Goal: Information Seeking & Learning: Learn about a topic

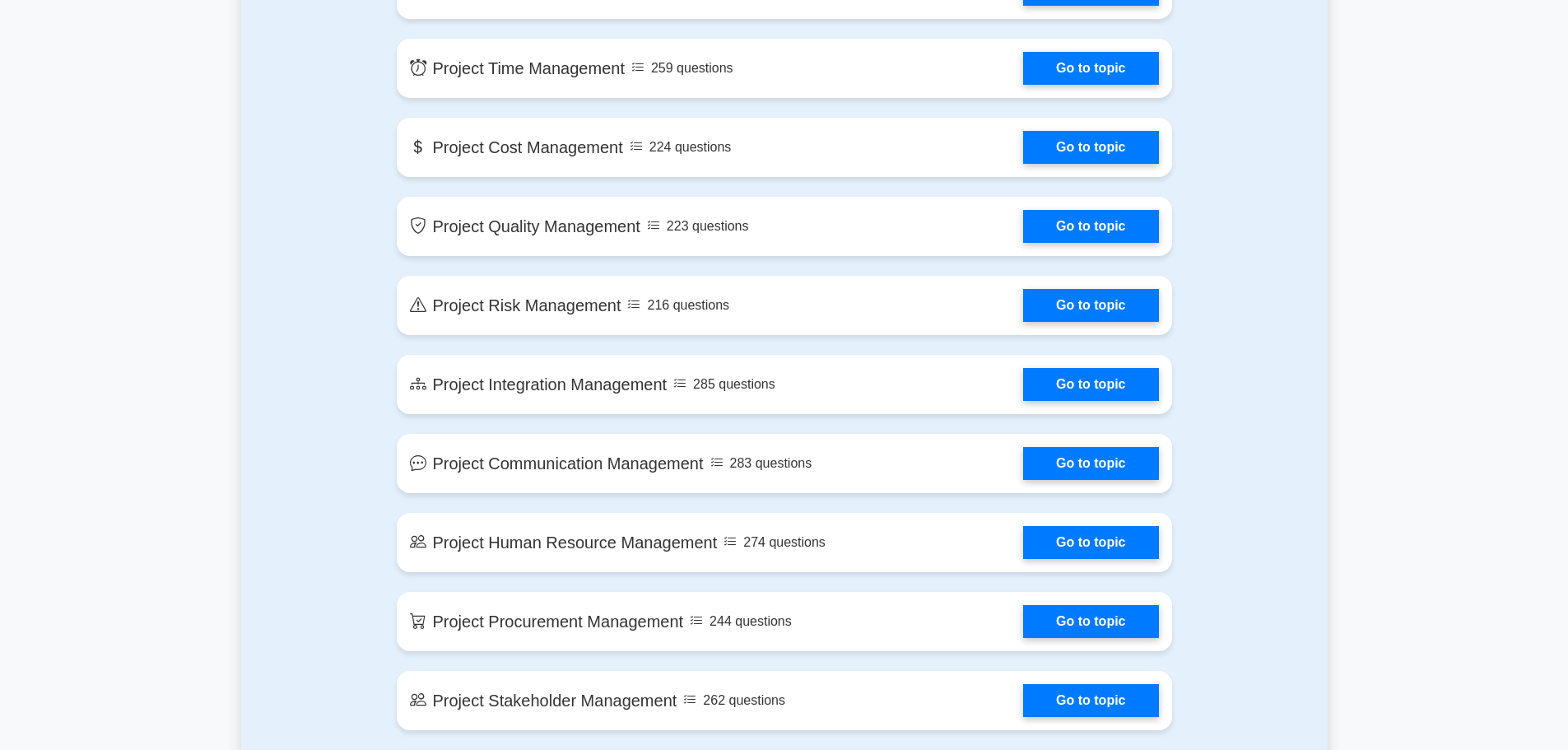
scroll to position [906, 0]
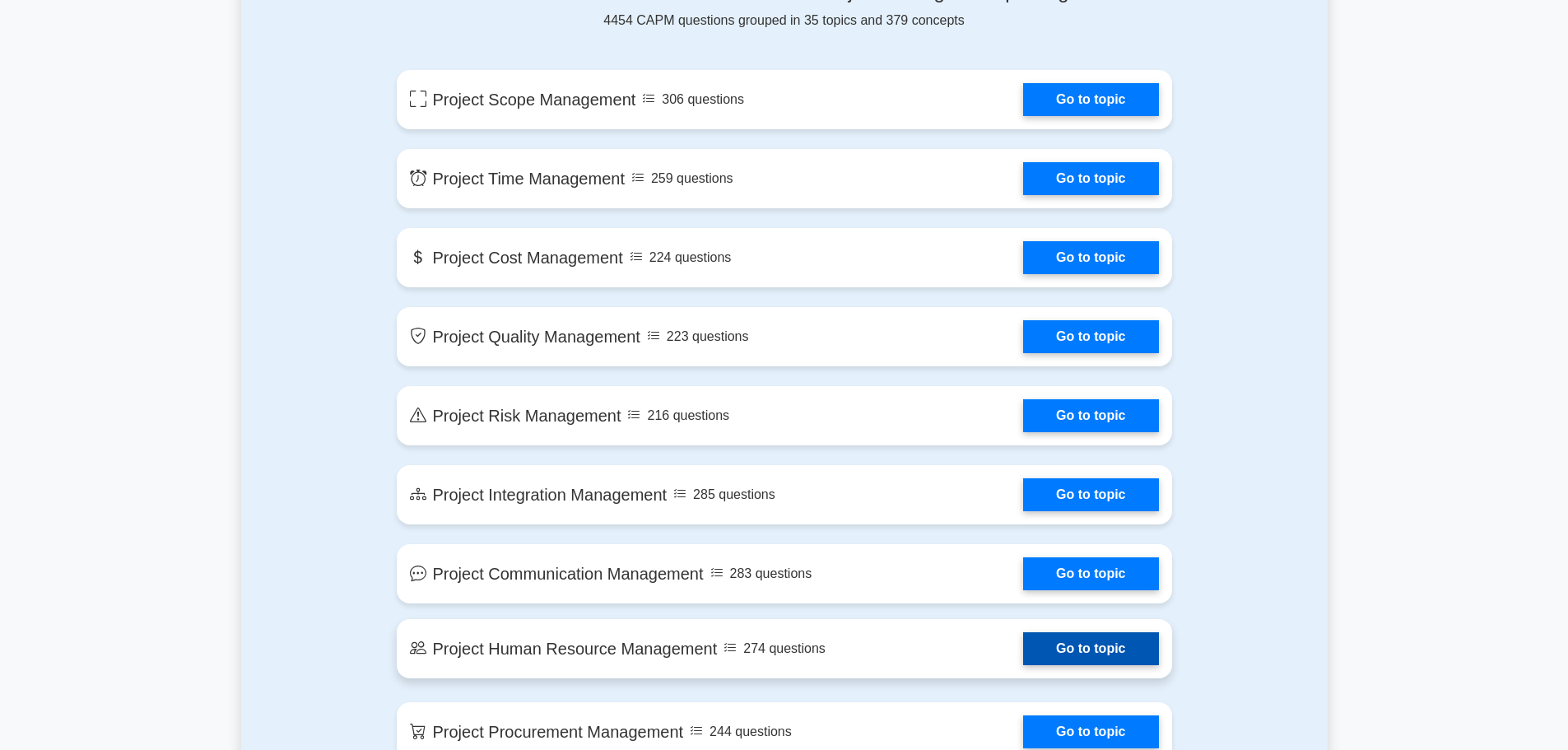
click at [1023, 655] on link "Go to topic" at bounding box center [1091, 649] width 135 height 33
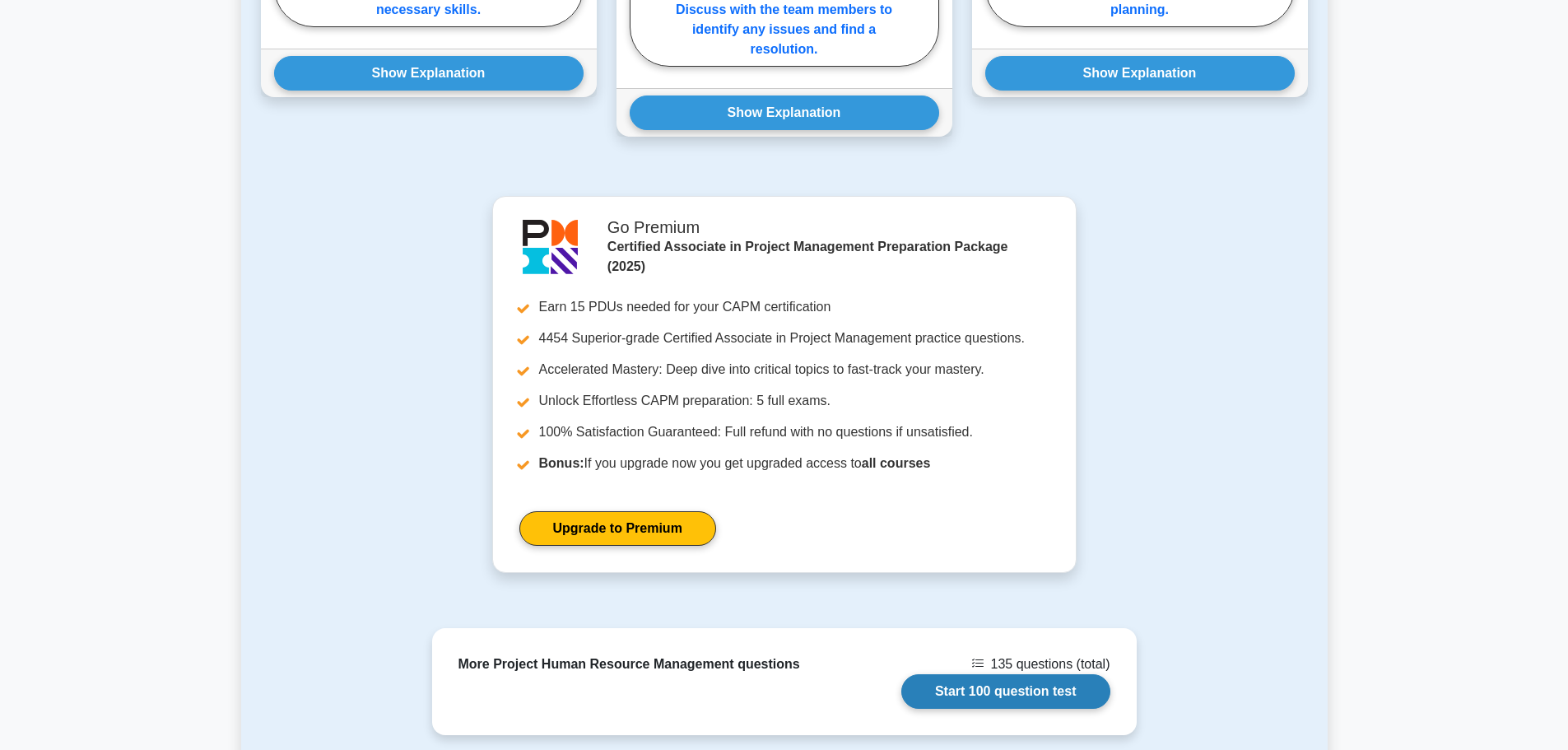
scroll to position [1502, 0]
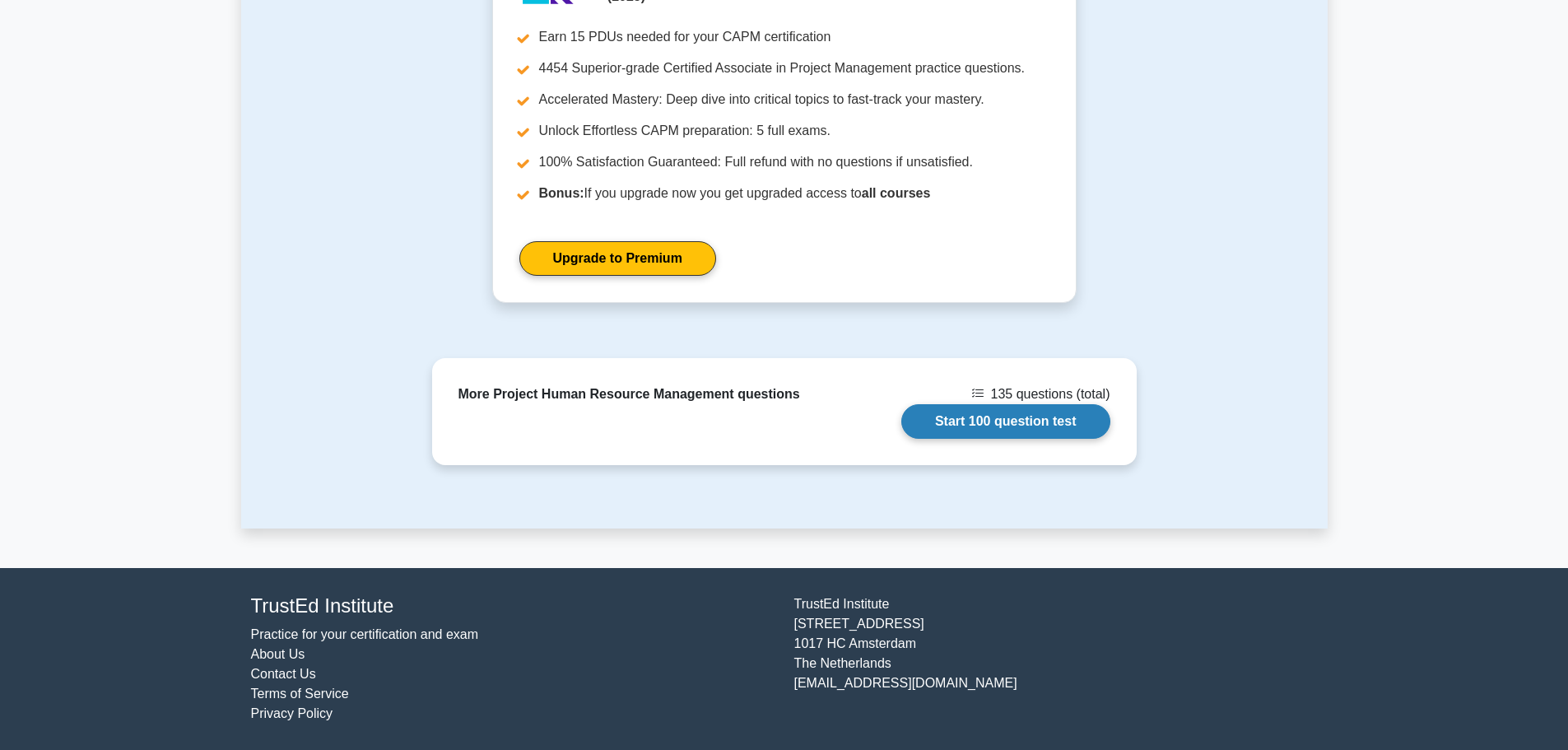
click at [981, 414] on link "Start 100 question test" at bounding box center [1006, 422] width 209 height 35
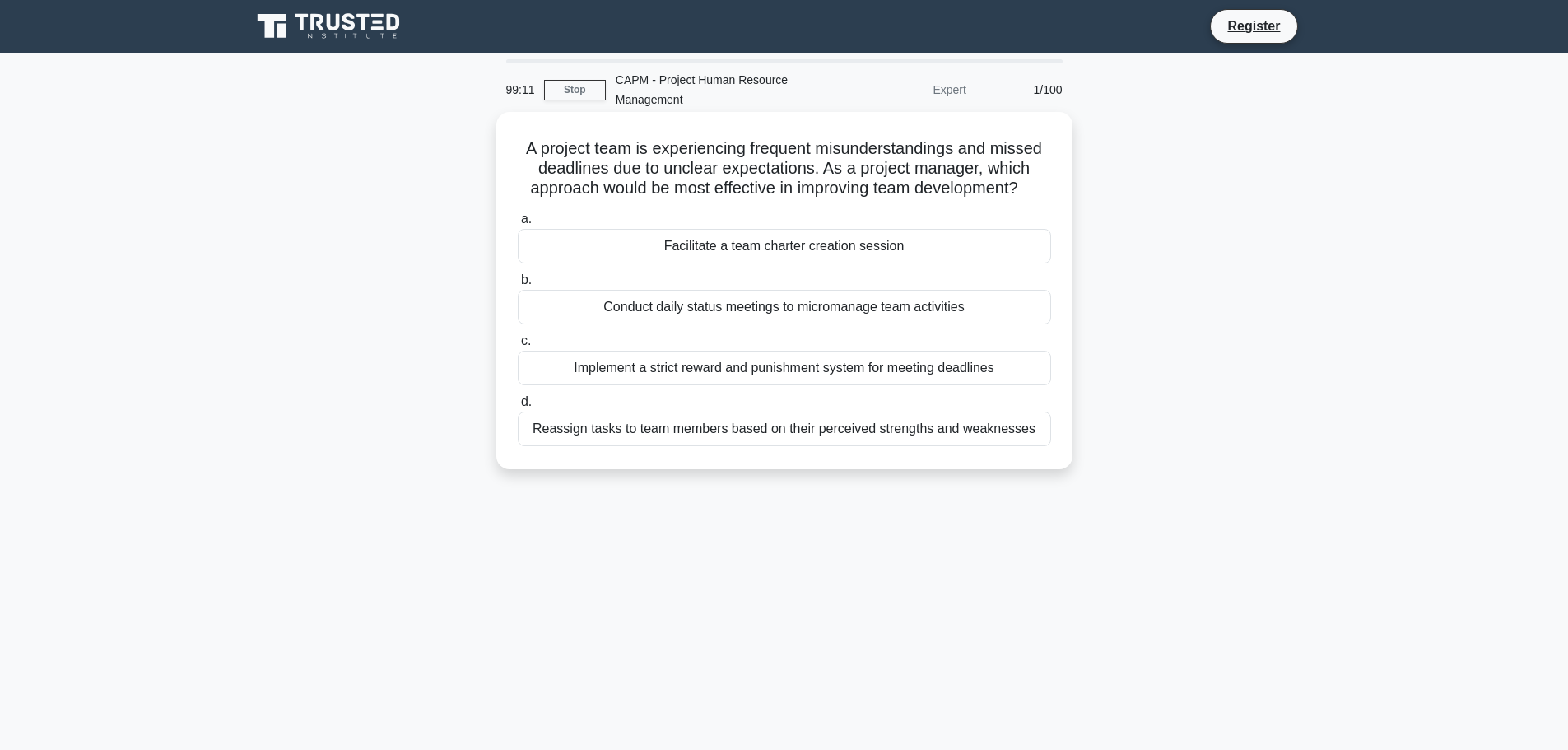
click at [703, 252] on div "Facilitate a team charter creation session" at bounding box center [784, 246] width 533 height 35
click at [518, 225] on input "a. Facilitate a team charter creation session" at bounding box center [518, 219] width 0 height 11
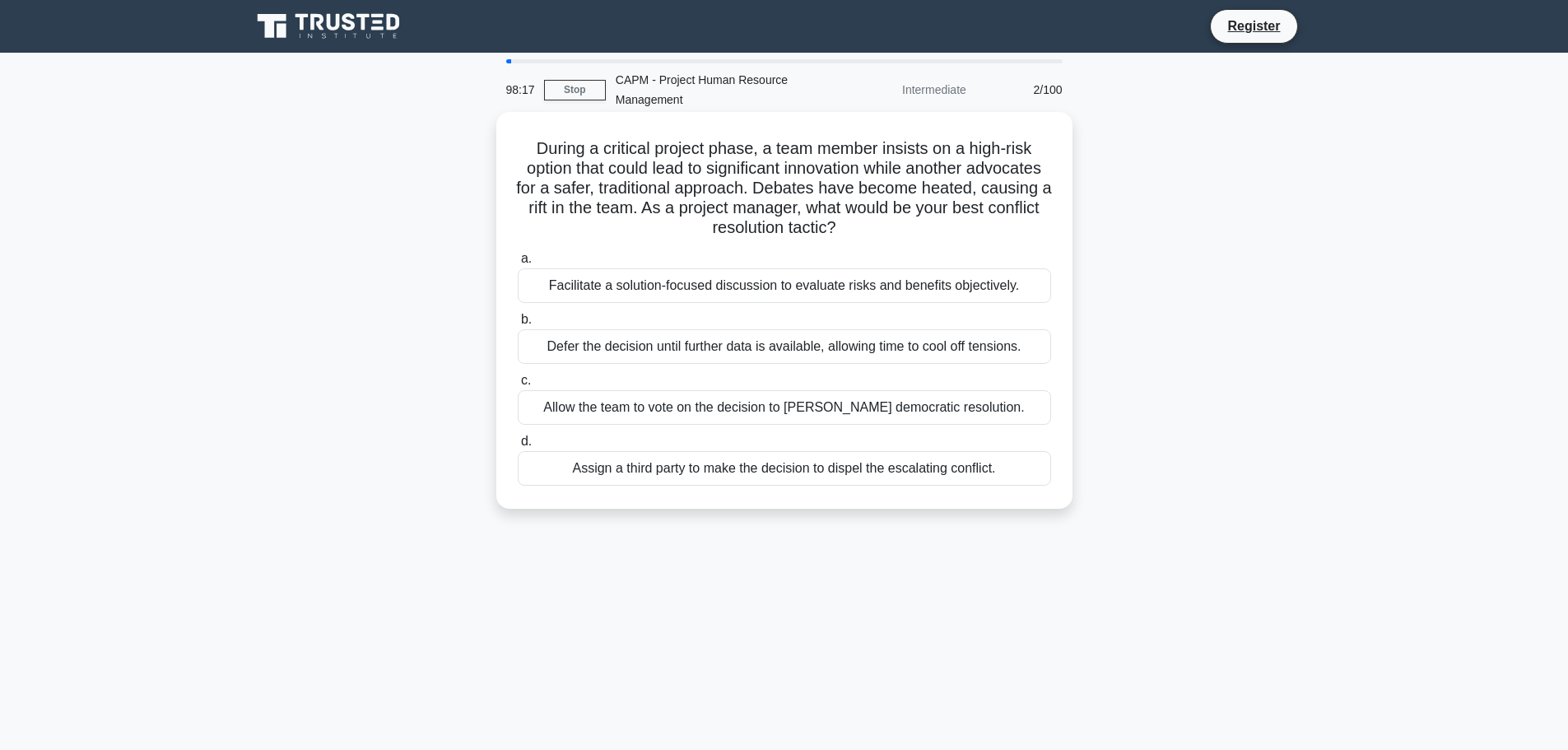
click at [818, 291] on div "Facilitate a solution-focused discussion to evaluate risks and benefits objecti…" at bounding box center [784, 286] width 533 height 35
click at [518, 264] on input "a. Facilitate a solution-focused discussion to evaluate risks and benefits obje…" at bounding box center [518, 259] width 0 height 11
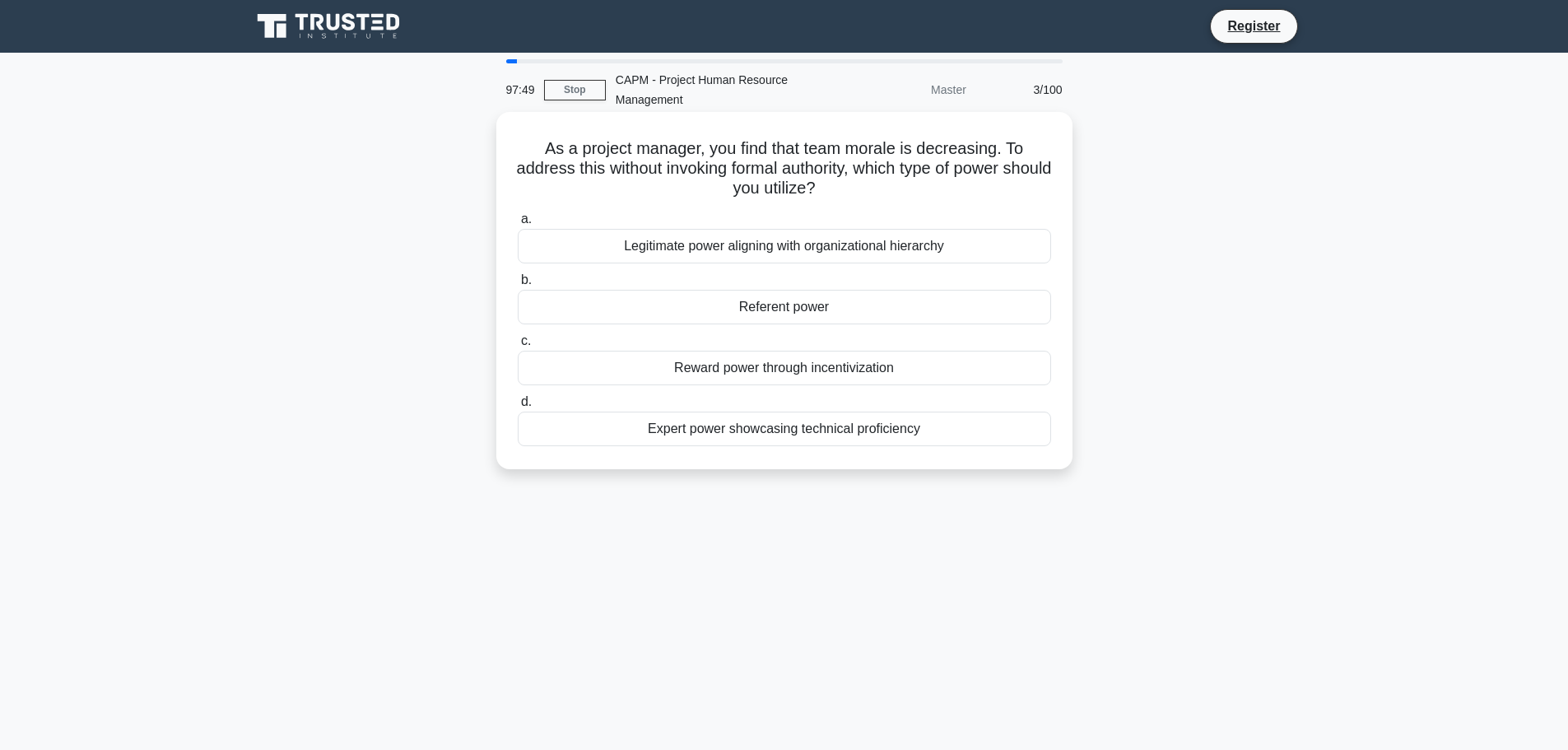
click at [850, 308] on div "Referent power" at bounding box center [784, 307] width 533 height 35
click at [518, 286] on input "b. Referent power" at bounding box center [518, 280] width 0 height 11
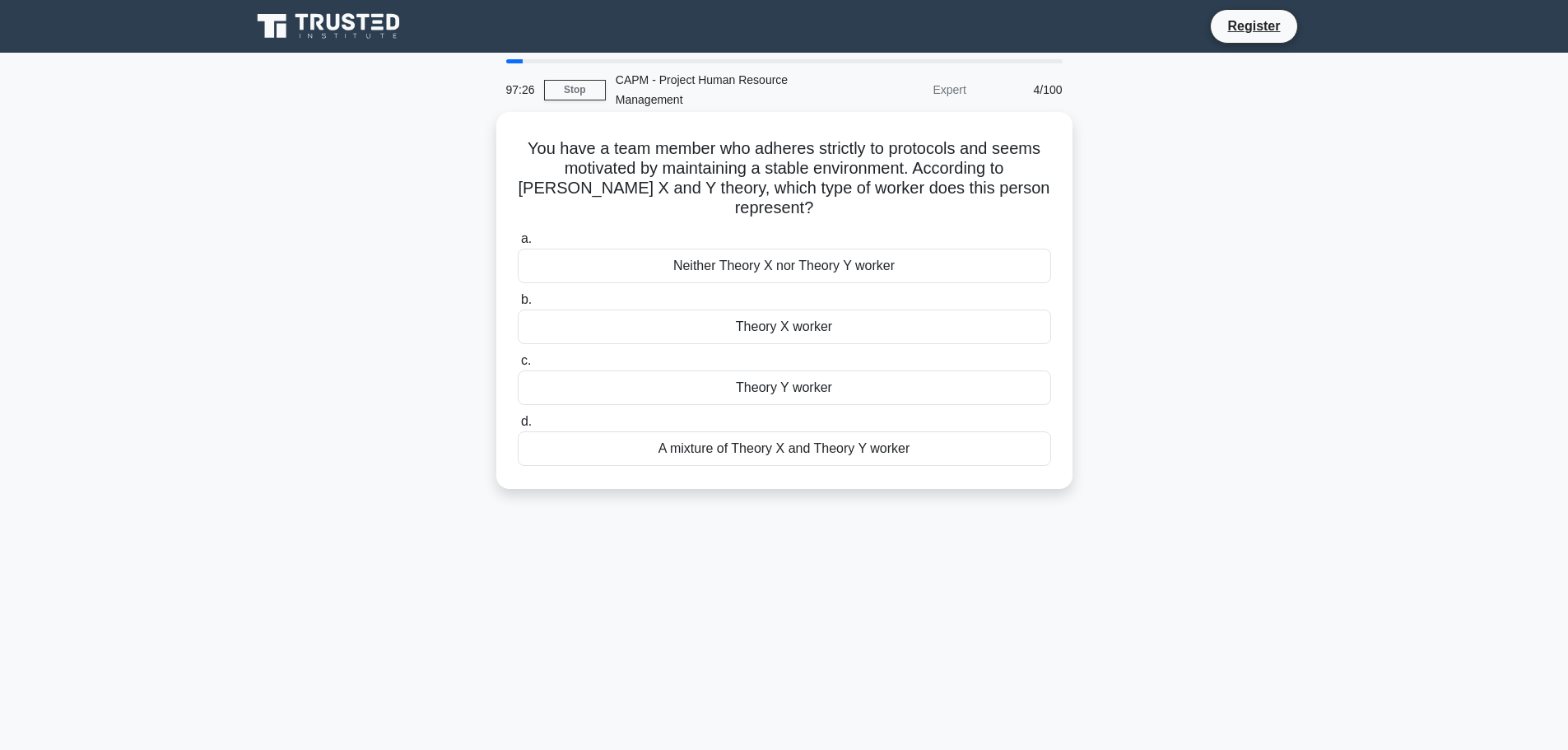
click at [754, 396] on div "Theory Y worker" at bounding box center [784, 388] width 533 height 35
click at [518, 367] on input "c. Theory Y worker" at bounding box center [518, 361] width 0 height 11
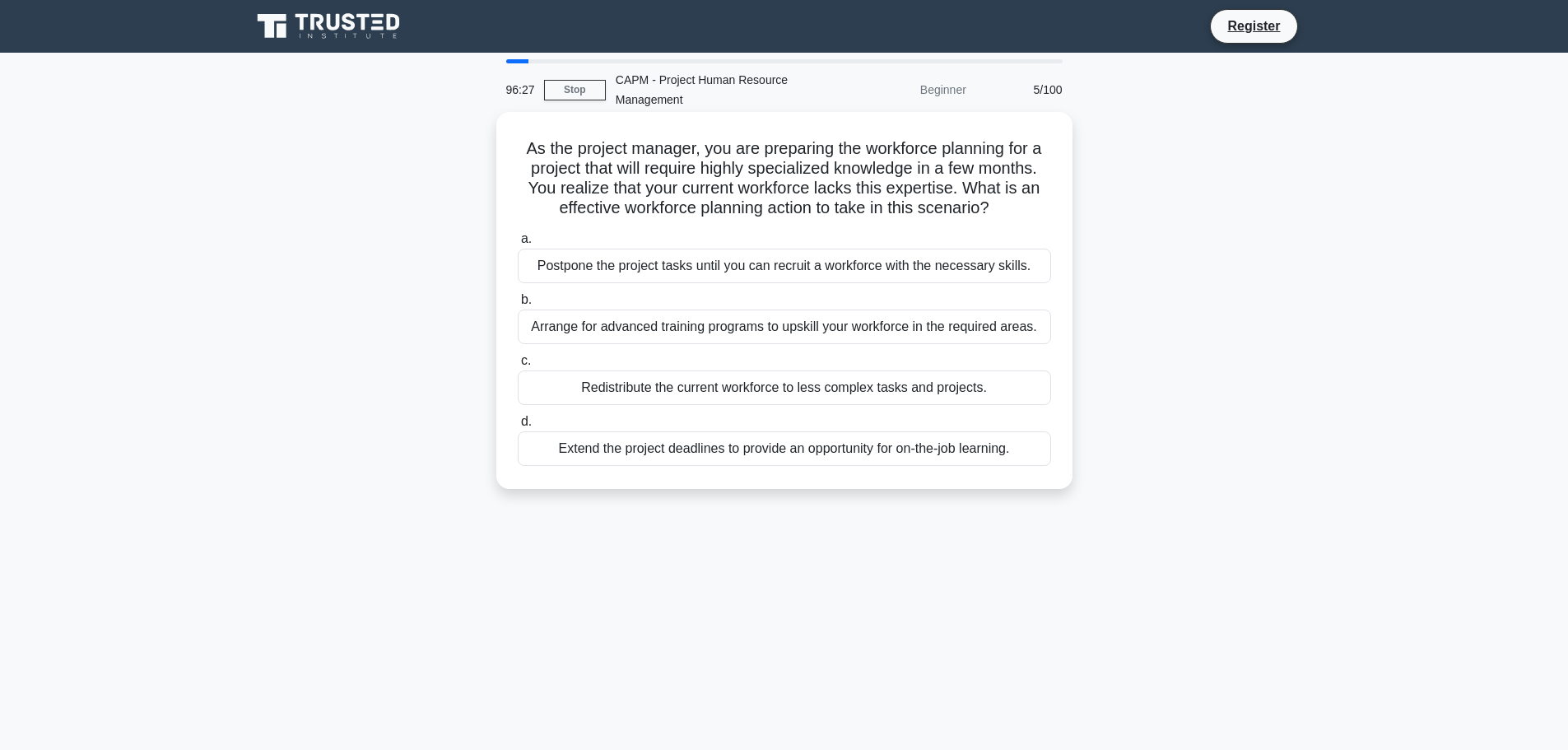
click at [782, 325] on div "Arrange for advanced training programs to upskill your workforce in the require…" at bounding box center [784, 327] width 533 height 35
click at [518, 306] on input "b. Arrange for advanced training programs to upskill your workforce in the requ…" at bounding box center [518, 300] width 0 height 11
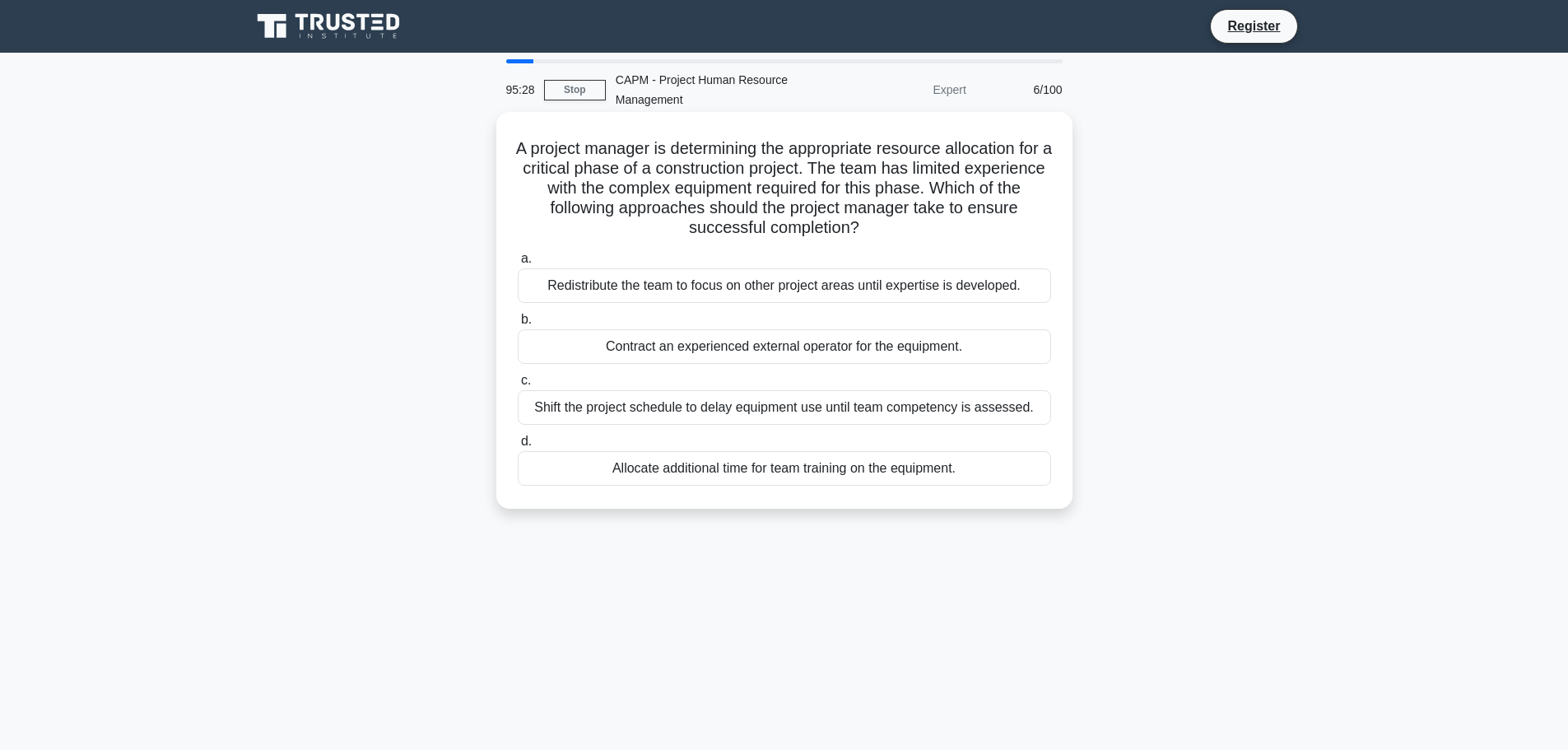
click at [789, 476] on div "Allocate additional time for team training on the equipment." at bounding box center [784, 468] width 533 height 35
click at [518, 447] on input "d. Allocate additional time for team training on the equipment." at bounding box center [518, 441] width 0 height 11
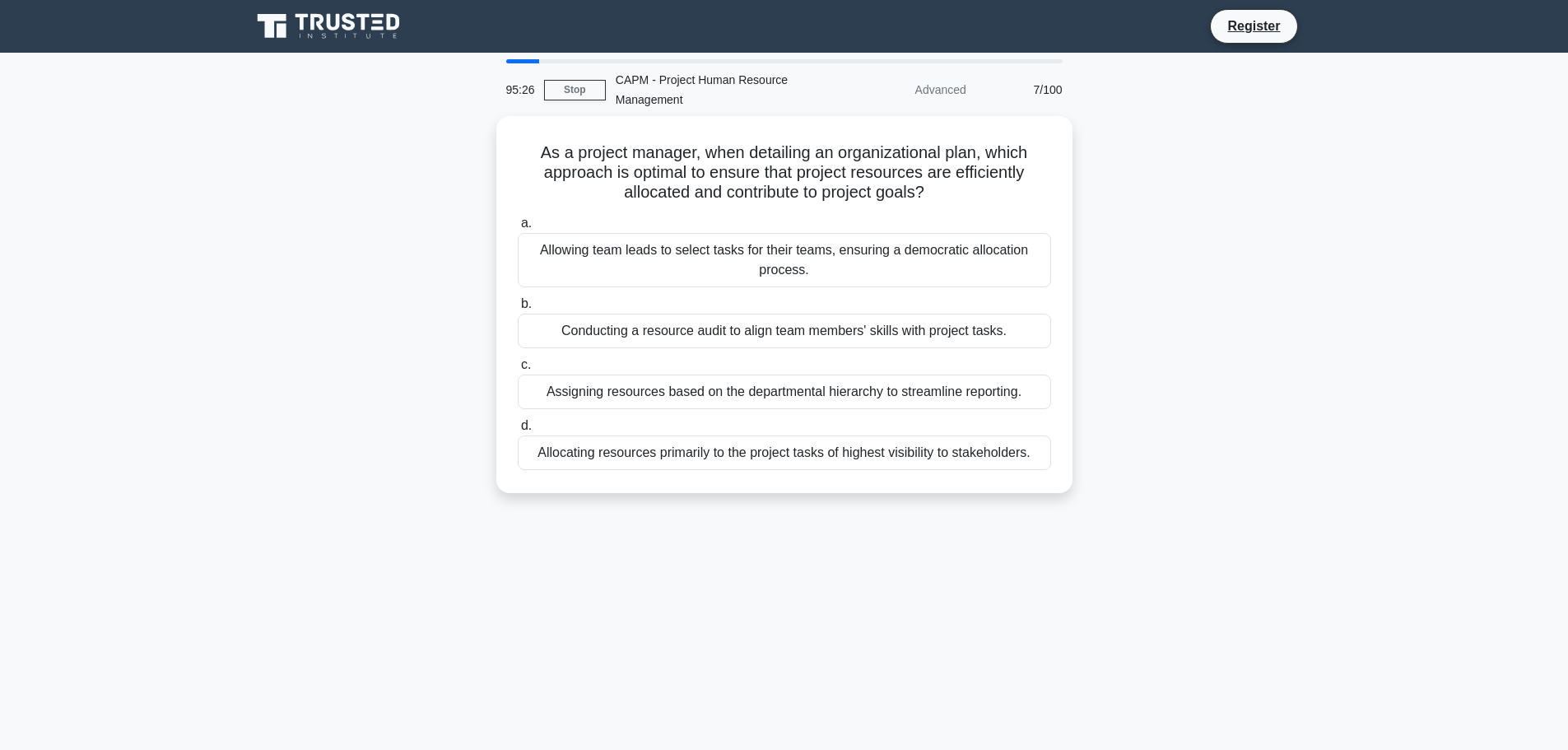
click at [1257, 441] on div "As a project manager, when detailing an organizational plan, which approach is …" at bounding box center [784, 315] width 1087 height 397
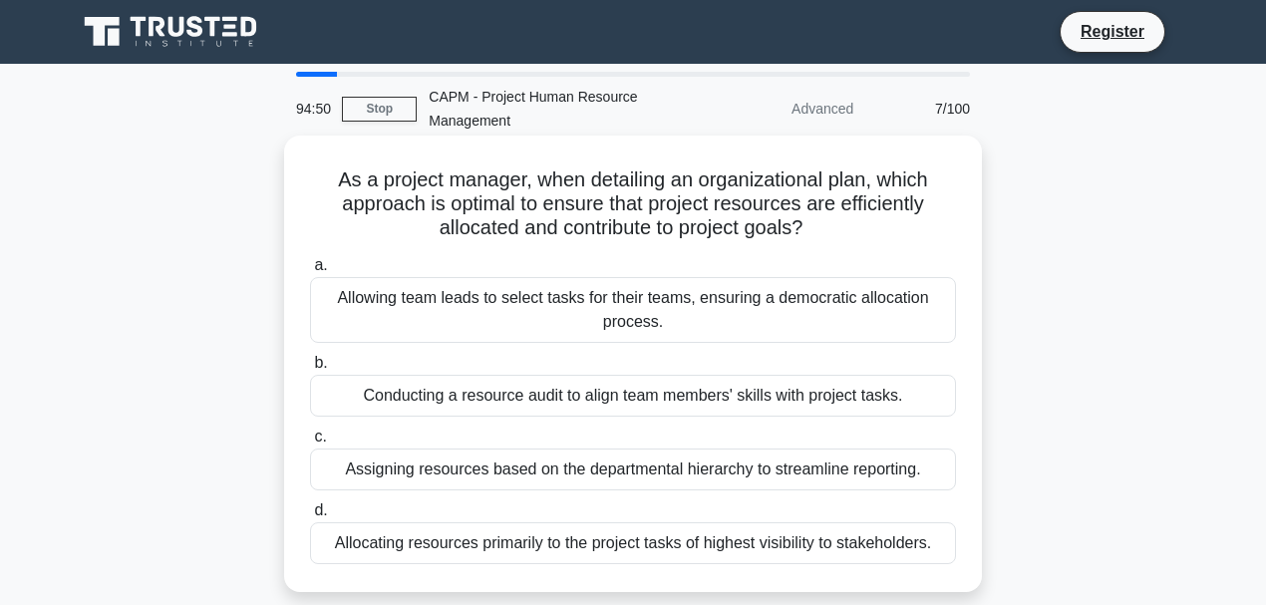
click at [562, 402] on div "Conducting a resource audit to align team members' skills with project tasks." at bounding box center [633, 396] width 646 height 42
click at [310, 370] on input "b. Conducting a resource audit to align team members' skills with project tasks." at bounding box center [310, 363] width 0 height 13
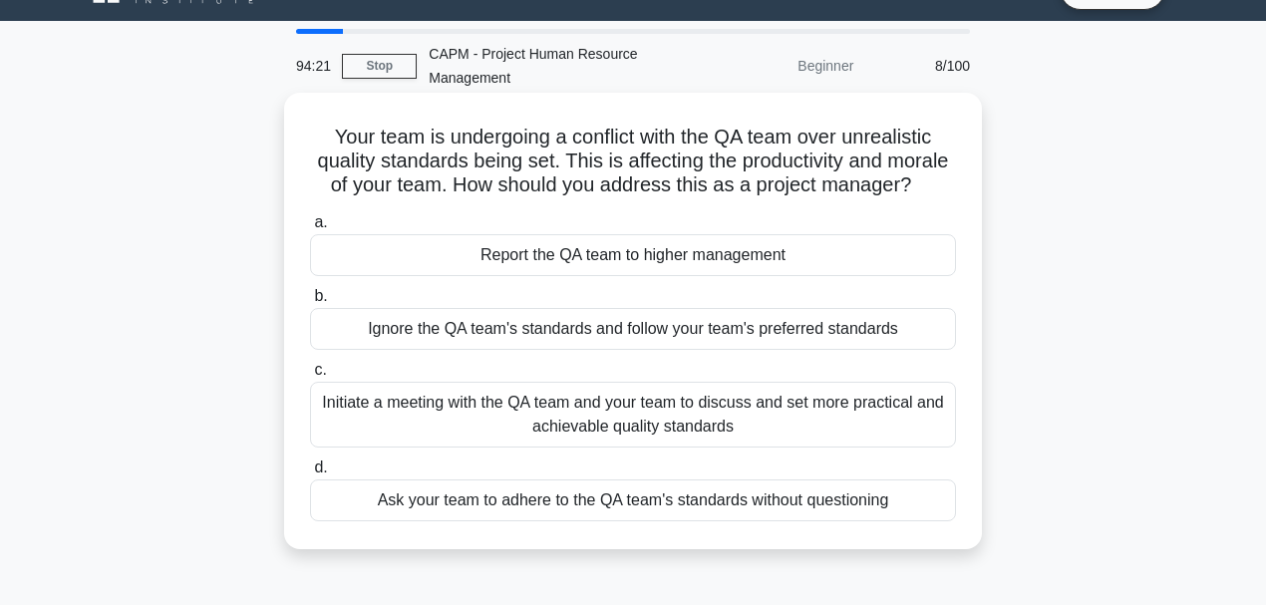
scroll to position [66, 0]
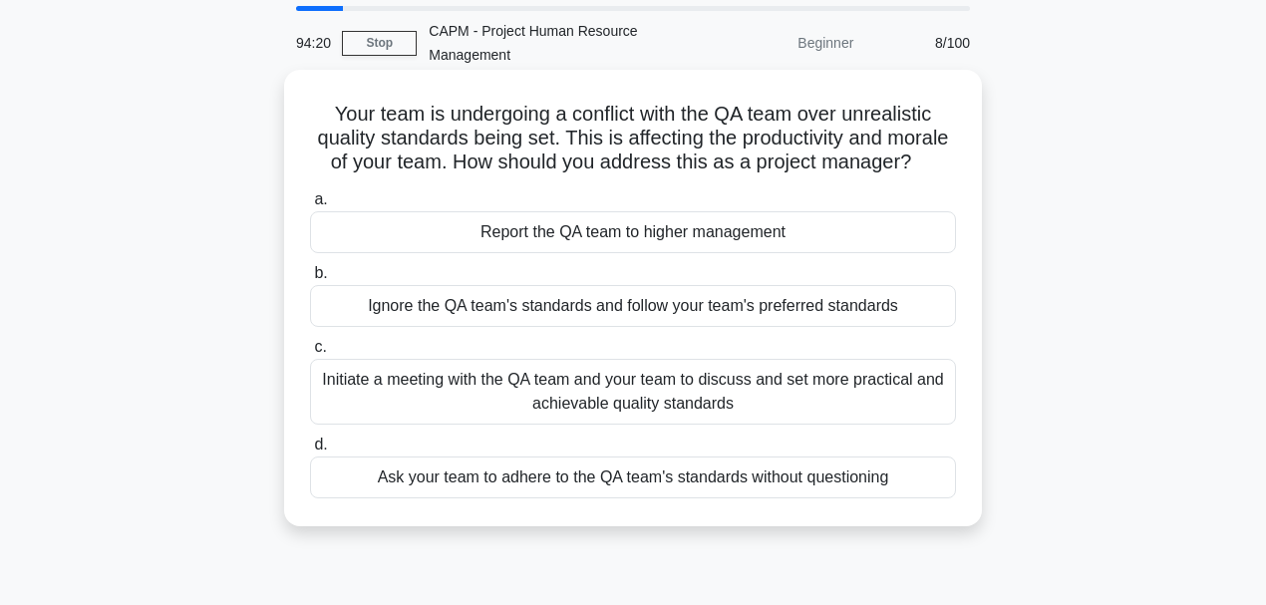
click at [648, 417] on div "Initiate a meeting with the QA team and your team to discuss and set more pract…" at bounding box center [633, 392] width 646 height 66
click at [310, 354] on input "c. Initiate a meeting with the QA team and your team to discuss and set more pr…" at bounding box center [310, 347] width 0 height 13
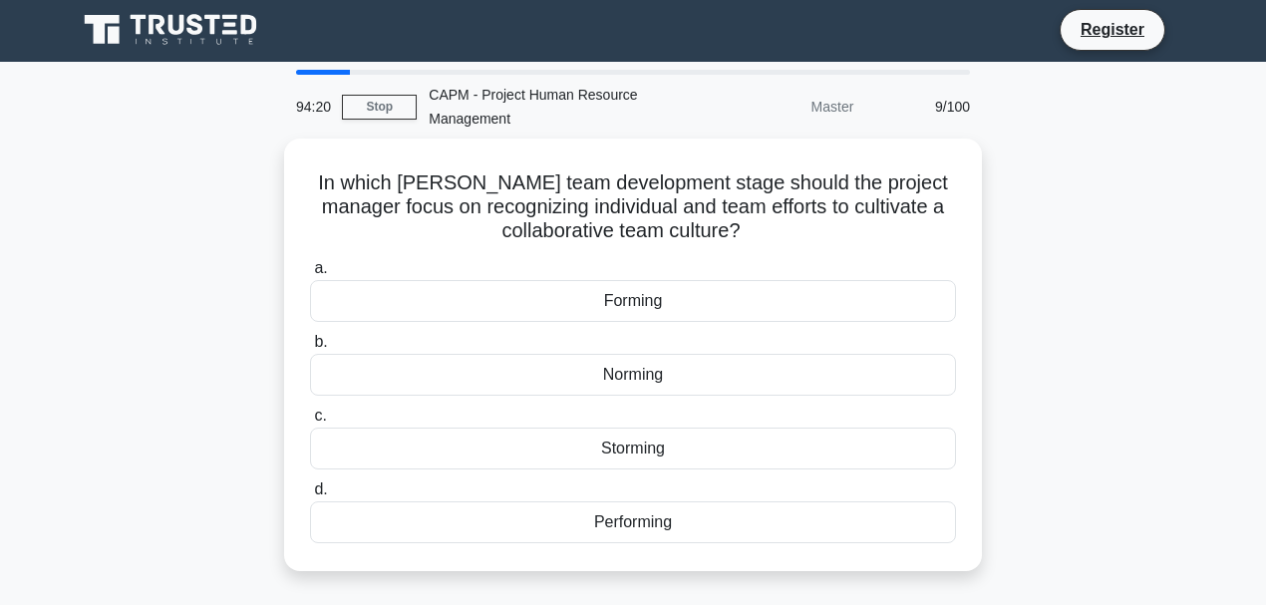
scroll to position [0, 0]
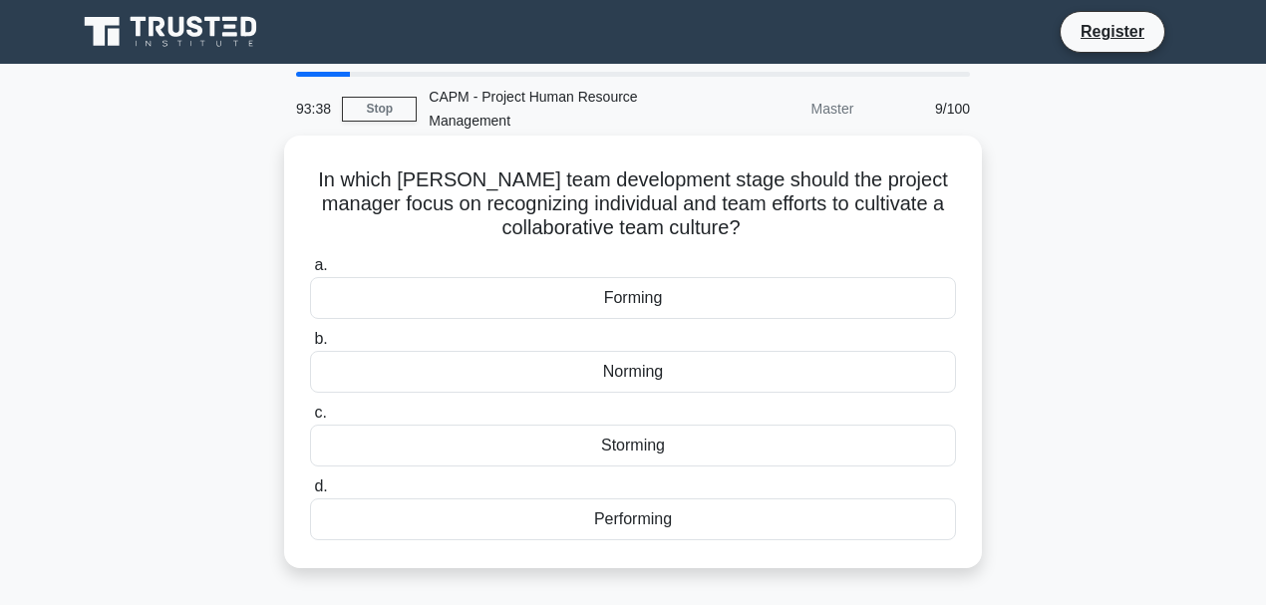
click at [652, 527] on div "Performing" at bounding box center [633, 520] width 646 height 42
click at [310, 494] on input "d. Performing" at bounding box center [310, 487] width 0 height 13
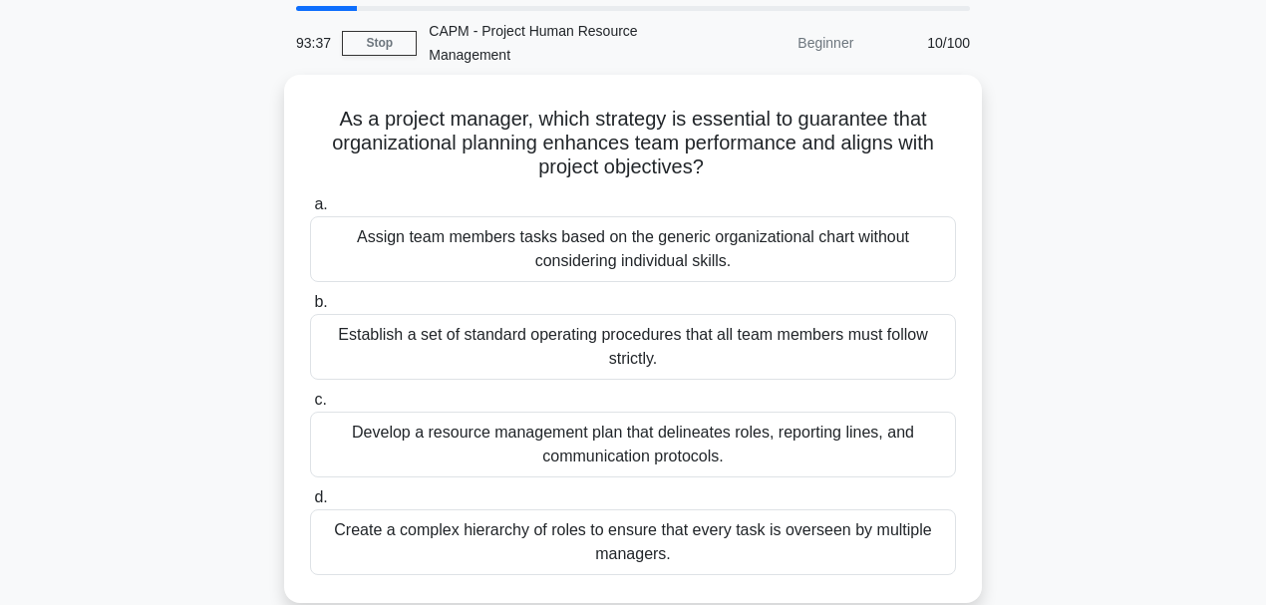
scroll to position [133, 0]
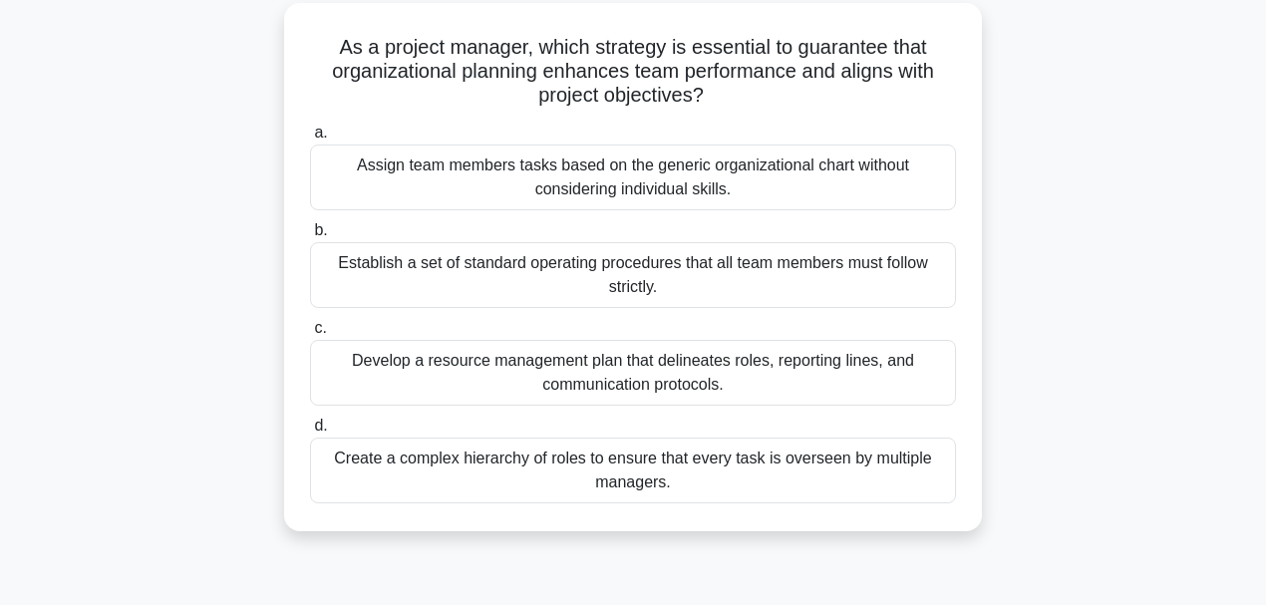
click at [765, 380] on div "Develop a resource management plan that delineates roles, reporting lines, and …" at bounding box center [633, 373] width 646 height 66
click at [310, 335] on input "c. Develop a resource management plan that delineates roles, reporting lines, a…" at bounding box center [310, 328] width 0 height 13
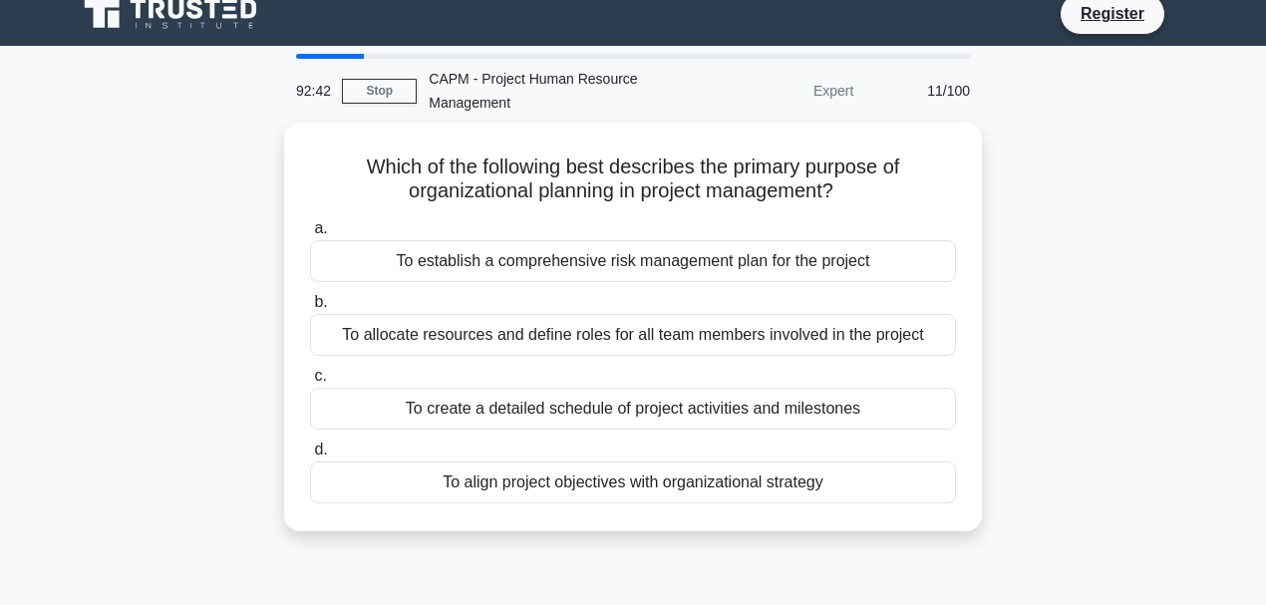
scroll to position [0, 0]
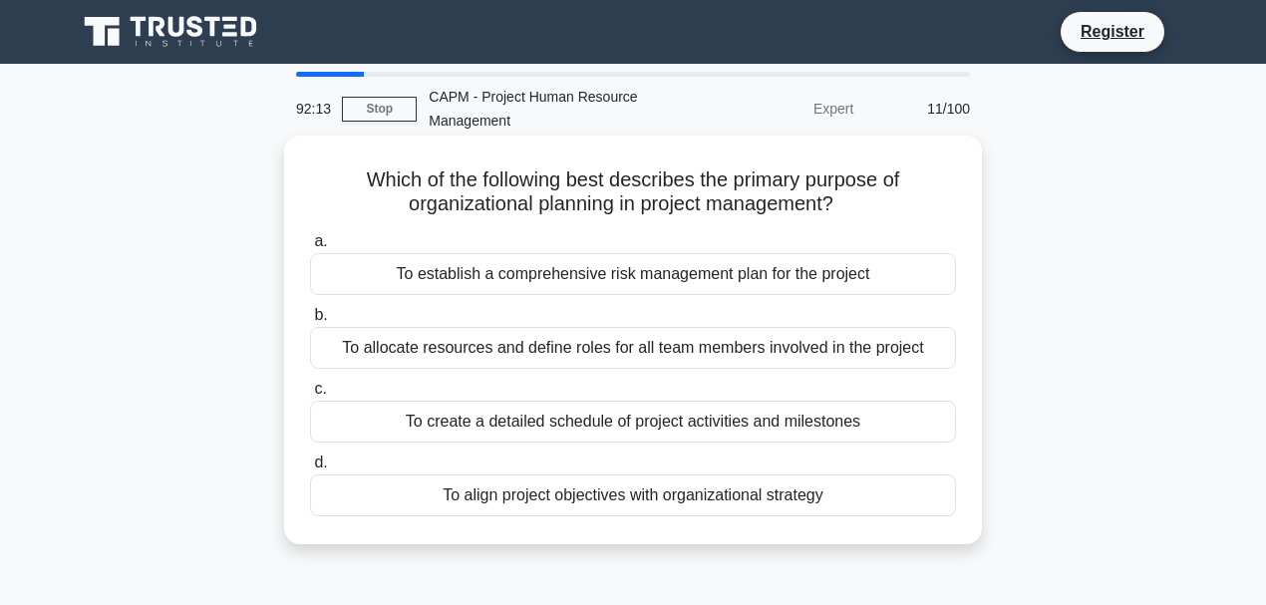
click at [572, 509] on div "To align project objectives with organizational strategy" at bounding box center [633, 496] width 646 height 42
click at [310, 470] on input "d. To align project objectives with organizational strategy" at bounding box center [310, 463] width 0 height 13
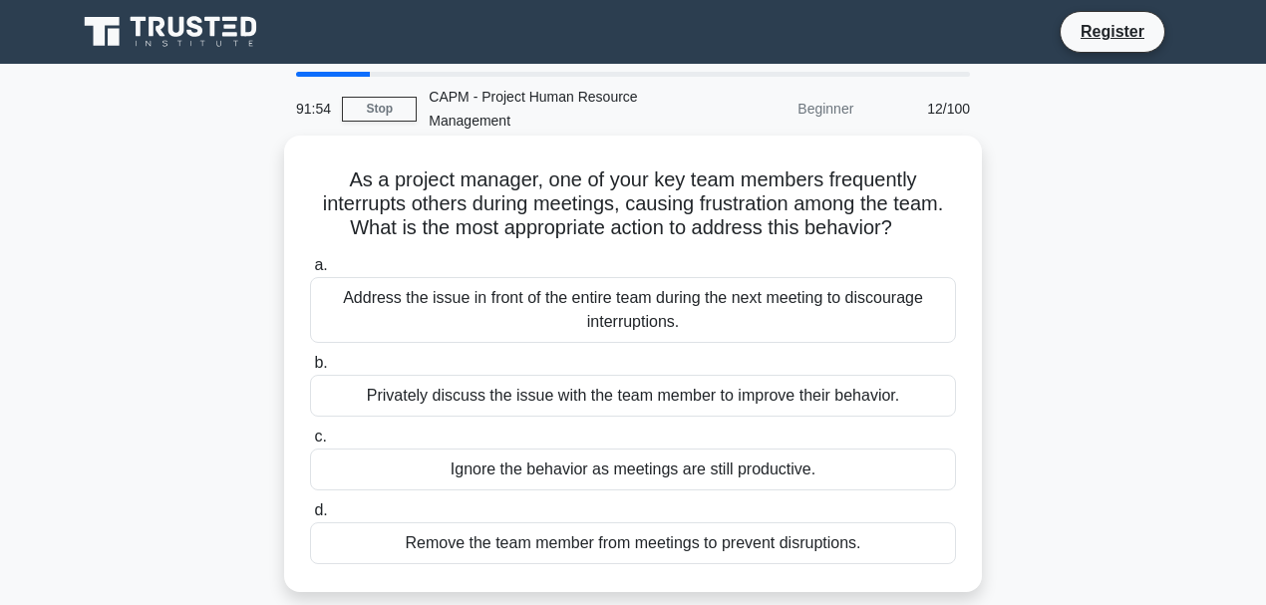
click at [634, 387] on div "Privately discuss the issue with the team member to improve their behavior." at bounding box center [633, 396] width 646 height 42
click at [310, 370] on input "b. Privately discuss the issue with the team member to improve their behavior." at bounding box center [310, 363] width 0 height 13
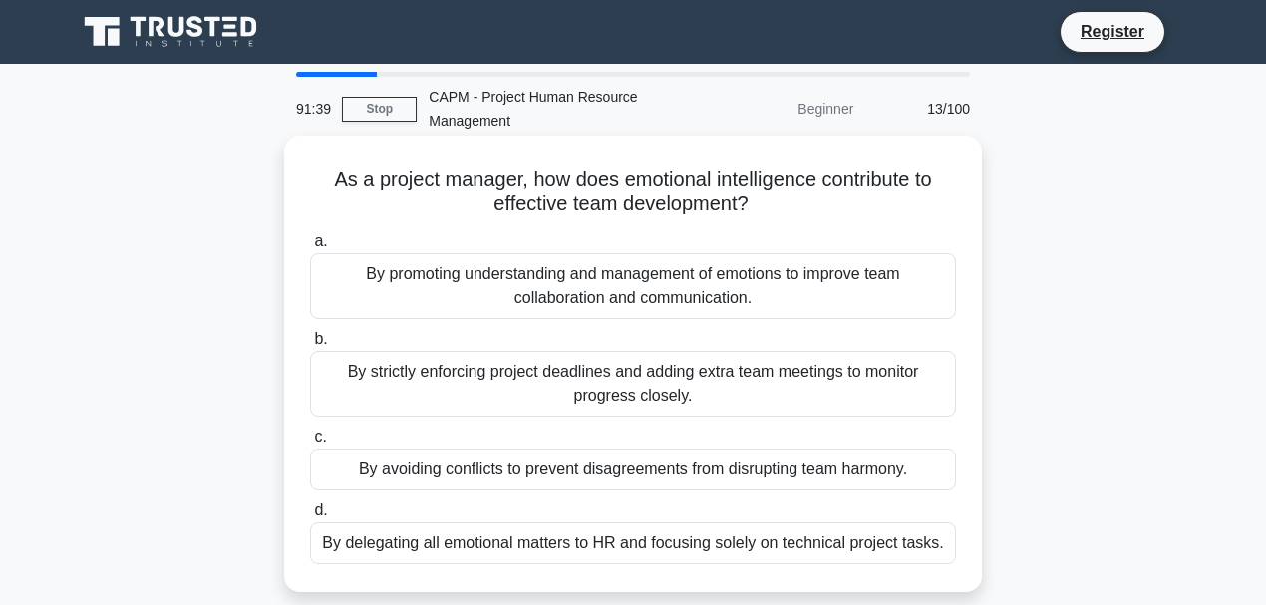
click at [570, 282] on div "By promoting understanding and management of emotions to improve team collabora…" at bounding box center [633, 286] width 646 height 66
click at [310, 248] on input "a. By promoting understanding and management of emotions to improve team collab…" at bounding box center [310, 241] width 0 height 13
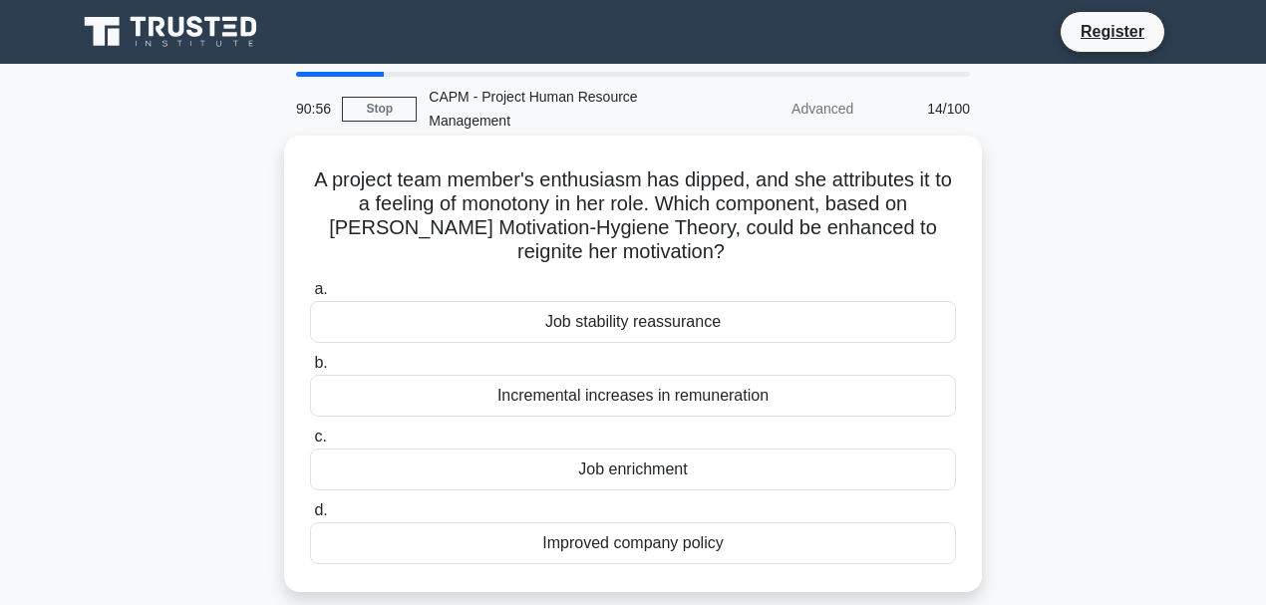
click at [672, 471] on div "Job enrichment" at bounding box center [633, 470] width 646 height 42
click at [310, 444] on input "c. Job enrichment" at bounding box center [310, 437] width 0 height 13
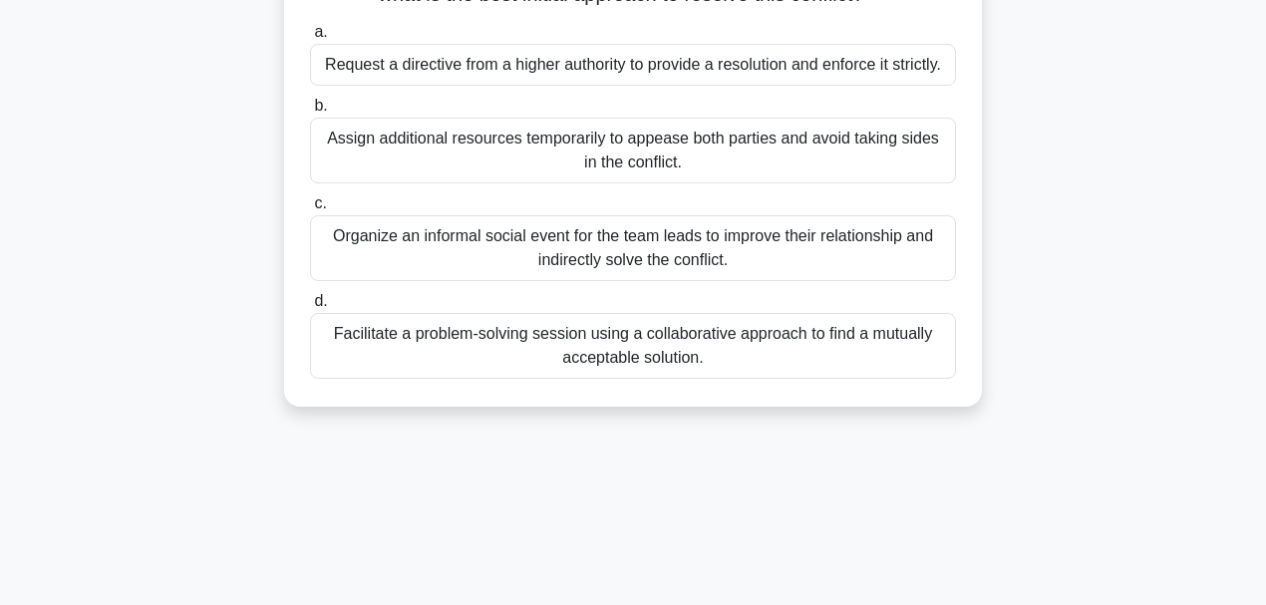
scroll to position [265, 0]
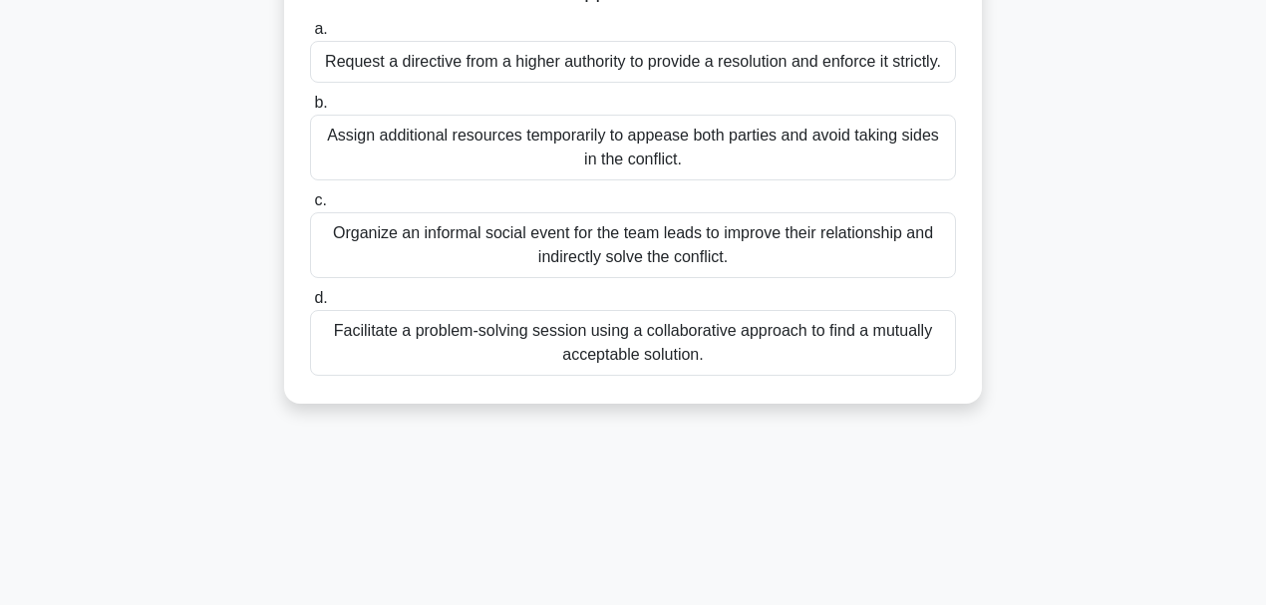
drag, startPoint x: 624, startPoint y: 358, endPoint x: 641, endPoint y: 357, distance: 17.0
click at [624, 358] on div "Facilitate a problem-solving session using a collaborative approach to find a m…" at bounding box center [633, 343] width 646 height 66
click at [310, 305] on input "d. Facilitate a problem-solving session using a collaborative approach to find …" at bounding box center [310, 298] width 0 height 13
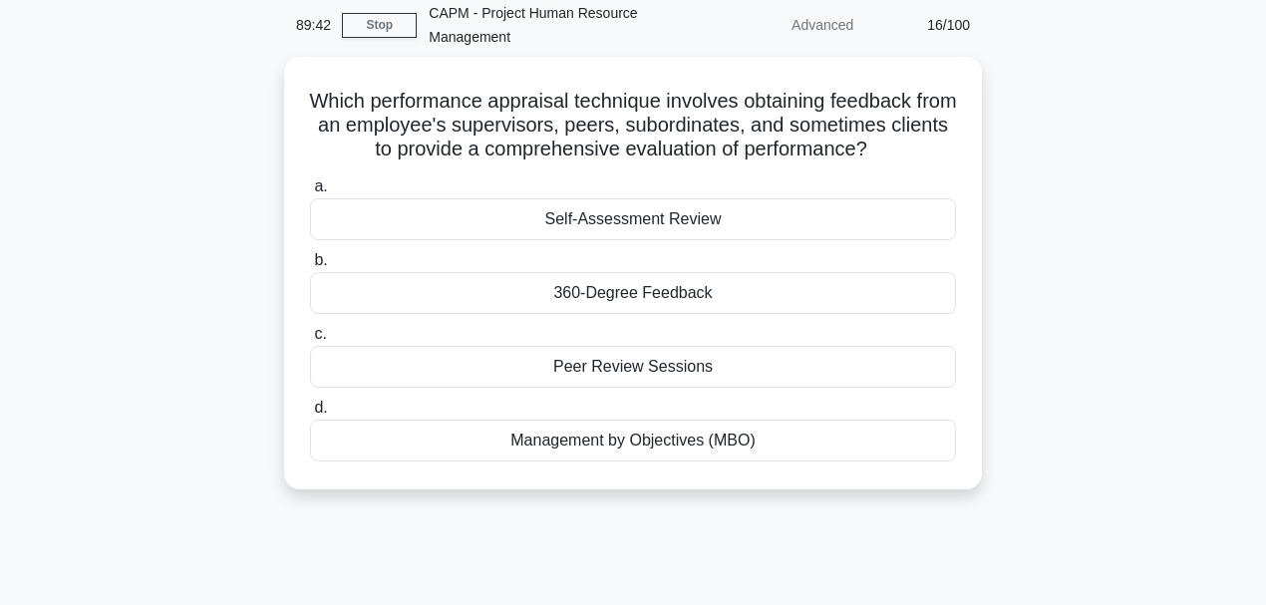
scroll to position [0, 0]
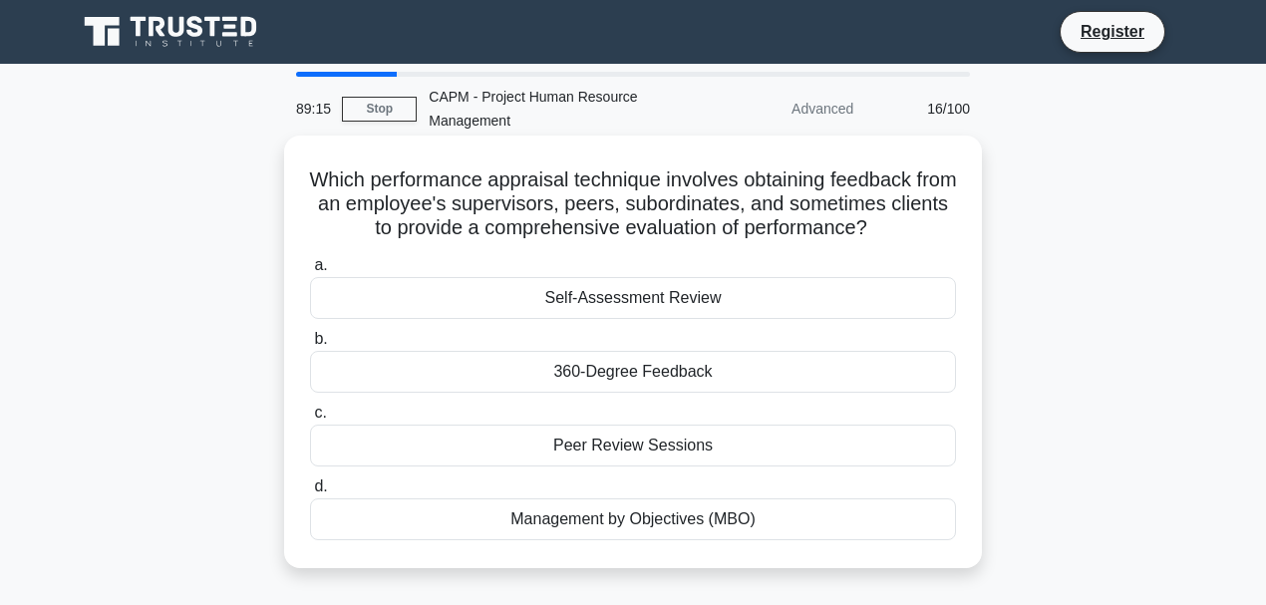
click at [574, 449] on div "Peer Review Sessions" at bounding box center [633, 446] width 646 height 42
click at [310, 420] on input "c. Peer Review Sessions" at bounding box center [310, 413] width 0 height 13
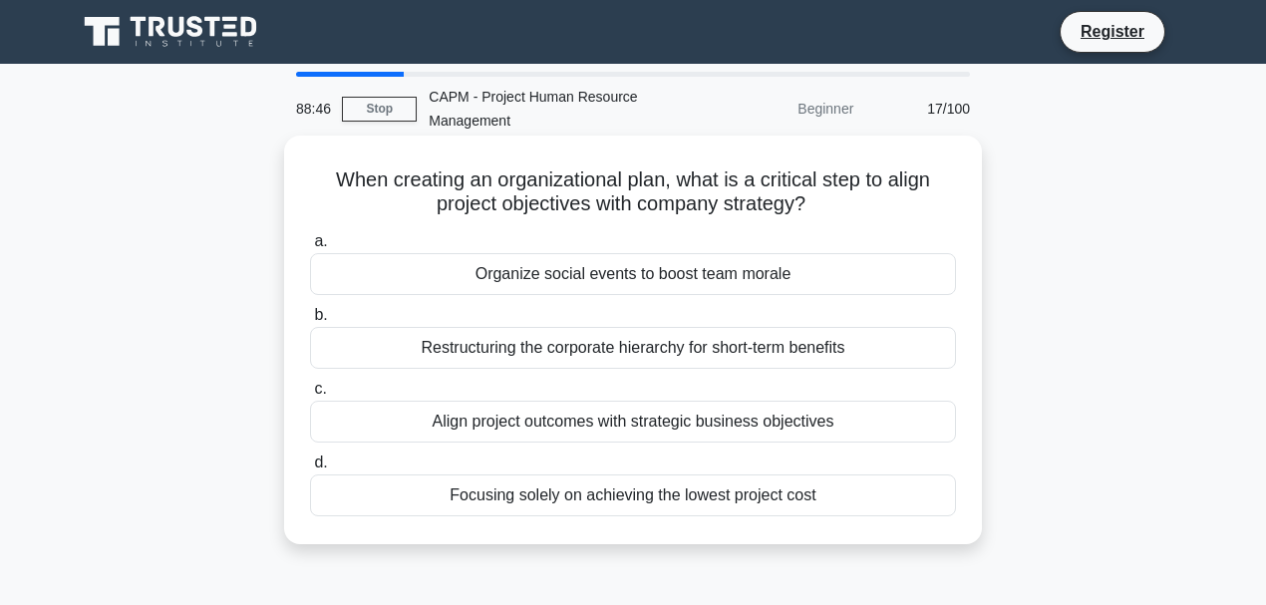
click at [621, 435] on div "Align project outcomes with strategic business objectives" at bounding box center [633, 422] width 646 height 42
click at [310, 396] on input "c. Align project outcomes with strategic business objectives" at bounding box center [310, 389] width 0 height 13
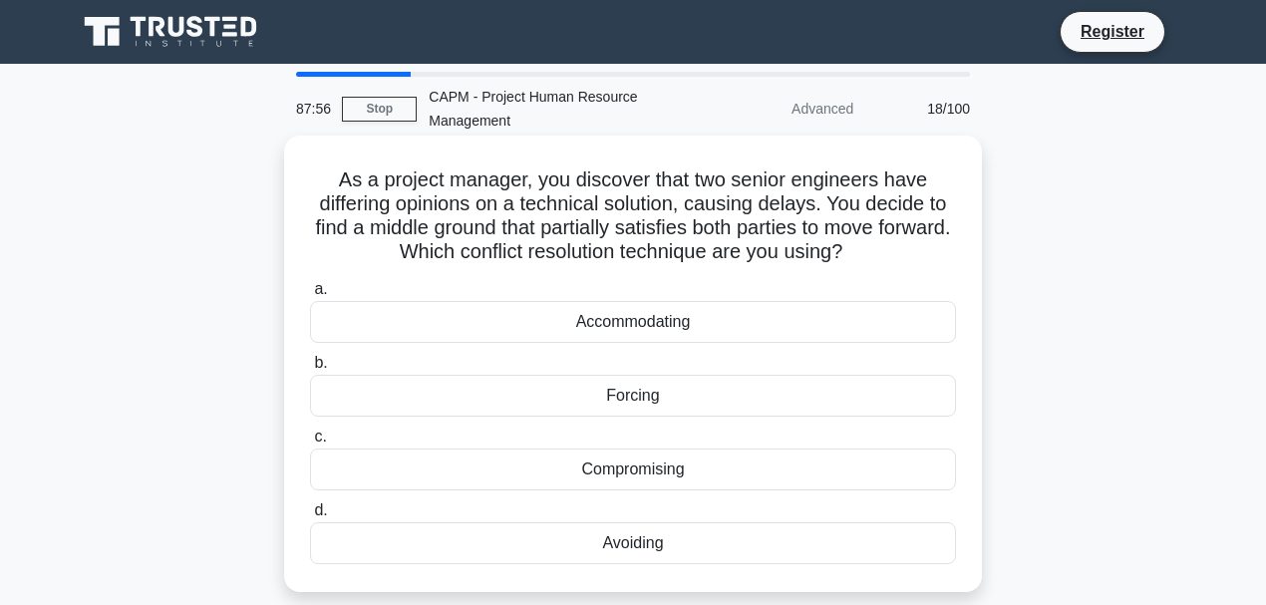
click at [632, 471] on div "Compromising" at bounding box center [633, 470] width 646 height 42
click at [310, 444] on input "c. Compromising" at bounding box center [310, 437] width 0 height 13
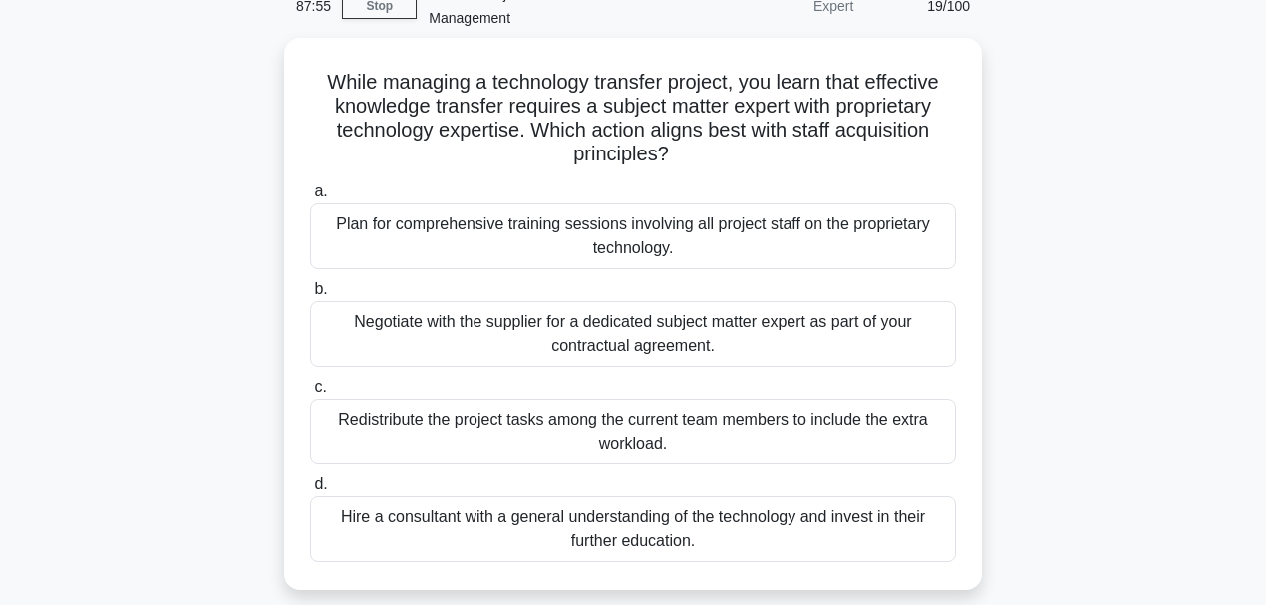
scroll to position [133, 0]
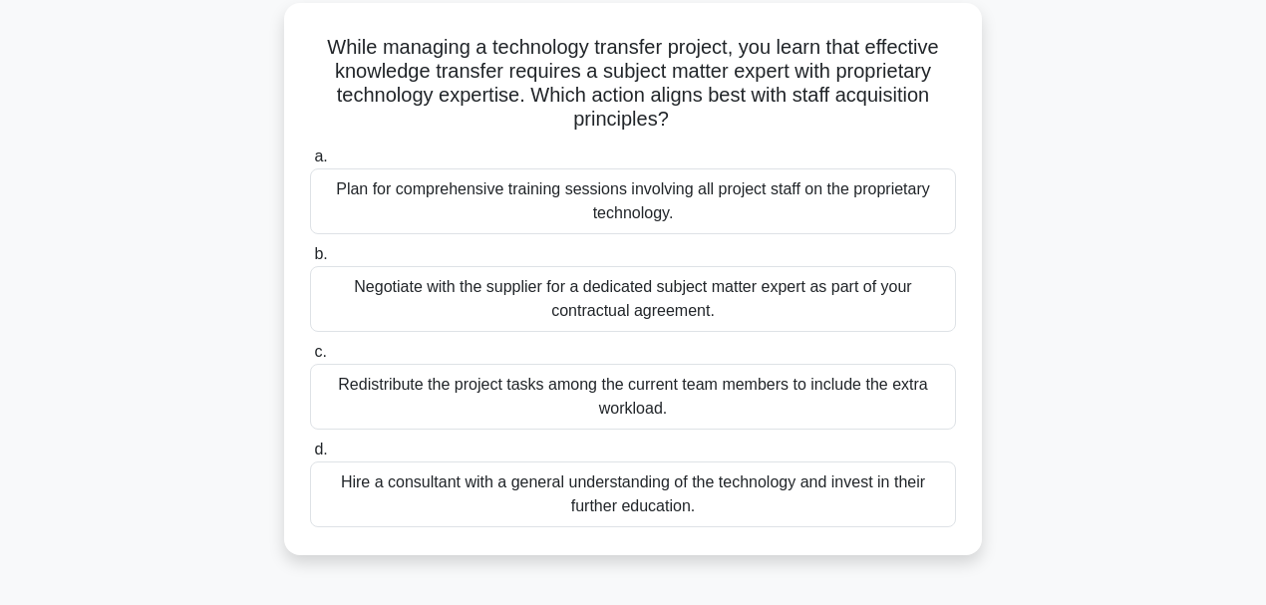
click at [555, 191] on div "Plan for comprehensive training sessions involving all project staff on the pro…" at bounding box center [633, 202] width 646 height 66
click at [310, 164] on input "a. Plan for comprehensive training sessions involving all project staff on the …" at bounding box center [310, 157] width 0 height 13
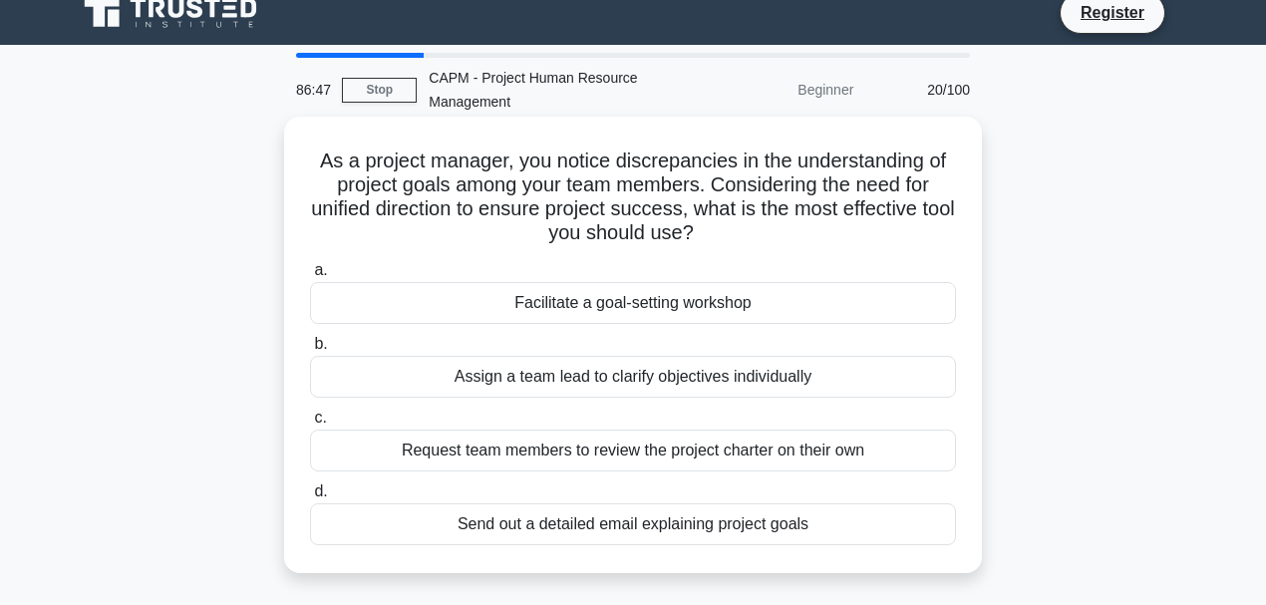
scroll to position [0, 0]
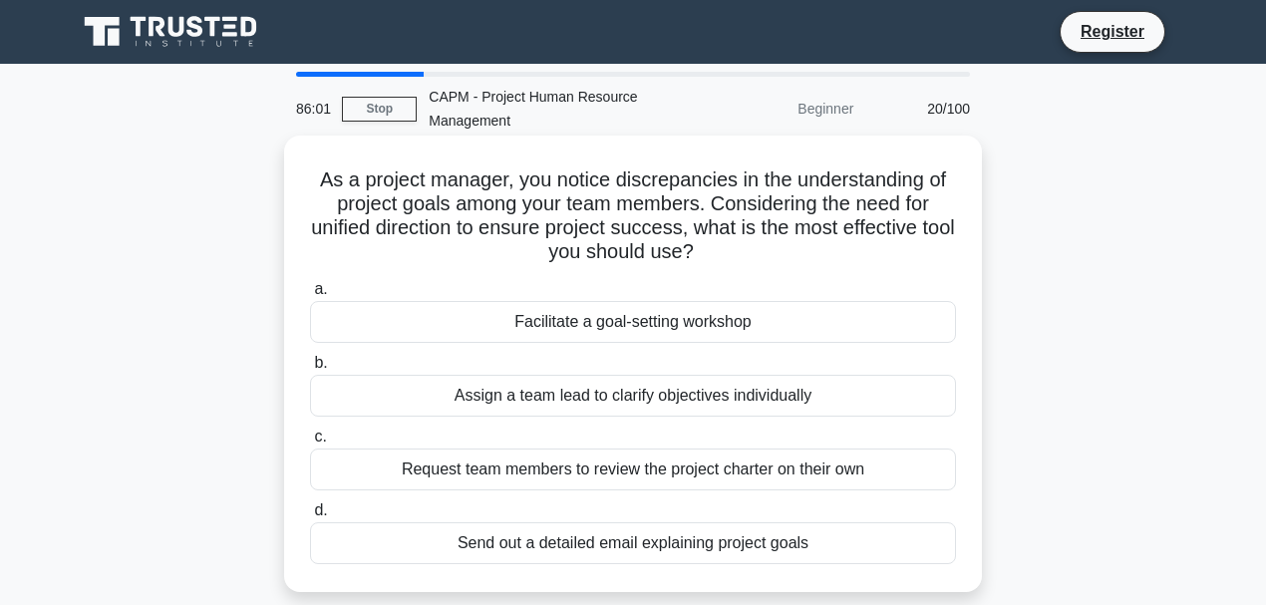
click at [697, 316] on div "Facilitate a goal-setting workshop" at bounding box center [633, 322] width 646 height 42
click at [310, 296] on input "a. Facilitate a goal-setting workshop" at bounding box center [310, 289] width 0 height 13
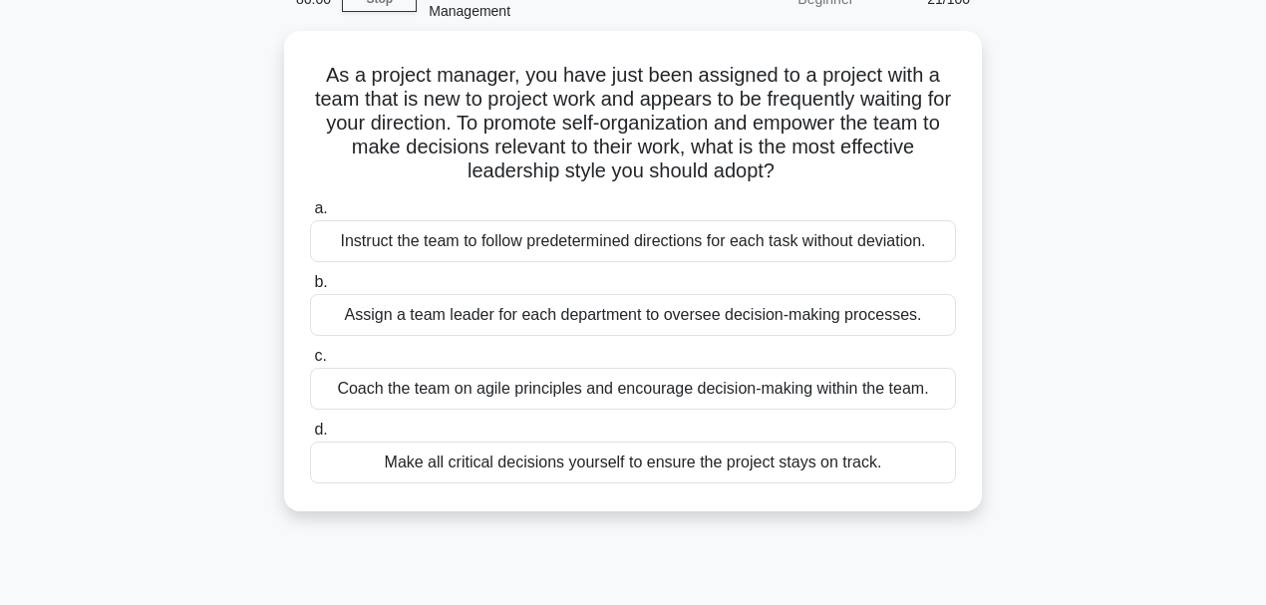
scroll to position [133, 0]
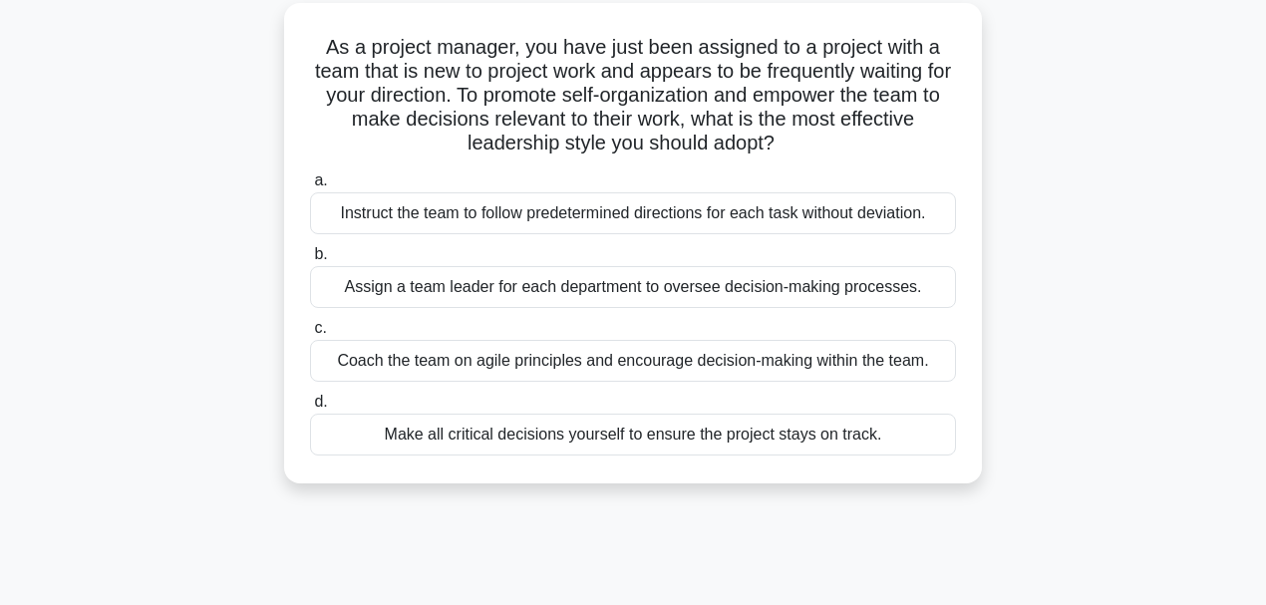
click at [465, 361] on div "Coach the team on agile principles and encourage decision-making within the tea…" at bounding box center [633, 361] width 646 height 42
click at [310, 335] on input "c. Coach the team on agile principles and encourage decision-making within the …" at bounding box center [310, 328] width 0 height 13
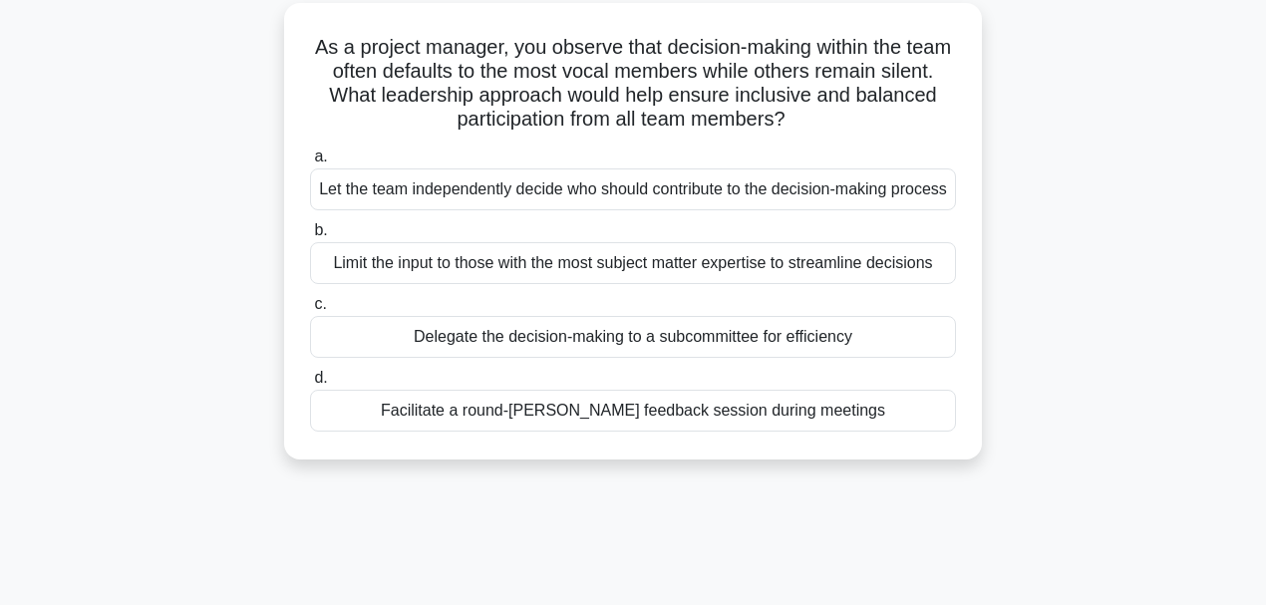
click at [585, 432] on div "Facilitate a round-robin feedback session during meetings" at bounding box center [633, 411] width 646 height 42
click at [310, 385] on input "d. Facilitate a round-robin feedback session during meetings" at bounding box center [310, 378] width 0 height 13
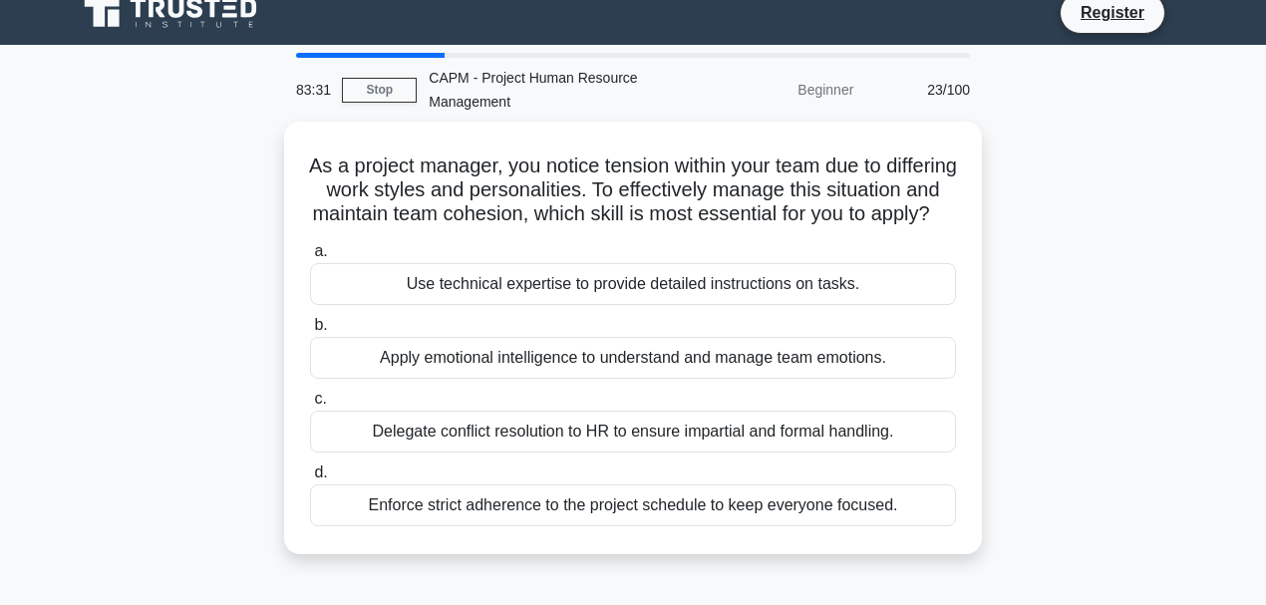
scroll to position [0, 0]
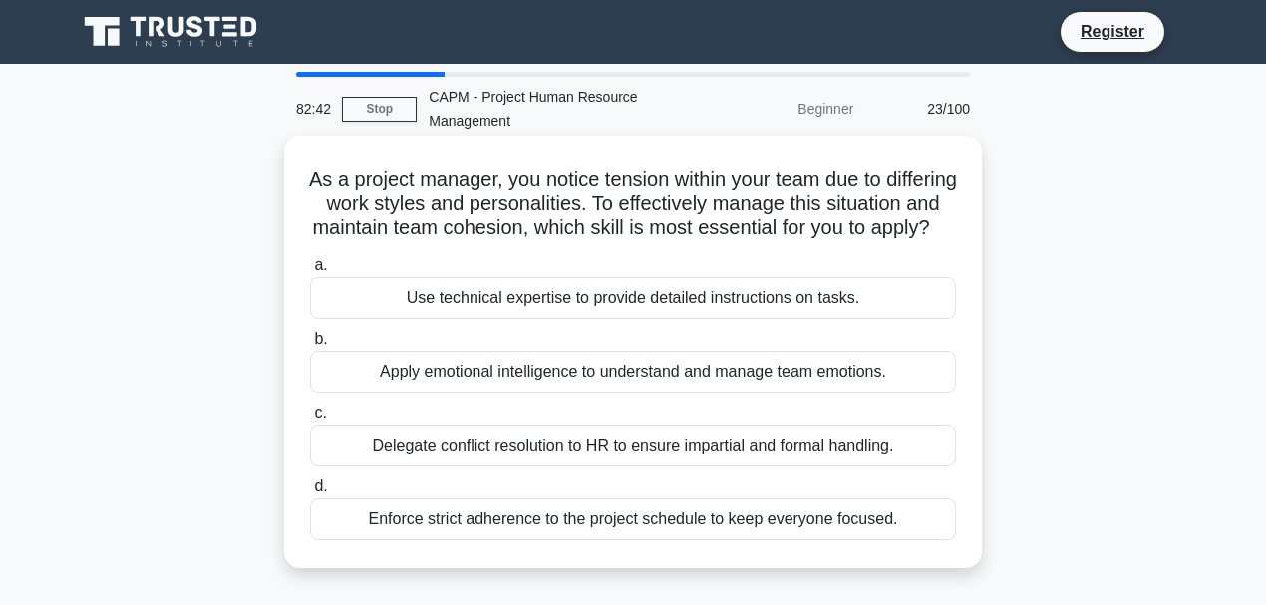
click at [604, 393] on div "Apply emotional intelligence to understand and manage team emotions." at bounding box center [633, 372] width 646 height 42
click at [310, 346] on input "b. Apply emotional intelligence to understand and manage team emotions." at bounding box center [310, 339] width 0 height 13
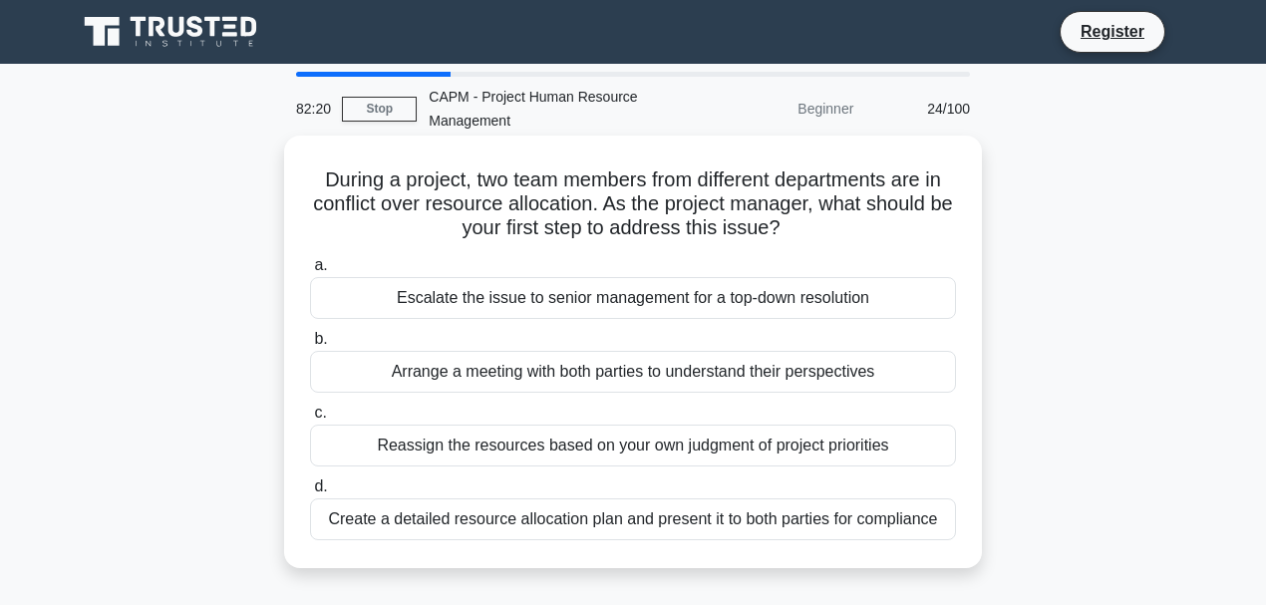
click at [514, 369] on div "Arrange a meeting with both parties to understand their perspectives" at bounding box center [633, 372] width 646 height 42
click at [310, 346] on input "b. Arrange a meeting with both parties to understand their perspectives" at bounding box center [310, 339] width 0 height 13
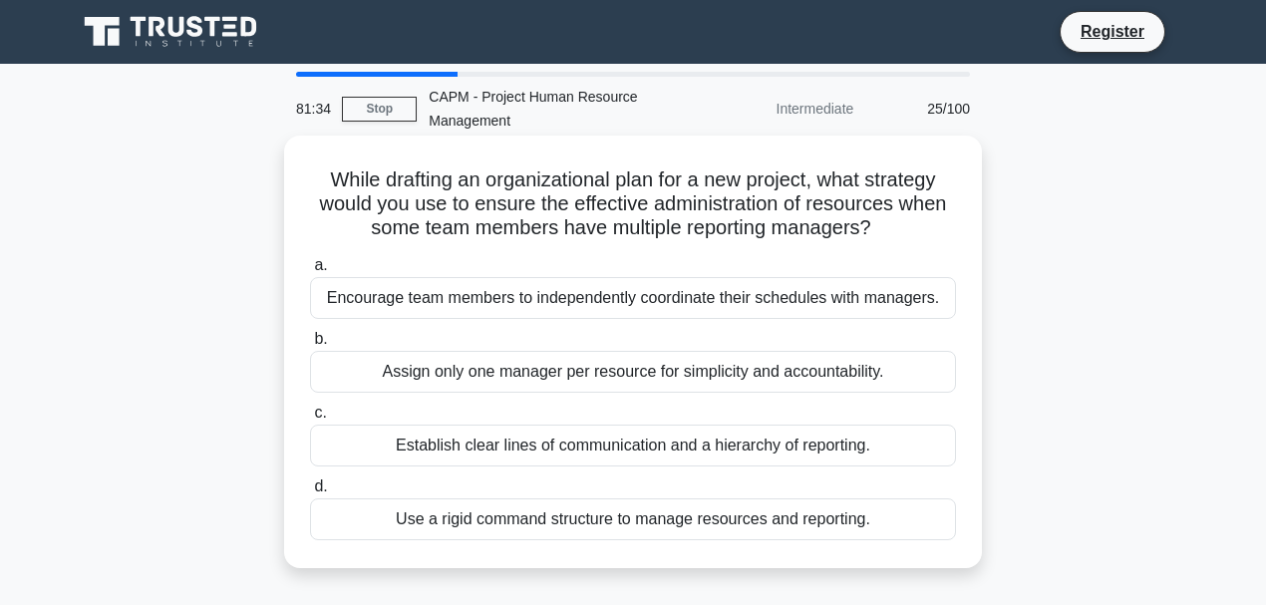
drag, startPoint x: 694, startPoint y: 455, endPoint x: 754, endPoint y: 457, distance: 59.9
click at [690, 455] on div "Establish clear lines of communication and a hierarchy of reporting." at bounding box center [633, 446] width 646 height 42
click at [916, 452] on div "Establish clear lines of communication and a hierarchy of reporting." at bounding box center [633, 446] width 646 height 42
click at [310, 420] on input "c. Establish clear lines of communication and a hierarchy of reporting." at bounding box center [310, 413] width 0 height 13
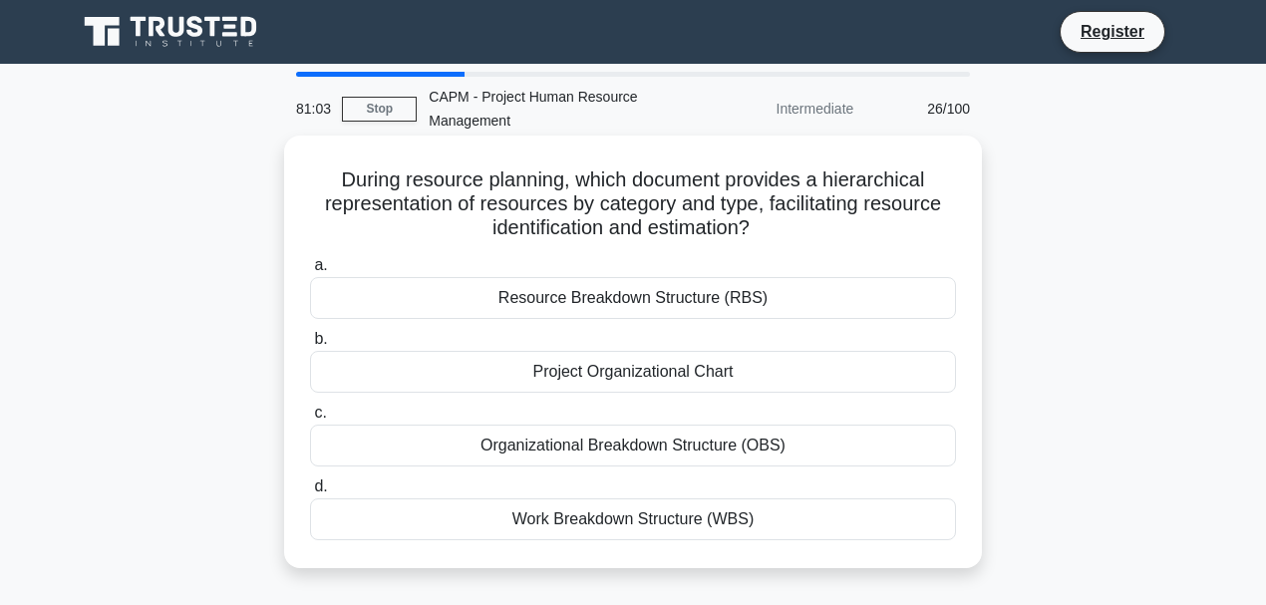
click at [681, 297] on div "Resource Breakdown Structure (RBS)" at bounding box center [633, 298] width 646 height 42
click at [310, 272] on input "a. Resource Breakdown Structure (RBS)" at bounding box center [310, 265] width 0 height 13
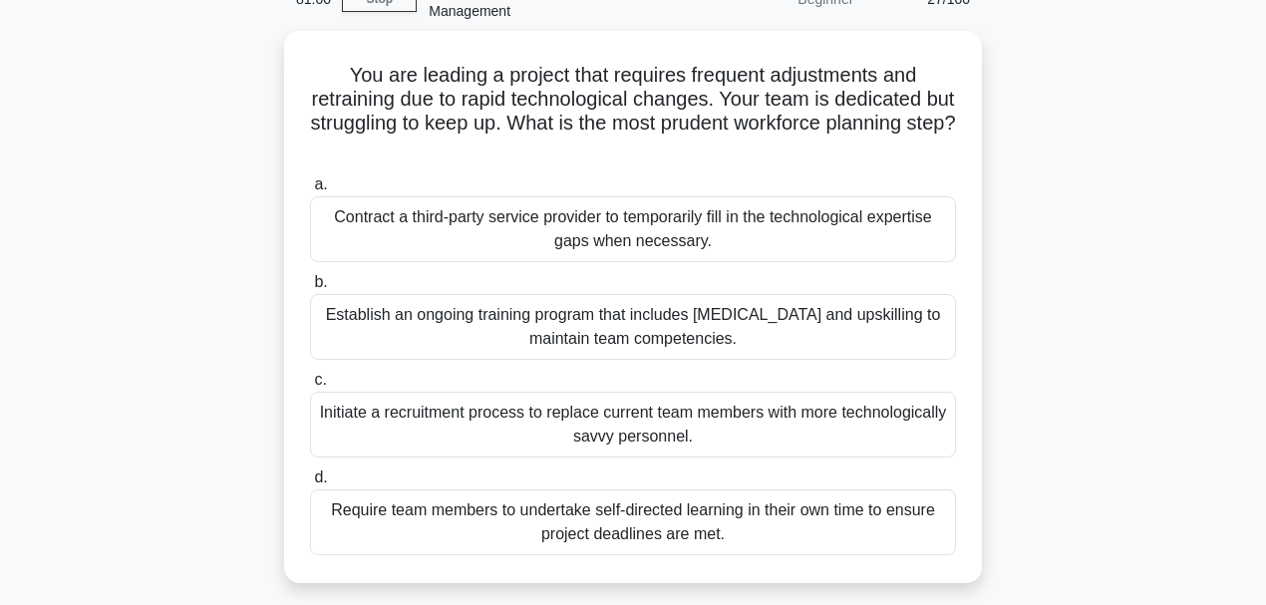
scroll to position [133, 0]
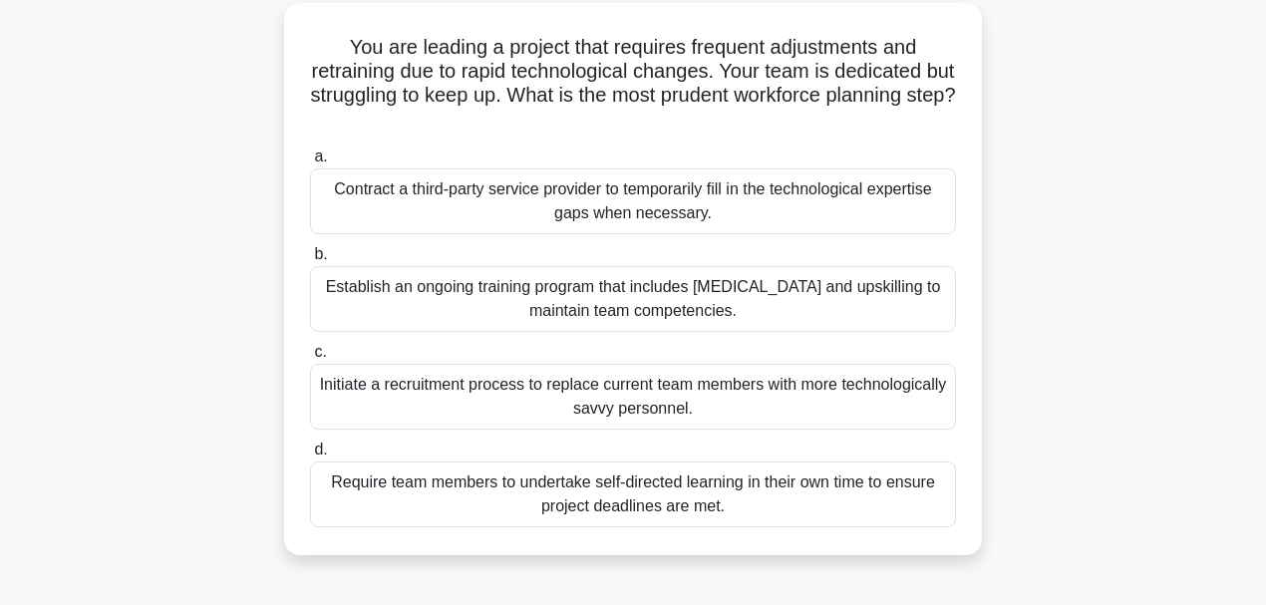
click at [658, 284] on div "Establish an ongoing training program that includes cross-training and upskilli…" at bounding box center [633, 299] width 646 height 66
click at [310, 261] on input "b. Establish an ongoing training program that includes cross-training and upski…" at bounding box center [310, 254] width 0 height 13
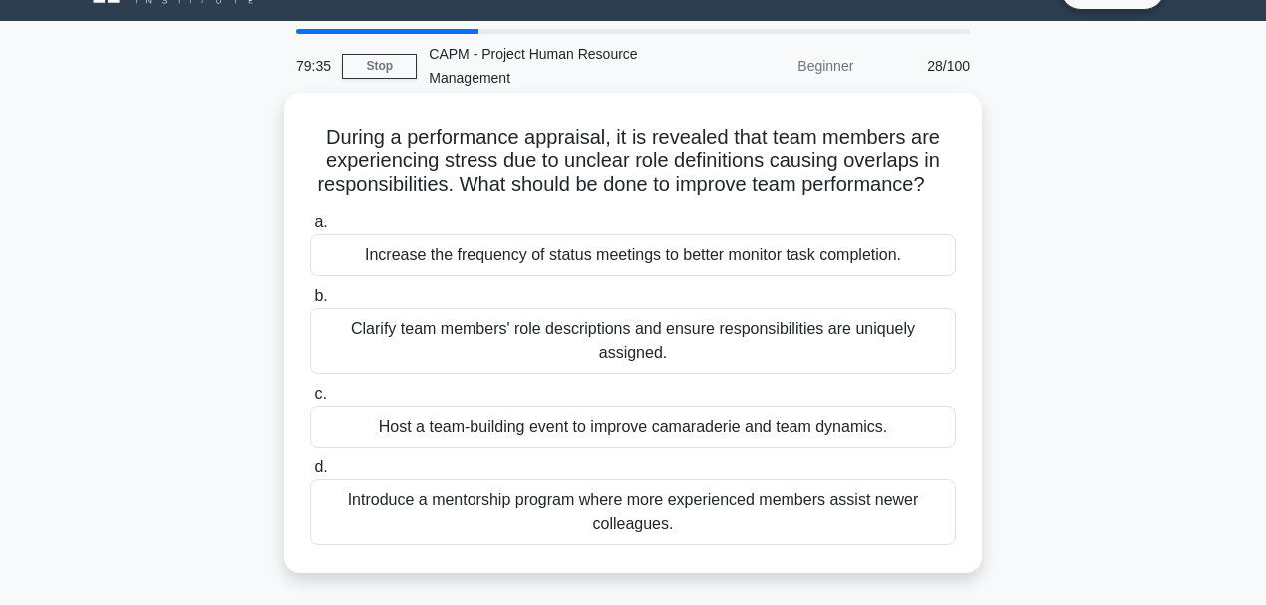
scroll to position [66, 0]
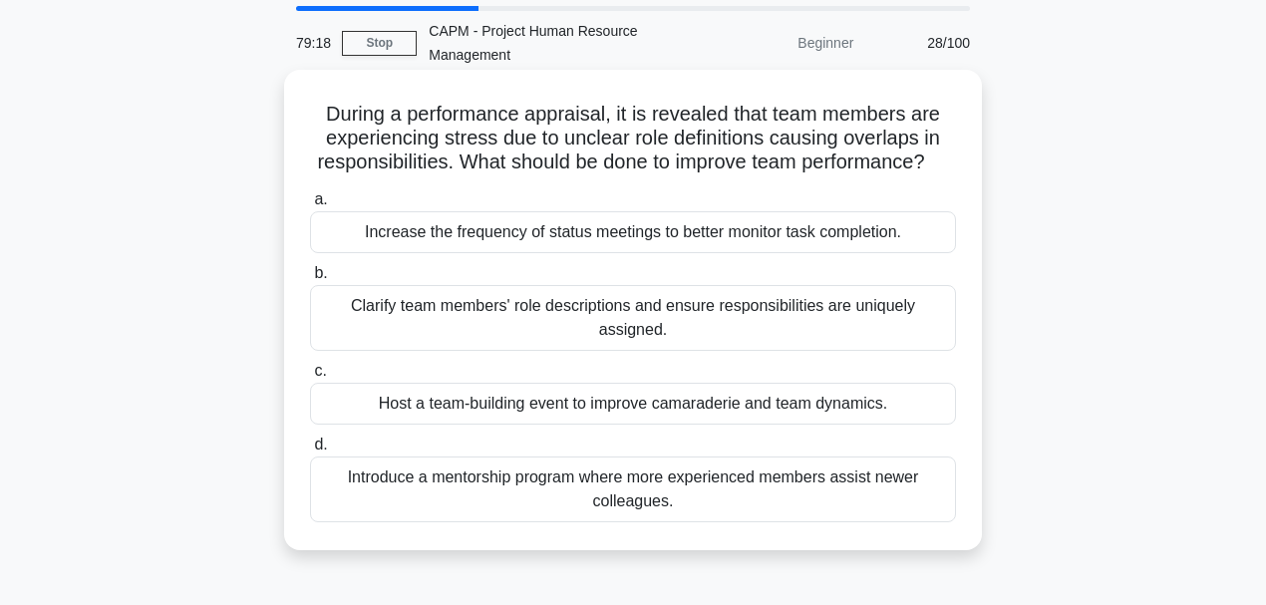
click at [529, 348] on div "Clarify team members' role descriptions and ensure responsibilities are uniquel…" at bounding box center [633, 318] width 646 height 66
click at [310, 280] on input "b. Clarify team members' role descriptions and ensure responsibilities are uniq…" at bounding box center [310, 273] width 0 height 13
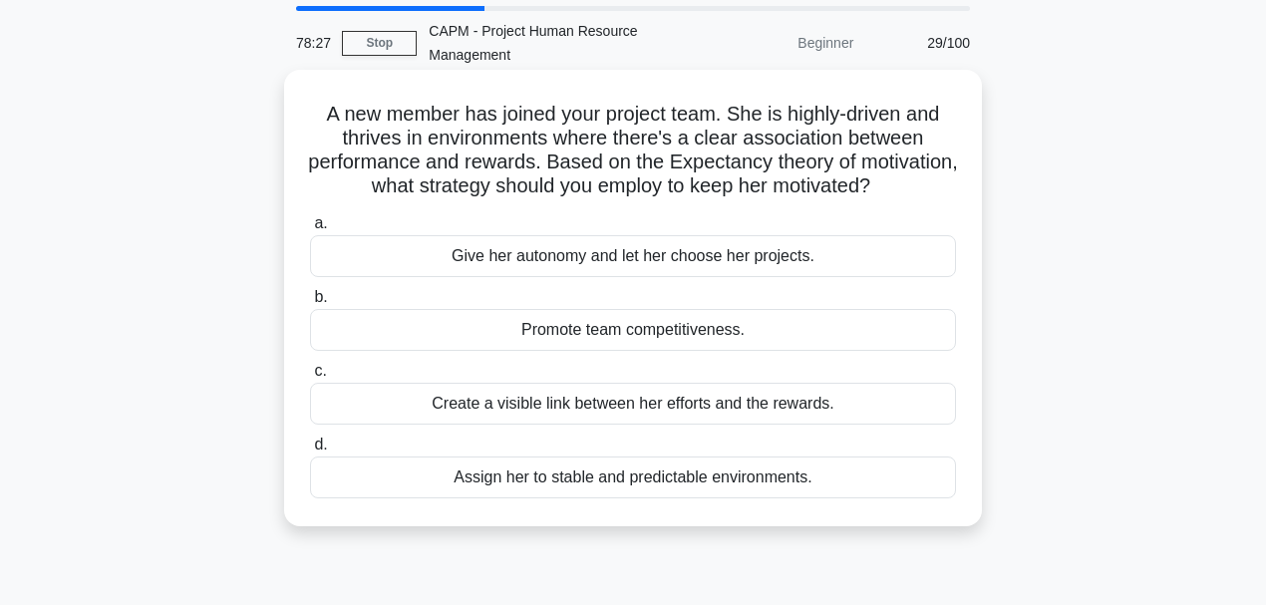
click at [654, 425] on div "Create a visible link between her efforts and the rewards." at bounding box center [633, 404] width 646 height 42
click at [310, 378] on input "c. Create a visible link between her efforts and the rewards." at bounding box center [310, 371] width 0 height 13
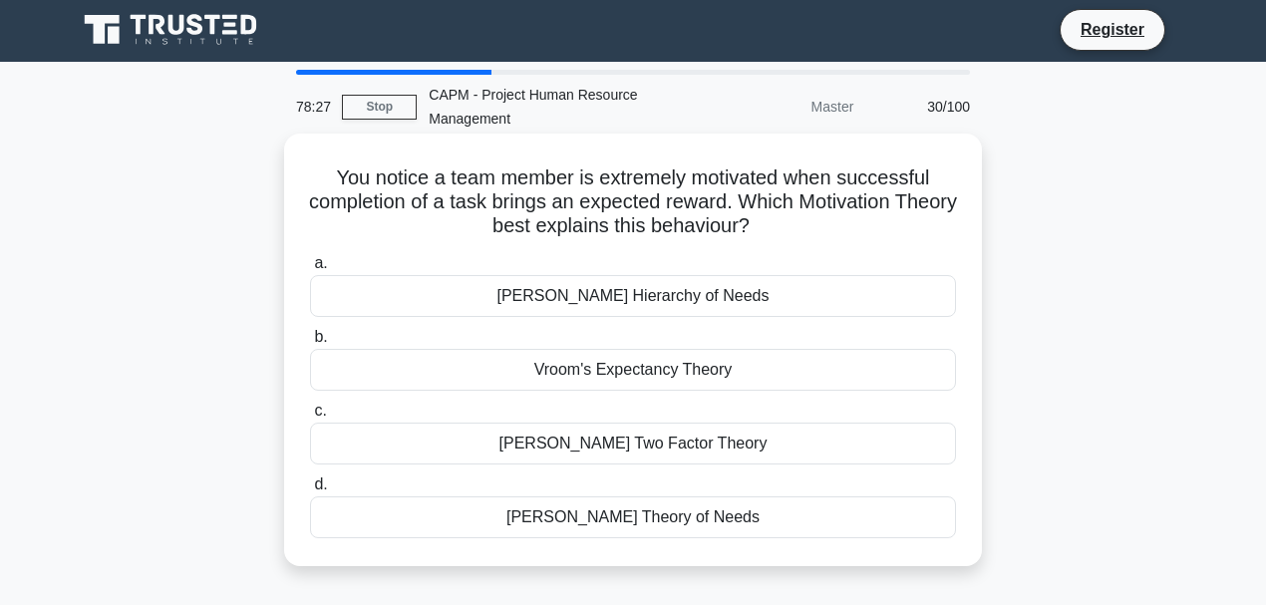
scroll to position [0, 0]
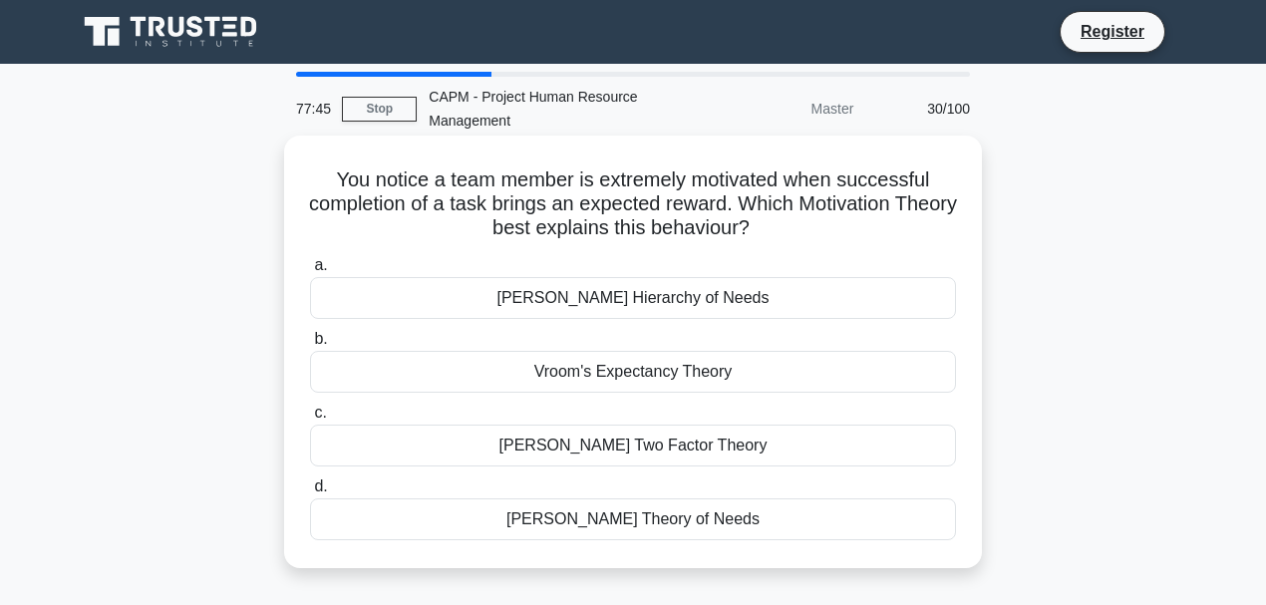
click at [639, 516] on div "McClelland's Theory of Needs" at bounding box center [633, 520] width 646 height 42
click at [310, 494] on input "d. McClelland's Theory of Needs" at bounding box center [310, 487] width 0 height 13
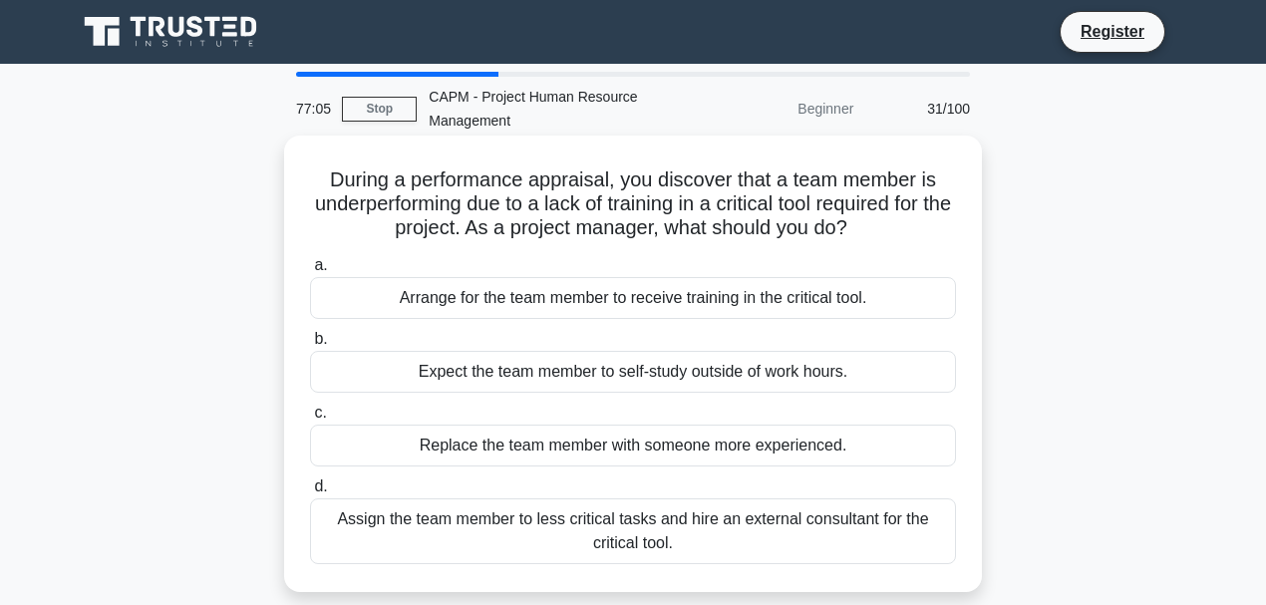
click at [575, 299] on div "Arrange for the team member to receive training in the critical tool." at bounding box center [633, 298] width 646 height 42
click at [310, 272] on input "a. Arrange for the team member to receive training in the critical tool." at bounding box center [310, 265] width 0 height 13
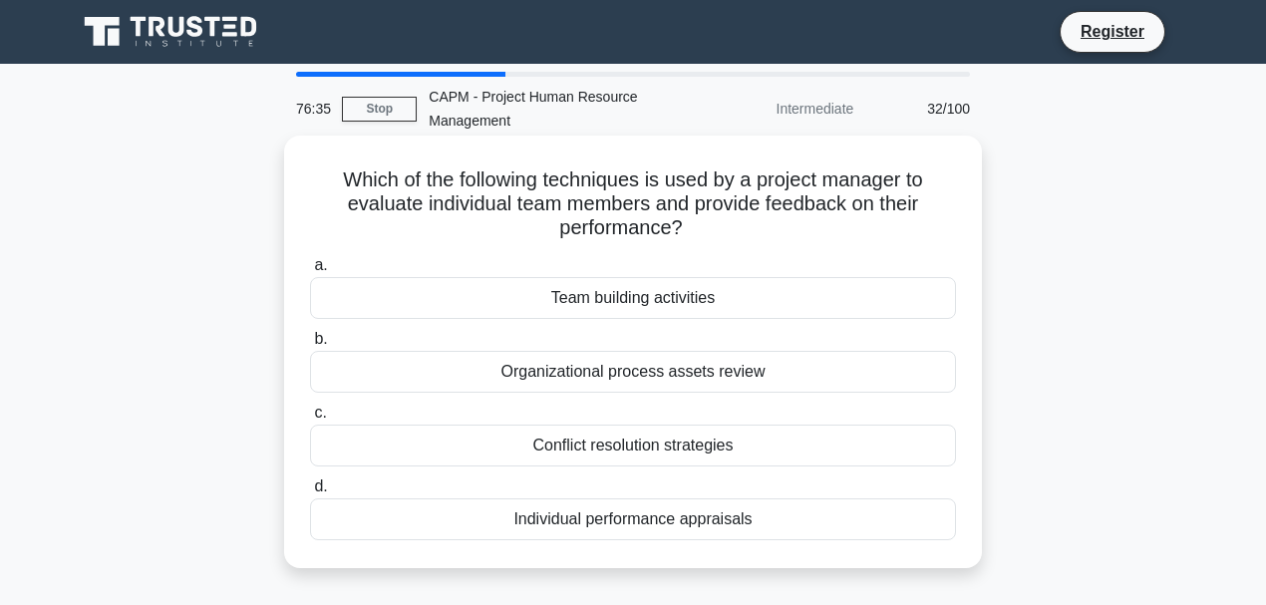
click at [705, 512] on div "Individual performance appraisals" at bounding box center [633, 520] width 646 height 42
click at [310, 494] on input "d. Individual performance appraisals" at bounding box center [310, 487] width 0 height 13
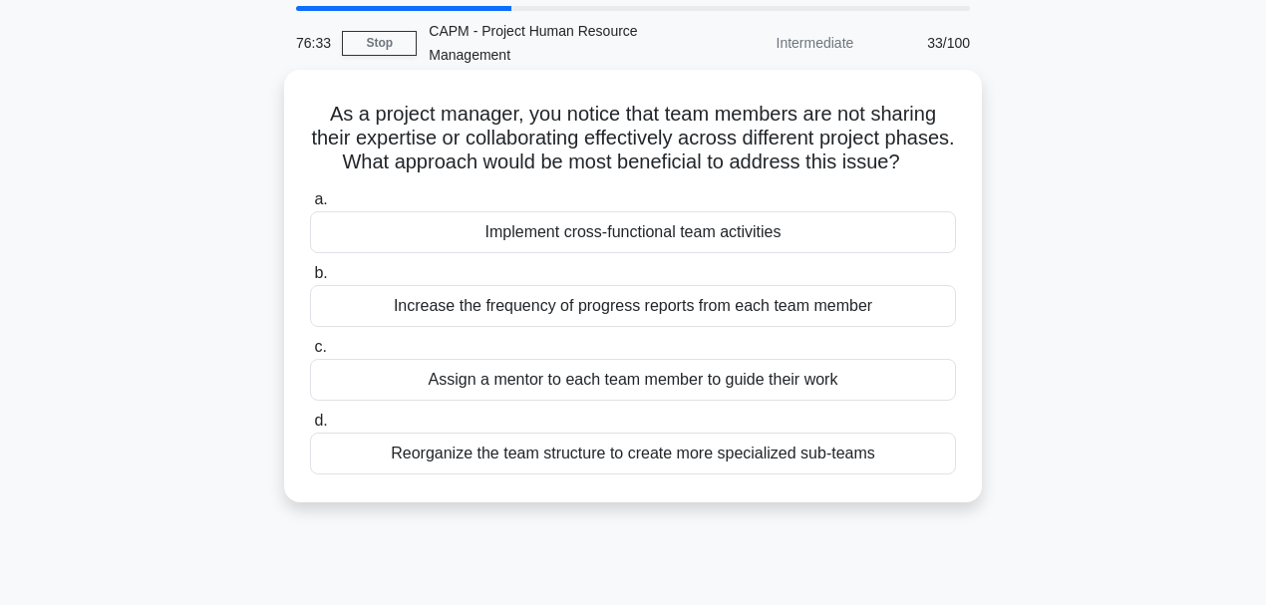
scroll to position [133, 0]
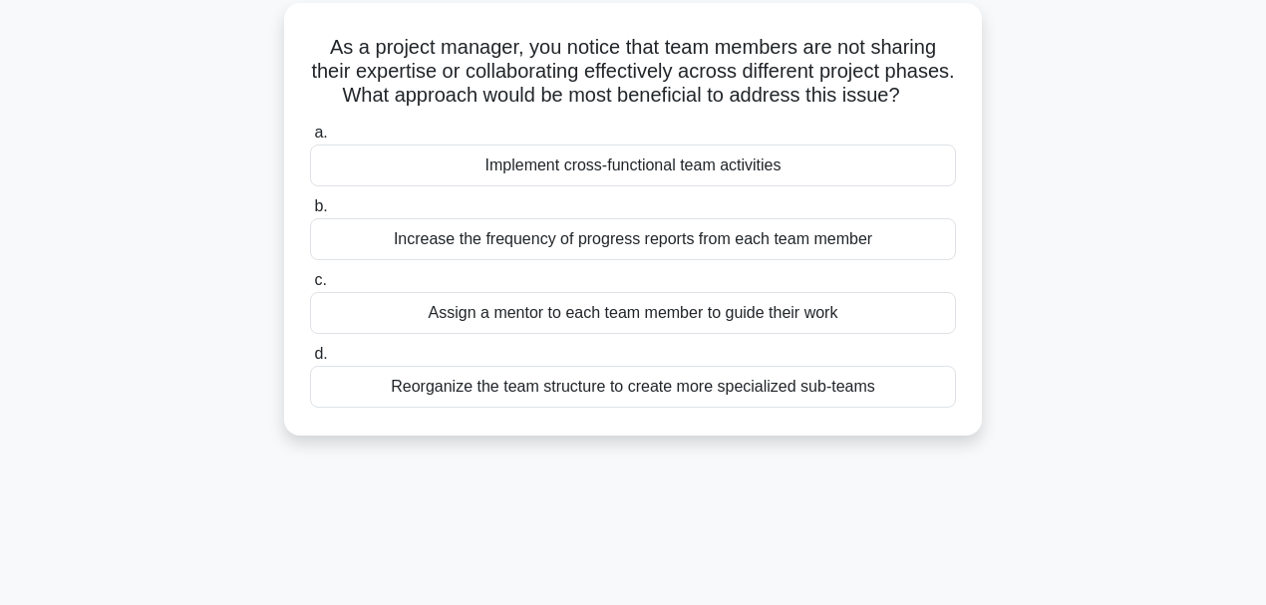
click at [613, 186] on div "Implement cross-functional team activities" at bounding box center [633, 166] width 646 height 42
click at [310, 140] on input "a. Implement cross-functional team activities" at bounding box center [310, 133] width 0 height 13
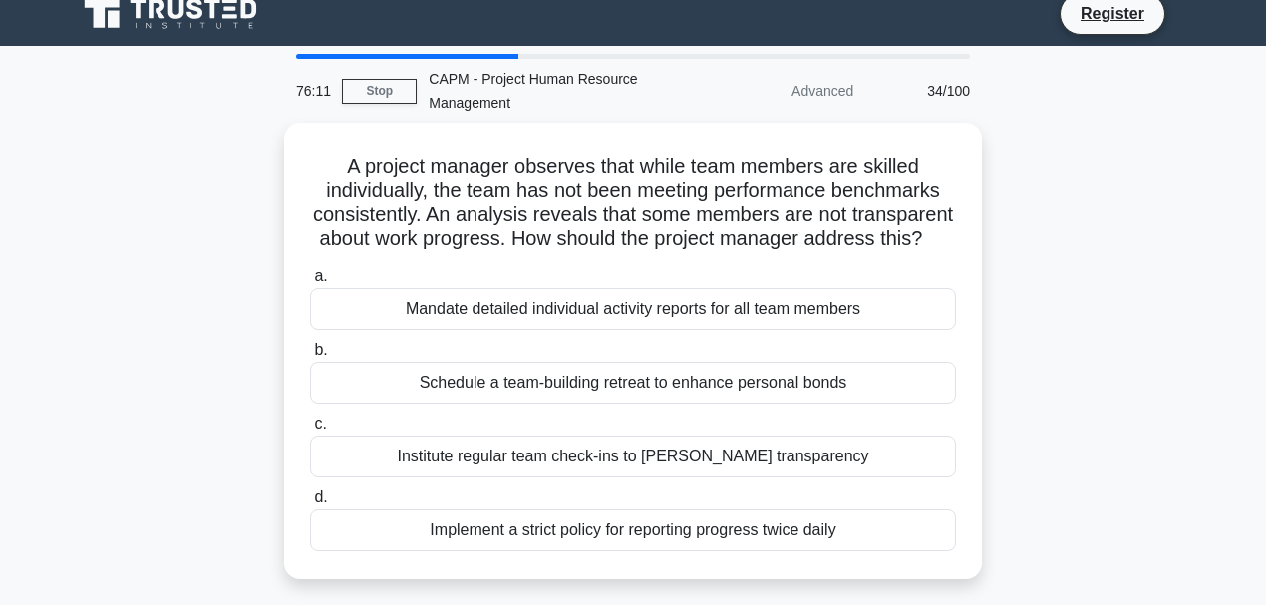
scroll to position [0, 0]
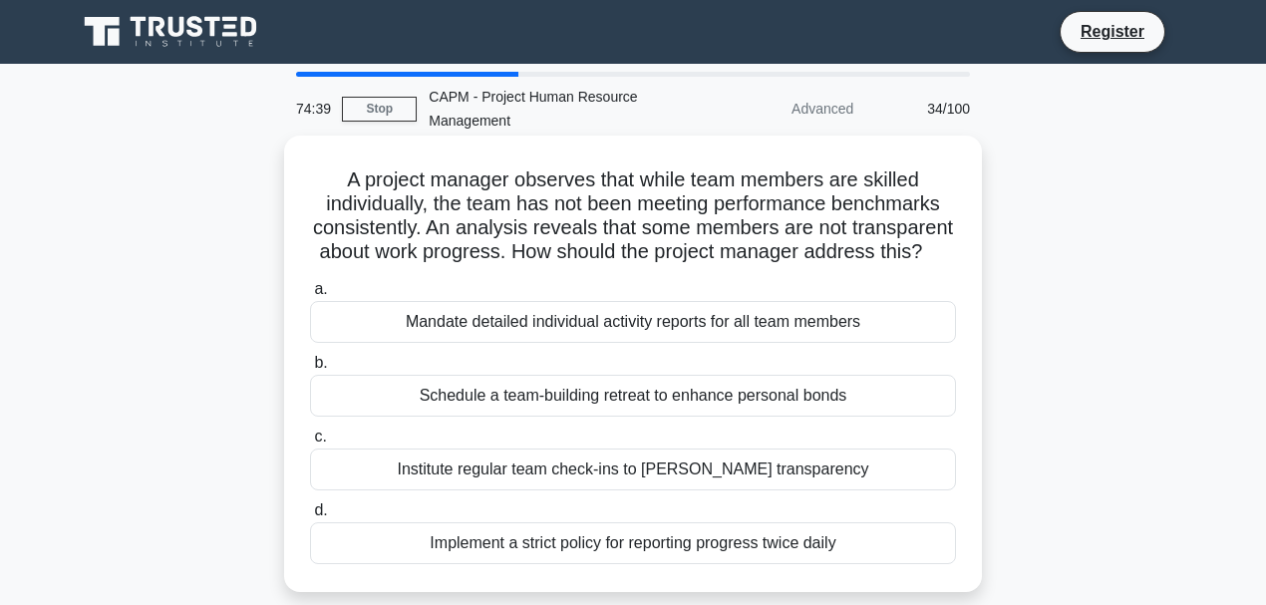
click at [654, 343] on div "Mandate detailed individual activity reports for all team members" at bounding box center [633, 322] width 646 height 42
click at [310, 296] on input "a. Mandate detailed individual activity reports for all team members" at bounding box center [310, 289] width 0 height 13
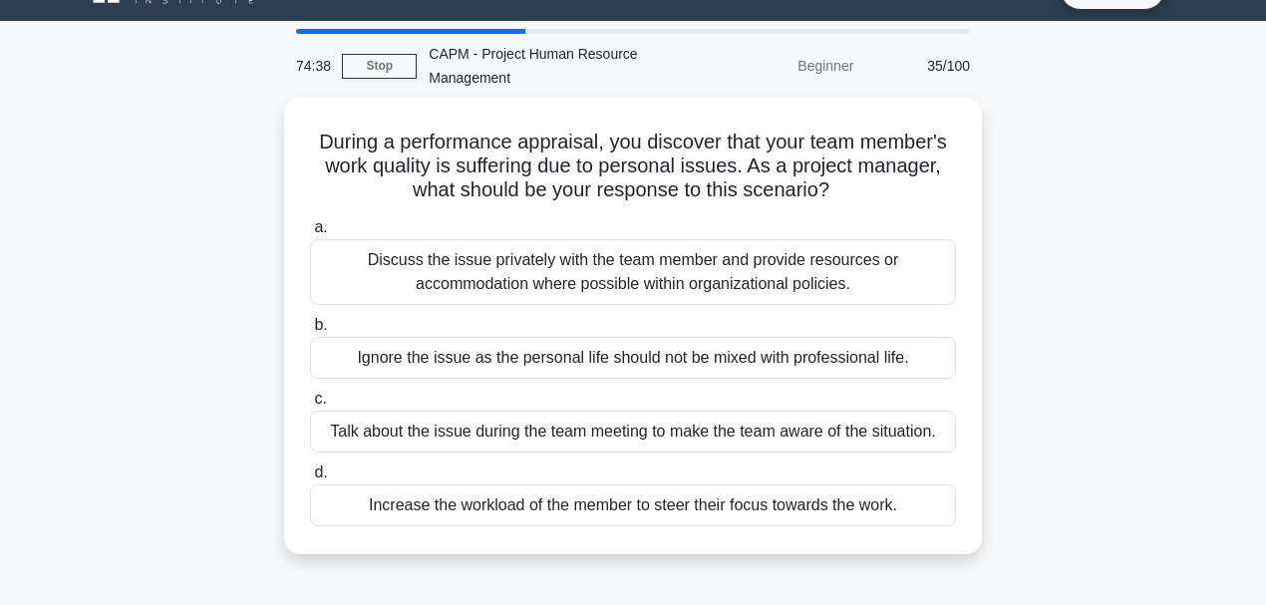
scroll to position [66, 0]
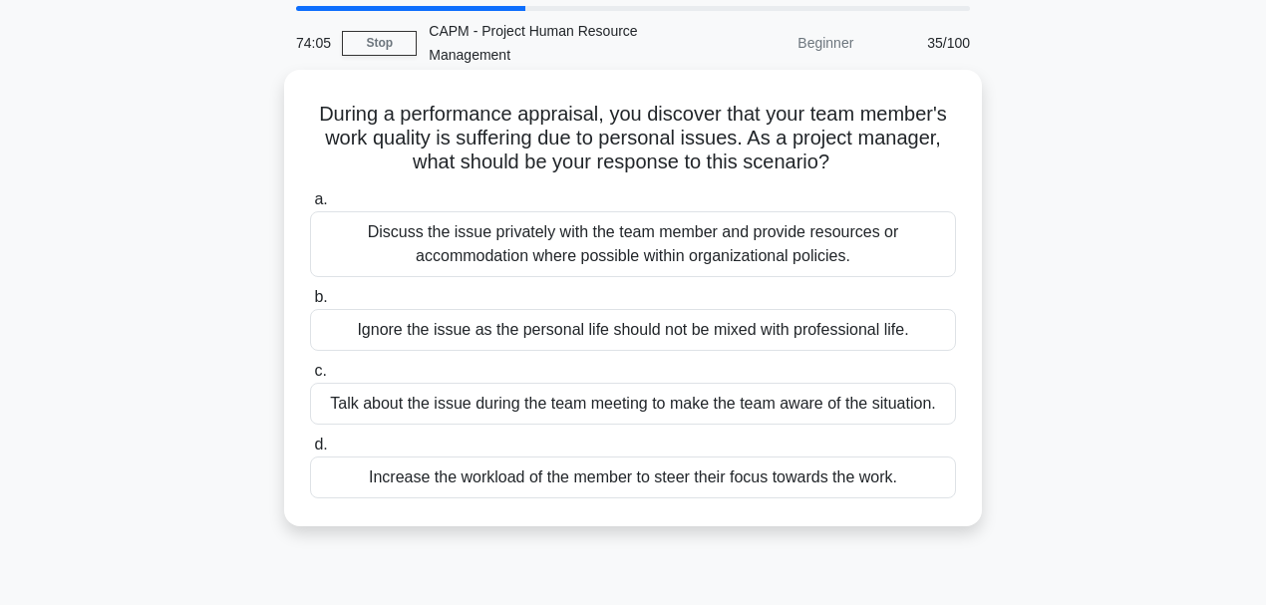
click at [663, 241] on div "Discuss the issue privately with the team member and provide resources or accom…" at bounding box center [633, 244] width 646 height 66
click at [310, 206] on input "a. Discuss the issue privately with the team member and provide resources or ac…" at bounding box center [310, 199] width 0 height 13
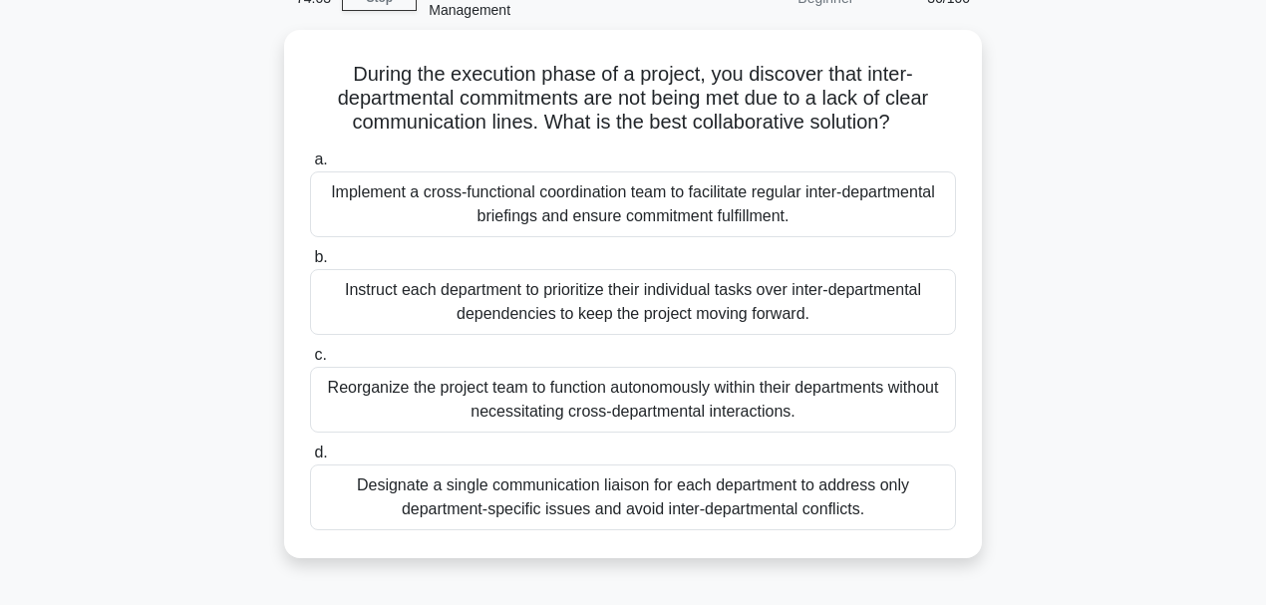
scroll to position [133, 0]
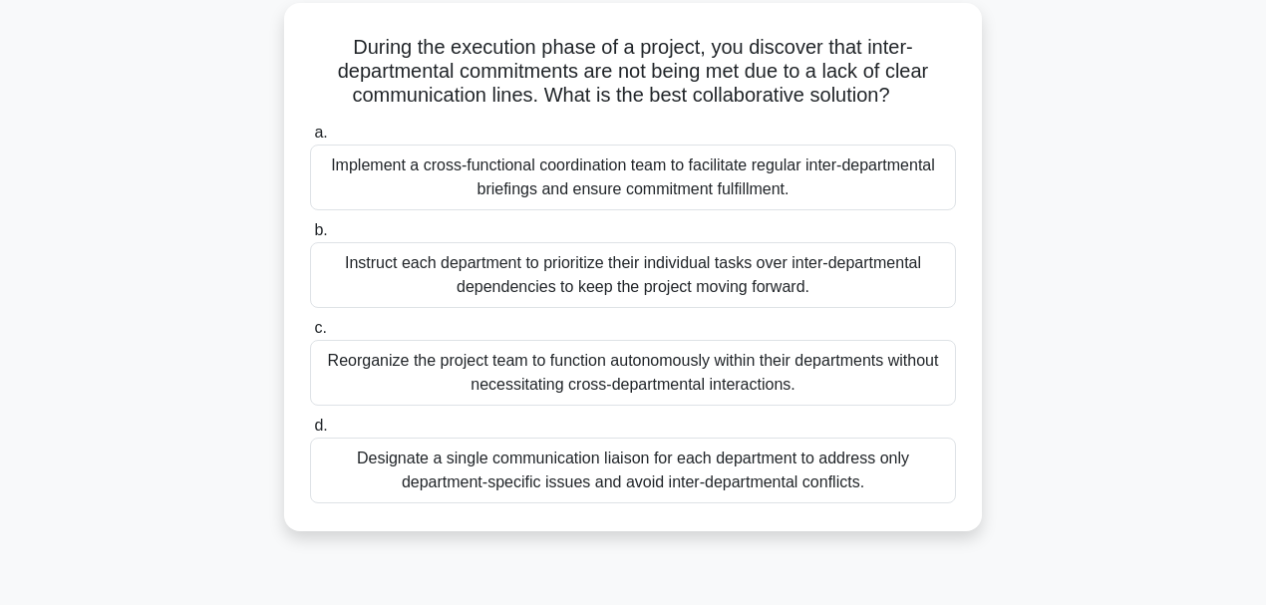
click at [899, 181] on div "Implement a cross-functional coordination team to facilitate regular inter-depa…" at bounding box center [633, 178] width 646 height 66
click at [310, 140] on input "a. Implement a cross-functional coordination team to facilitate regular inter-d…" at bounding box center [310, 133] width 0 height 13
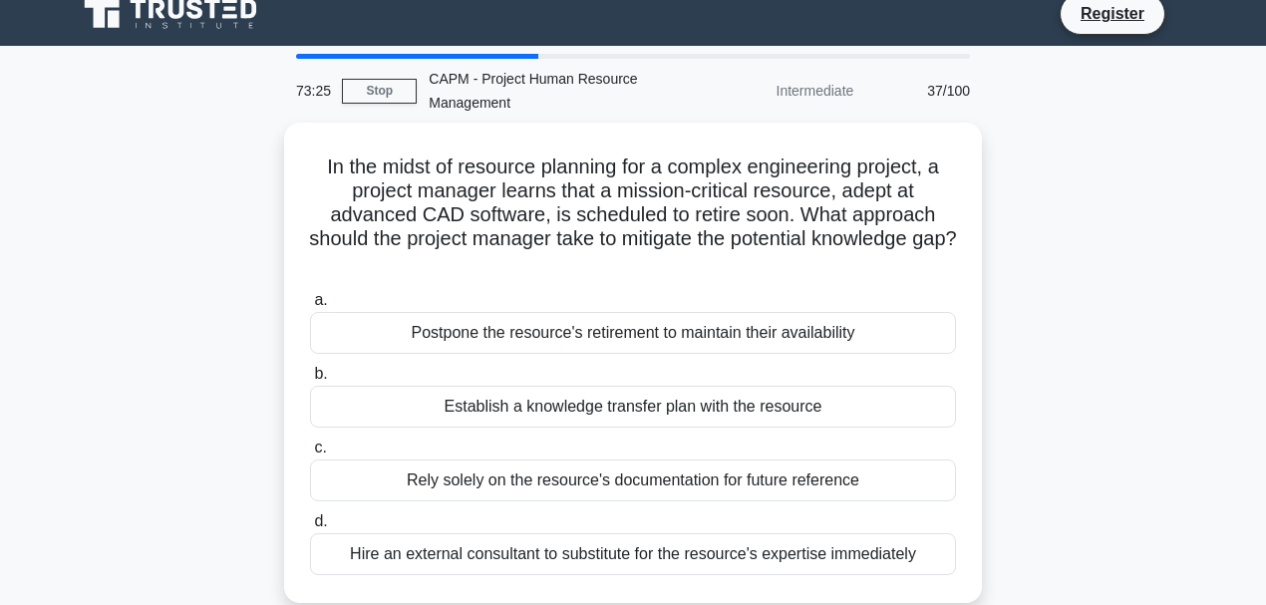
scroll to position [0, 0]
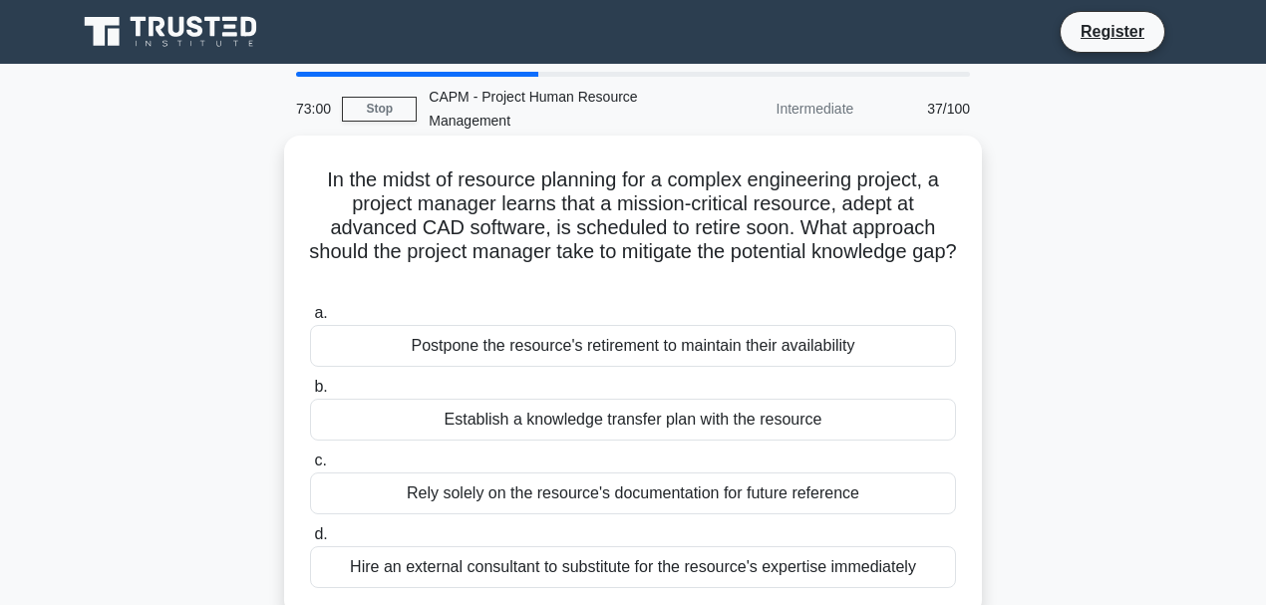
click at [662, 426] on div "Establish a knowledge transfer plan with the resource" at bounding box center [633, 420] width 646 height 42
click at [310, 394] on input "b. Establish a knowledge transfer plan with the resource" at bounding box center [310, 387] width 0 height 13
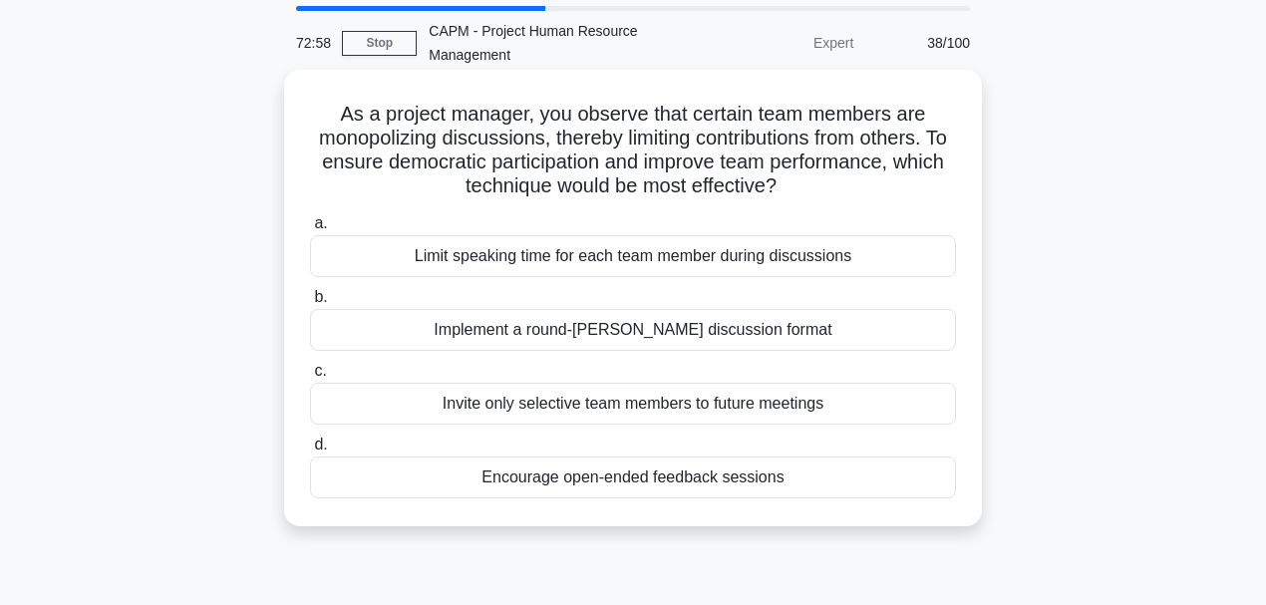
scroll to position [133, 0]
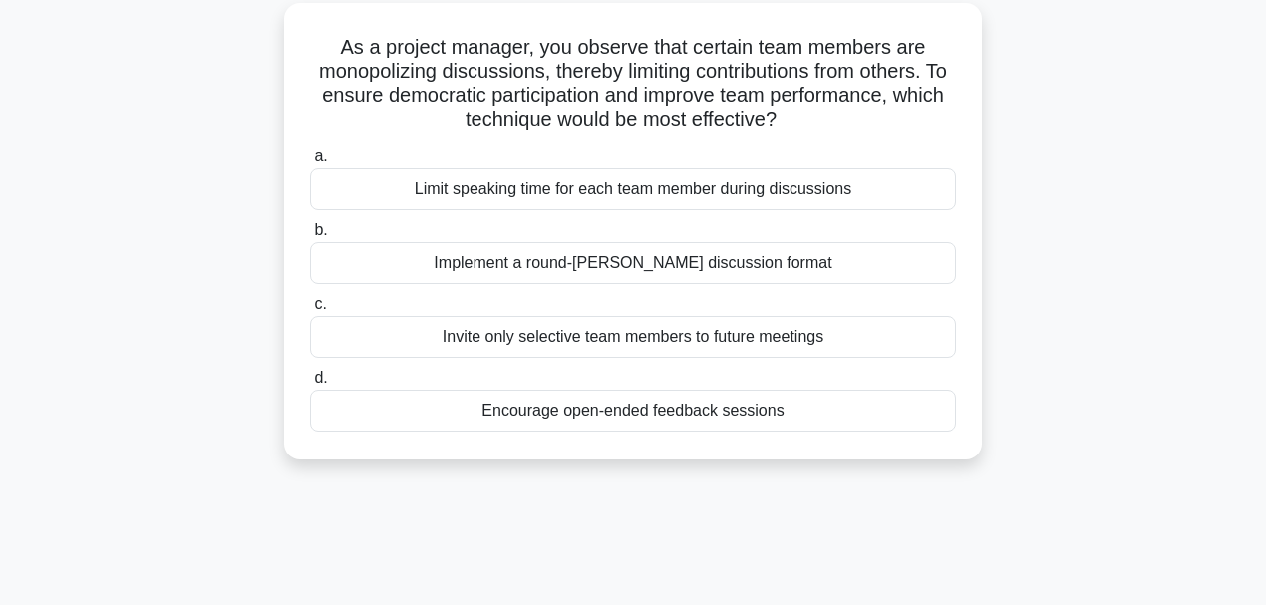
click at [680, 265] on div "Implement a round-robin discussion format" at bounding box center [633, 263] width 646 height 42
click at [310, 237] on input "b. Implement a round-robin discussion format" at bounding box center [310, 230] width 0 height 13
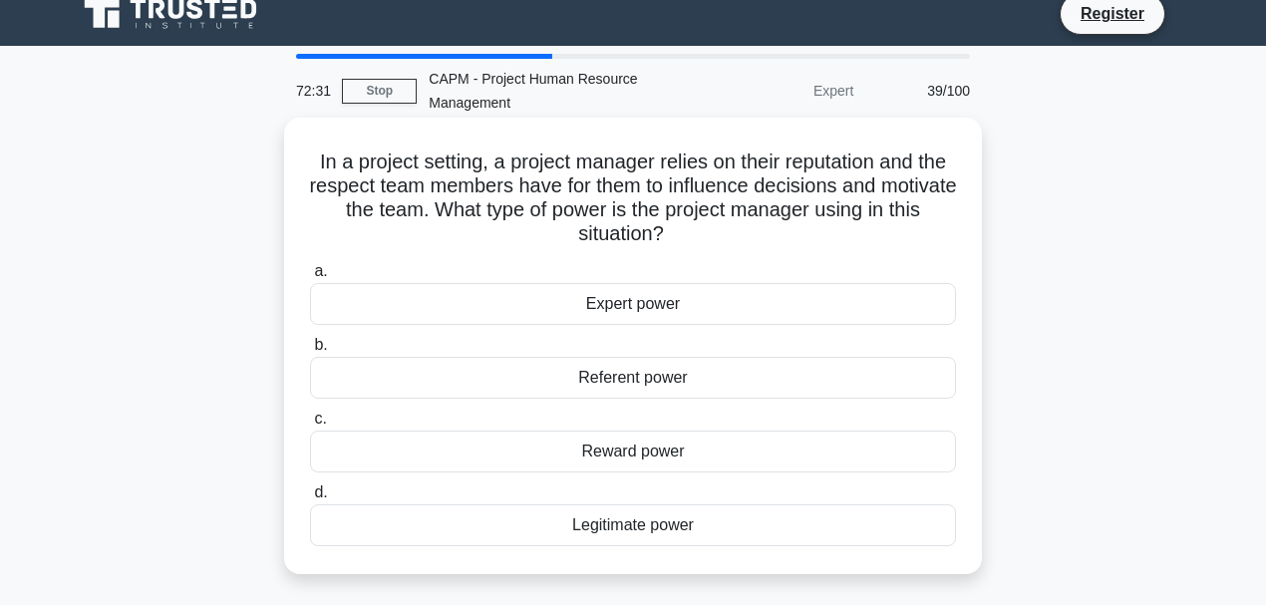
scroll to position [0, 0]
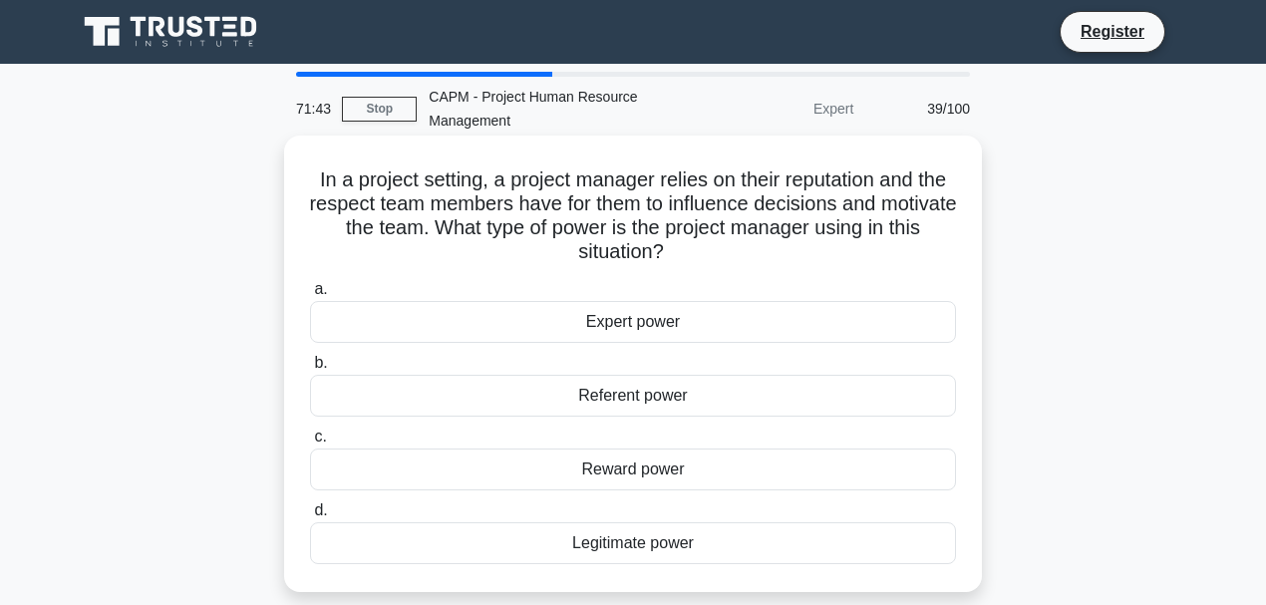
click at [634, 392] on div "Referent power" at bounding box center [633, 396] width 646 height 42
click at [310, 370] on input "b. Referent power" at bounding box center [310, 363] width 0 height 13
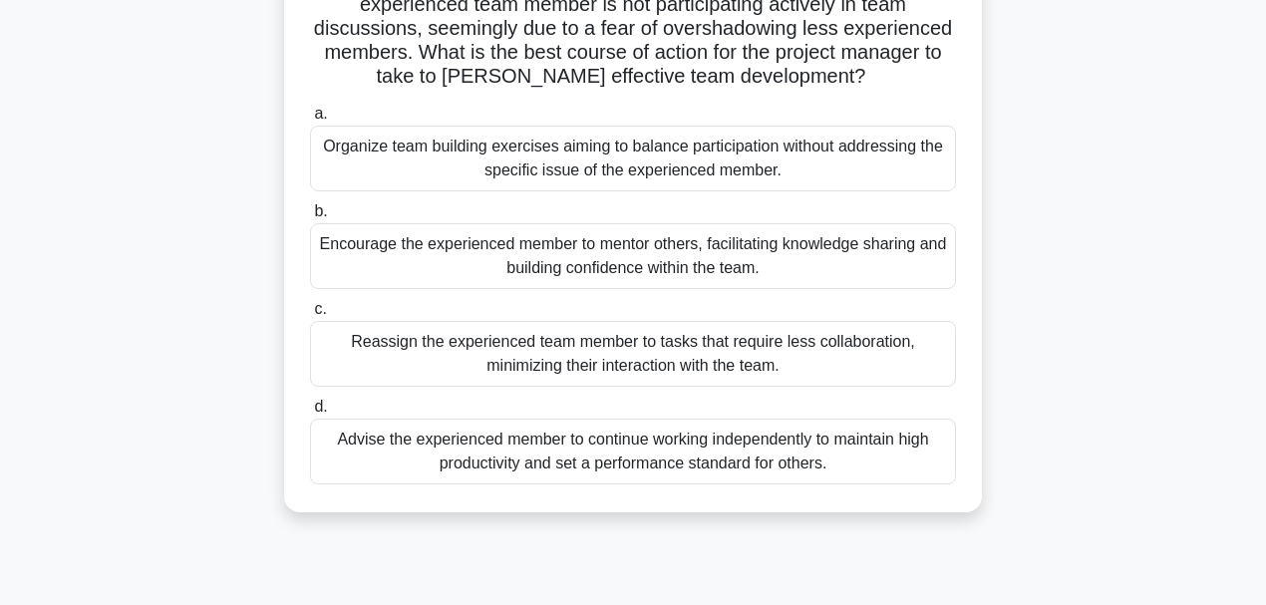
scroll to position [133, 0]
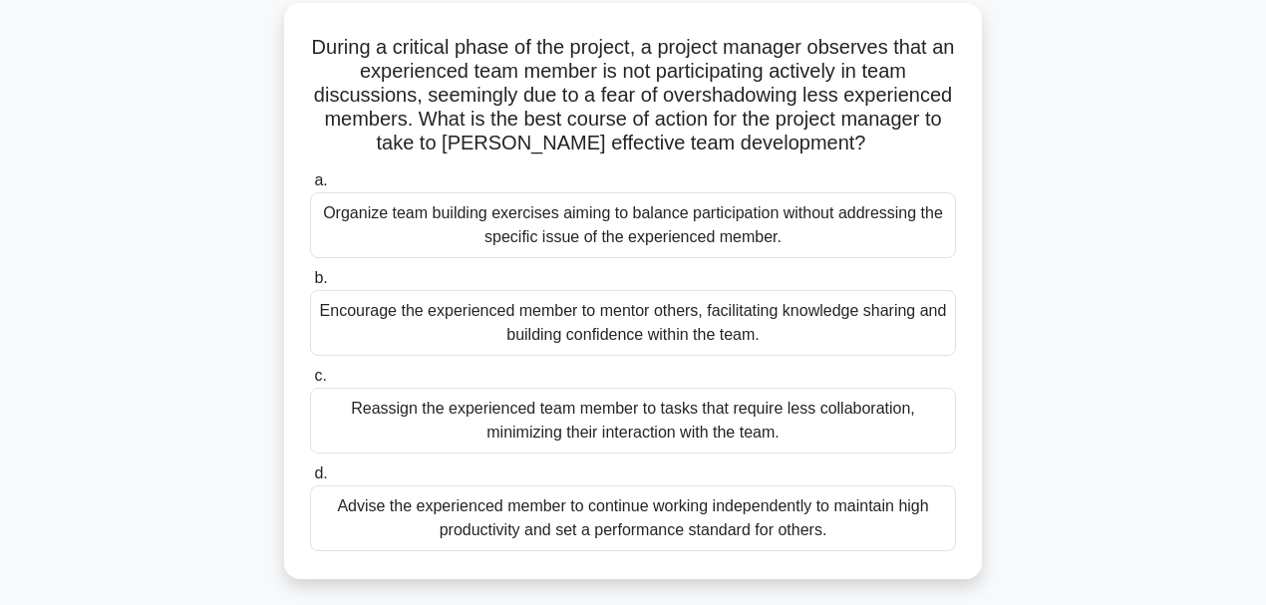
click at [629, 327] on div "Encourage the experienced member to mentor others, facilitating knowledge shari…" at bounding box center [633, 323] width 646 height 66
click at [310, 285] on input "b. Encourage the experienced member to mentor others, facilitating knowledge sh…" at bounding box center [310, 278] width 0 height 13
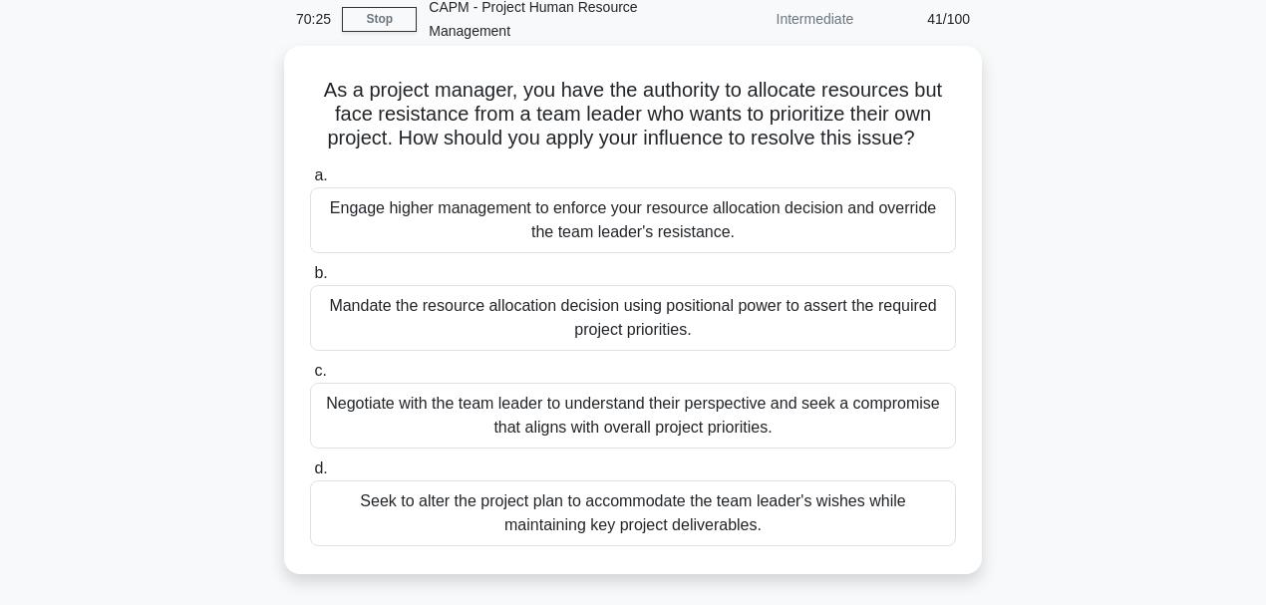
scroll to position [66, 0]
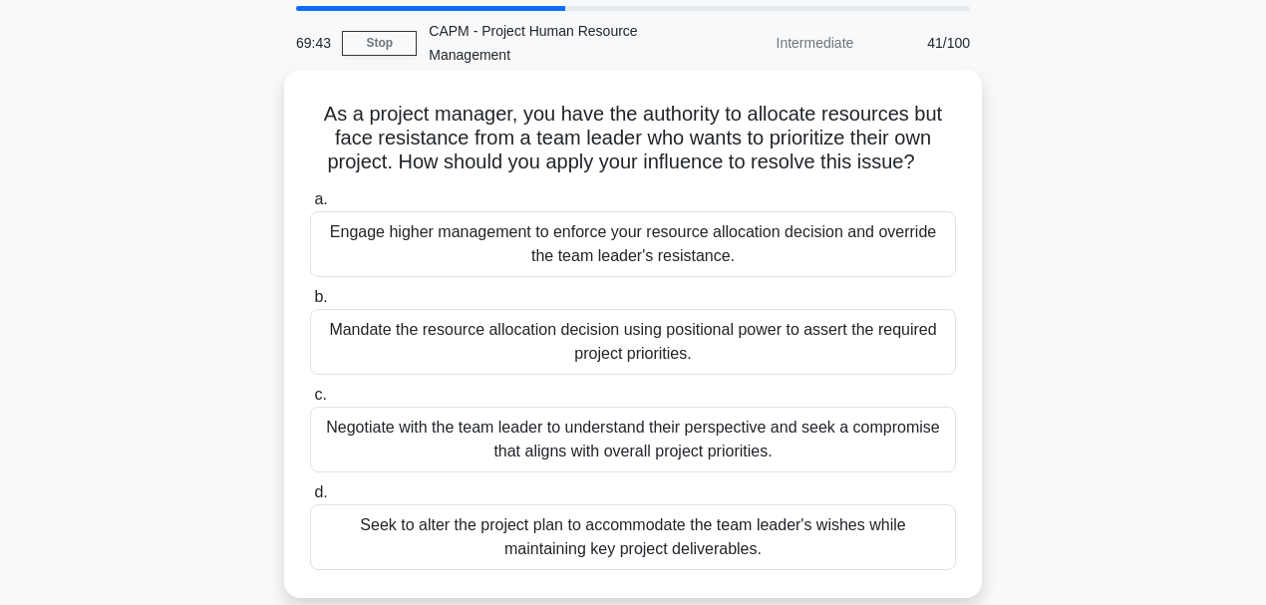
click at [652, 444] on div "Negotiate with the team leader to understand their perspective and seek a compr…" at bounding box center [633, 440] width 646 height 66
click at [310, 402] on input "c. Negotiate with the team leader to understand their perspective and seek a co…" at bounding box center [310, 395] width 0 height 13
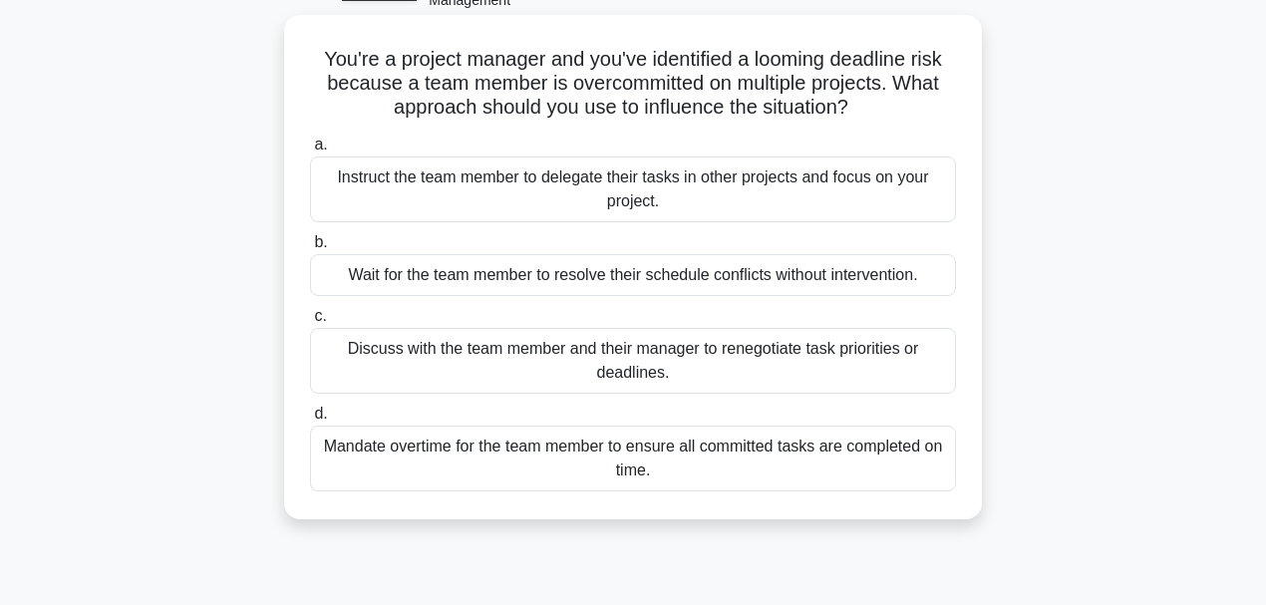
scroll to position [133, 0]
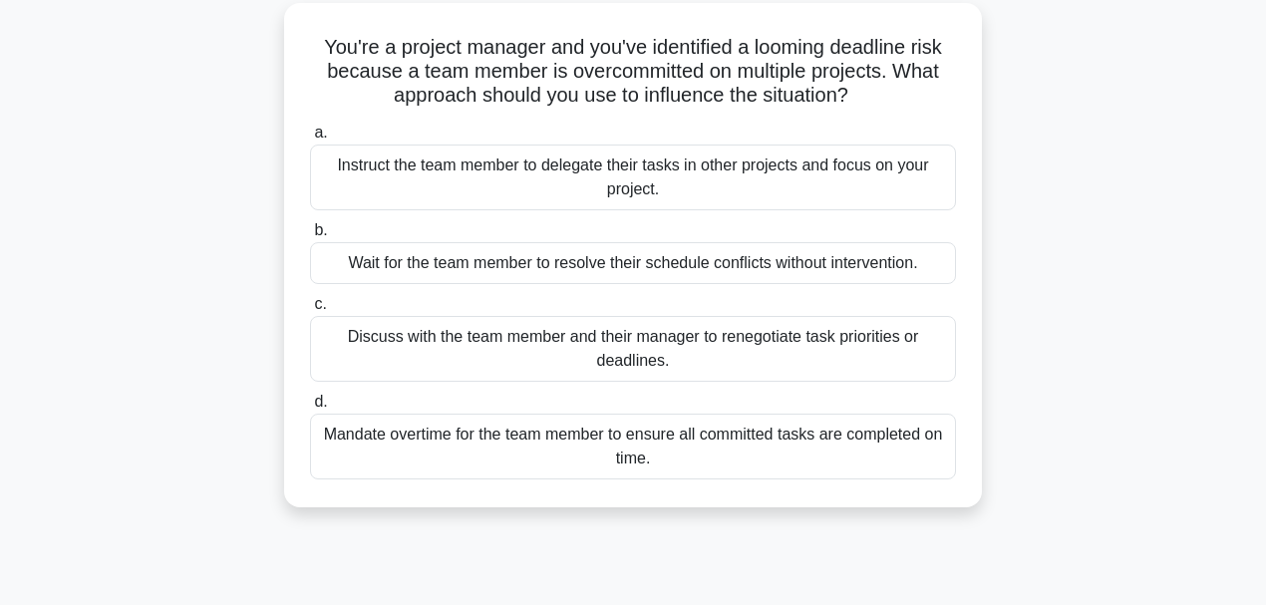
click at [796, 343] on div "Discuss with the team member and their manager to renegotiate task priorities o…" at bounding box center [633, 349] width 646 height 66
click at [310, 311] on input "c. Discuss with the team member and their manager to renegotiate task prioritie…" at bounding box center [310, 304] width 0 height 13
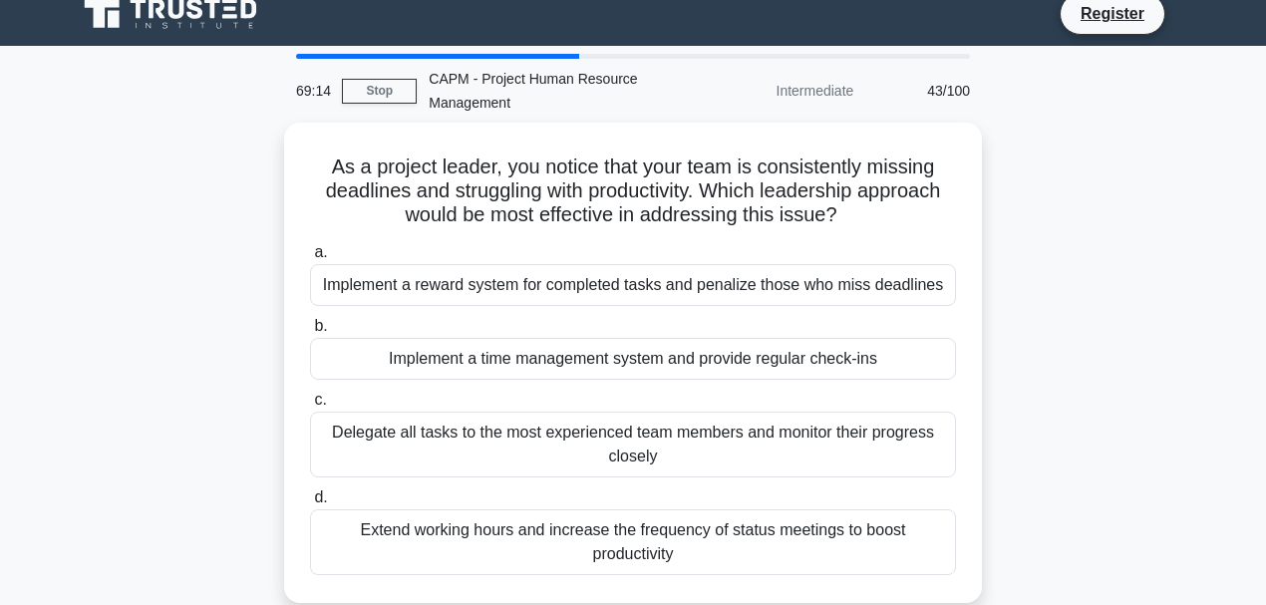
scroll to position [0, 0]
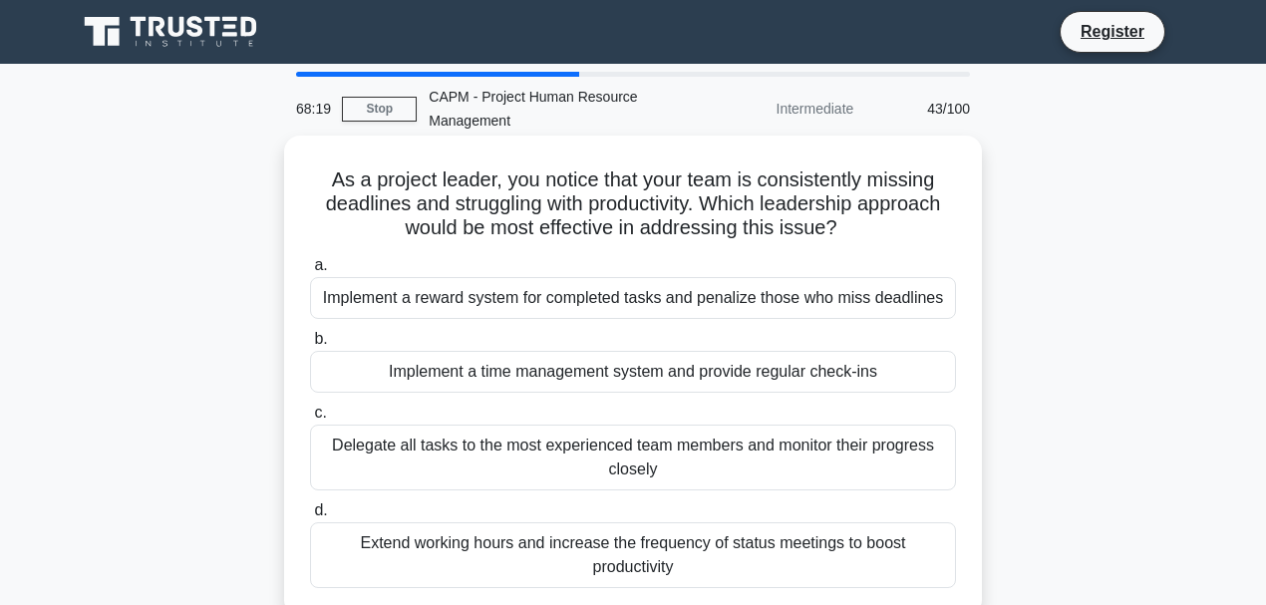
click at [751, 368] on div "Implement a time management system and provide regular check-ins" at bounding box center [633, 372] width 646 height 42
click at [310, 346] on input "b. Implement a time management system and provide regular check-ins" at bounding box center [310, 339] width 0 height 13
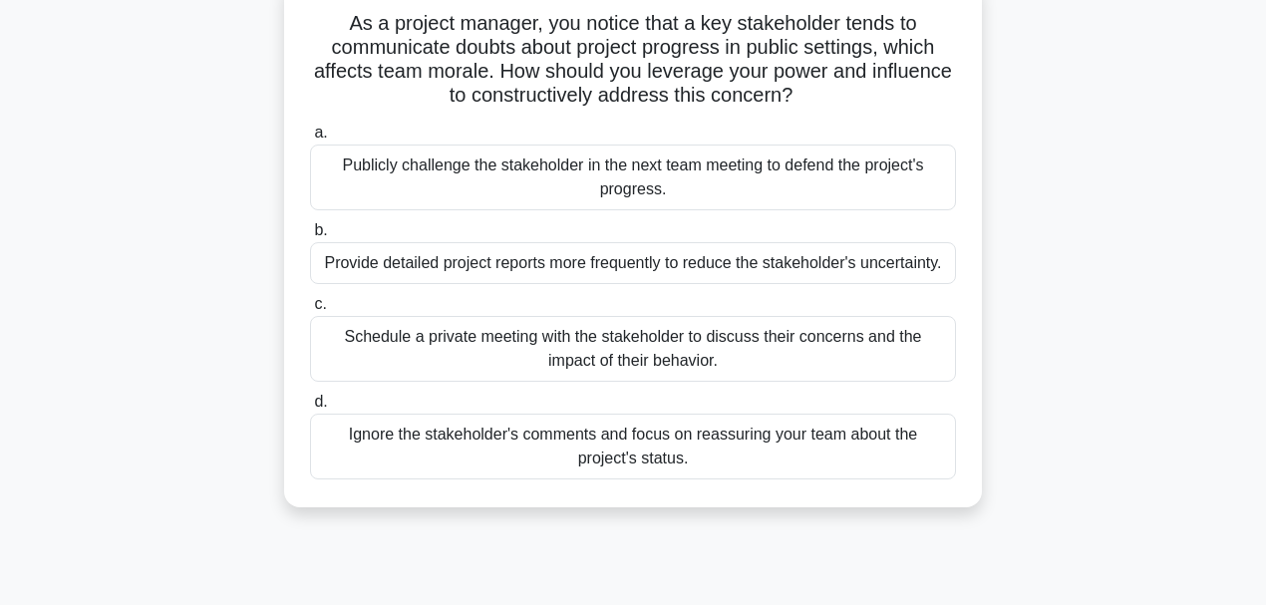
scroll to position [133, 0]
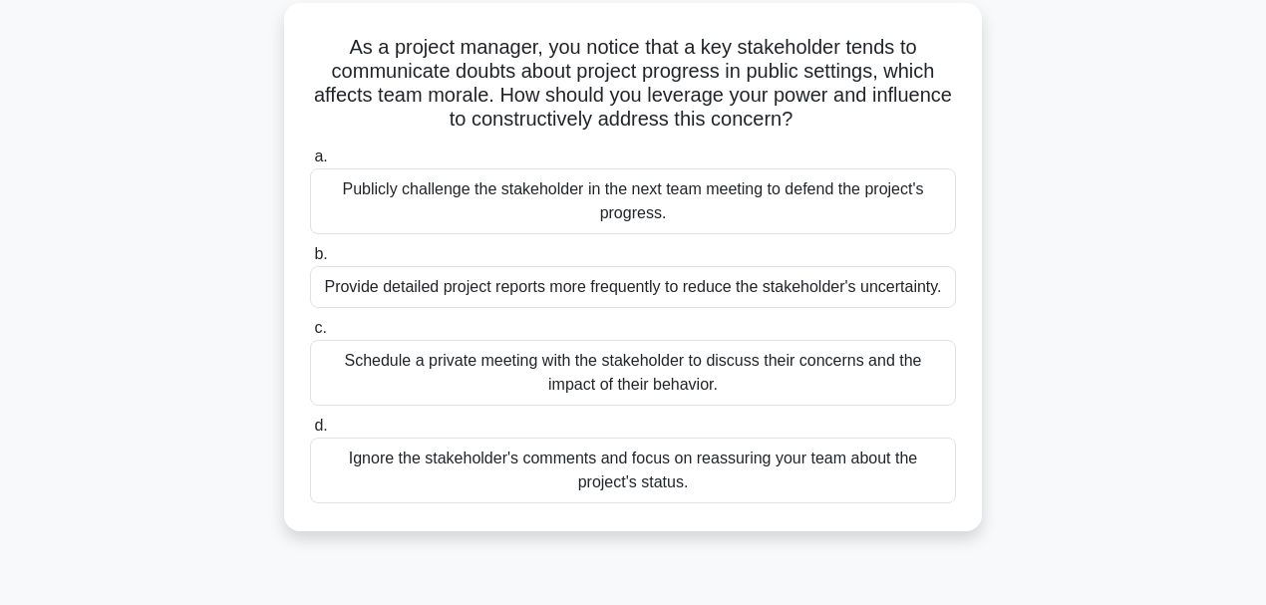
click at [694, 365] on div "Schedule a private meeting with the stakeholder to discuss their concerns and t…" at bounding box center [633, 373] width 646 height 66
click at [310, 335] on input "c. Schedule a private meeting with the stakeholder to discuss their concerns an…" at bounding box center [310, 328] width 0 height 13
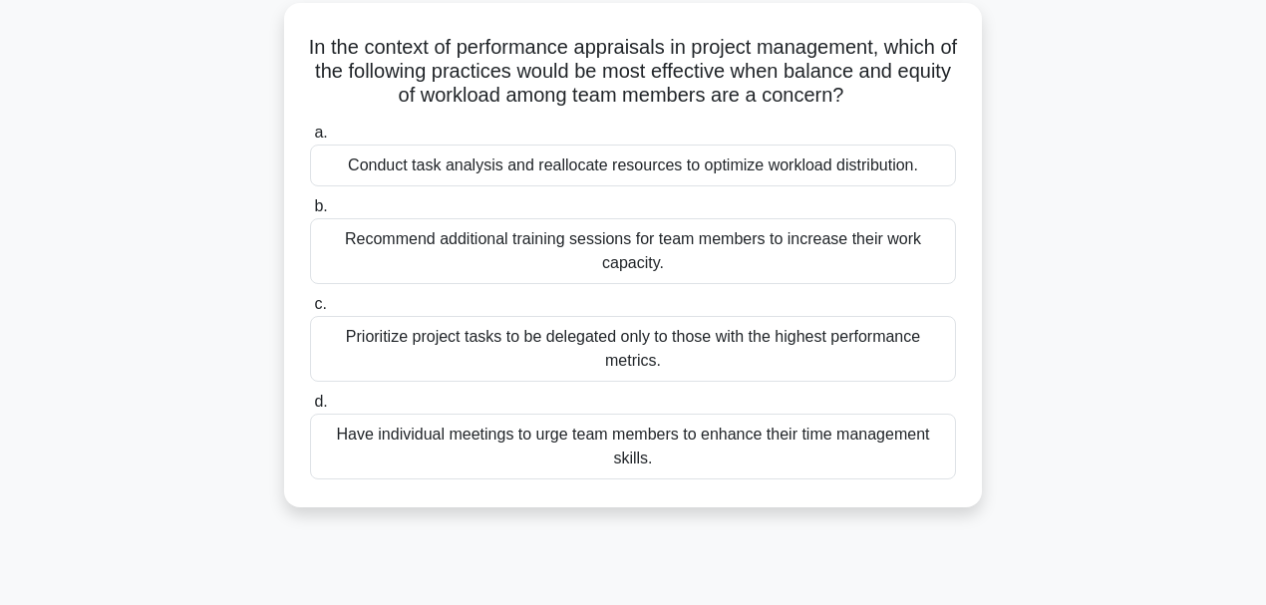
click at [732, 170] on div "Conduct task analysis and reallocate resources to optimize workload distributio…" at bounding box center [633, 166] width 646 height 42
click at [310, 140] on input "a. Conduct task analysis and reallocate resources to optimize workload distribu…" at bounding box center [310, 133] width 0 height 13
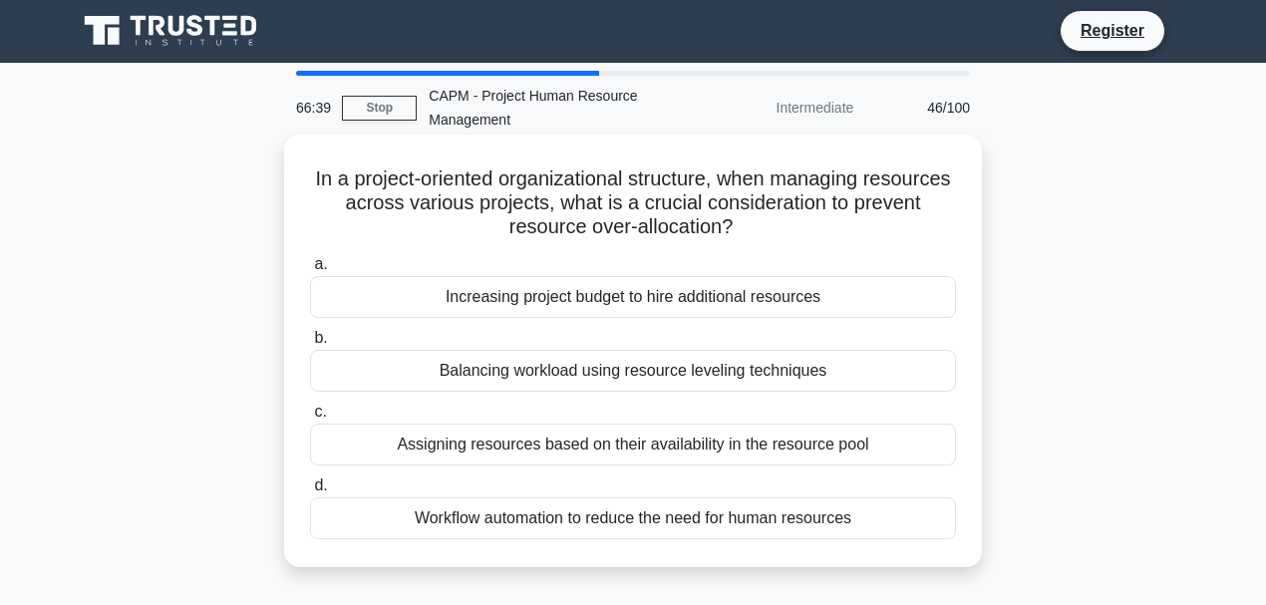
scroll to position [0, 0]
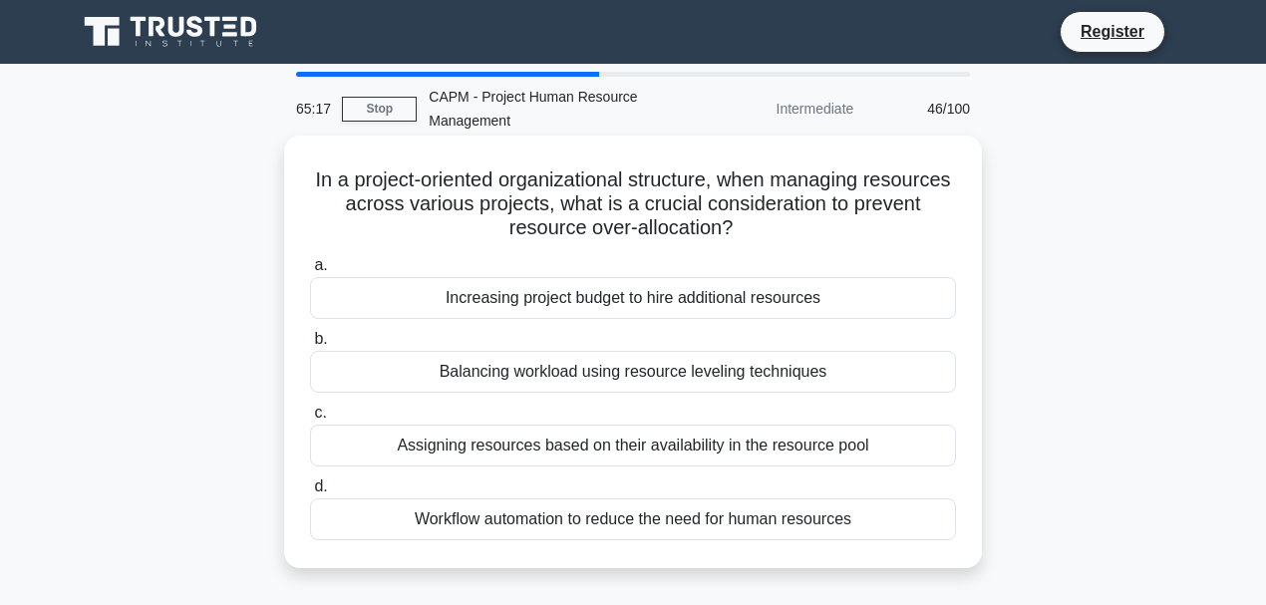
click at [534, 370] on div "Balancing workload using resource leveling techniques" at bounding box center [633, 372] width 646 height 42
click at [310, 346] on input "b. Balancing workload using resource leveling techniques" at bounding box center [310, 339] width 0 height 13
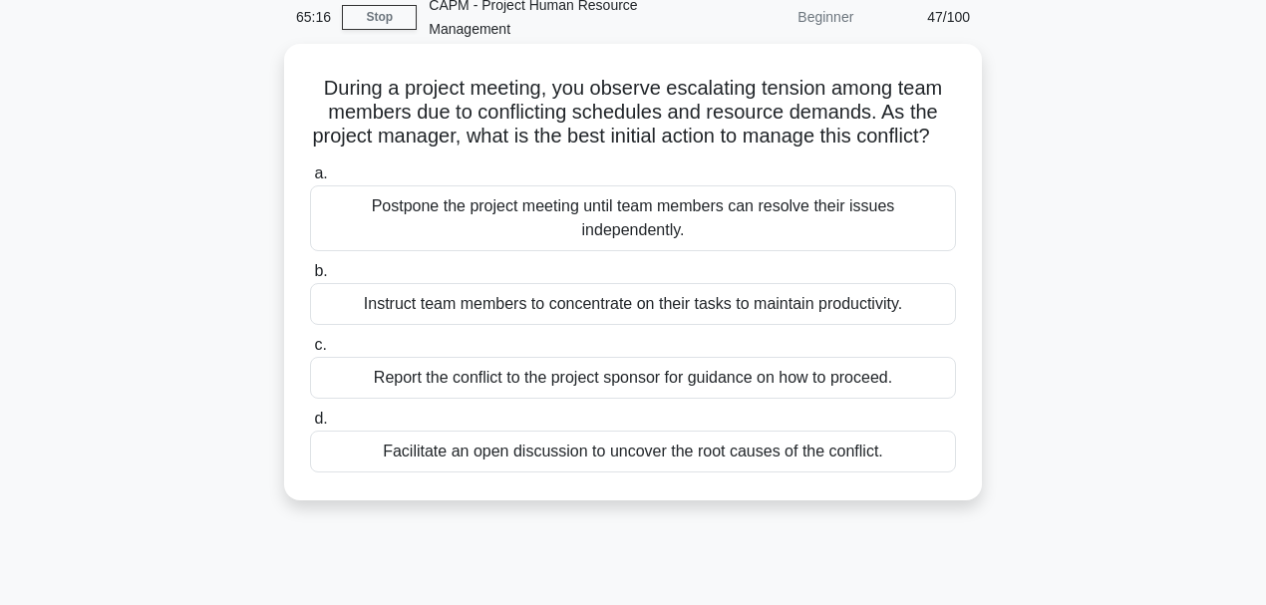
scroll to position [133, 0]
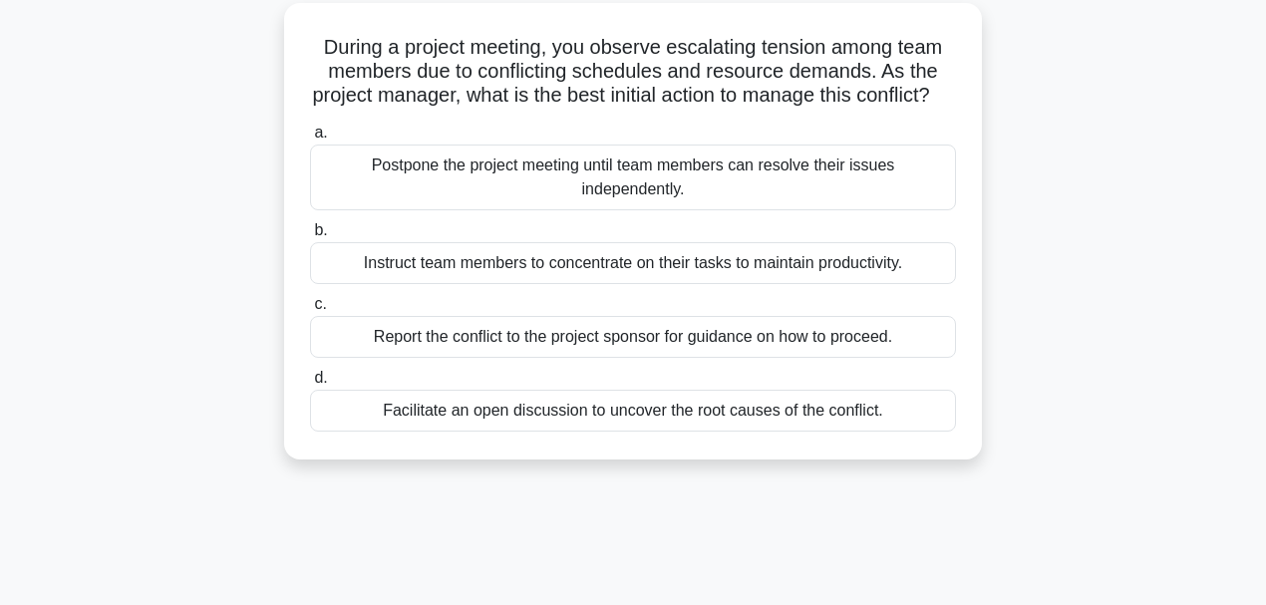
click at [569, 432] on div "Facilitate an open discussion to uncover the root causes of the conflict." at bounding box center [633, 411] width 646 height 42
click at [310, 385] on input "d. Facilitate an open discussion to uncover the root causes of the conflict." at bounding box center [310, 378] width 0 height 13
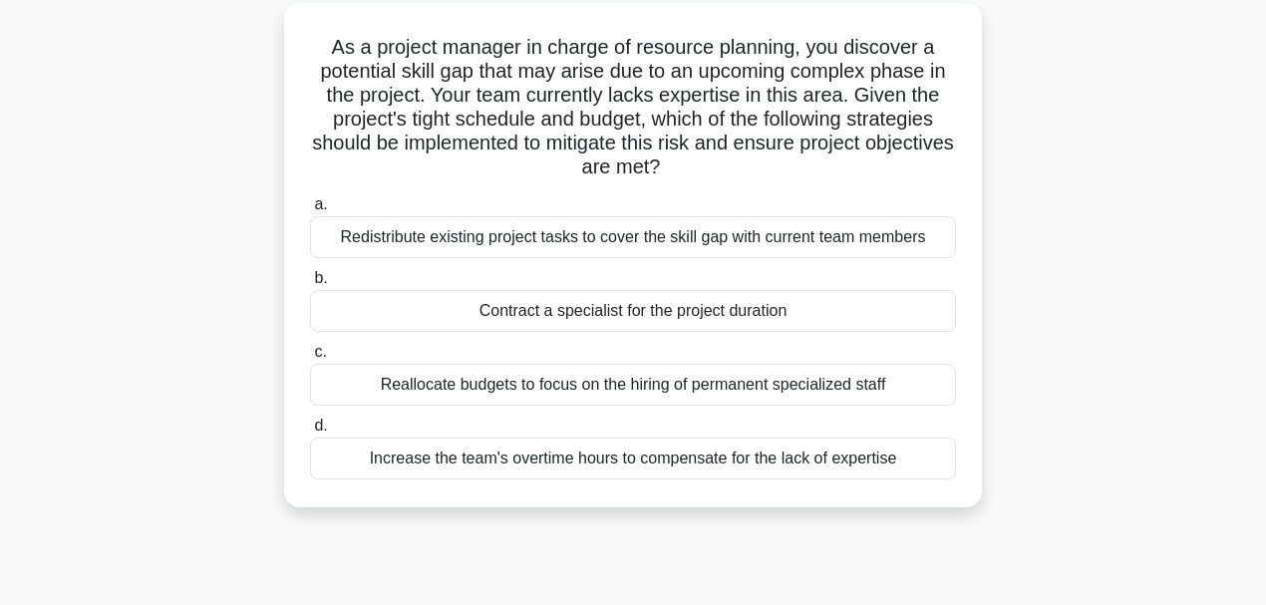
drag, startPoint x: 704, startPoint y: 264, endPoint x: 705, endPoint y: 241, distance: 23.0
click at [705, 246] on div "a. Redistribute existing project tasks to cover the skill gap with current team…" at bounding box center [633, 335] width 670 height 295
click at [707, 236] on div "Redistribute existing project tasks to cover the skill gap with current team me…" at bounding box center [633, 237] width 646 height 42
click at [310, 211] on input "a. Redistribute existing project tasks to cover the skill gap with current team…" at bounding box center [310, 204] width 0 height 13
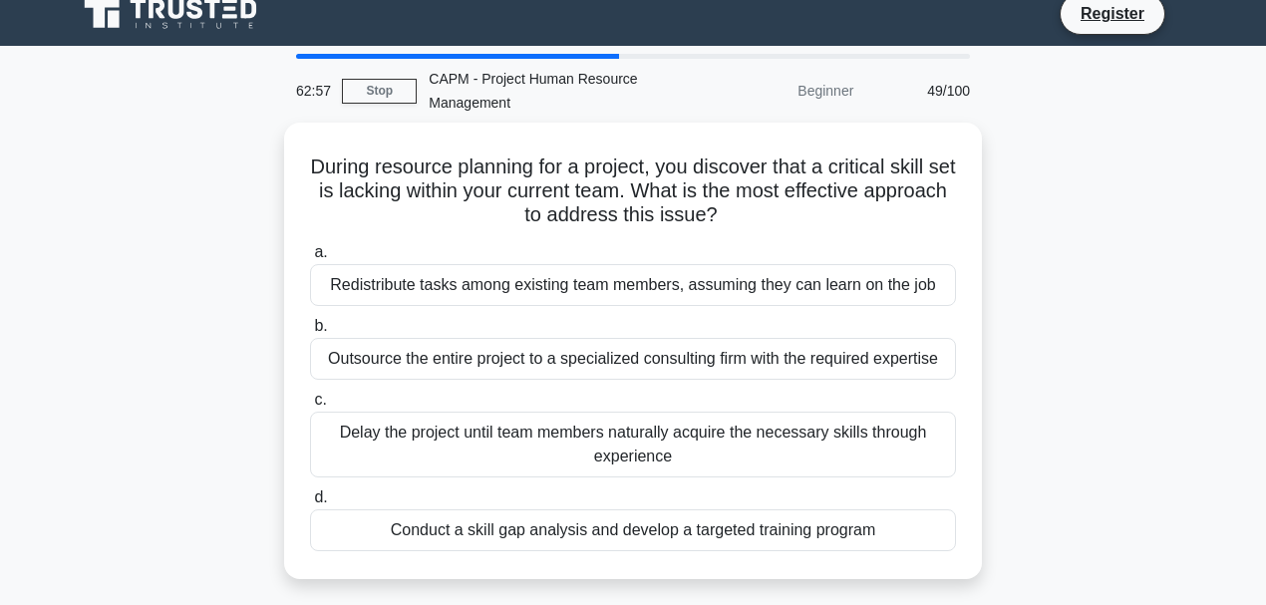
scroll to position [0, 0]
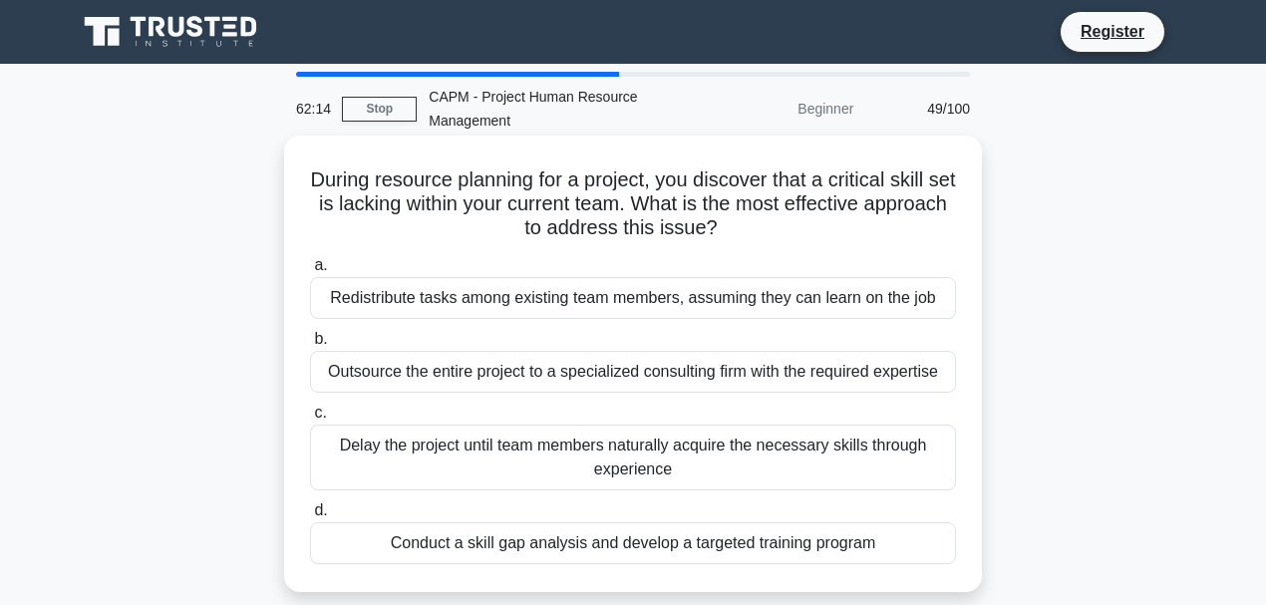
click at [614, 539] on div "Conduct a skill gap analysis and develop a targeted training program" at bounding box center [633, 543] width 646 height 42
click at [310, 517] on input "d. Conduct a skill gap analysis and develop a targeted training program" at bounding box center [310, 511] width 0 height 13
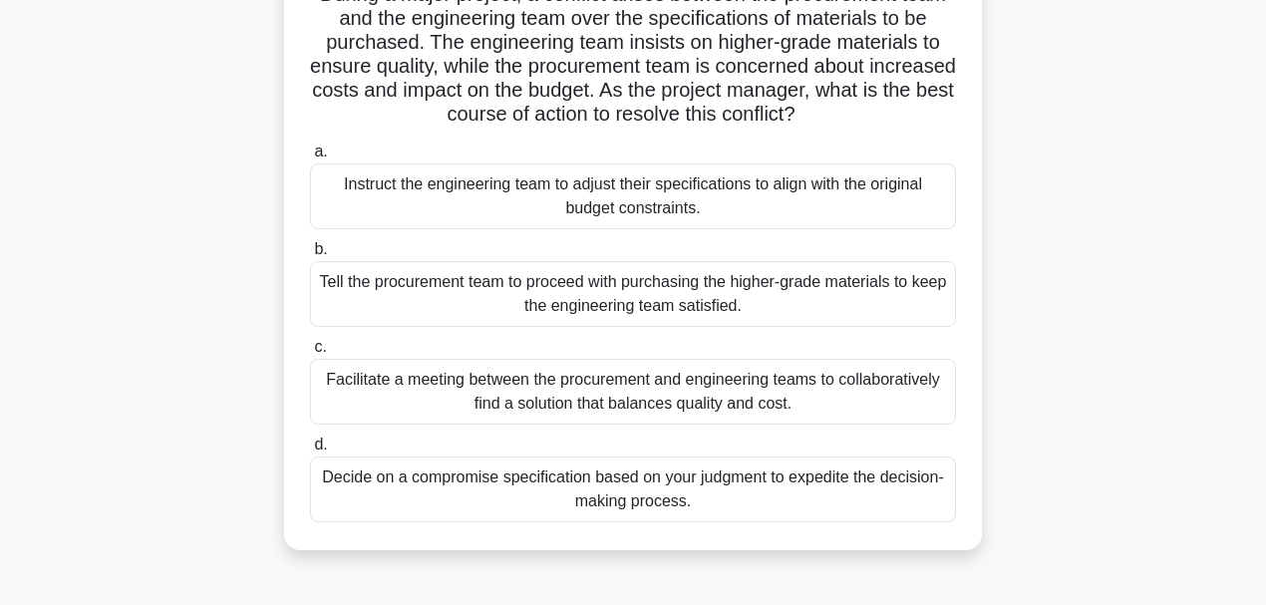
scroll to position [133, 0]
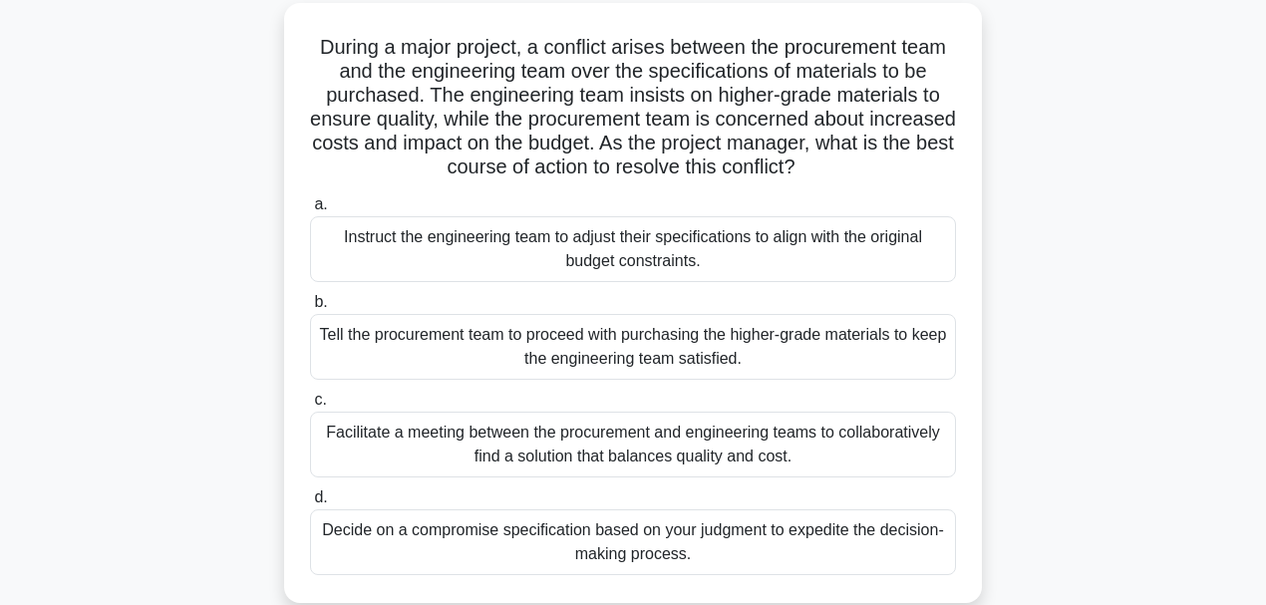
click at [727, 445] on div "Facilitate a meeting between the procurement and engineering teams to collabora…" at bounding box center [633, 445] width 646 height 66
click at [310, 407] on input "c. Facilitate a meeting between the procurement and engineering teams to collab…" at bounding box center [310, 400] width 0 height 13
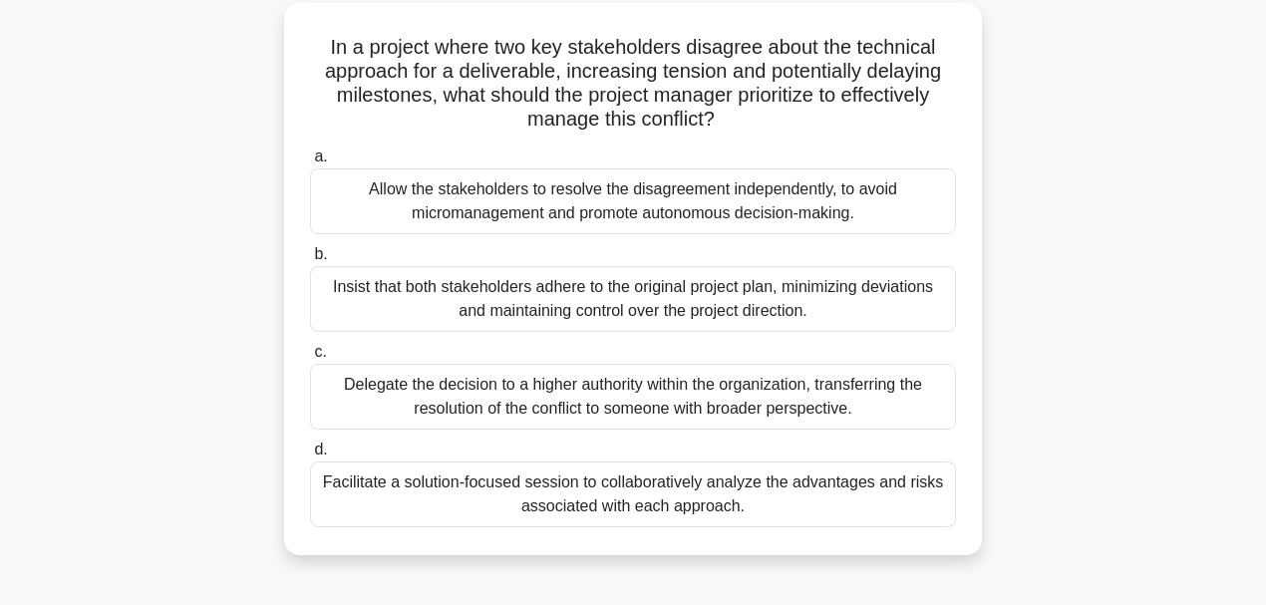
click at [661, 509] on div "Facilitate a solution-focused session to collaboratively analyze the advantages…" at bounding box center [633, 495] width 646 height 66
click at [310, 457] on input "d. Facilitate a solution-focused session to collaboratively analyze the advanta…" at bounding box center [310, 450] width 0 height 13
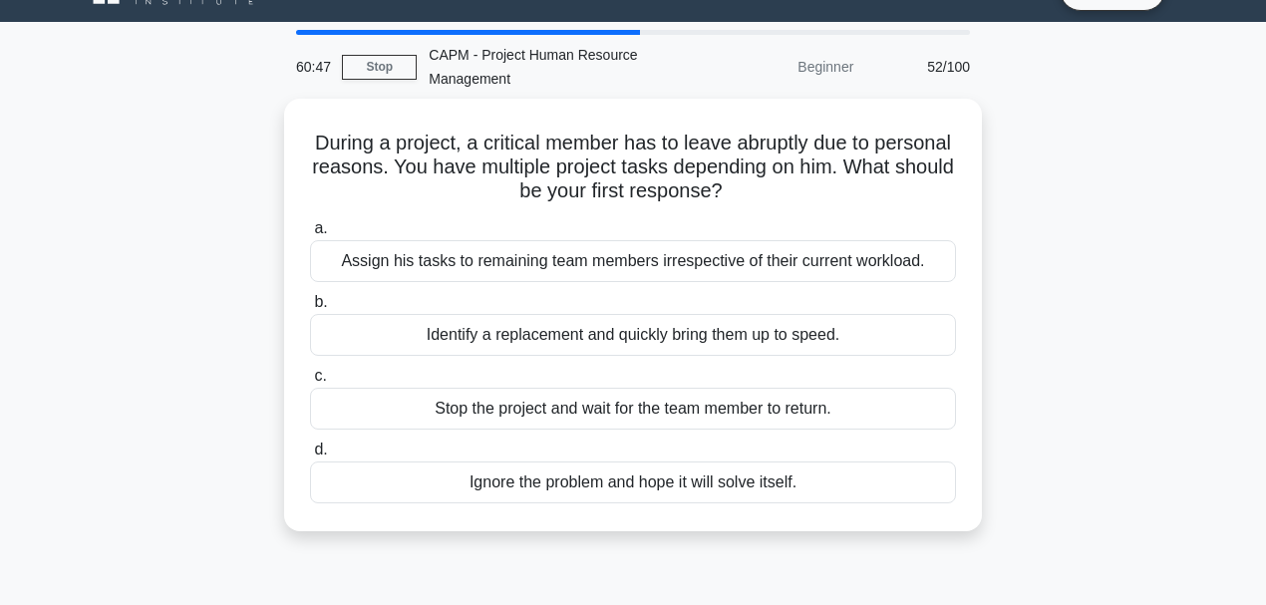
scroll to position [66, 0]
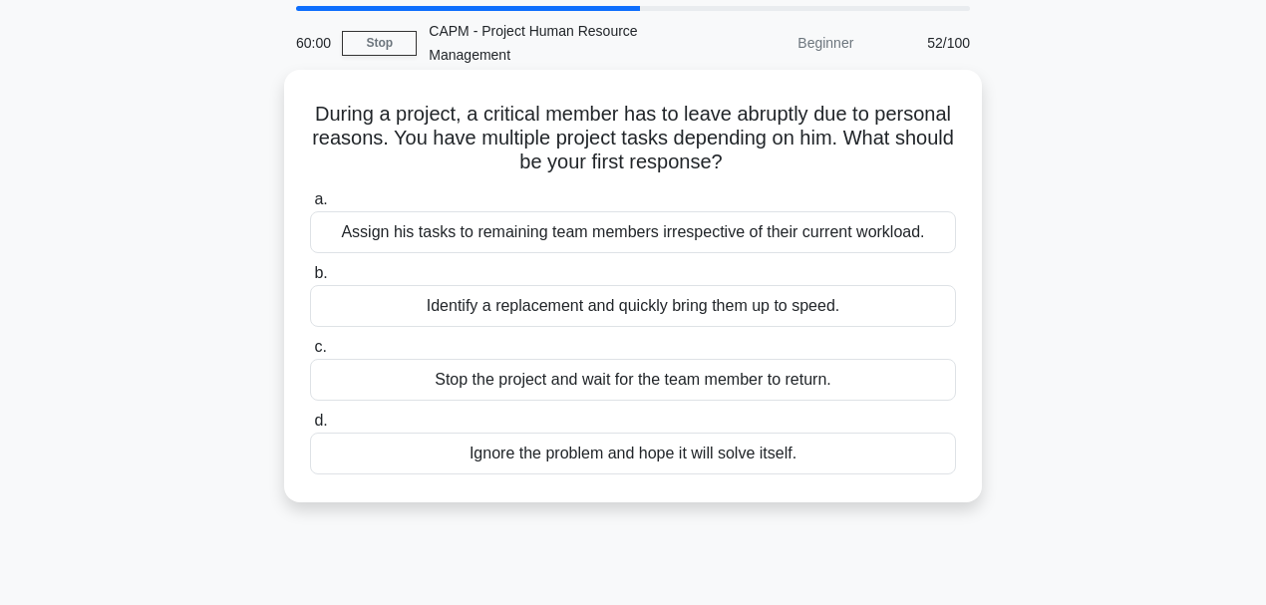
click at [631, 306] on div "Identify a replacement and quickly bring them up to speed." at bounding box center [633, 306] width 646 height 42
click at [310, 280] on input "b. Identify a replacement and quickly bring them up to speed." at bounding box center [310, 273] width 0 height 13
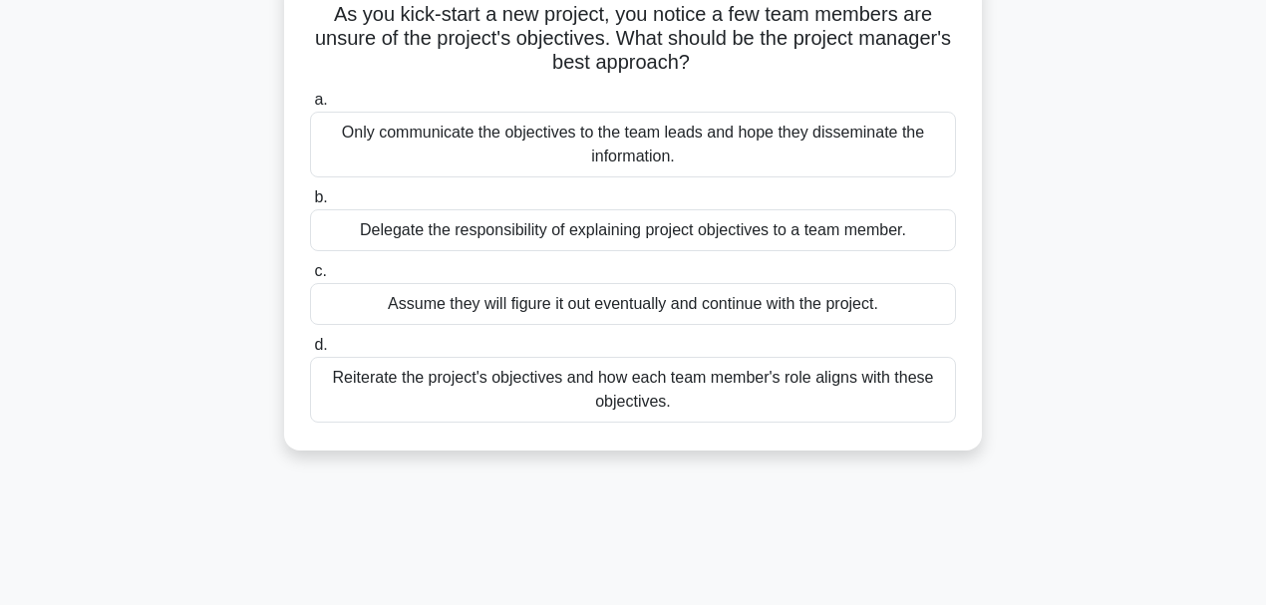
scroll to position [133, 0]
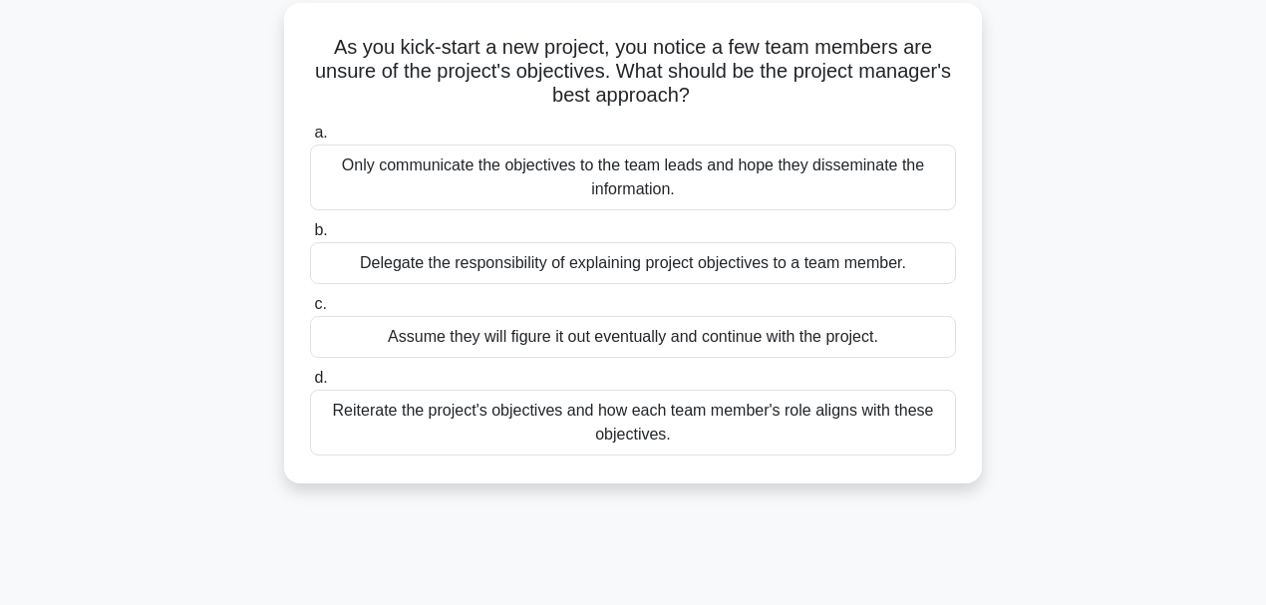
click at [525, 417] on div "Reiterate the project's objectives and how each team member's role aligns with …" at bounding box center [633, 423] width 646 height 66
click at [310, 385] on input "d. Reiterate the project's objectives and how each team member's role aligns wi…" at bounding box center [310, 378] width 0 height 13
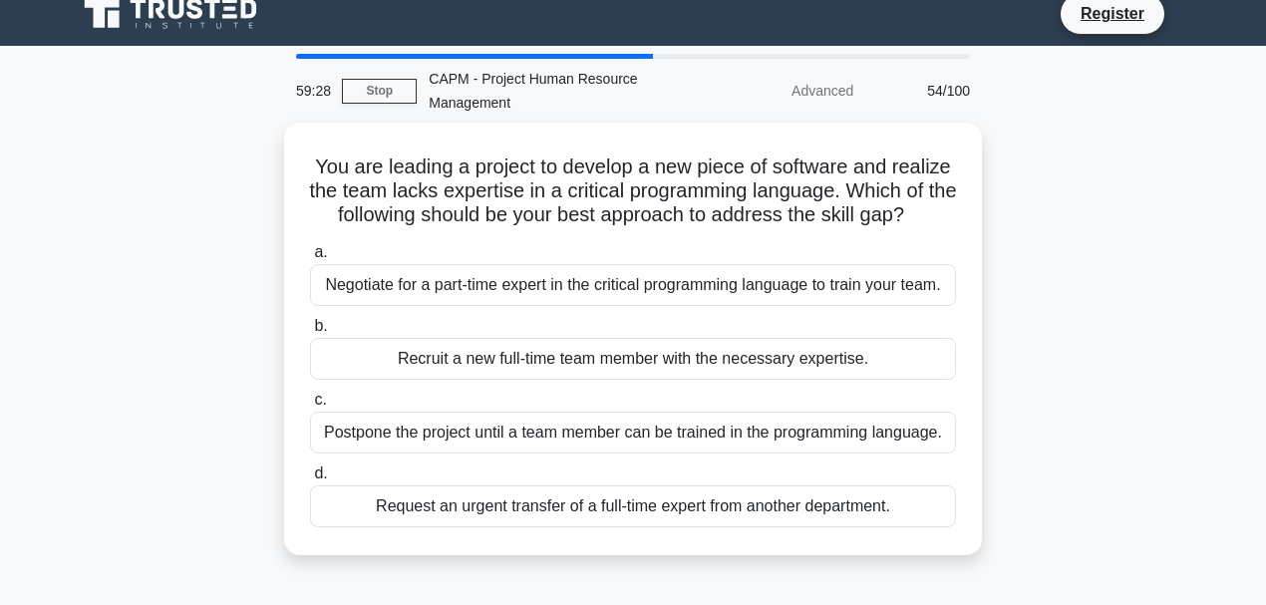
scroll to position [0, 0]
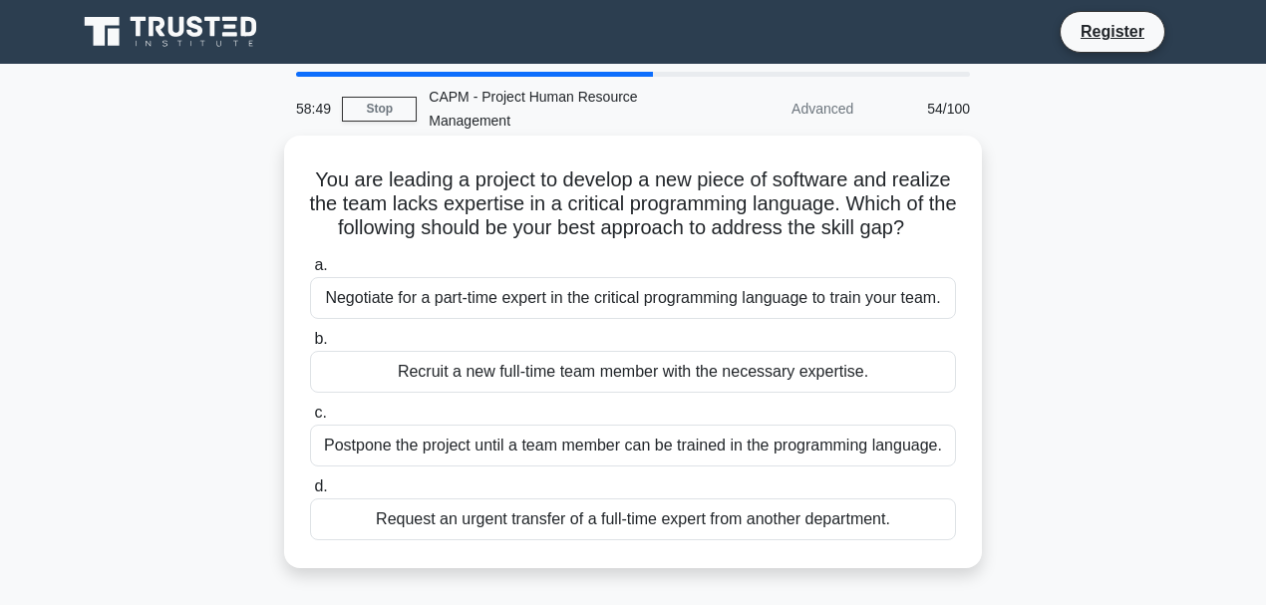
click at [592, 518] on div "Request an urgent transfer of a full-time expert from another department." at bounding box center [633, 520] width 646 height 42
click at [310, 494] on input "d. Request an urgent transfer of a full-time expert from another department." at bounding box center [310, 487] width 0 height 13
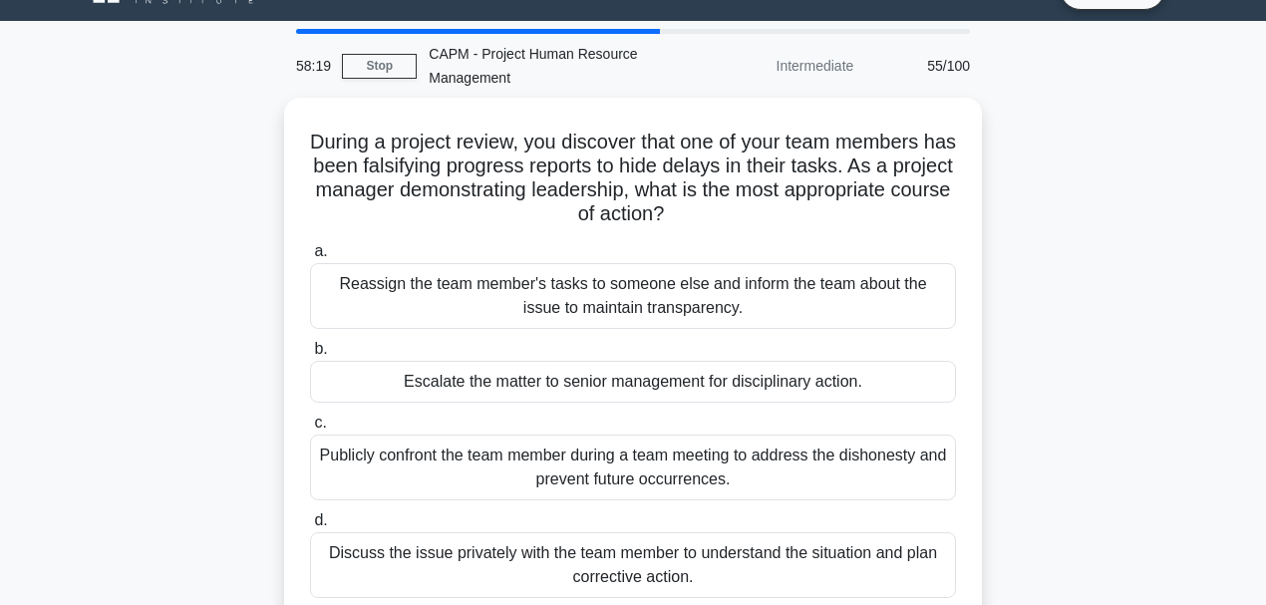
scroll to position [66, 0]
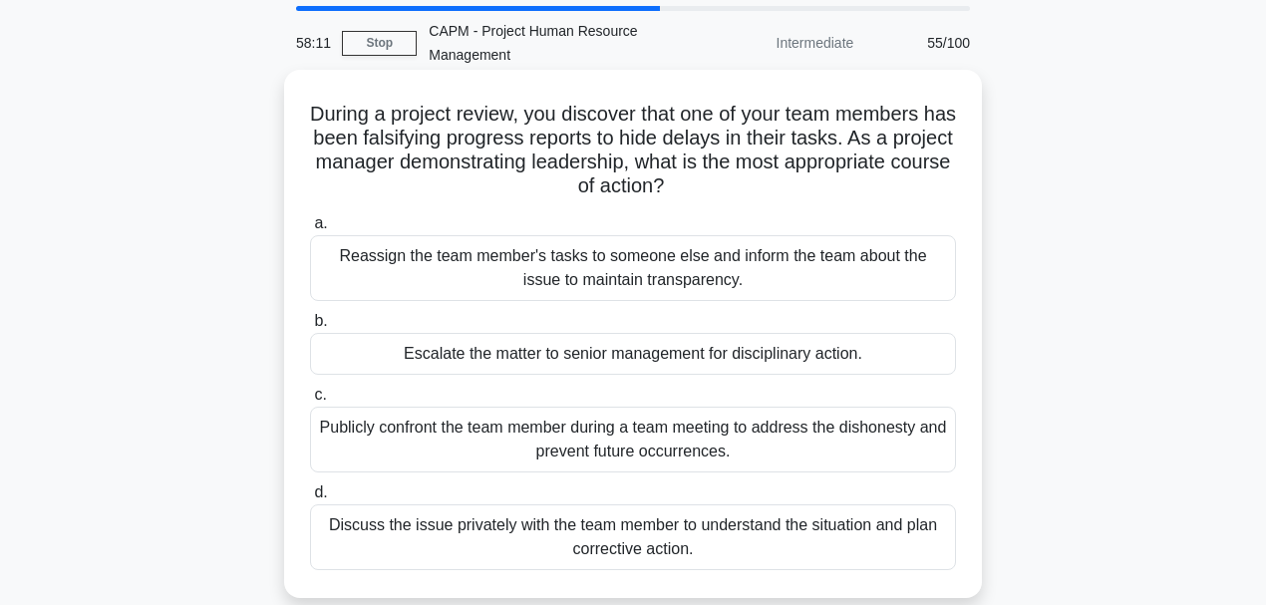
click at [629, 534] on div "Discuss the issue privately with the team member to understand the situation an…" at bounding box center [633, 538] width 646 height 66
click at [310, 500] on input "d. Discuss the issue privately with the team member to understand the situation…" at bounding box center [310, 493] width 0 height 13
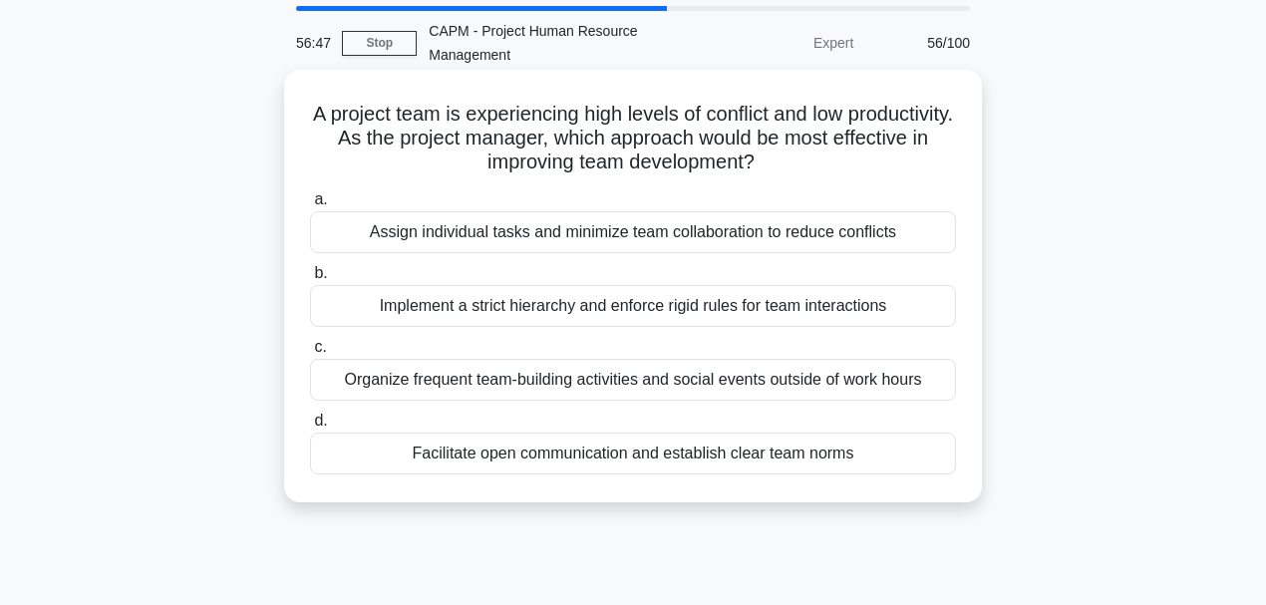
click at [727, 446] on div "Facilitate open communication and establish clear team norms" at bounding box center [633, 454] width 646 height 42
click at [310, 428] on input "d. Facilitate open communication and establish clear team norms" at bounding box center [310, 421] width 0 height 13
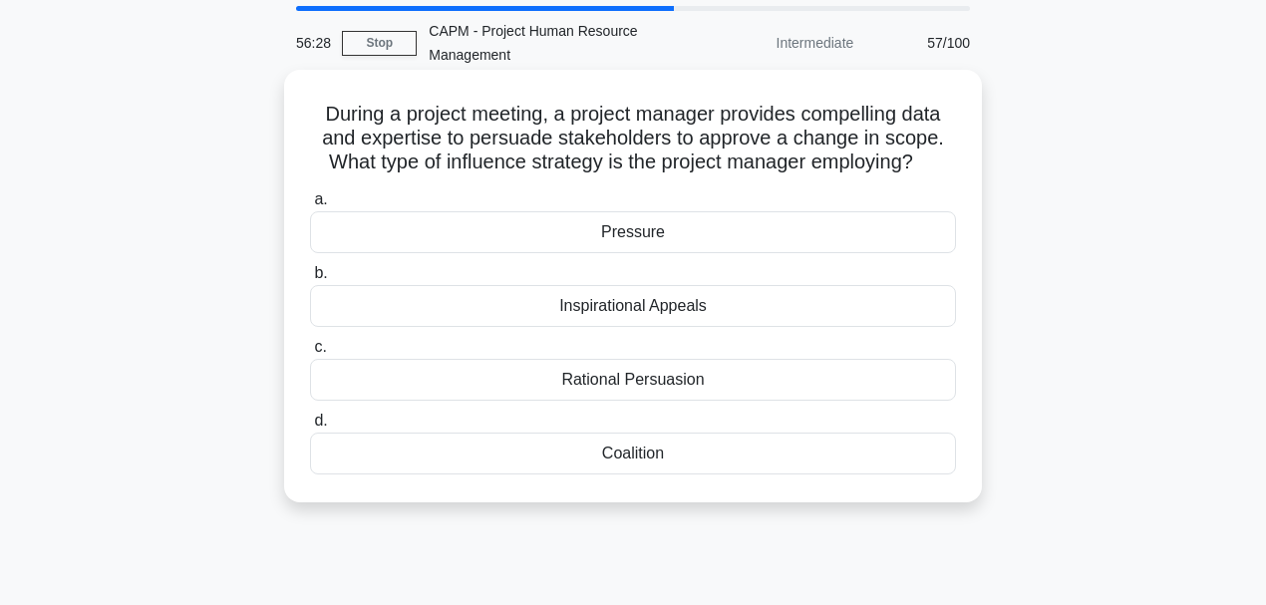
click at [666, 384] on div "Rational Persuasion" at bounding box center [633, 380] width 646 height 42
click at [310, 354] on input "c. Rational Persuasion" at bounding box center [310, 347] width 0 height 13
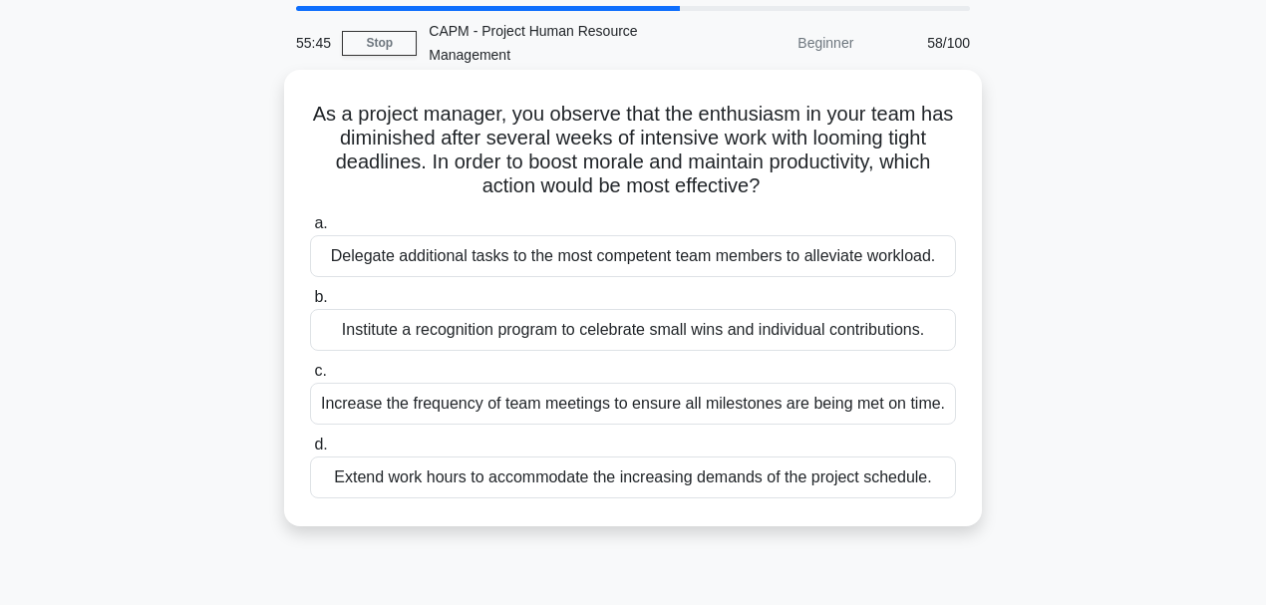
click at [636, 329] on div "Institute a recognition program to celebrate small wins and individual contribu…" at bounding box center [633, 330] width 646 height 42
click at [310, 304] on input "b. Institute a recognition program to celebrate small wins and individual contr…" at bounding box center [310, 297] width 0 height 13
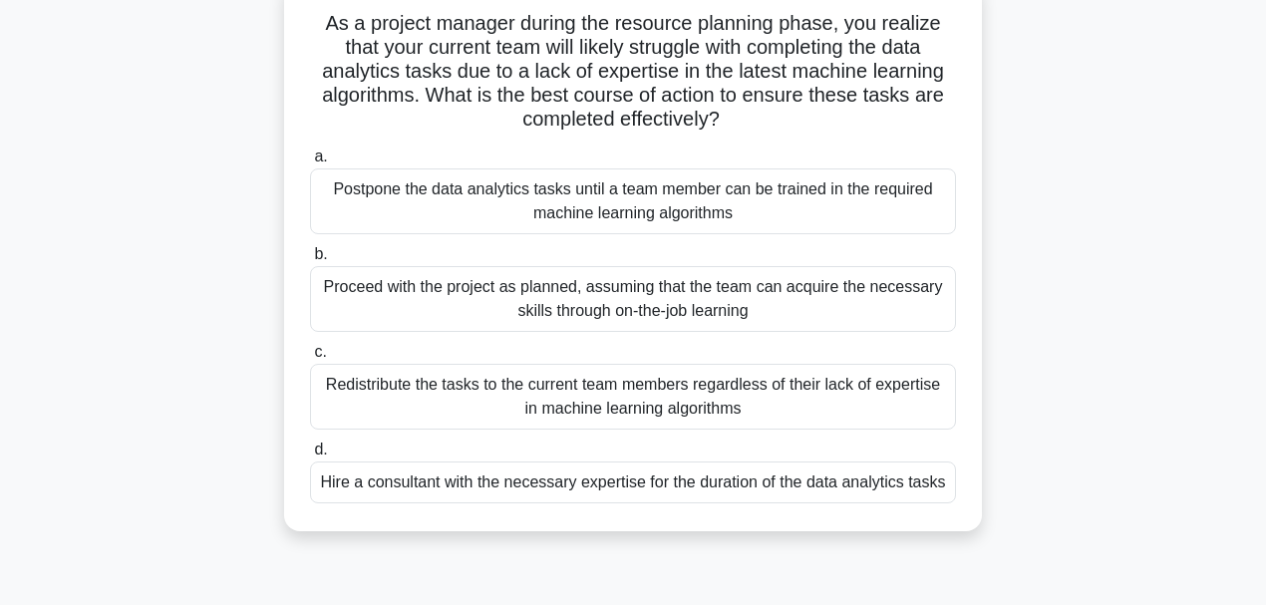
scroll to position [133, 0]
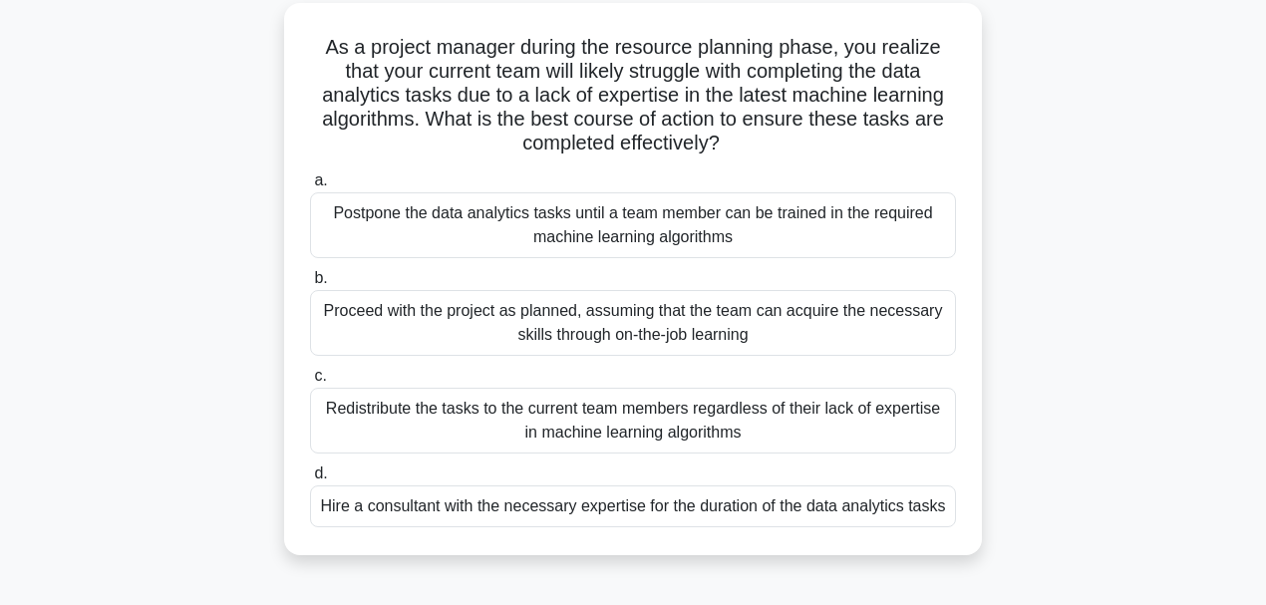
click at [667, 219] on div "Postpone the data analytics tasks until a team member can be trained in the req…" at bounding box center [633, 225] width 646 height 66
click at [310, 187] on input "a. Postpone the data analytics tasks until a team member can be trained in the …" at bounding box center [310, 180] width 0 height 13
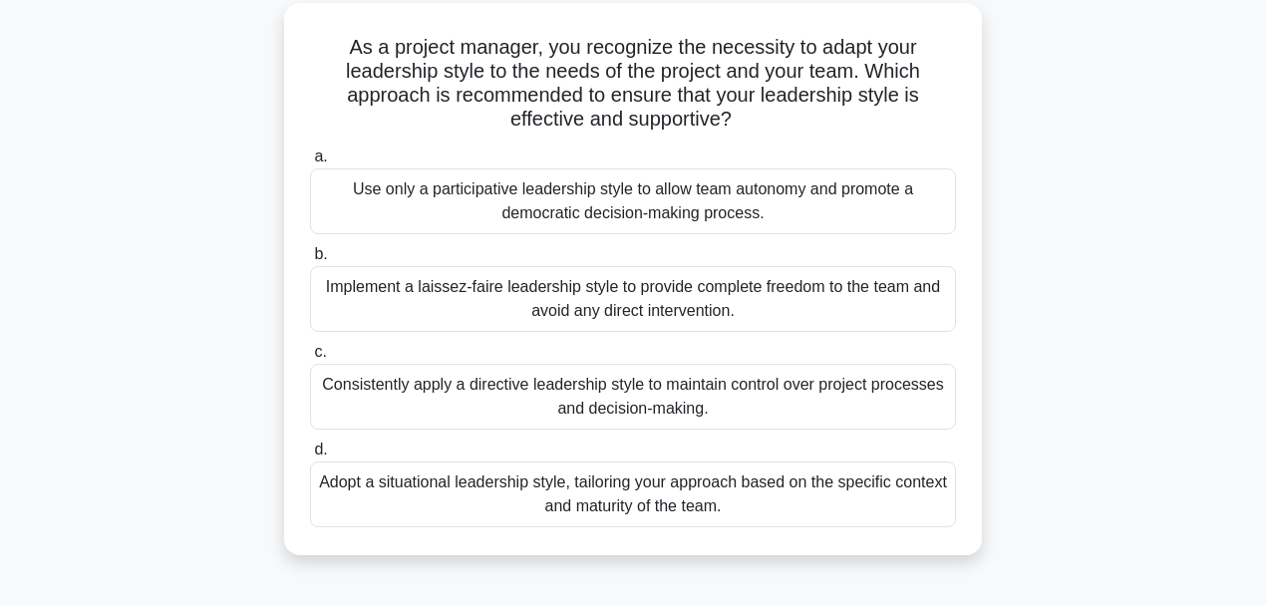
click at [723, 503] on div "Adopt a situational leadership style, tailoring your approach based on the spec…" at bounding box center [633, 495] width 646 height 66
click at [310, 457] on input "d. Adopt a situational leadership style, tailoring your approach based on the s…" at bounding box center [310, 450] width 0 height 13
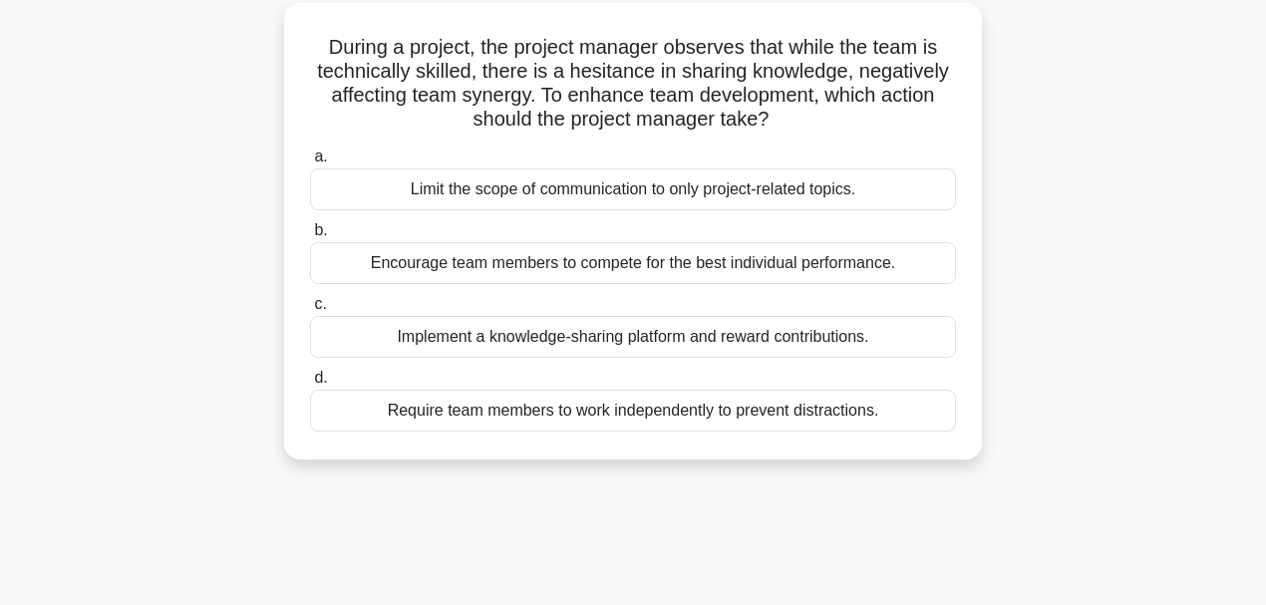
click at [616, 330] on div "Implement a knowledge-sharing platform and reward contributions." at bounding box center [633, 337] width 646 height 42
click at [310, 311] on input "c. Implement a knowledge-sharing platform and reward contributions." at bounding box center [310, 304] width 0 height 13
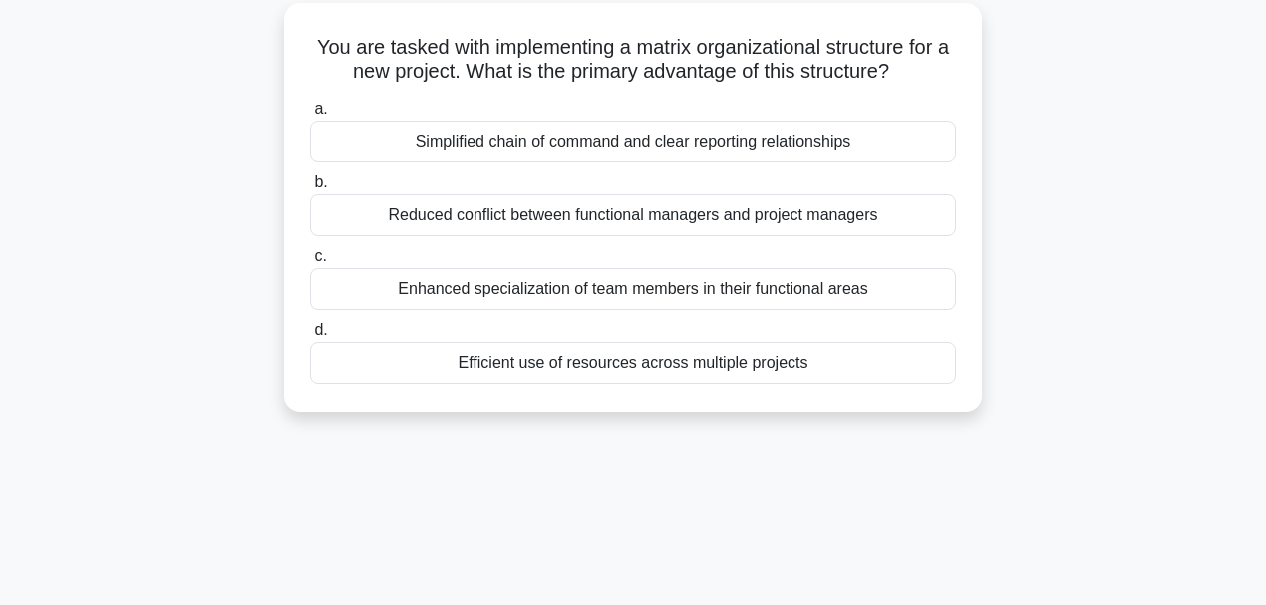
scroll to position [0, 0]
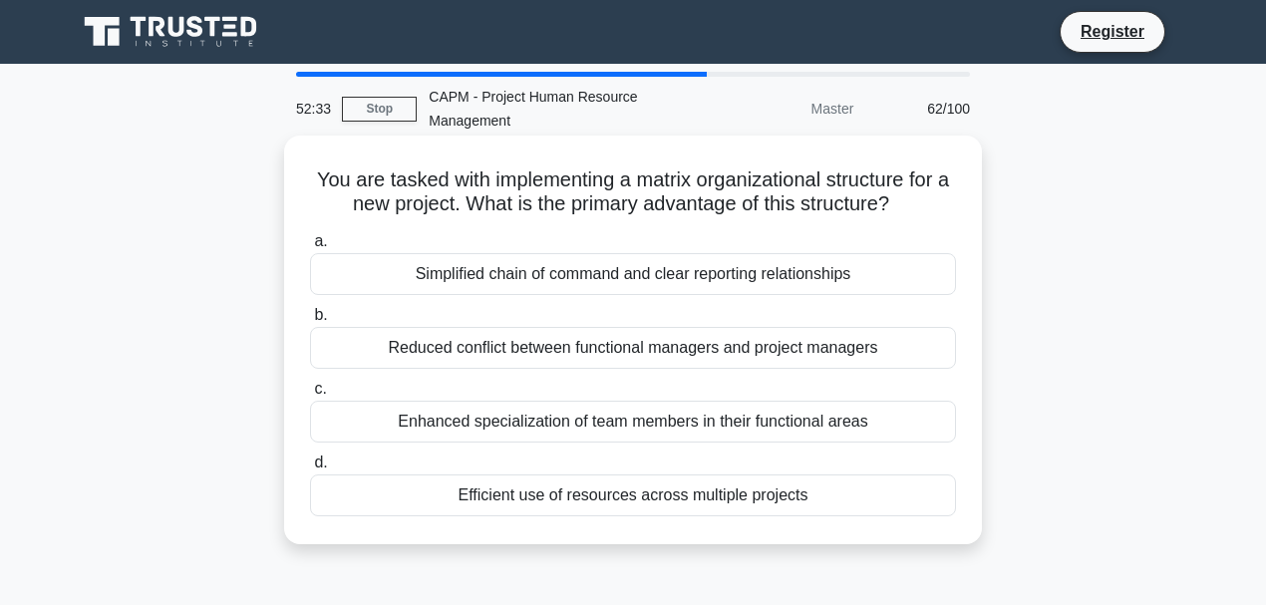
click at [778, 499] on div "Efficient use of resources across multiple projects" at bounding box center [633, 496] width 646 height 42
click at [310, 470] on input "d. Efficient use of resources across multiple projects" at bounding box center [310, 463] width 0 height 13
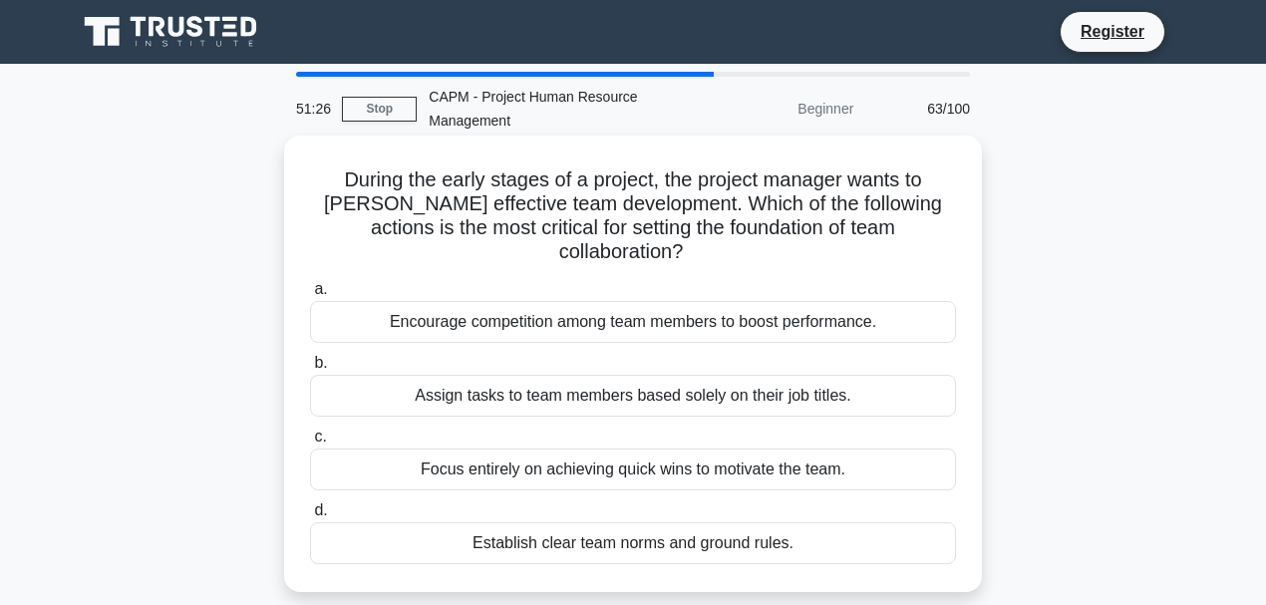
click at [640, 522] on div "Establish clear team norms and ground rules." at bounding box center [633, 543] width 646 height 42
click at [310, 512] on input "d. Establish clear team norms and ground rules." at bounding box center [310, 511] width 0 height 13
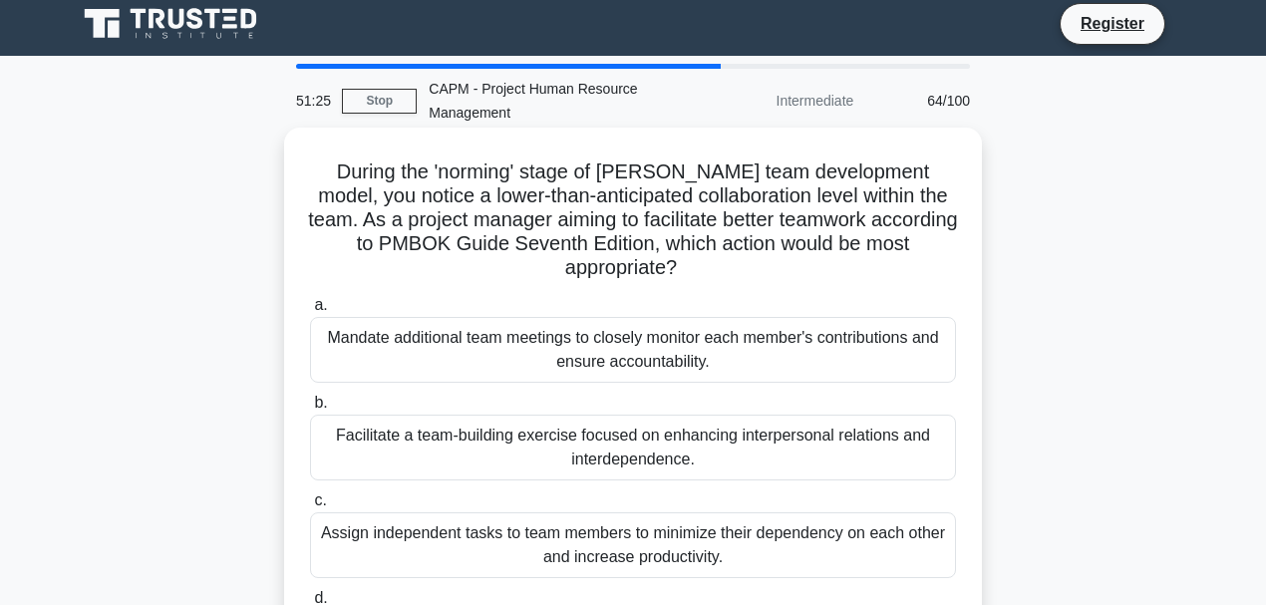
scroll to position [133, 0]
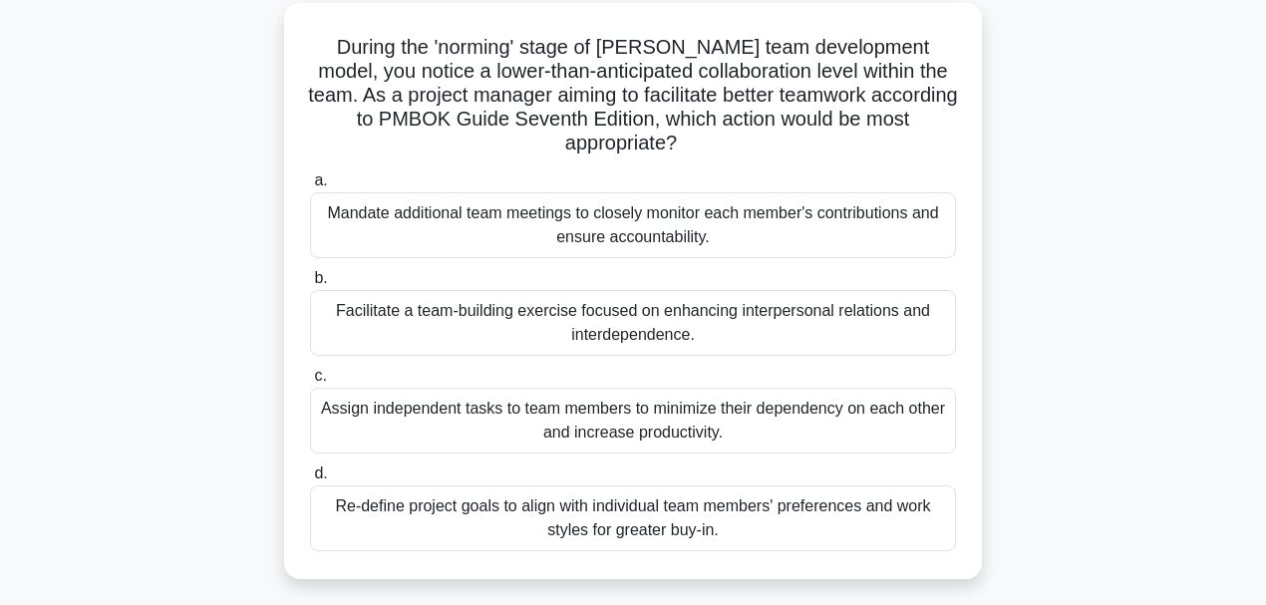
click at [714, 331] on div "Facilitate a team-building exercise focused on enhancing interpersonal relation…" at bounding box center [633, 323] width 646 height 66
click at [310, 285] on input "b. Facilitate a team-building exercise focused on enhancing interpersonal relat…" at bounding box center [310, 278] width 0 height 13
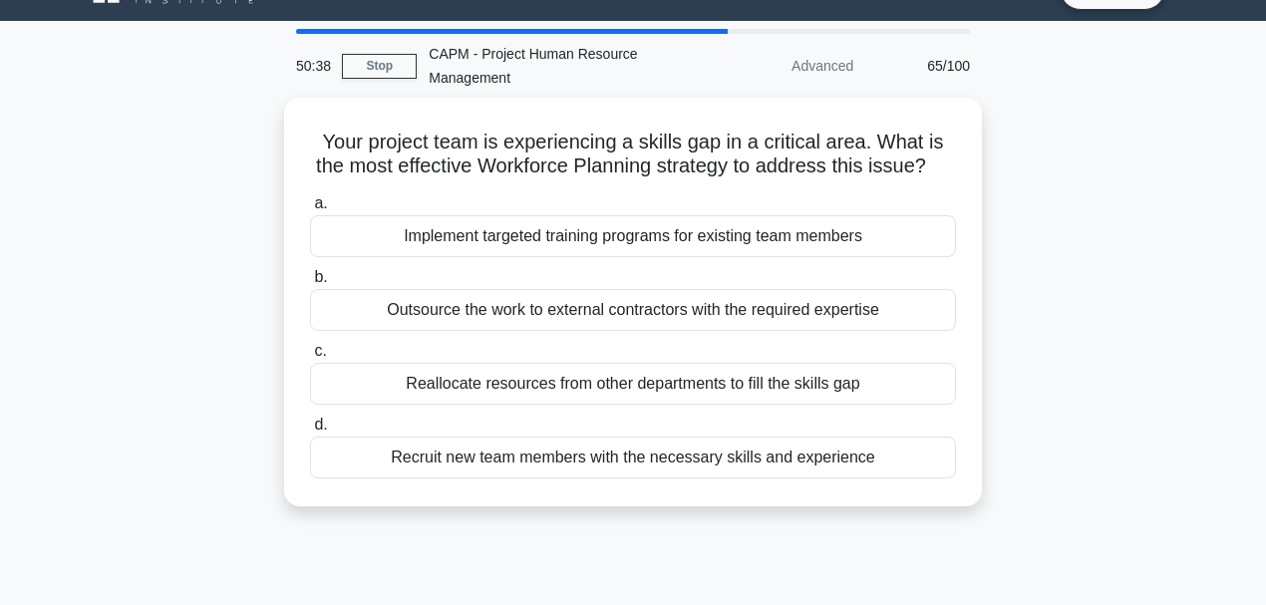
scroll to position [66, 0]
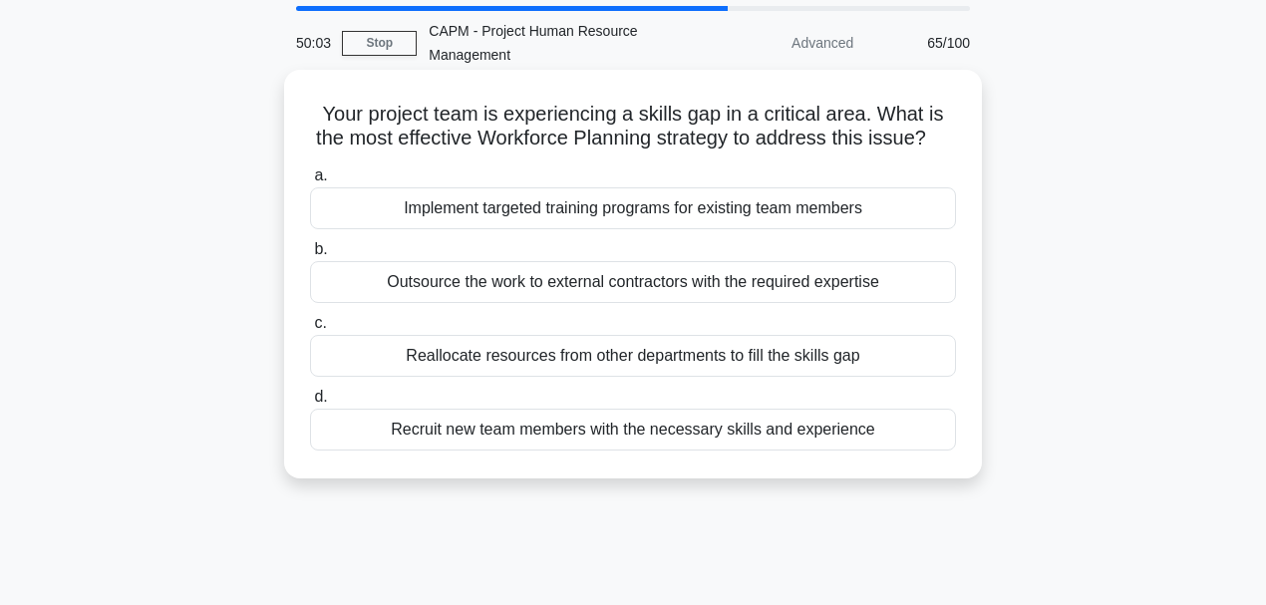
click at [566, 229] on div "Implement targeted training programs for existing team members" at bounding box center [633, 208] width 646 height 42
click at [310, 182] on input "a. Implement targeted training programs for existing team members" at bounding box center [310, 176] width 0 height 13
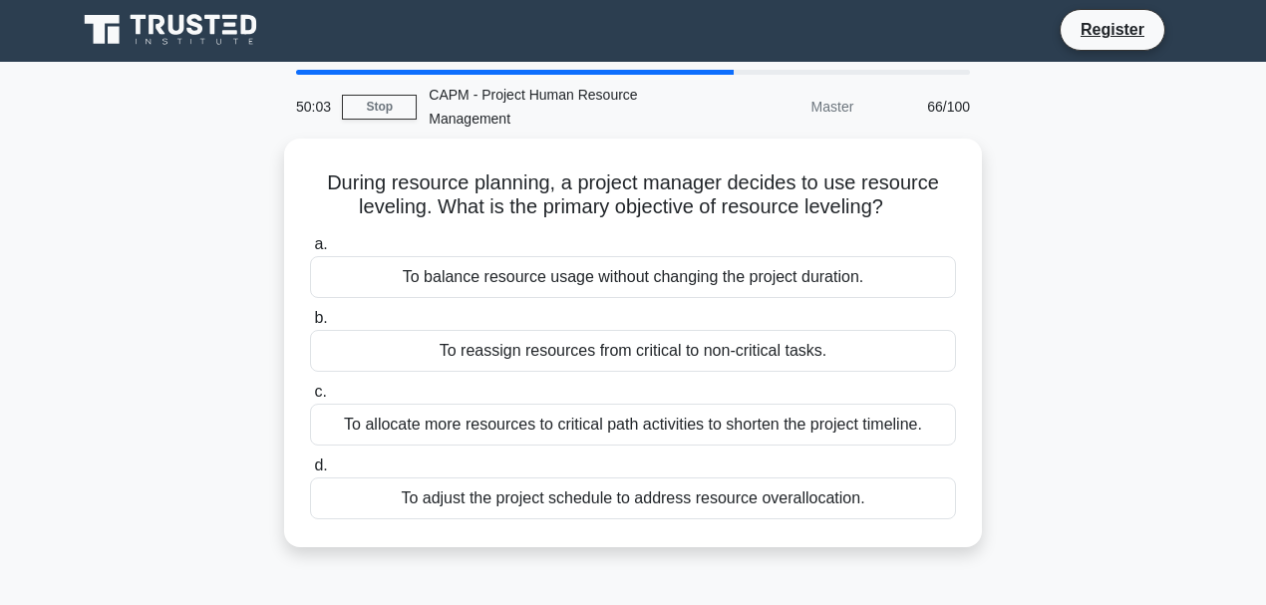
scroll to position [0, 0]
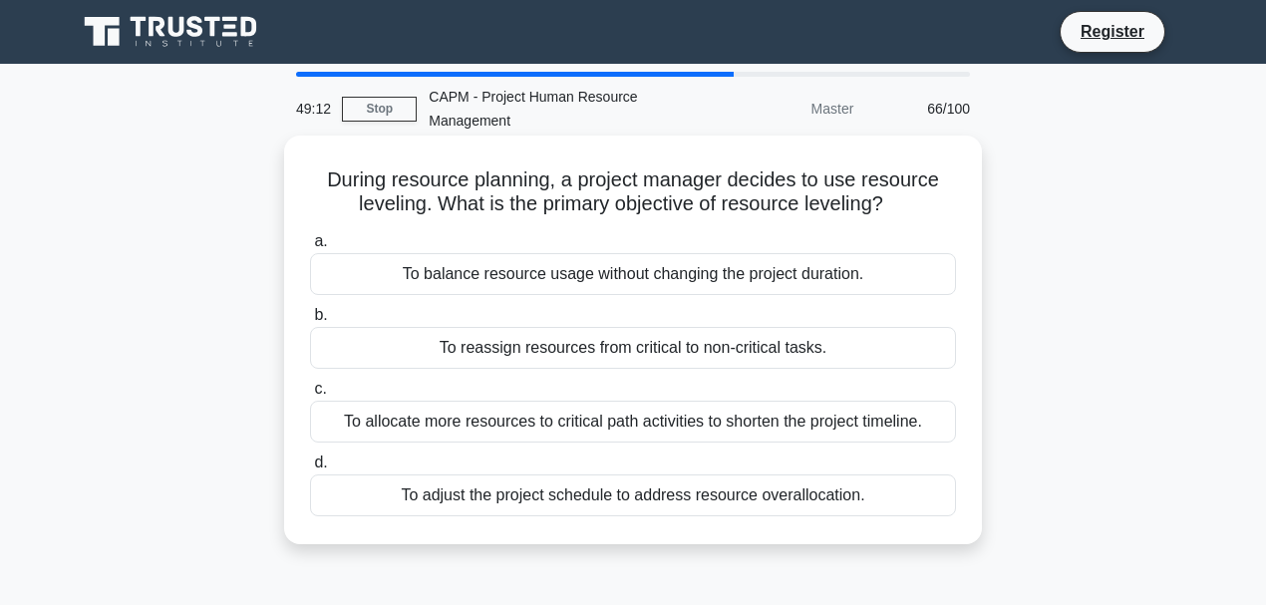
click at [788, 268] on div "To balance resource usage without changing the project duration." at bounding box center [633, 274] width 646 height 42
click at [310, 248] on input "a. To balance resource usage without changing the project duration." at bounding box center [310, 241] width 0 height 13
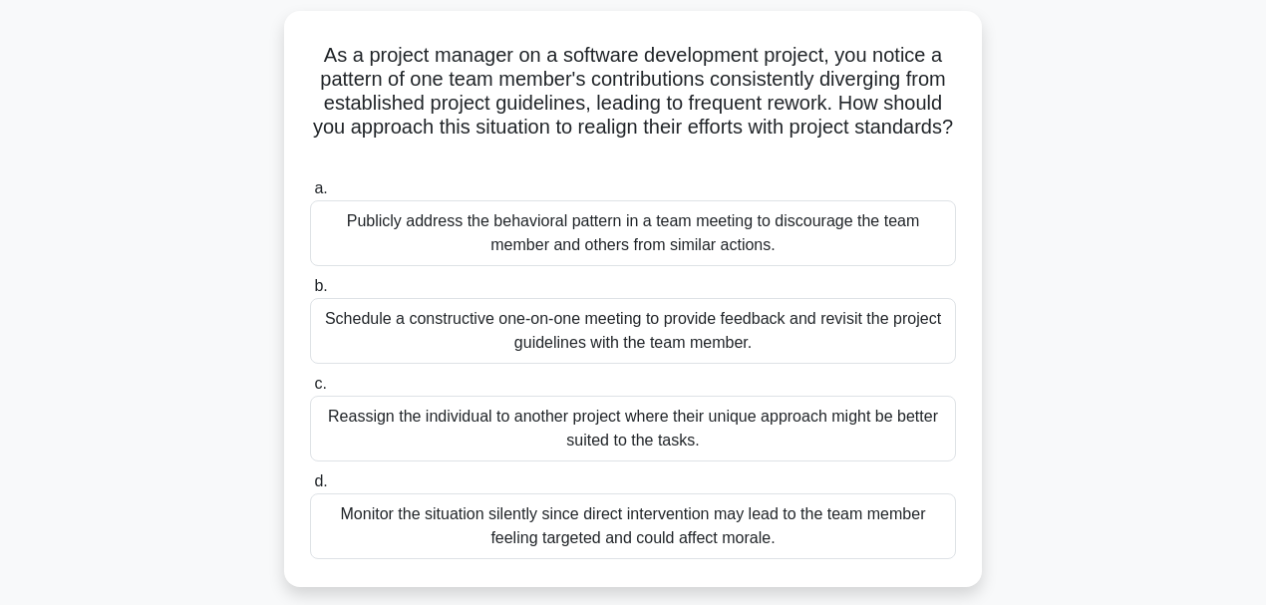
scroll to position [133, 0]
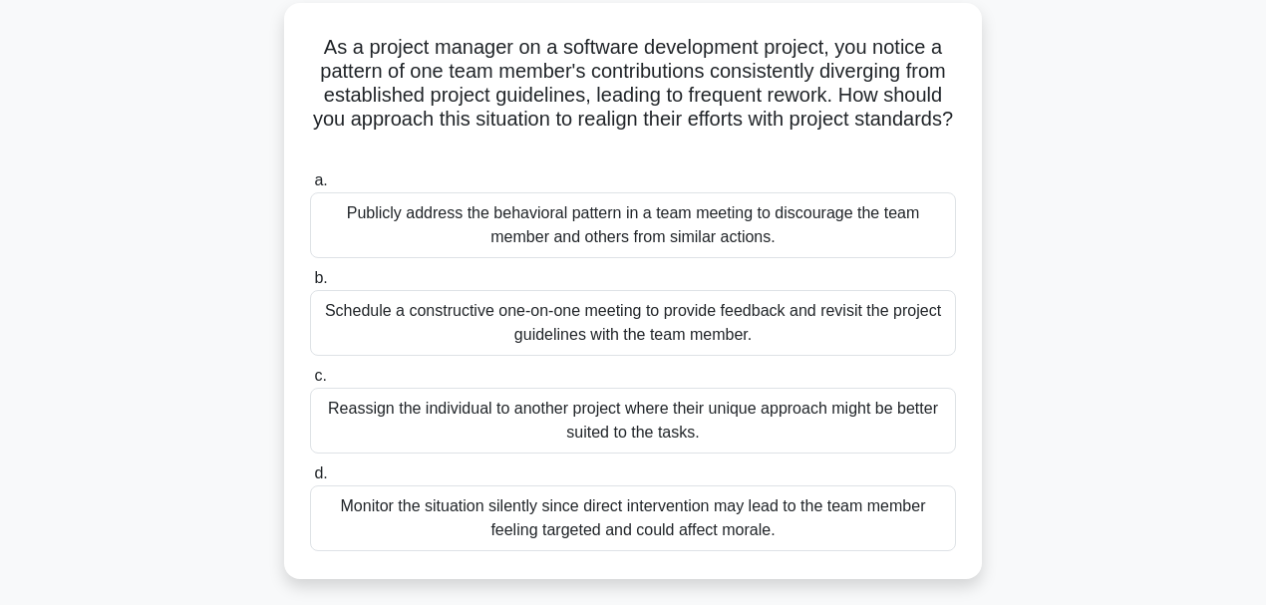
click at [522, 319] on div "Schedule a constructive one-on-one meeting to provide feedback and revisit the …" at bounding box center [633, 323] width 646 height 66
click at [310, 285] on input "b. Schedule a constructive one-on-one meeting to provide feedback and revisit t…" at bounding box center [310, 278] width 0 height 13
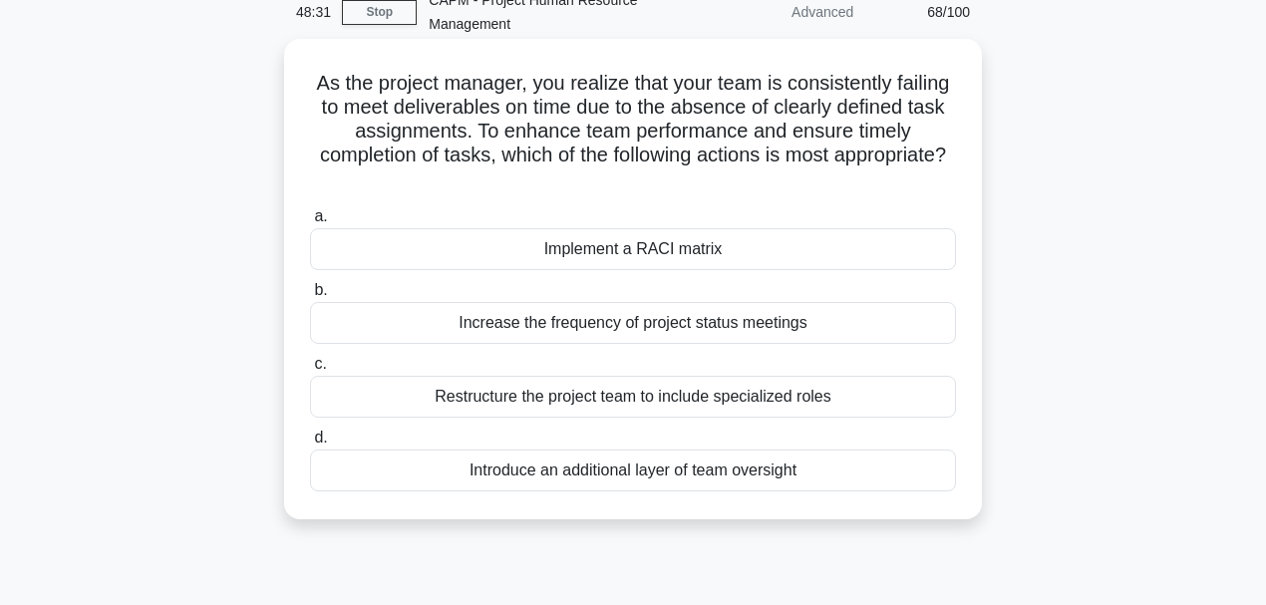
scroll to position [66, 0]
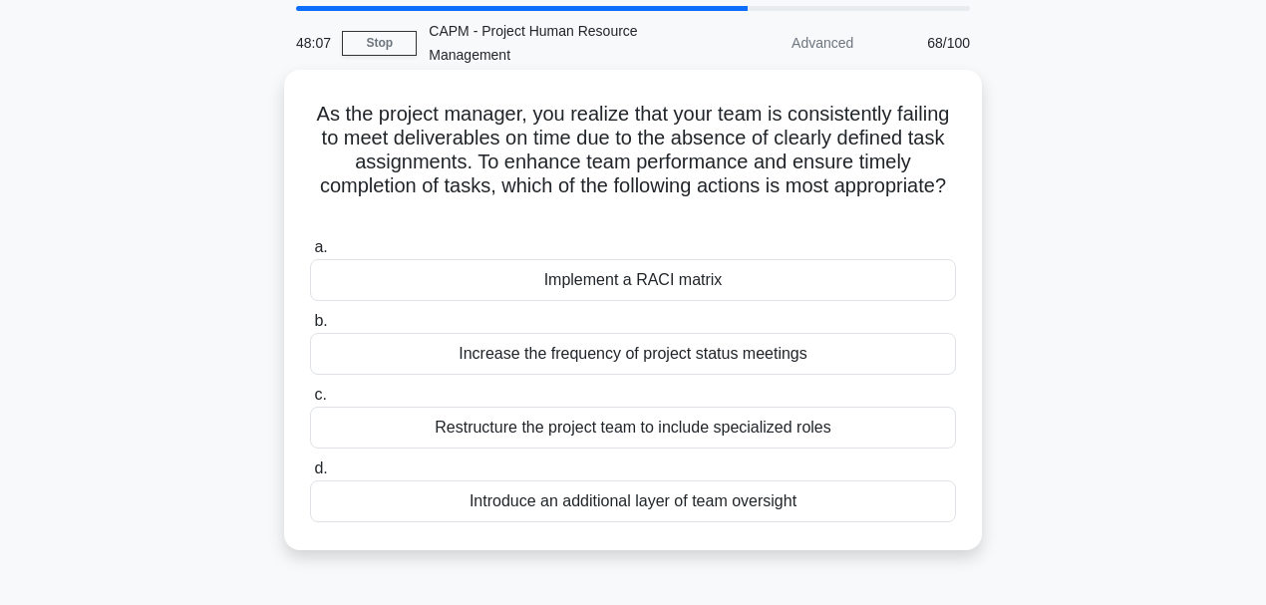
click at [614, 275] on div "Implement a RACI matrix" at bounding box center [633, 280] width 646 height 42
click at [310, 254] on input "a. Implement a RACI matrix" at bounding box center [310, 247] width 0 height 13
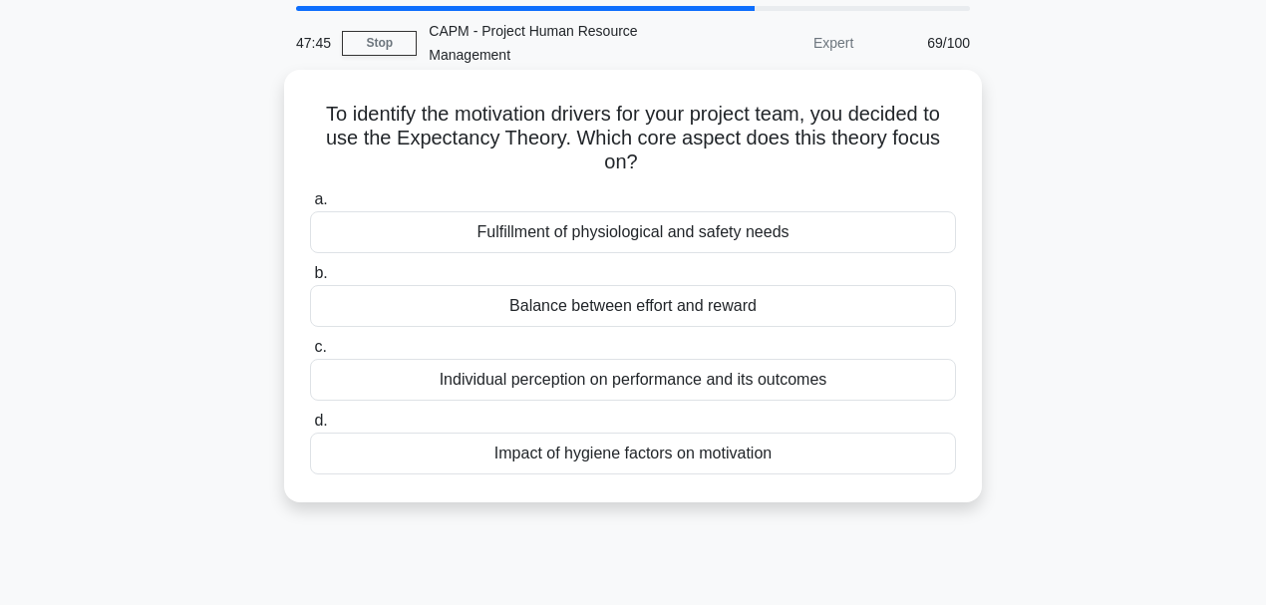
click at [700, 378] on div "Individual perception on performance and its outcomes" at bounding box center [633, 380] width 646 height 42
click at [310, 354] on input "c. Individual perception on performance and its outcomes" at bounding box center [310, 347] width 0 height 13
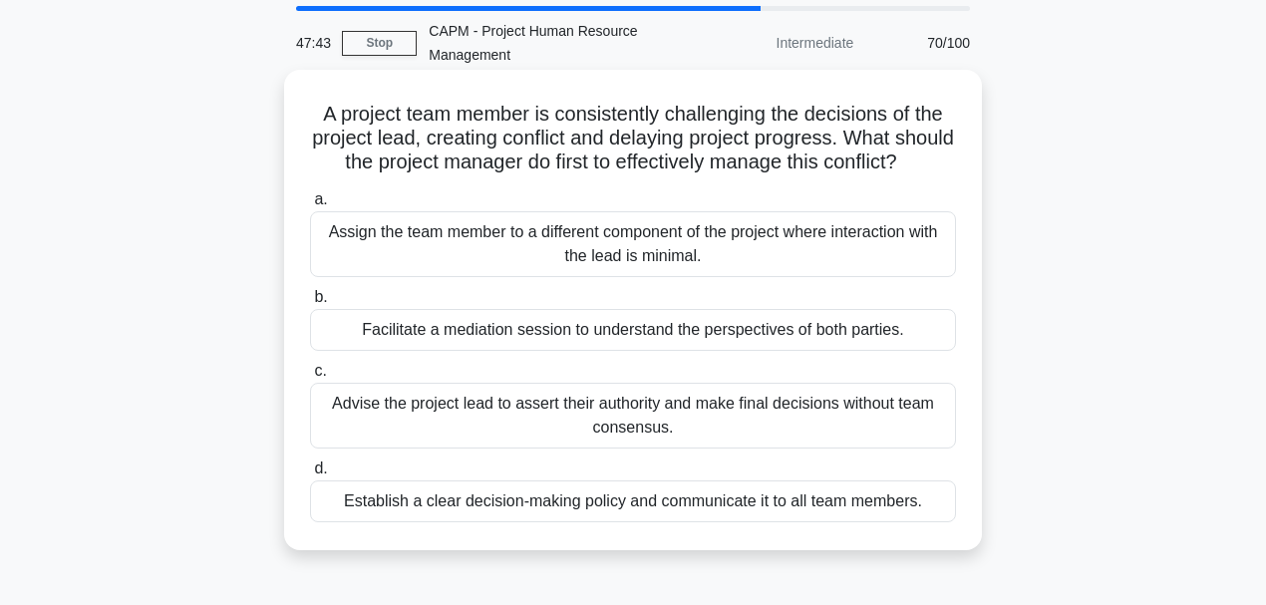
scroll to position [133, 0]
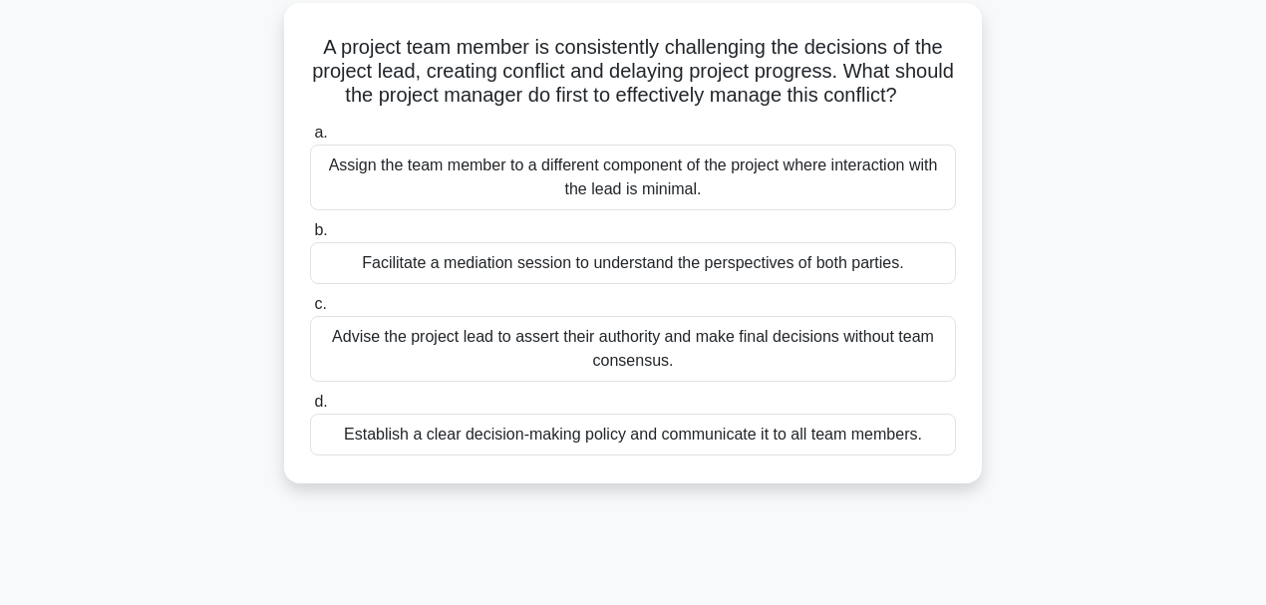
click at [705, 284] on div "Facilitate a mediation session to understand the perspectives of both parties." at bounding box center [633, 263] width 646 height 42
click at [310, 237] on input "b. Facilitate a mediation session to understand the perspectives of both partie…" at bounding box center [310, 230] width 0 height 13
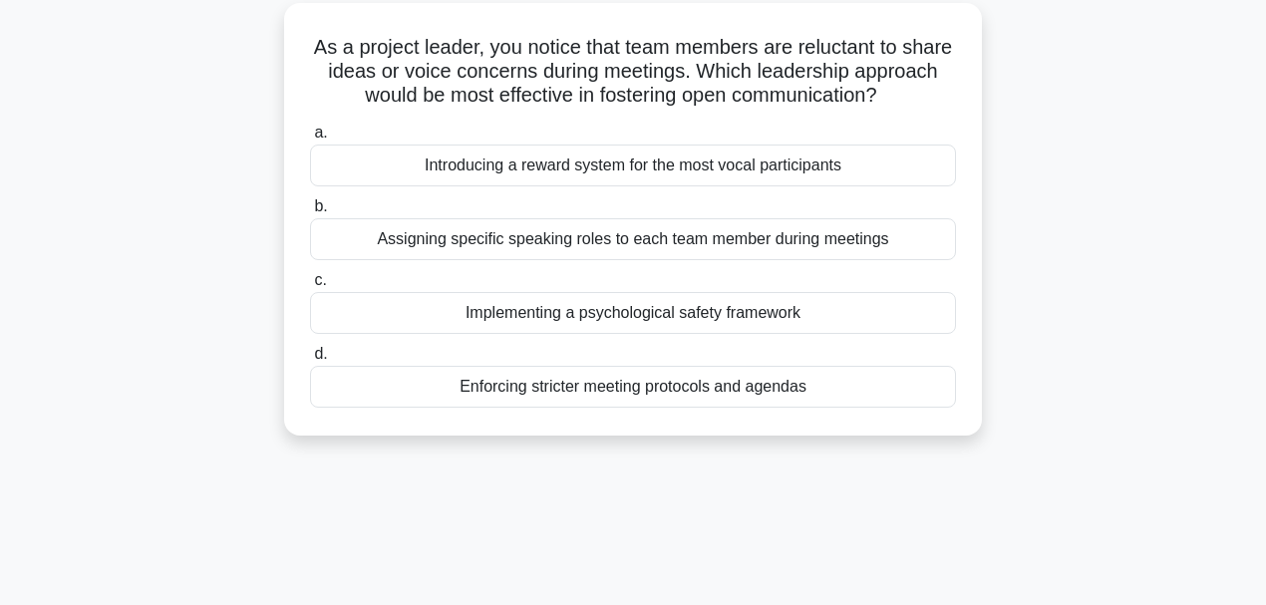
click at [659, 334] on div "Implementing a psychological safety framework" at bounding box center [633, 313] width 646 height 42
click at [310, 287] on input "c. Implementing a psychological safety framework" at bounding box center [310, 280] width 0 height 13
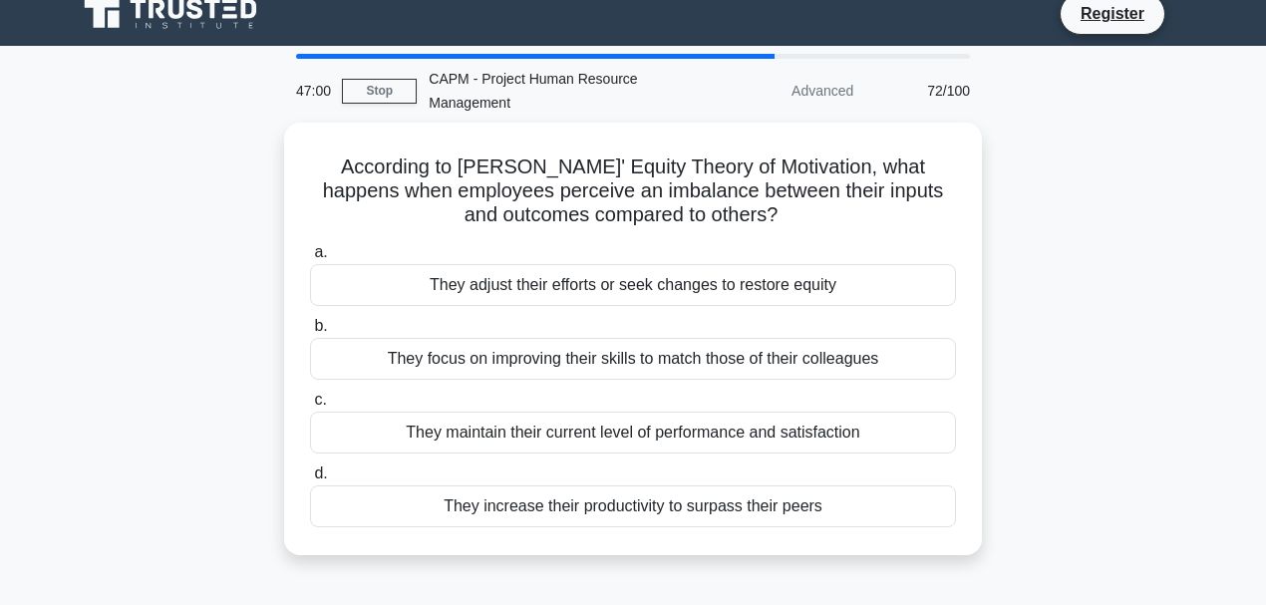
scroll to position [0, 0]
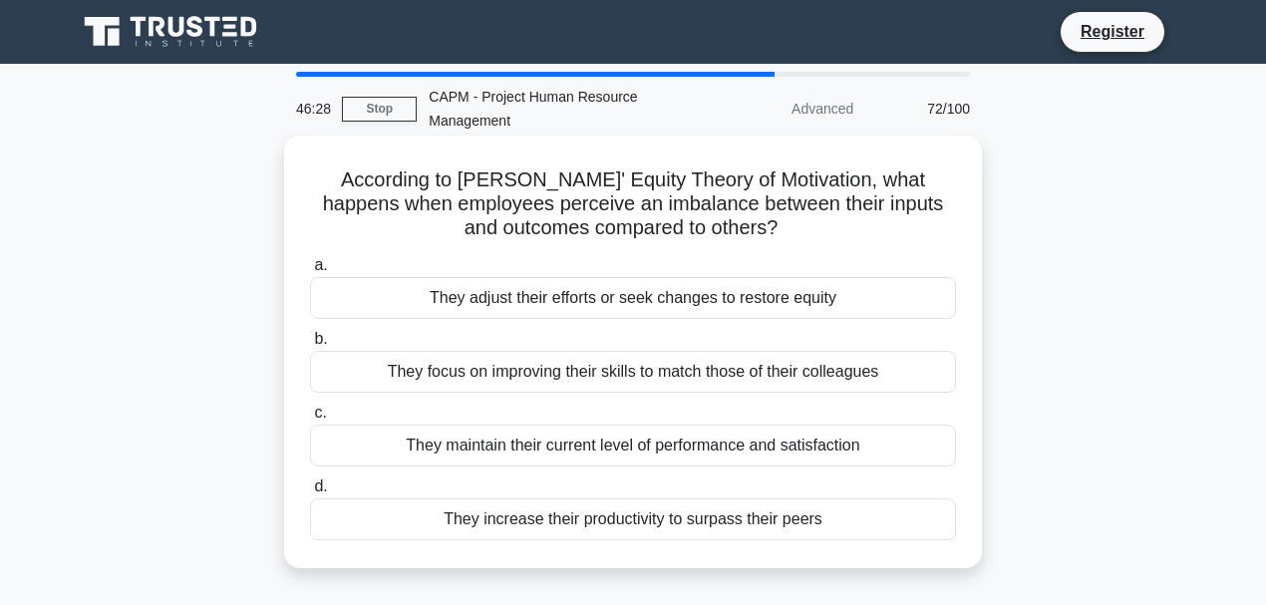
click at [775, 306] on div "They adjust their efforts or seek changes to restore equity" at bounding box center [633, 298] width 646 height 42
click at [310, 272] on input "a. They adjust their efforts or seek changes to restore equity" at bounding box center [310, 265] width 0 height 13
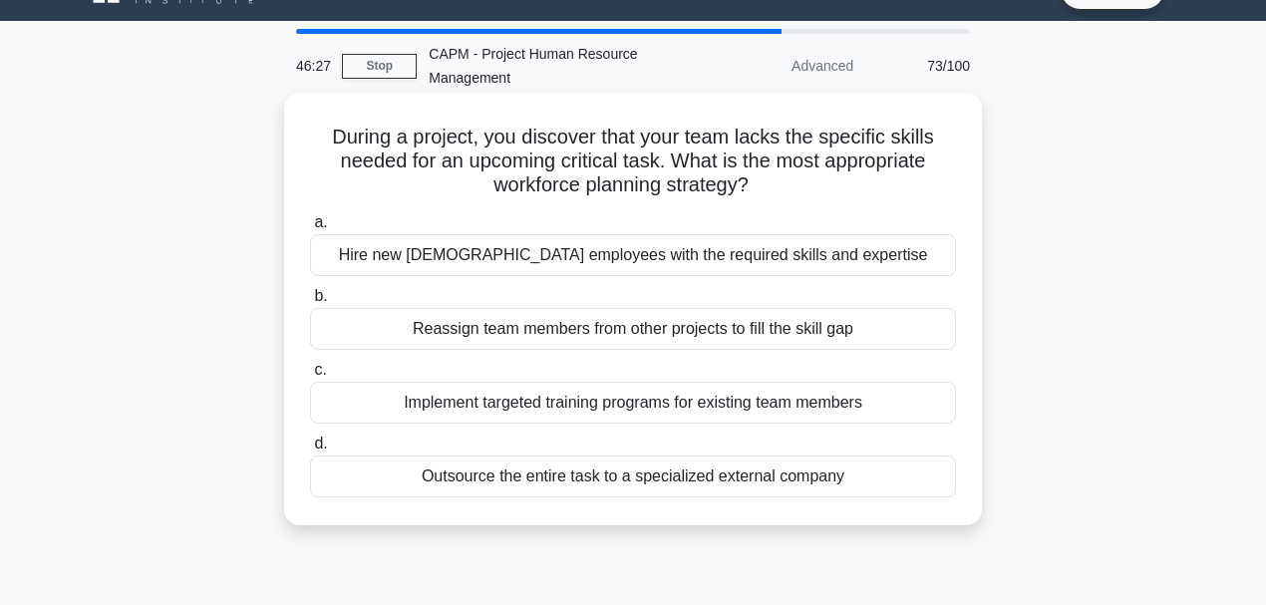
scroll to position [66, 0]
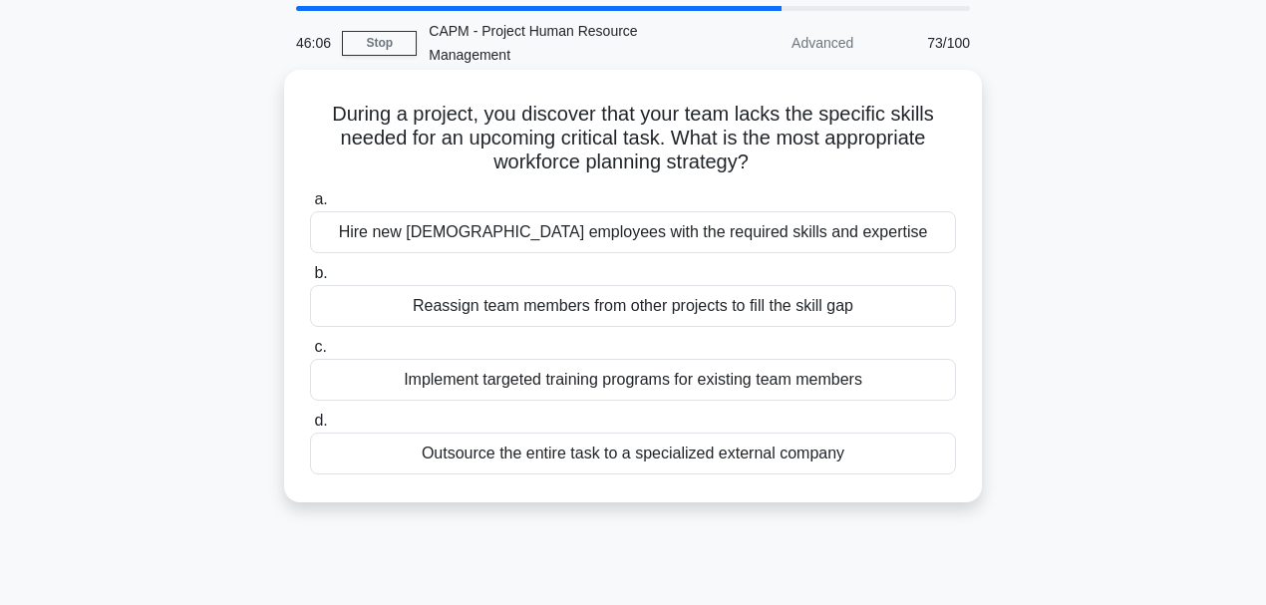
click at [753, 381] on div "Implement targeted training programs for existing team members" at bounding box center [633, 380] width 646 height 42
click at [310, 354] on input "c. Implement targeted training programs for existing team members" at bounding box center [310, 347] width 0 height 13
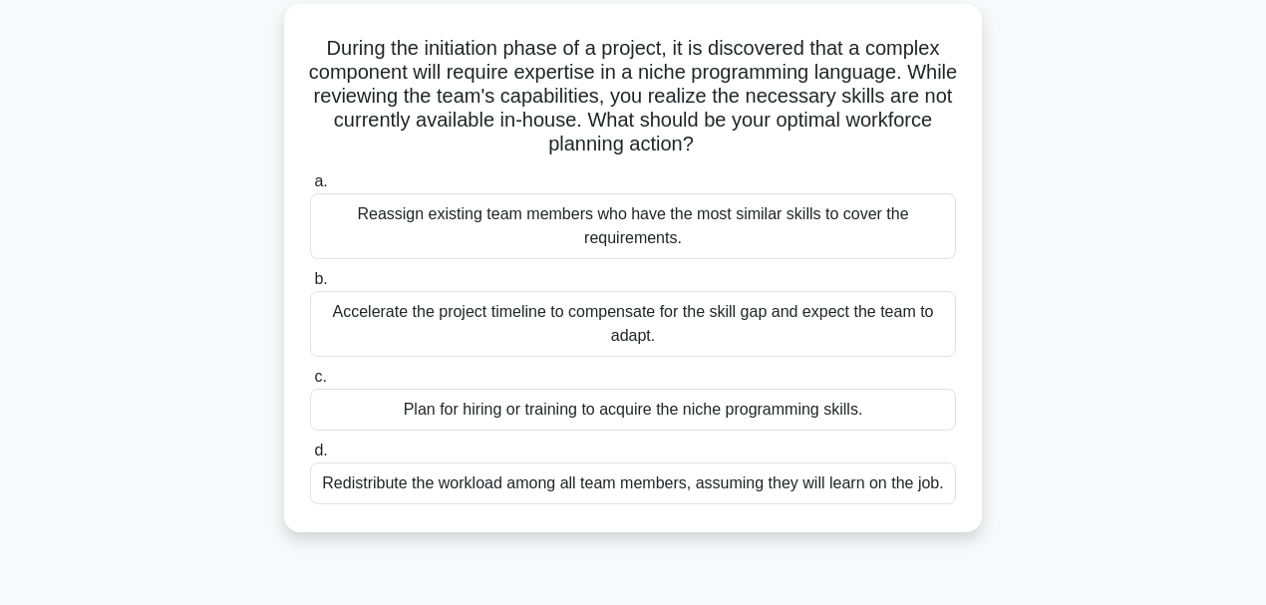
scroll to position [133, 0]
click at [770, 423] on div "Plan for hiring or training to acquire the niche programming skills." at bounding box center [633, 409] width 646 height 42
click at [310, 383] on input "c. Plan for hiring or training to acquire the niche programming skills." at bounding box center [310, 376] width 0 height 13
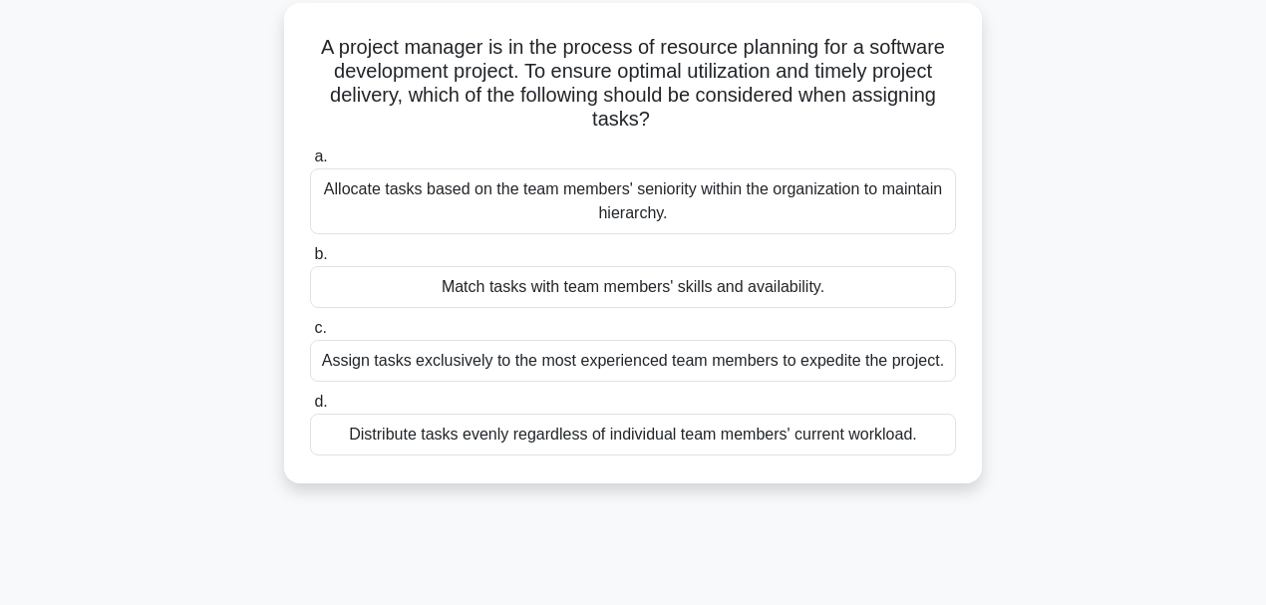
click at [741, 291] on div "Match tasks with team members' skills and availability." at bounding box center [633, 287] width 646 height 42
click at [310, 261] on input "b. Match tasks with team members' skills and availability." at bounding box center [310, 254] width 0 height 13
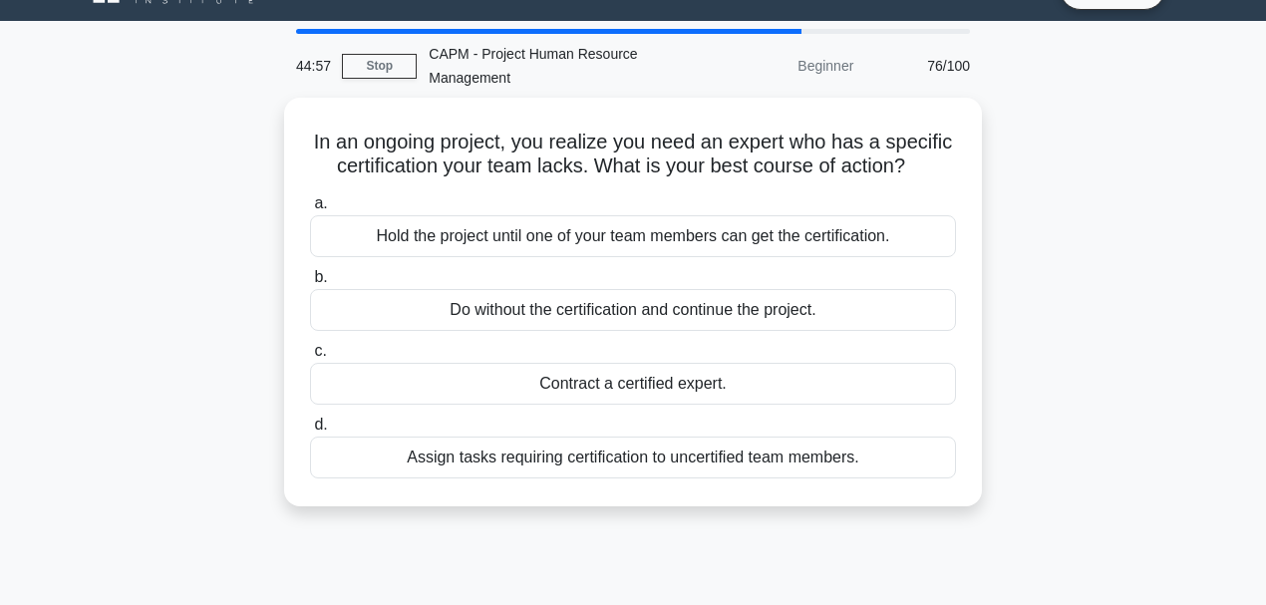
scroll to position [66, 0]
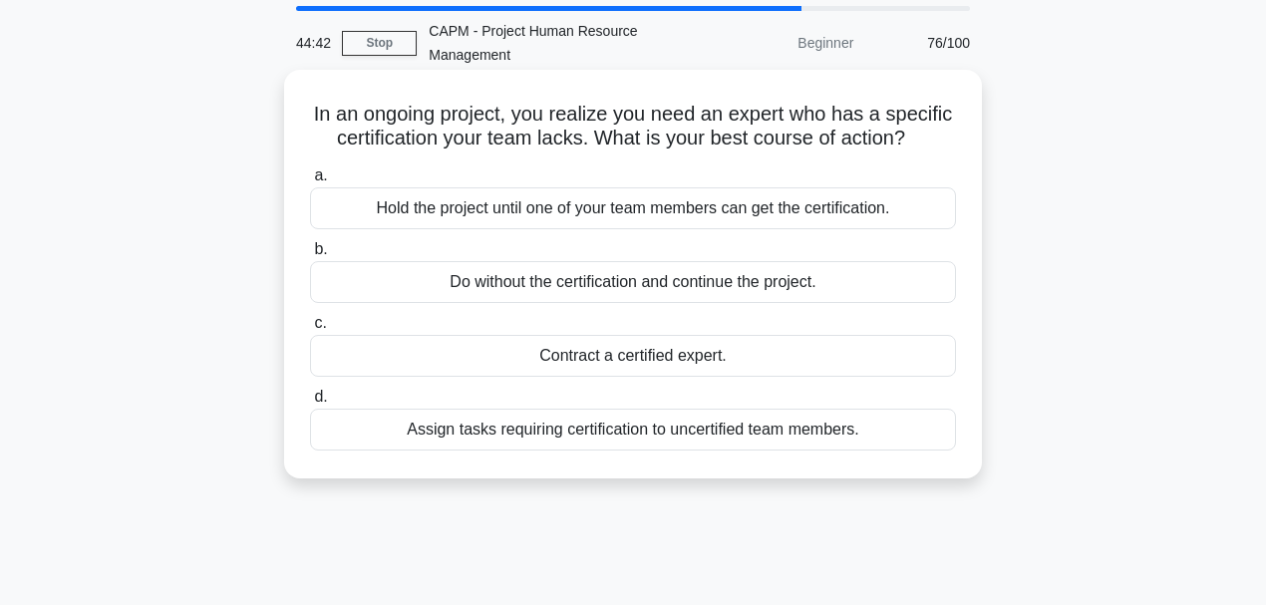
click at [584, 377] on div "Contract a certified expert." at bounding box center [633, 356] width 646 height 42
click at [310, 330] on input "c. Contract a certified expert." at bounding box center [310, 323] width 0 height 13
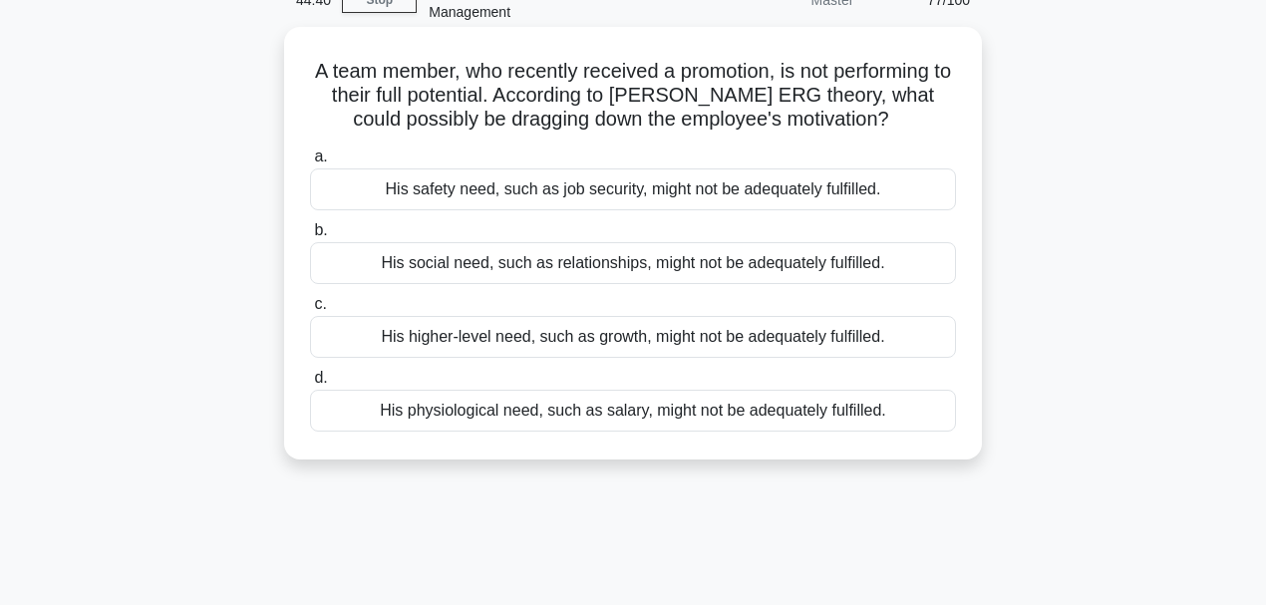
scroll to position [133, 0]
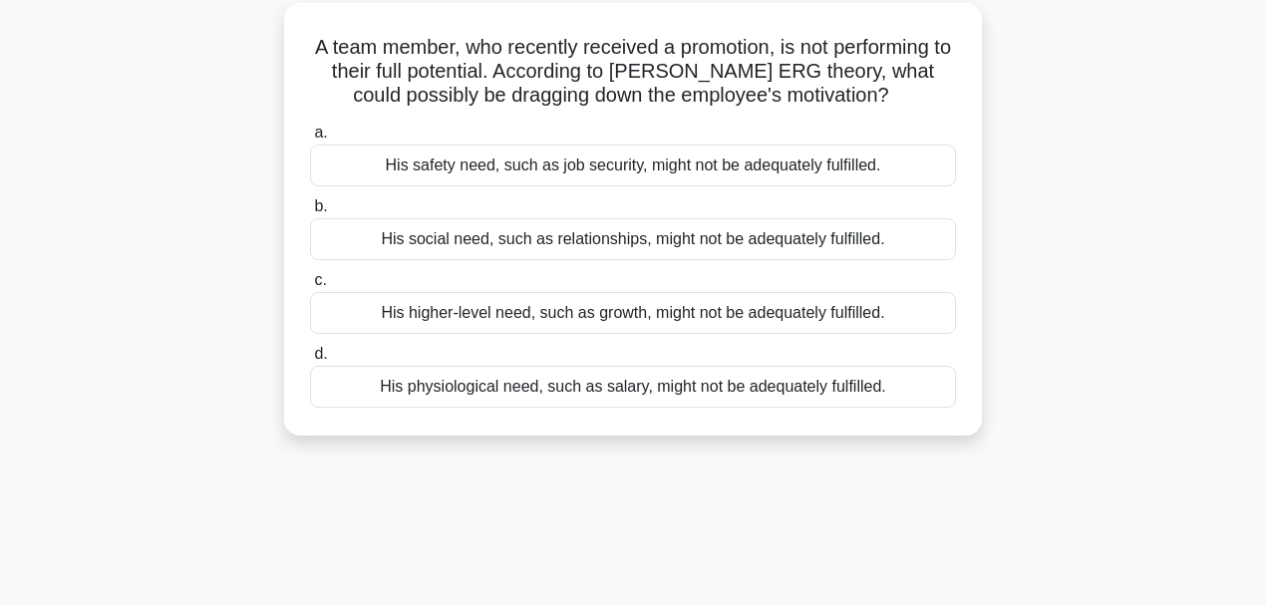
click at [764, 316] on div "His higher-level need, such as growth, might not be adequately fulfilled." at bounding box center [633, 313] width 646 height 42
click at [310, 287] on input "c. His higher-level need, such as growth, might not be adequately fulfilled." at bounding box center [310, 280] width 0 height 13
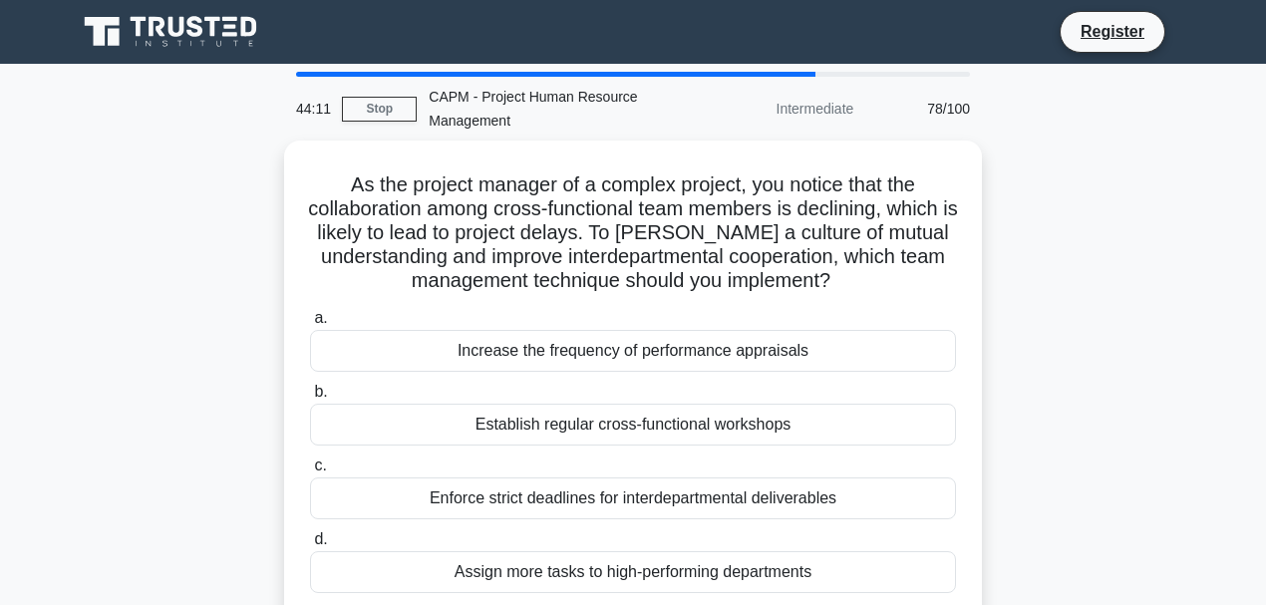
scroll to position [66, 0]
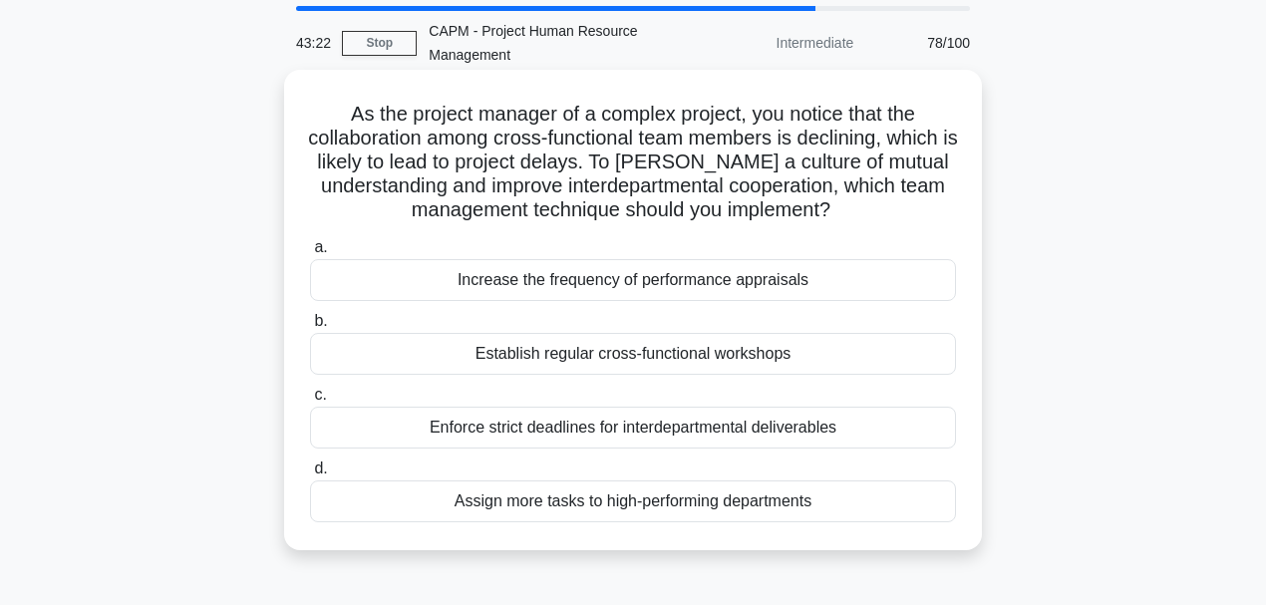
click at [642, 372] on div "Establish regular cross-functional workshops" at bounding box center [633, 354] width 646 height 42
click at [310, 328] on input "b. Establish regular cross-functional workshops" at bounding box center [310, 321] width 0 height 13
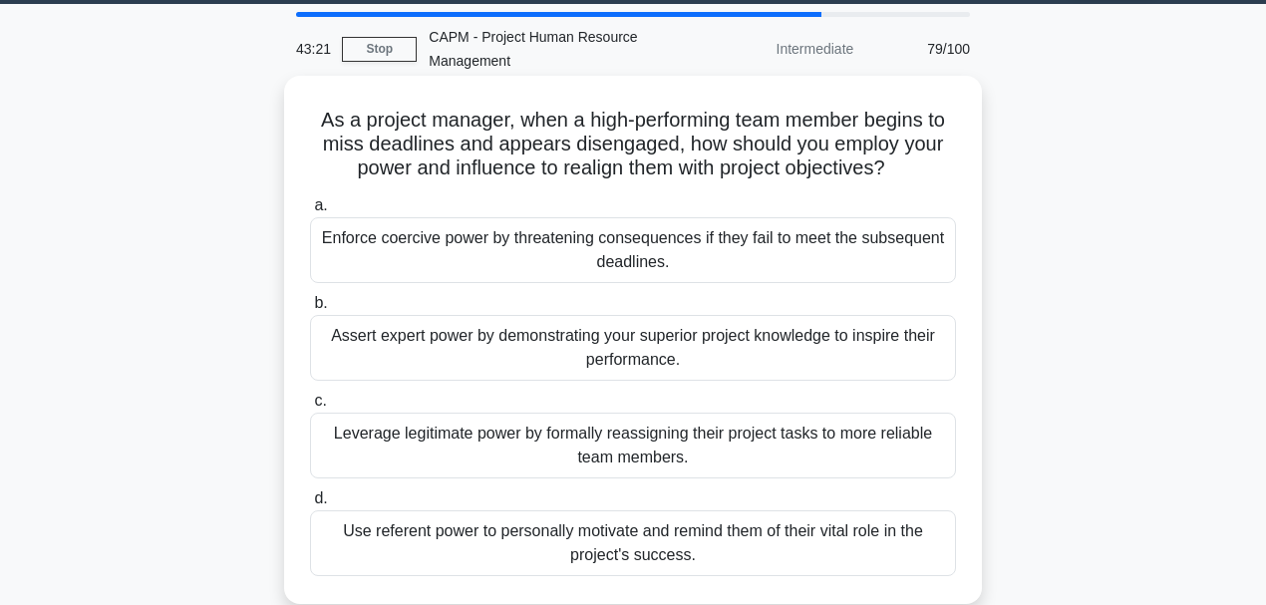
scroll to position [133, 0]
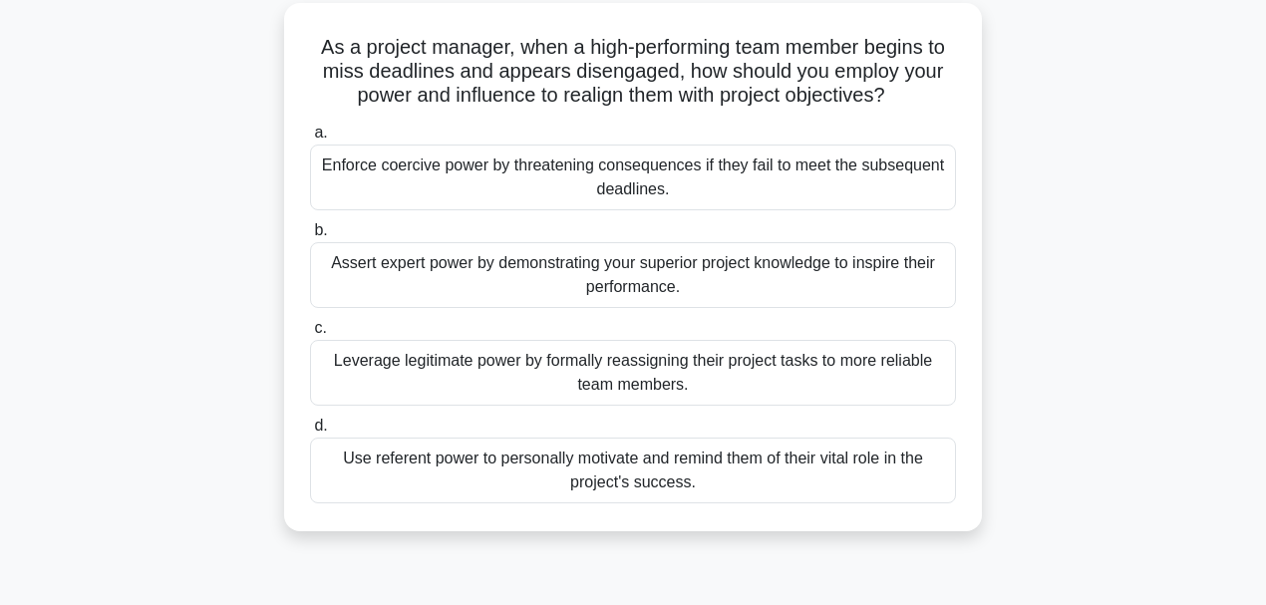
click at [727, 474] on div "Use referent power to personally motivate and remind them of their vital role i…" at bounding box center [633, 471] width 646 height 66
click at [310, 433] on input "d. Use referent power to personally motivate and remind them of their vital rol…" at bounding box center [310, 426] width 0 height 13
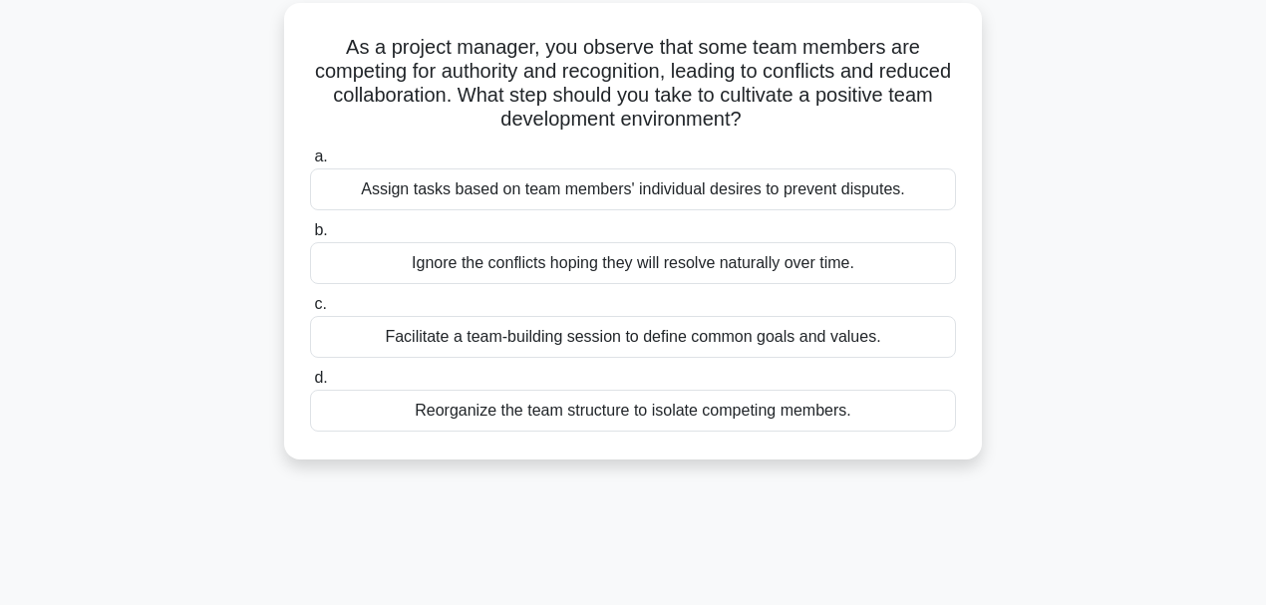
click at [807, 330] on div "Facilitate a team-building session to define common goals and values." at bounding box center [633, 337] width 646 height 42
click at [310, 311] on input "c. Facilitate a team-building session to define common goals and values." at bounding box center [310, 304] width 0 height 13
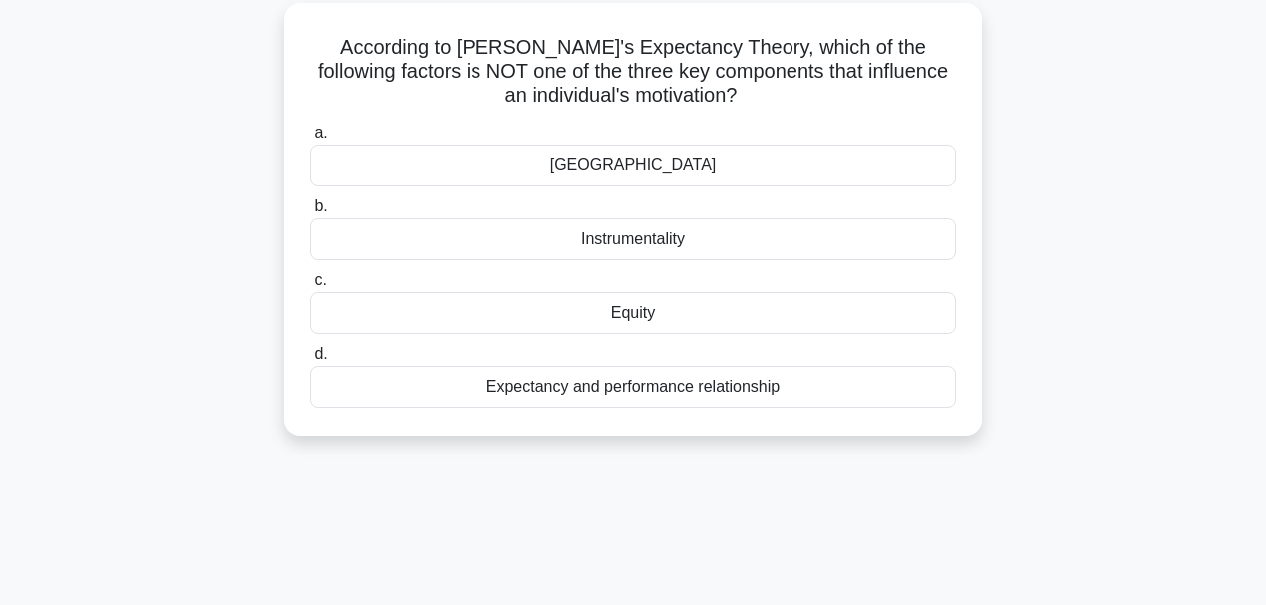
click at [665, 170] on div "Valence" at bounding box center [633, 166] width 646 height 42
click at [310, 140] on input "a. Valence" at bounding box center [310, 133] width 0 height 13
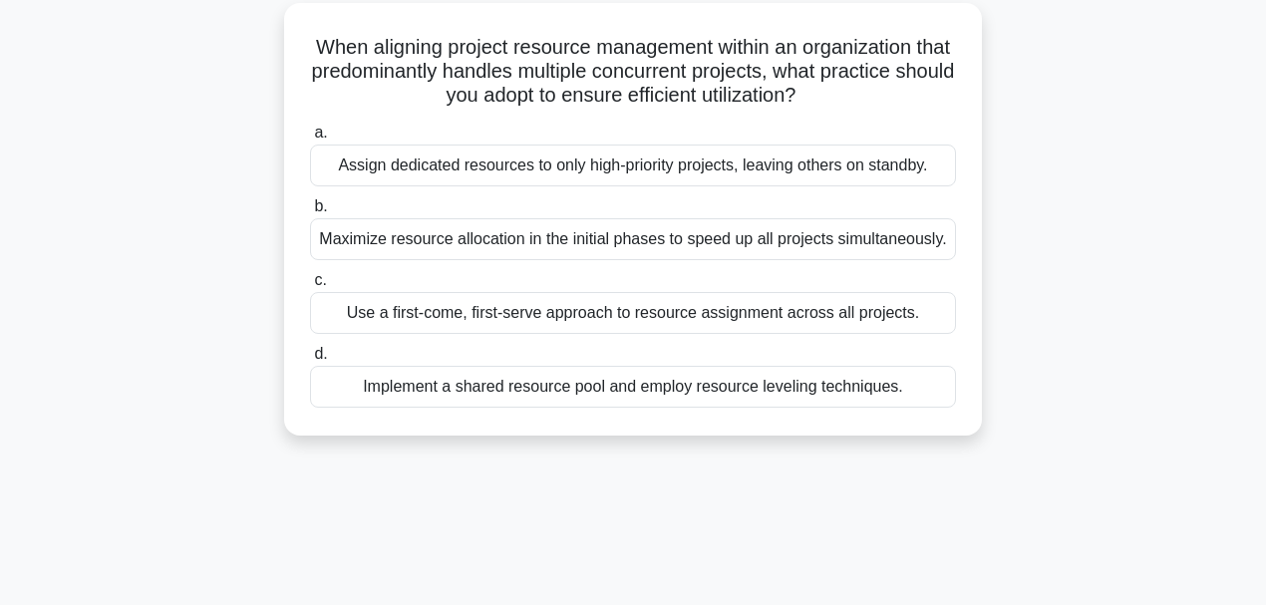
click at [734, 392] on div "Implement a shared resource pool and employ resource leveling techniques." at bounding box center [633, 387] width 646 height 42
click at [310, 361] on input "d. Implement a shared resource pool and employ resource leveling techniques." at bounding box center [310, 354] width 0 height 13
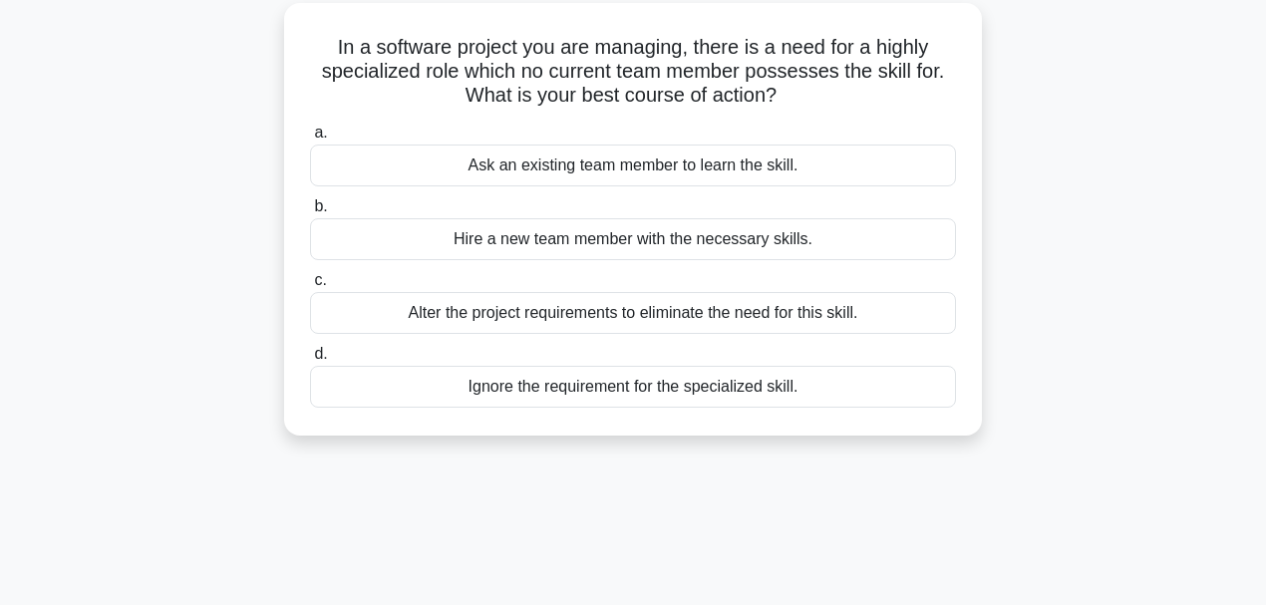
click at [677, 231] on div "Hire a new team member with the necessary skills." at bounding box center [633, 239] width 646 height 42
click at [310, 213] on input "b. Hire a new team member with the necessary skills." at bounding box center [310, 206] width 0 height 13
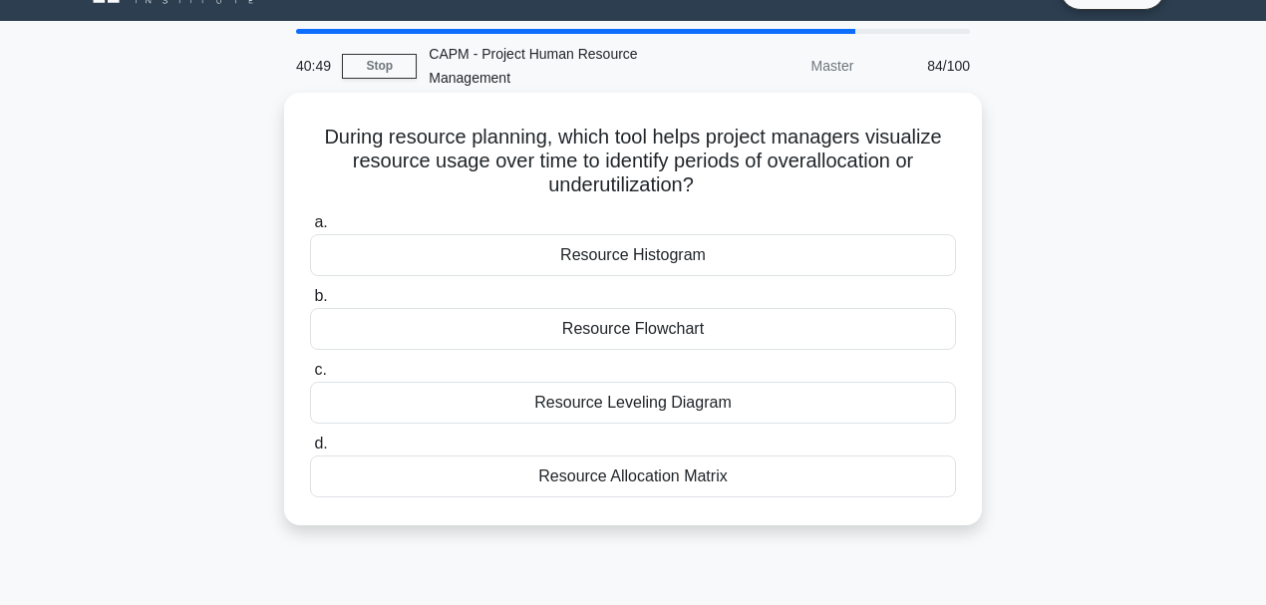
scroll to position [66, 0]
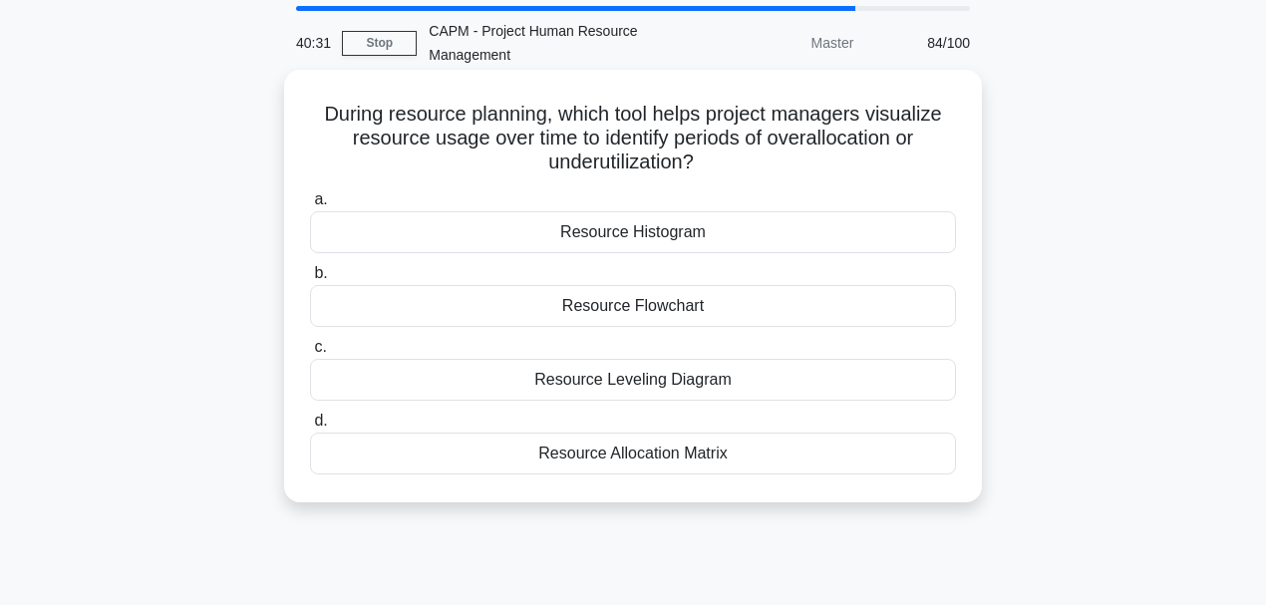
click at [598, 456] on div "Resource Allocation Matrix" at bounding box center [633, 454] width 646 height 42
click at [310, 428] on input "d. Resource Allocation Matrix" at bounding box center [310, 421] width 0 height 13
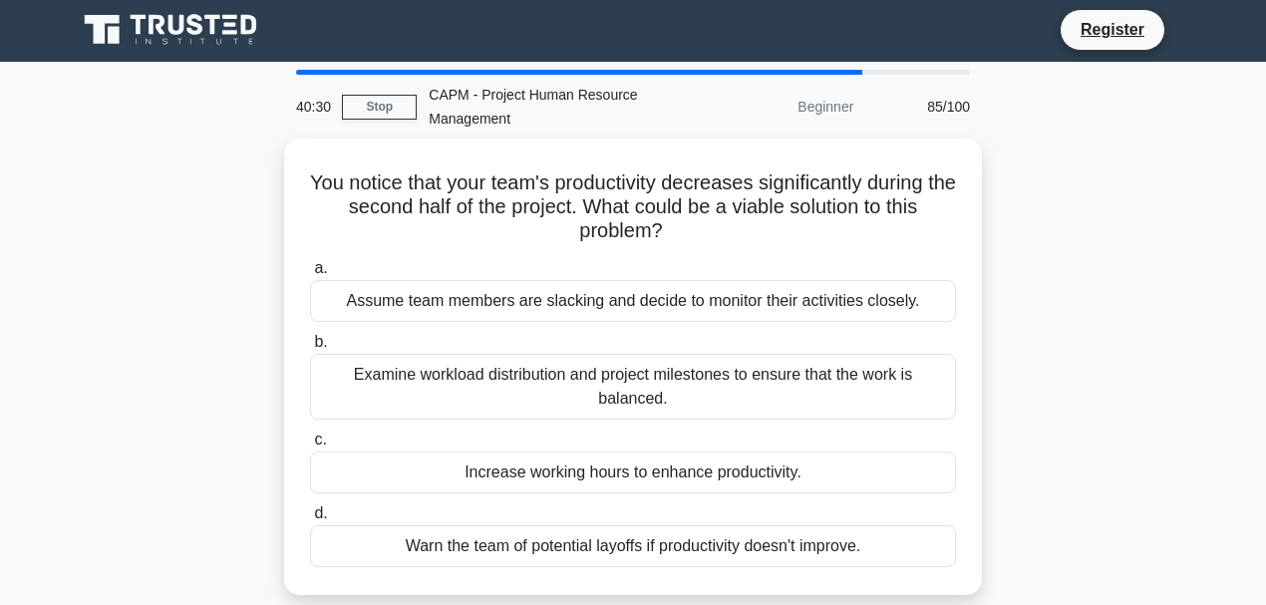
scroll to position [0, 0]
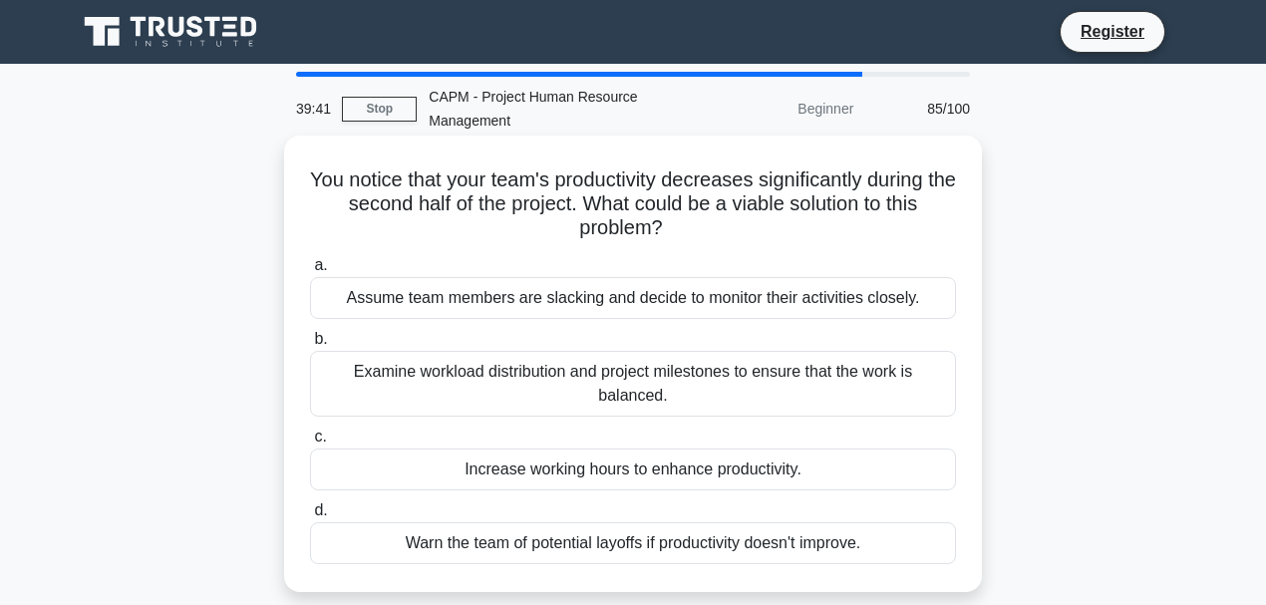
click at [444, 385] on div "Examine workload distribution and project milestones to ensure that the work is…" at bounding box center [633, 384] width 646 height 66
click at [310, 346] on input "b. Examine workload distribution and project milestones to ensure that the work…" at bounding box center [310, 339] width 0 height 13
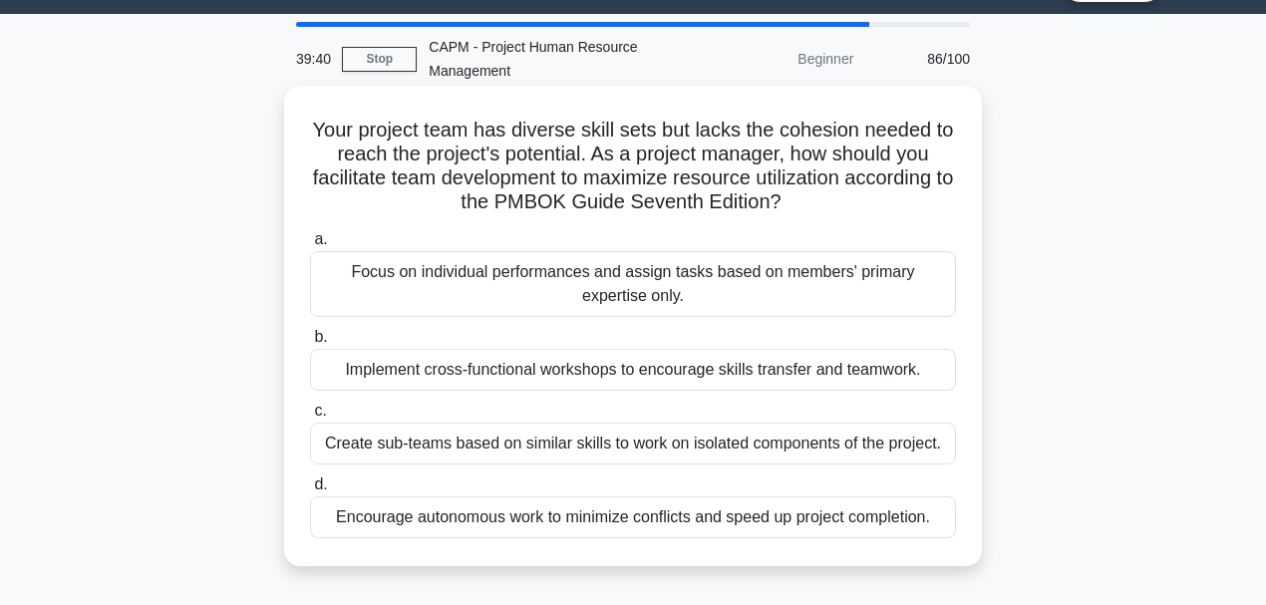
scroll to position [133, 0]
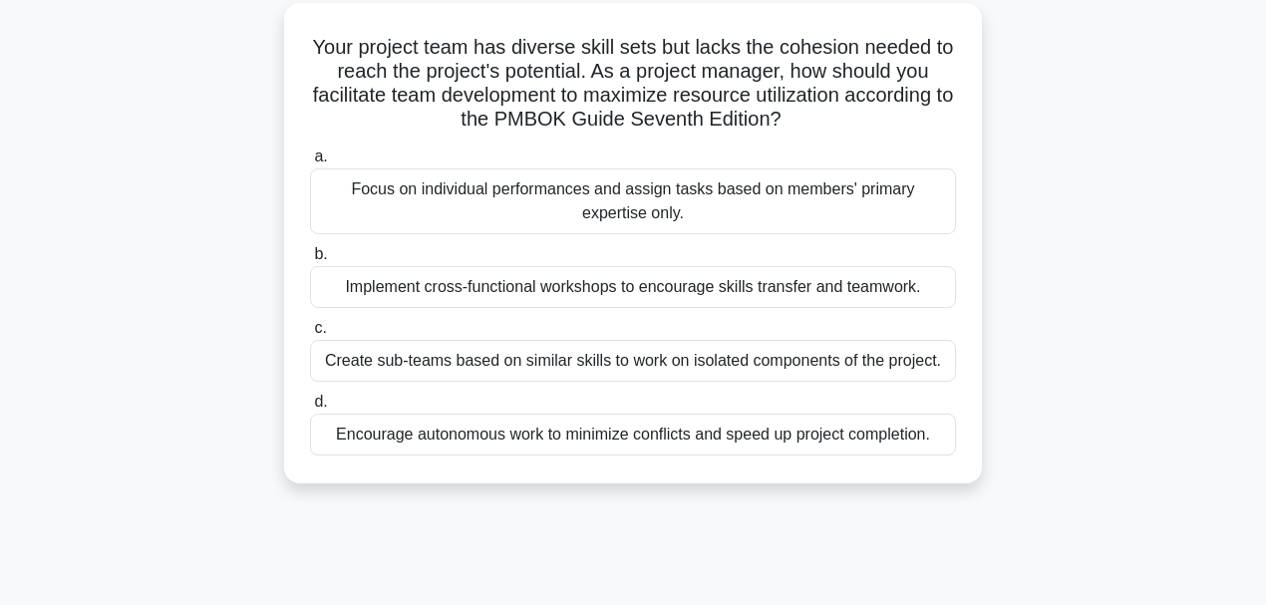
click at [526, 298] on div "Implement cross-functional workshops to encourage skills transfer and teamwork." at bounding box center [633, 287] width 646 height 42
click at [310, 261] on input "b. Implement cross-functional workshops to encourage skills transfer and teamwo…" at bounding box center [310, 254] width 0 height 13
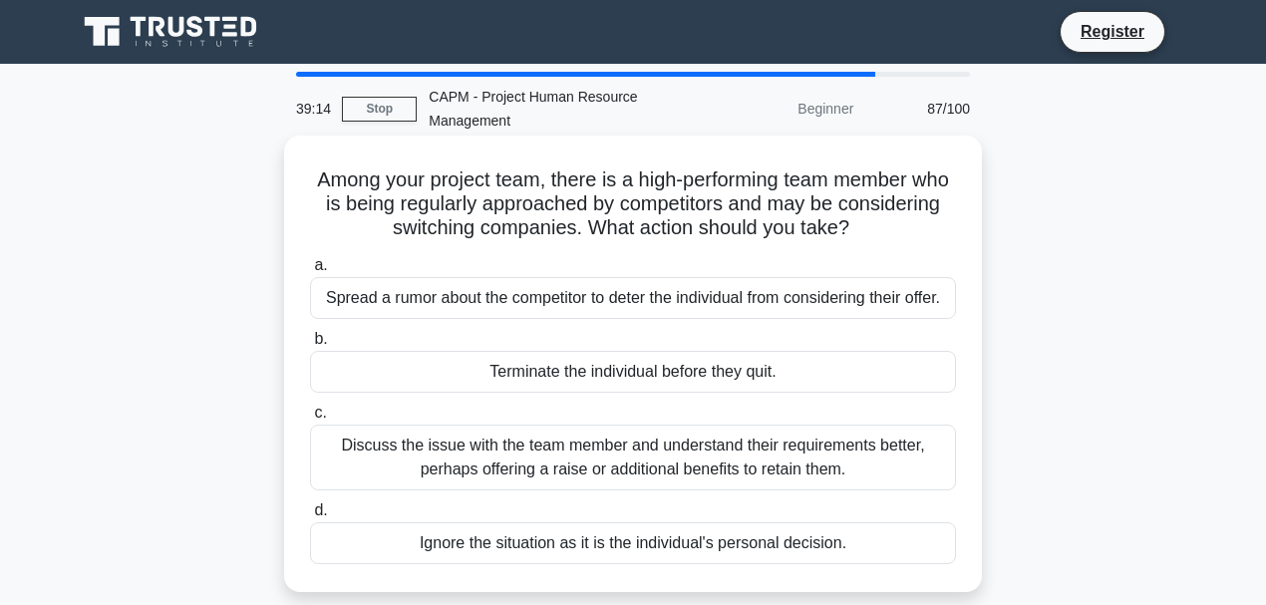
scroll to position [66, 0]
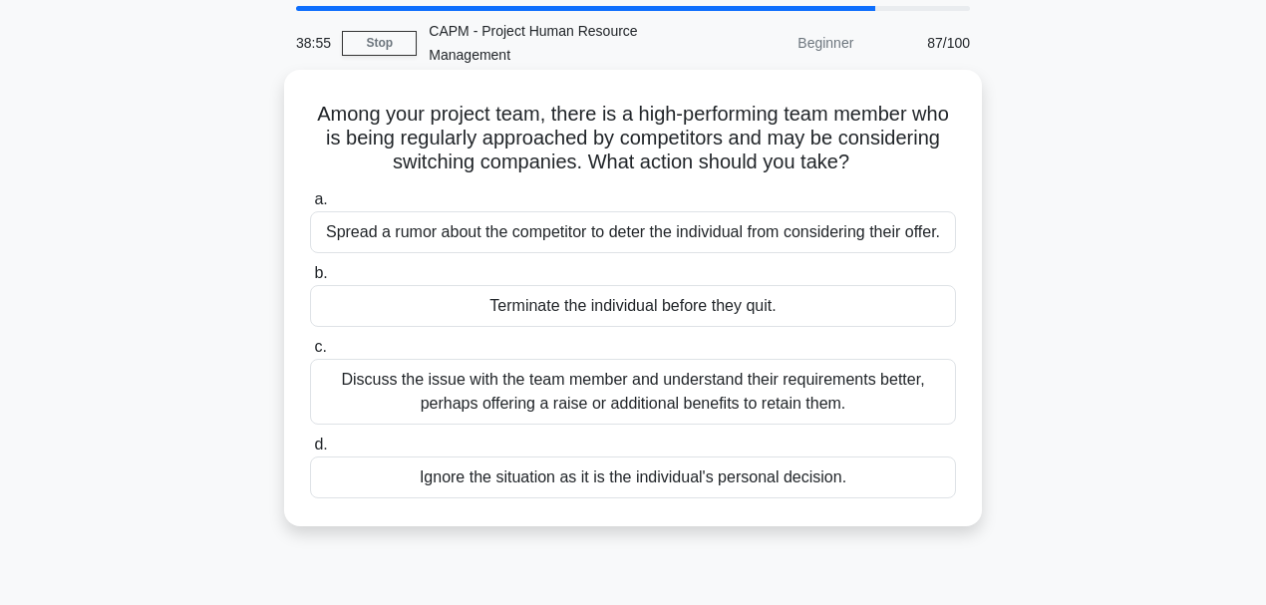
click at [722, 399] on div "Discuss the issue with the team member and understand their requirements better…" at bounding box center [633, 392] width 646 height 66
click at [310, 354] on input "c. Discuss the issue with the team member and understand their requirements bet…" at bounding box center [310, 347] width 0 height 13
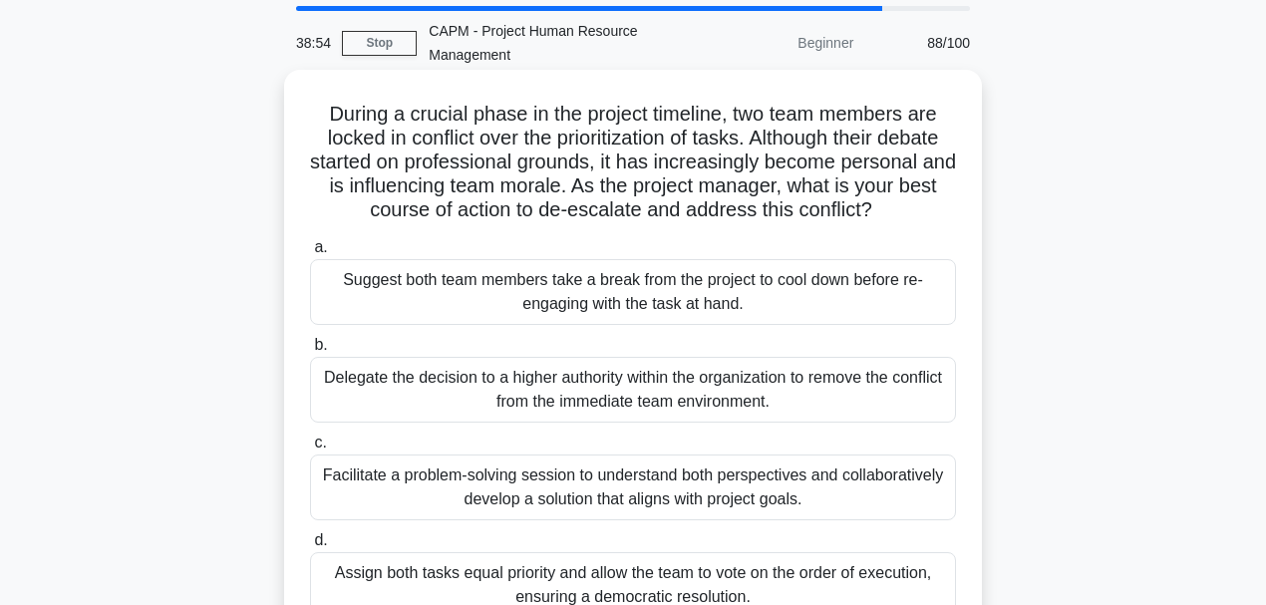
scroll to position [133, 0]
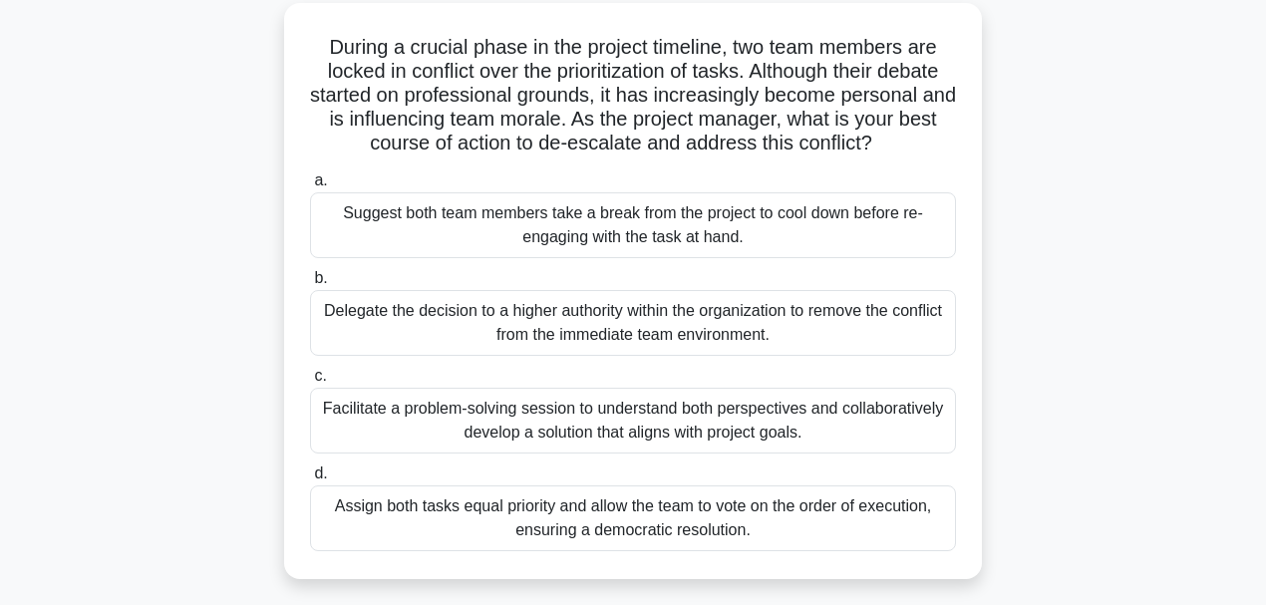
click at [725, 431] on div "Facilitate a problem-solving session to understand both perspectives and collab…" at bounding box center [633, 421] width 646 height 66
click at [310, 383] on input "c. Facilitate a problem-solving session to understand both perspectives and col…" at bounding box center [310, 376] width 0 height 13
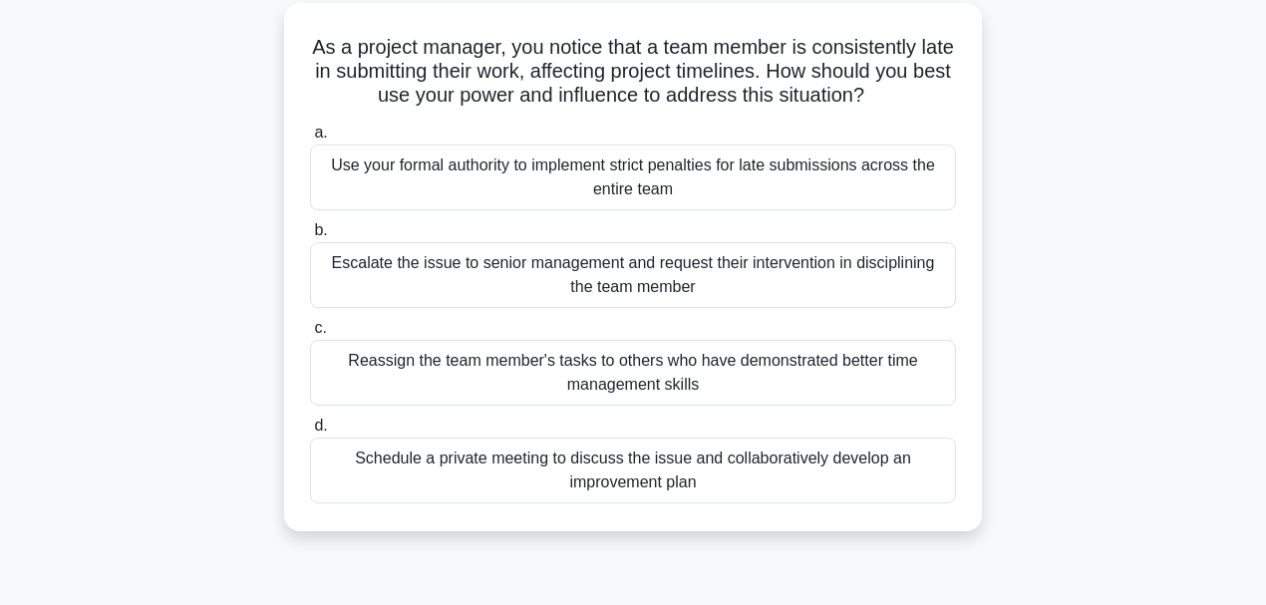
click at [821, 480] on div "Schedule a private meeting to discuss the issue and collaboratively develop an …" at bounding box center [633, 471] width 646 height 66
click at [310, 433] on input "d. Schedule a private meeting to discuss the issue and collaboratively develop …" at bounding box center [310, 426] width 0 height 13
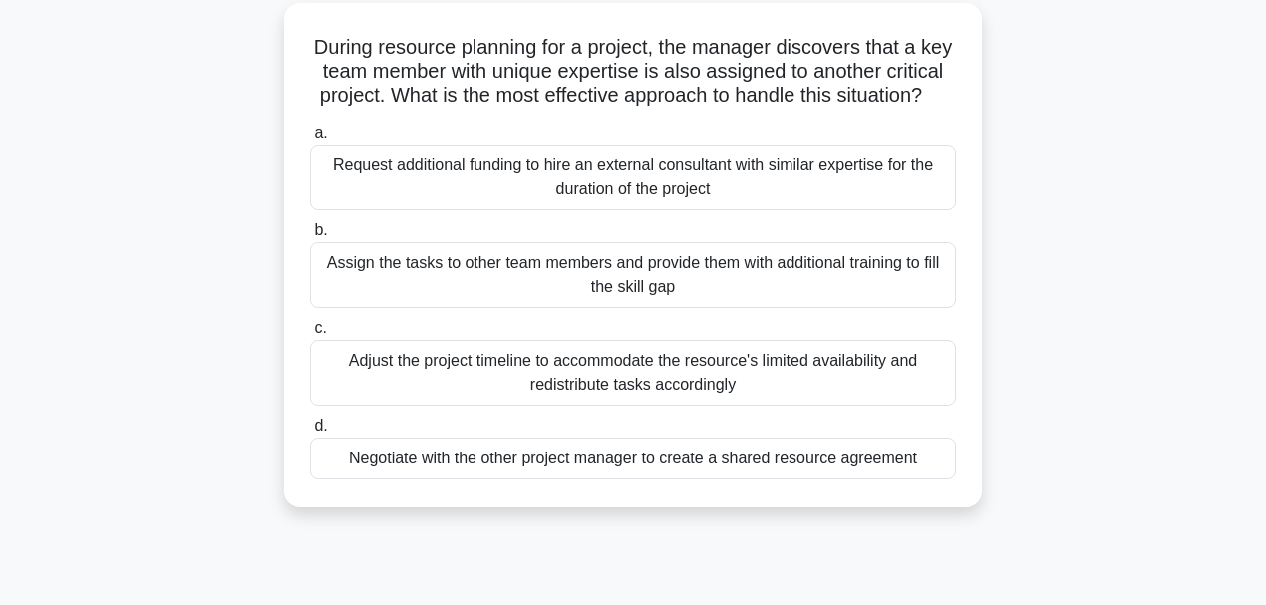
click at [610, 477] on div "Negotiate with the other project manager to create a shared resource agreement" at bounding box center [633, 459] width 646 height 42
click at [310, 433] on input "d. Negotiate with the other project manager to create a shared resource agreeme…" at bounding box center [310, 426] width 0 height 13
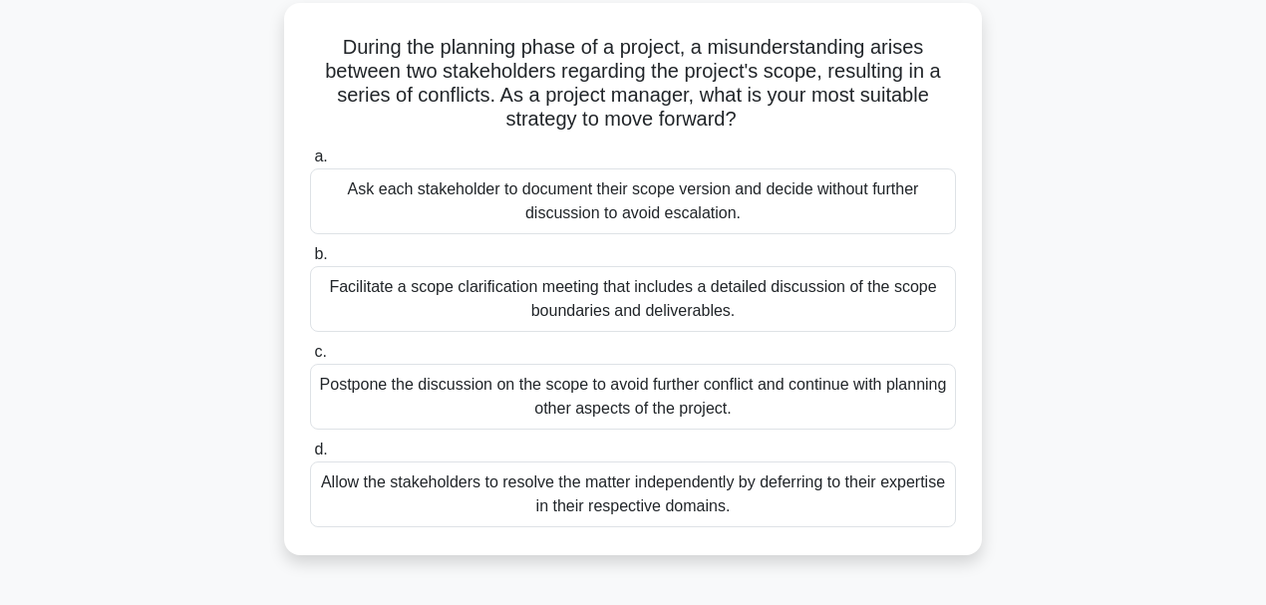
click at [678, 299] on div "Facilitate a scope clarification meeting that includes a detailed discussion of…" at bounding box center [633, 299] width 646 height 66
click at [310, 261] on input "b. Facilitate a scope clarification meeting that includes a detailed discussion…" at bounding box center [310, 254] width 0 height 13
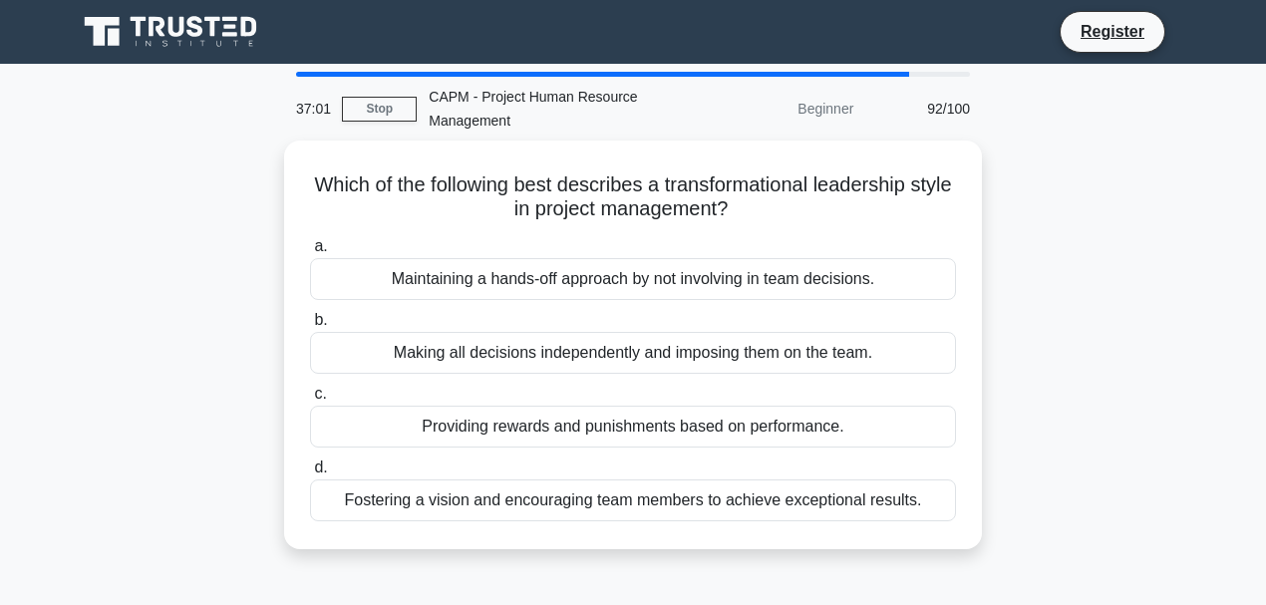
scroll to position [66, 0]
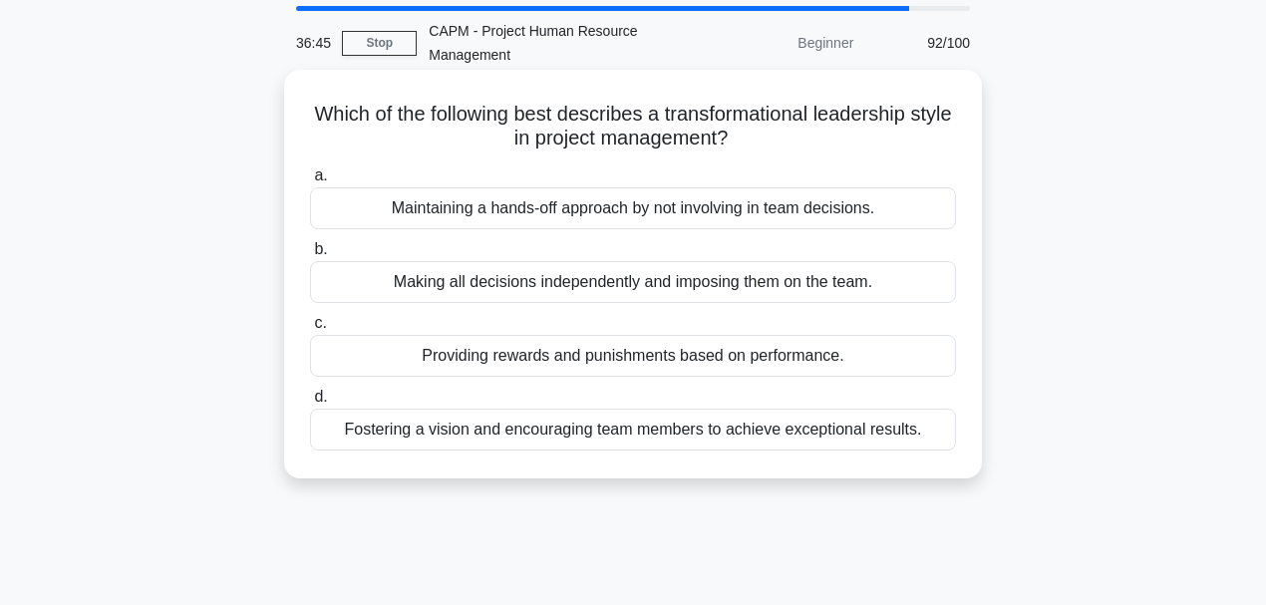
click at [648, 428] on div "Fostering a vision and encouraging team members to achieve exceptional results." at bounding box center [633, 430] width 646 height 42
click at [310, 404] on input "d. Fostering a vision and encouraging team members to achieve exceptional resul…" at bounding box center [310, 397] width 0 height 13
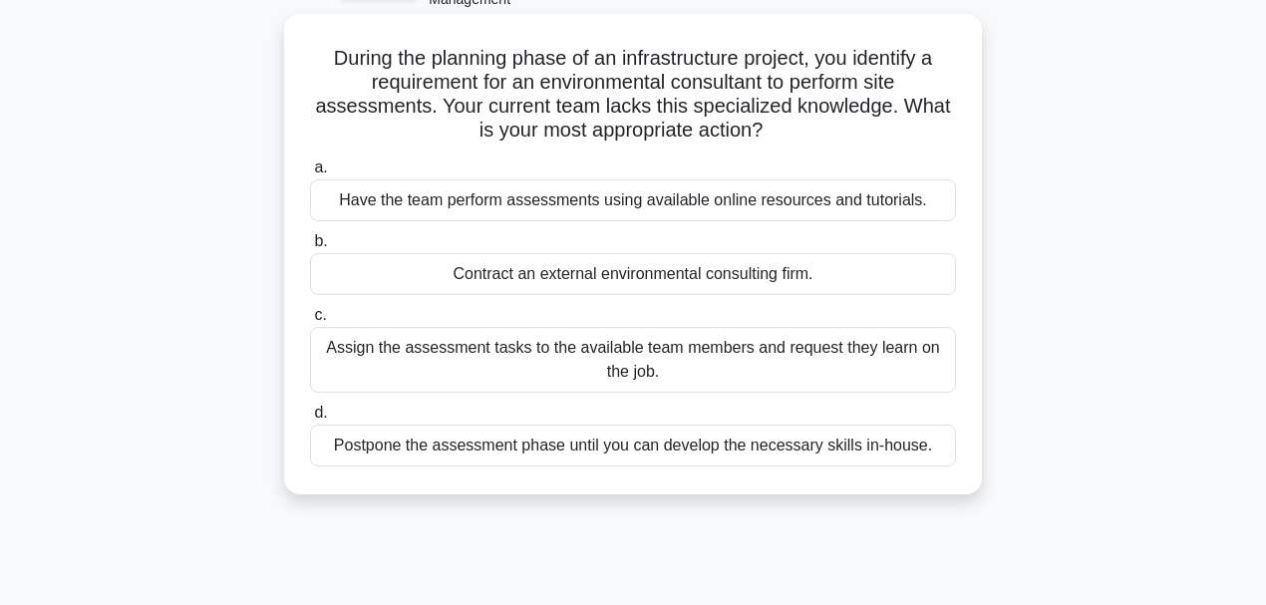
scroll to position [133, 0]
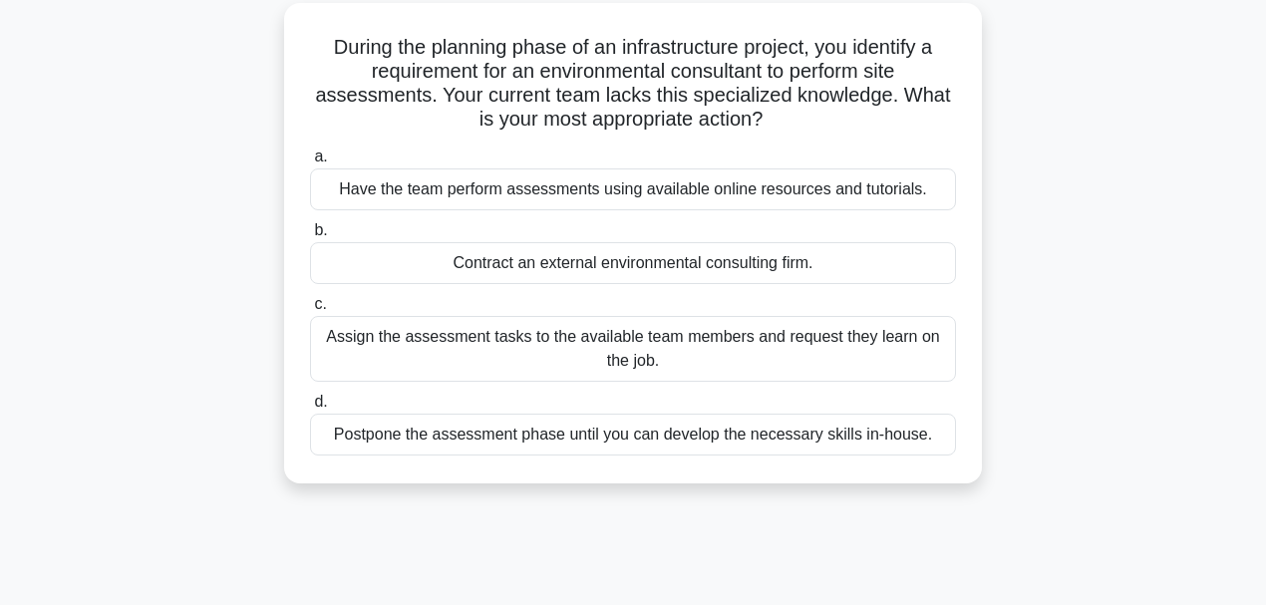
click at [586, 359] on div "Assign the assessment tasks to the available team members and request they lear…" at bounding box center [633, 349] width 646 height 66
click at [310, 311] on input "c. Assign the assessment tasks to the available team members and request they l…" at bounding box center [310, 304] width 0 height 13
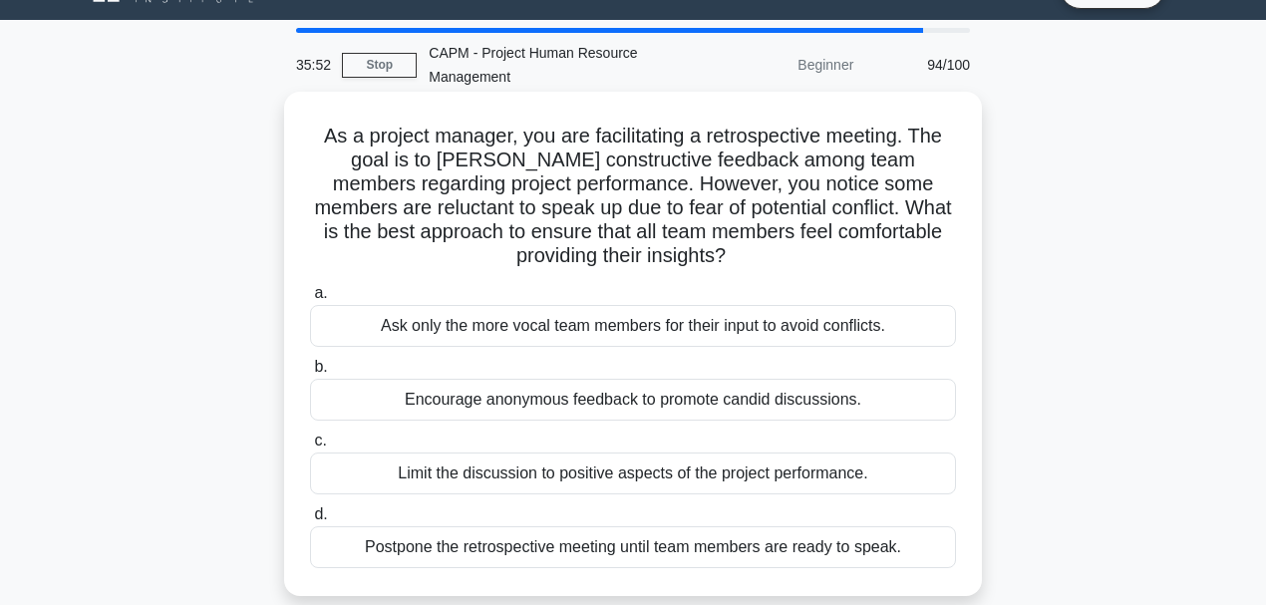
scroll to position [66, 0]
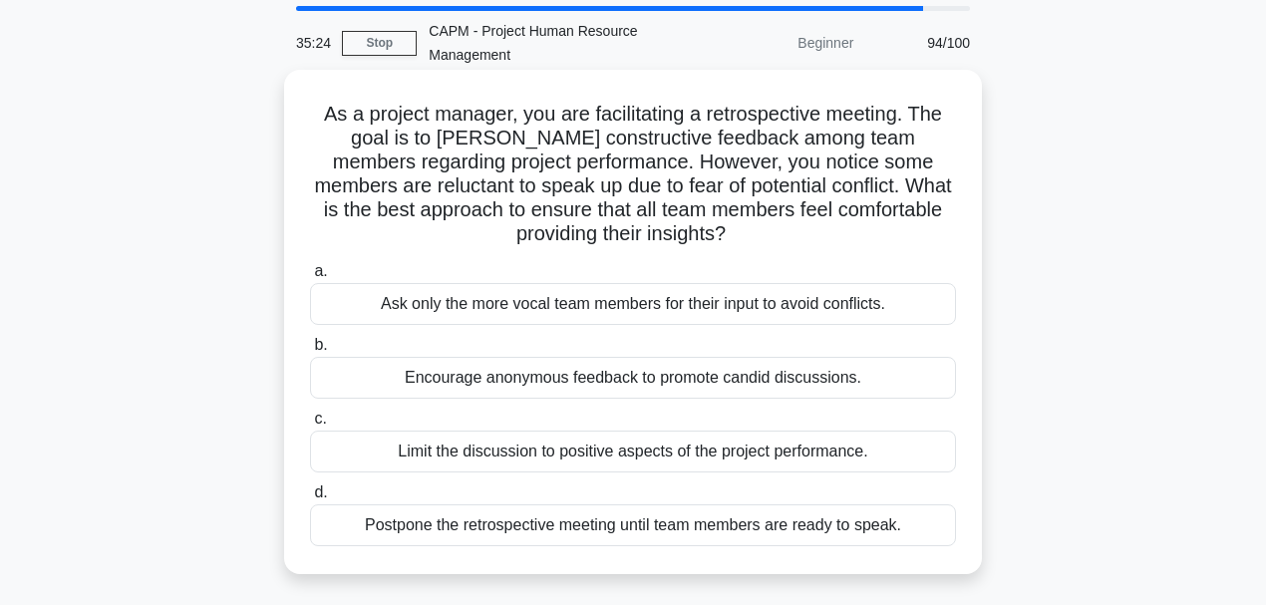
click at [644, 376] on div "Encourage anonymous feedback to promote candid discussions." at bounding box center [633, 378] width 646 height 42
click at [310, 352] on input "b. Encourage anonymous feedback to promote candid discussions." at bounding box center [310, 345] width 0 height 13
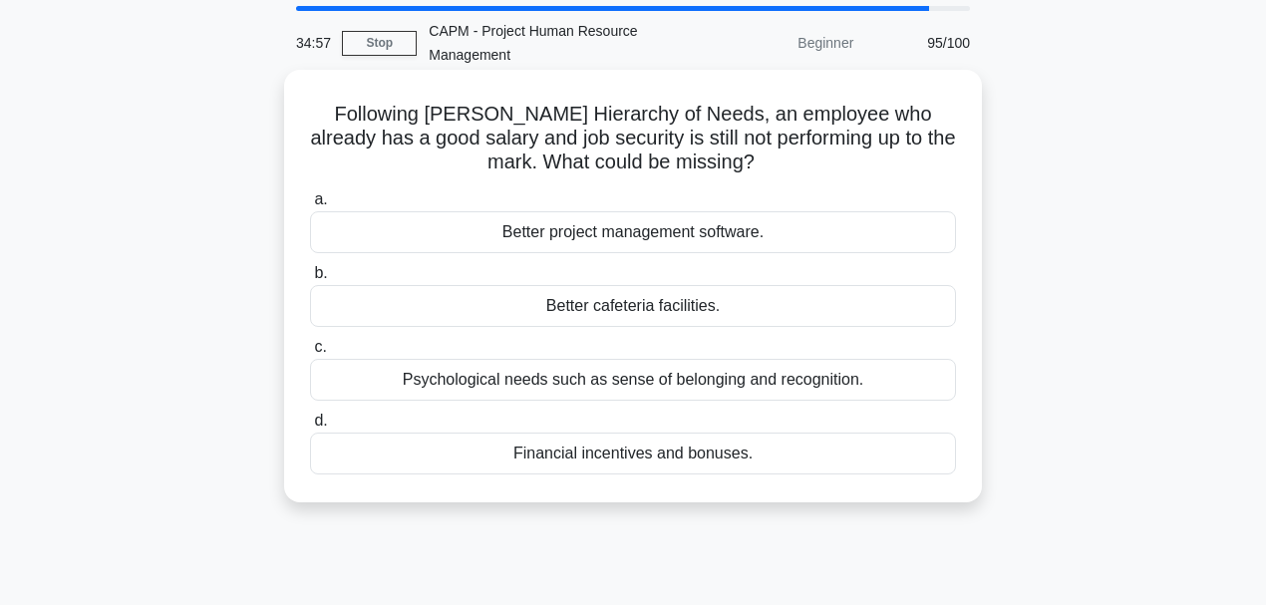
click at [816, 377] on div "Psychological needs such as sense of belonging and recognition." at bounding box center [633, 380] width 646 height 42
click at [310, 354] on input "c. Psychological needs such as sense of belonging and recognition." at bounding box center [310, 347] width 0 height 13
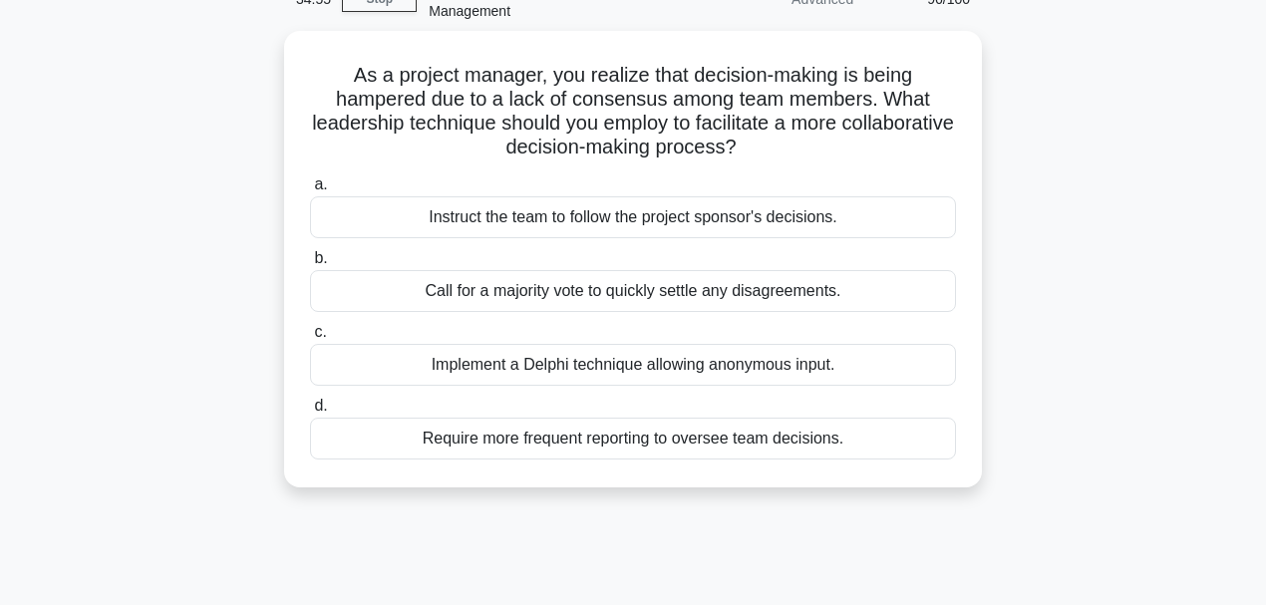
scroll to position [133, 0]
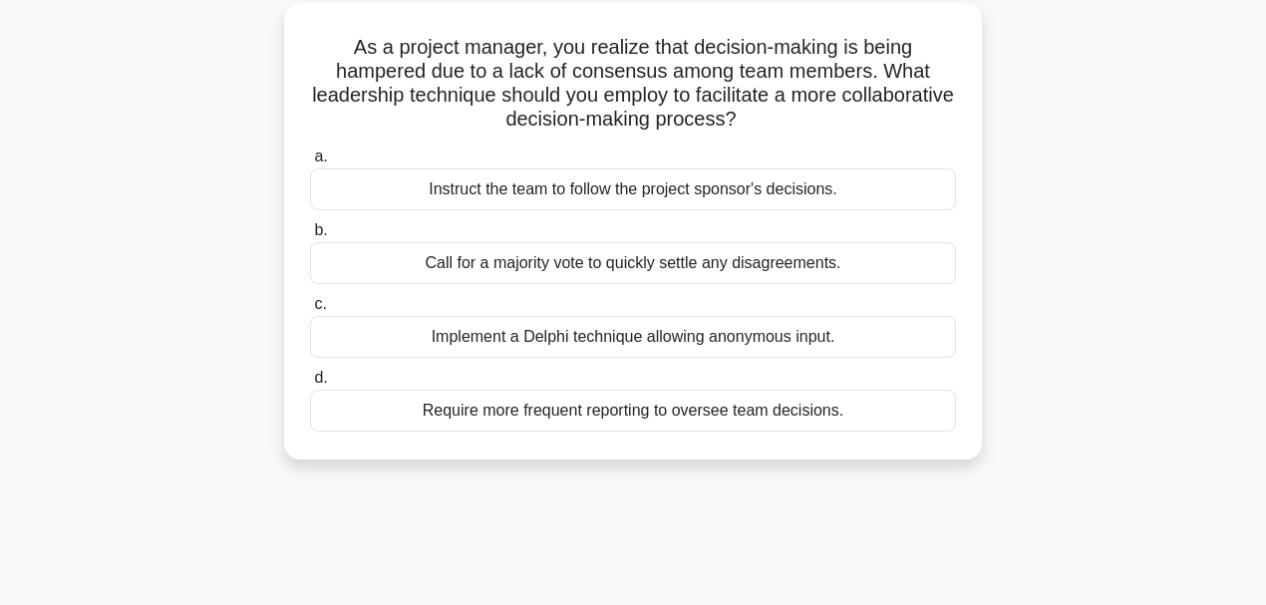
click at [680, 341] on div "Implement a Delphi technique allowing anonymous input." at bounding box center [633, 337] width 646 height 42
click at [310, 311] on input "c. Implement a Delphi technique allowing anonymous input." at bounding box center [310, 304] width 0 height 13
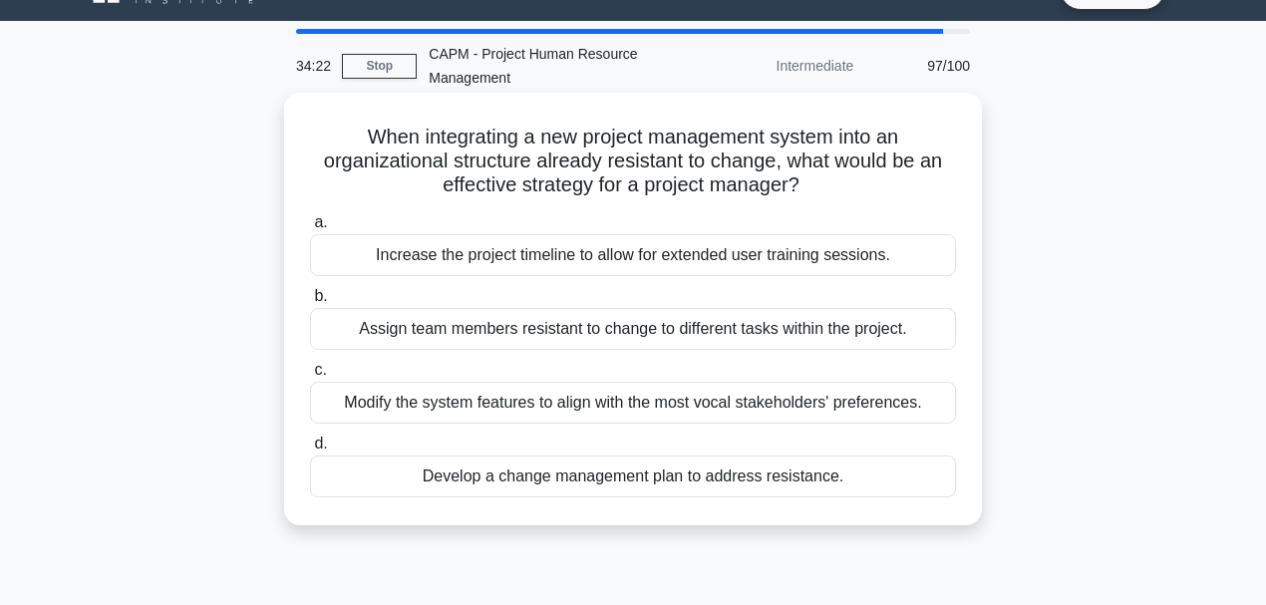
scroll to position [66, 0]
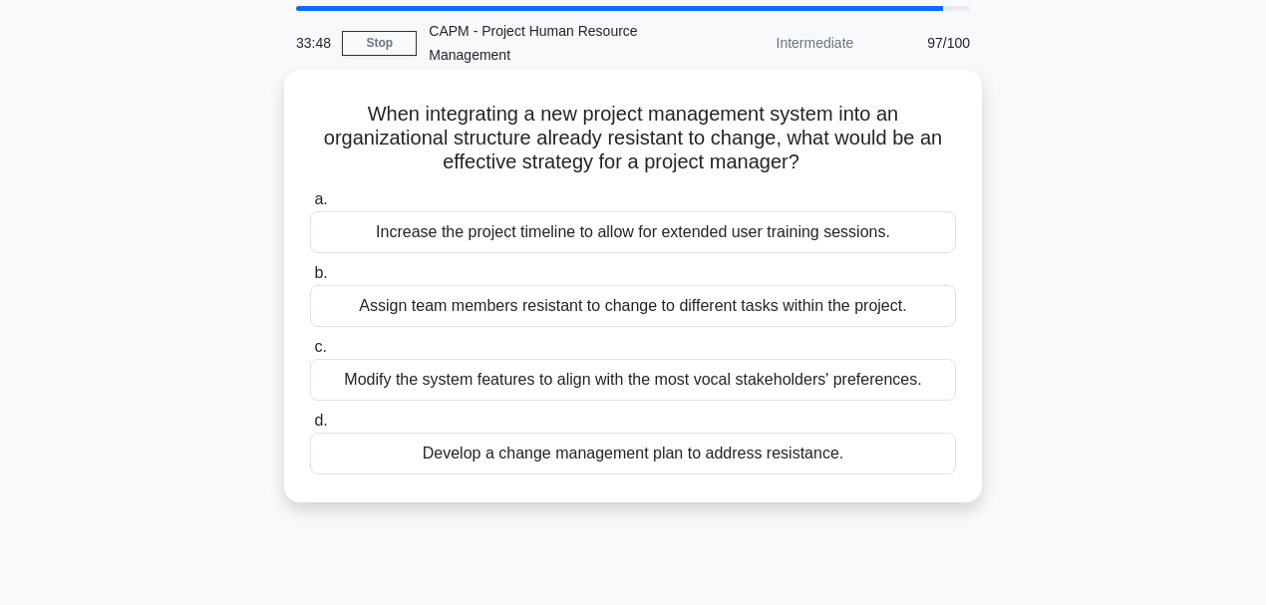
click at [600, 461] on div "Develop a change management plan to address resistance." at bounding box center [633, 454] width 646 height 42
click at [310, 428] on input "d. Develop a change management plan to address resistance." at bounding box center [310, 421] width 0 height 13
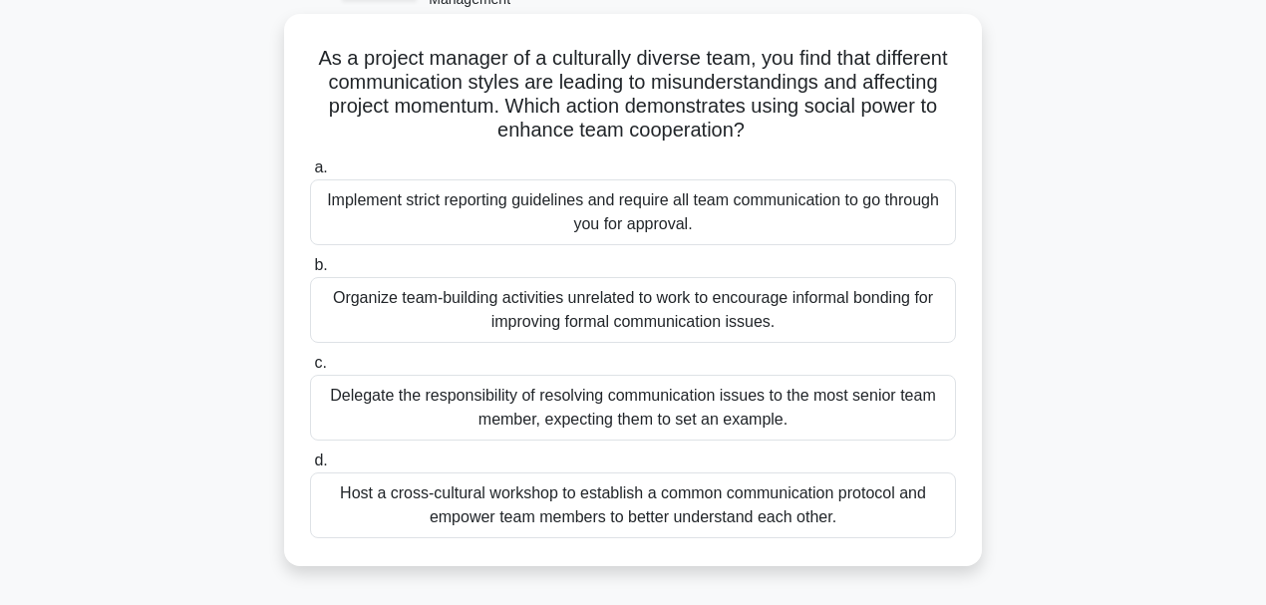
scroll to position [133, 0]
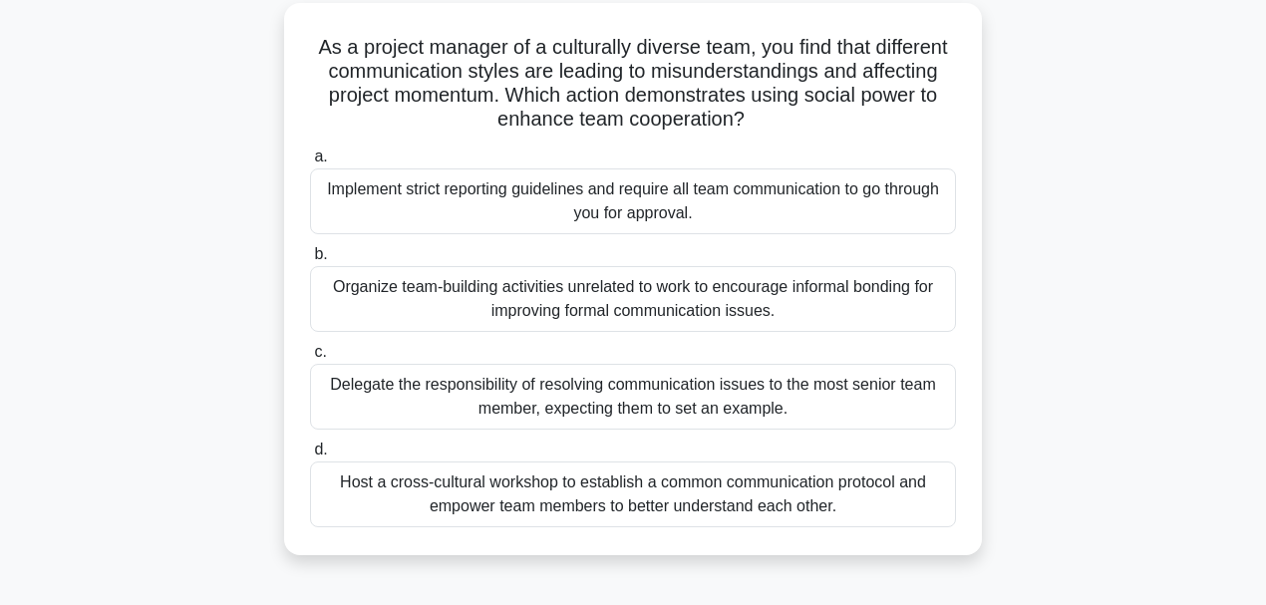
click at [737, 495] on div "Host a cross-cultural workshop to establish a common communication protocol and…" at bounding box center [633, 495] width 646 height 66
click at [310, 457] on input "d. Host a cross-cultural workshop to establish a common communication protocol …" at bounding box center [310, 450] width 0 height 13
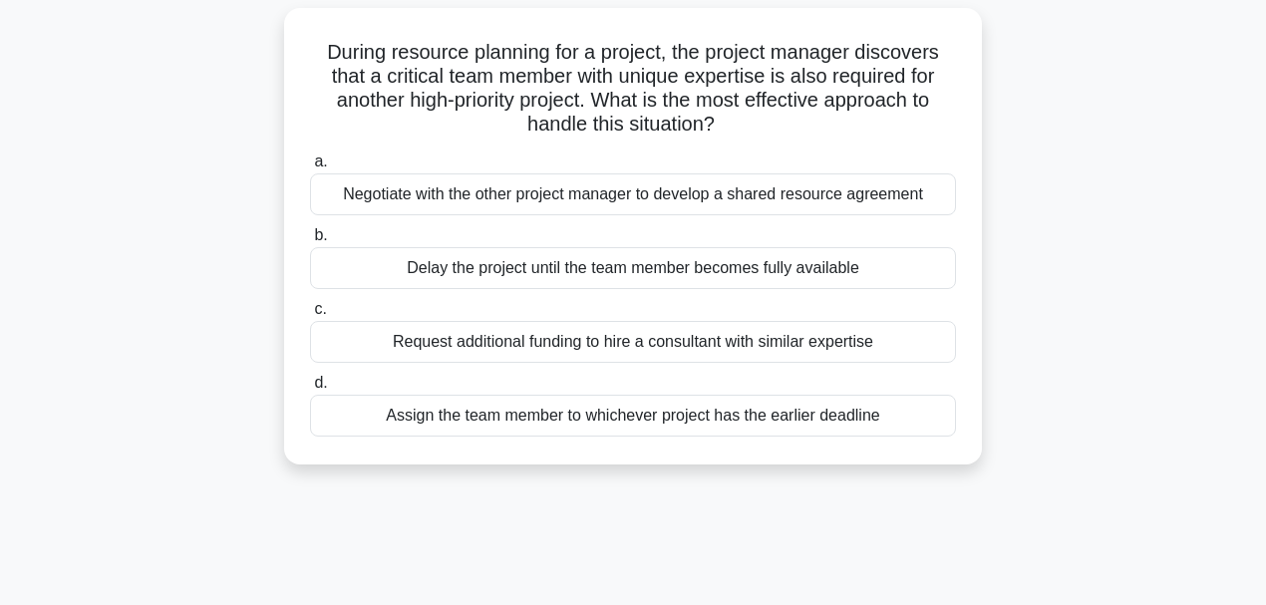
scroll to position [66, 0]
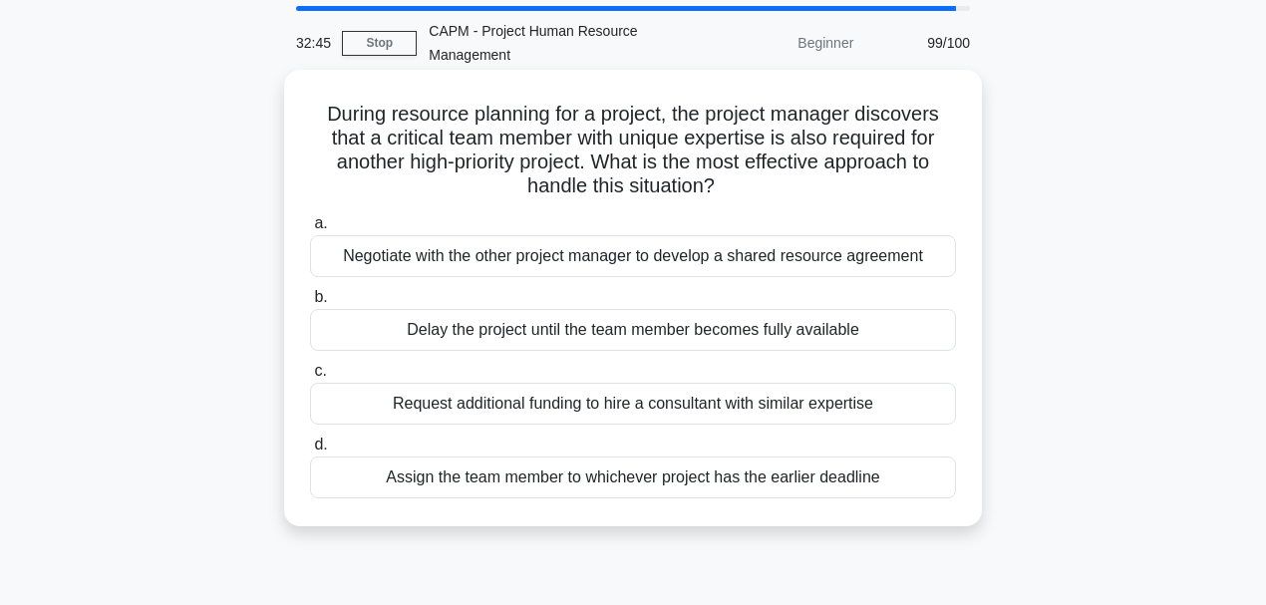
click at [405, 261] on div "Negotiate with the other project manager to develop a shared resource agreement" at bounding box center [633, 256] width 646 height 42
click at [310, 230] on input "a. Negotiate with the other project manager to develop a shared resource agreem…" at bounding box center [310, 223] width 0 height 13
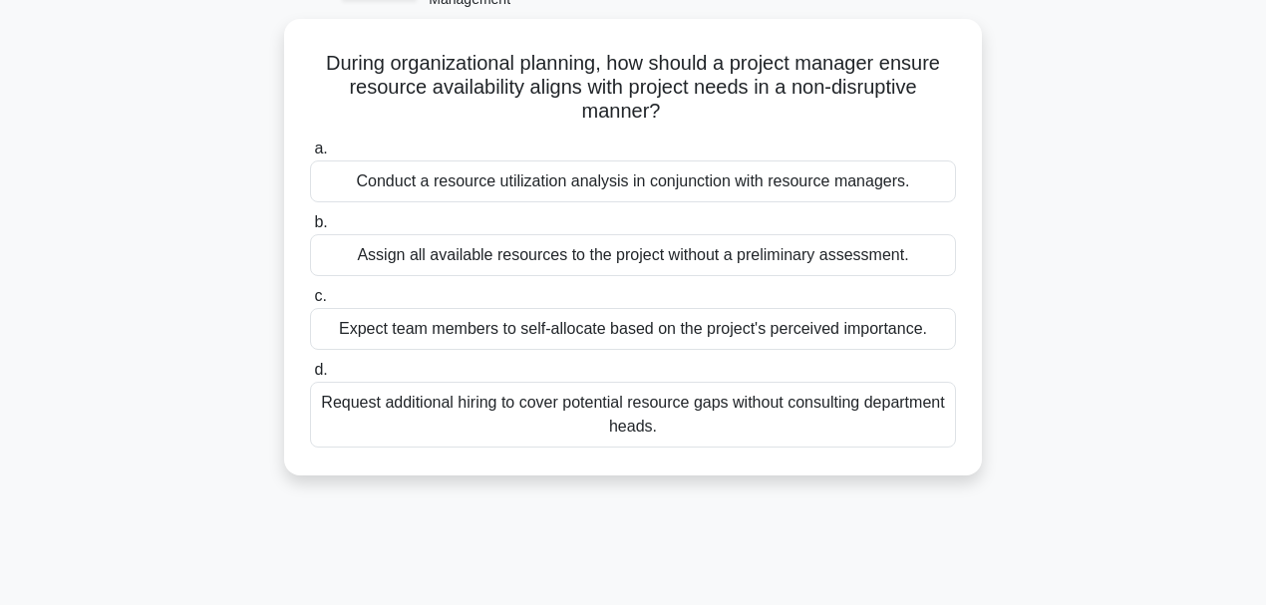
scroll to position [133, 0]
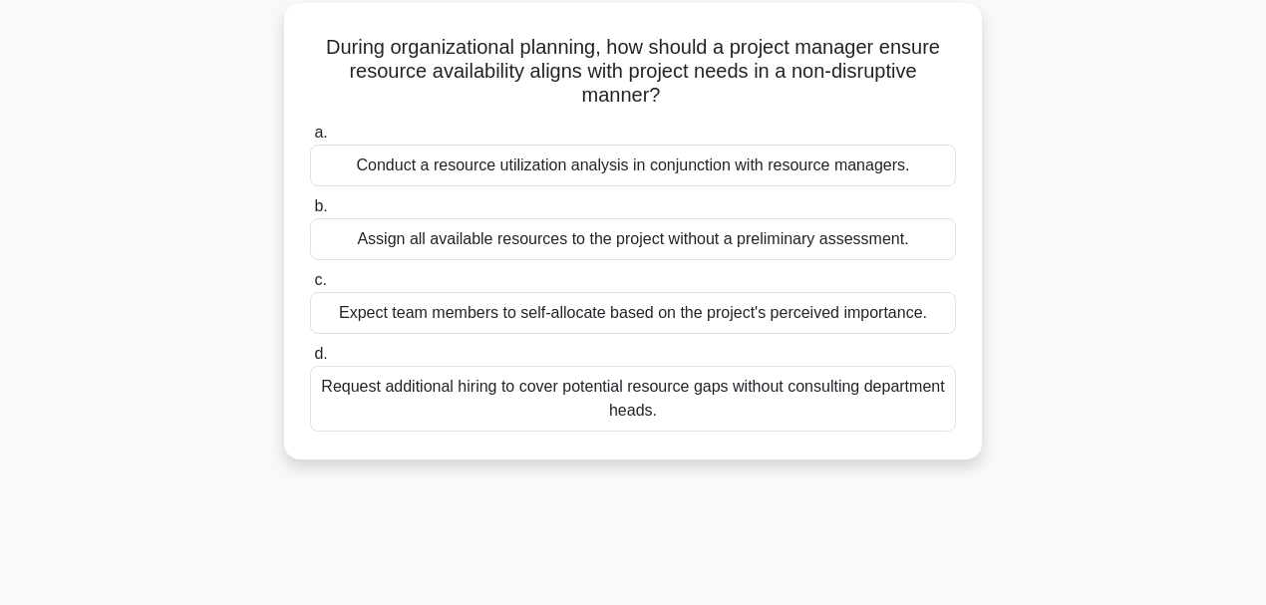
click at [445, 160] on div "Conduct a resource utilization analysis in conjunction with resource managers." at bounding box center [633, 166] width 646 height 42
click at [310, 140] on input "a. Conduct a resource utilization analysis in conjunction with resource manager…" at bounding box center [310, 133] width 0 height 13
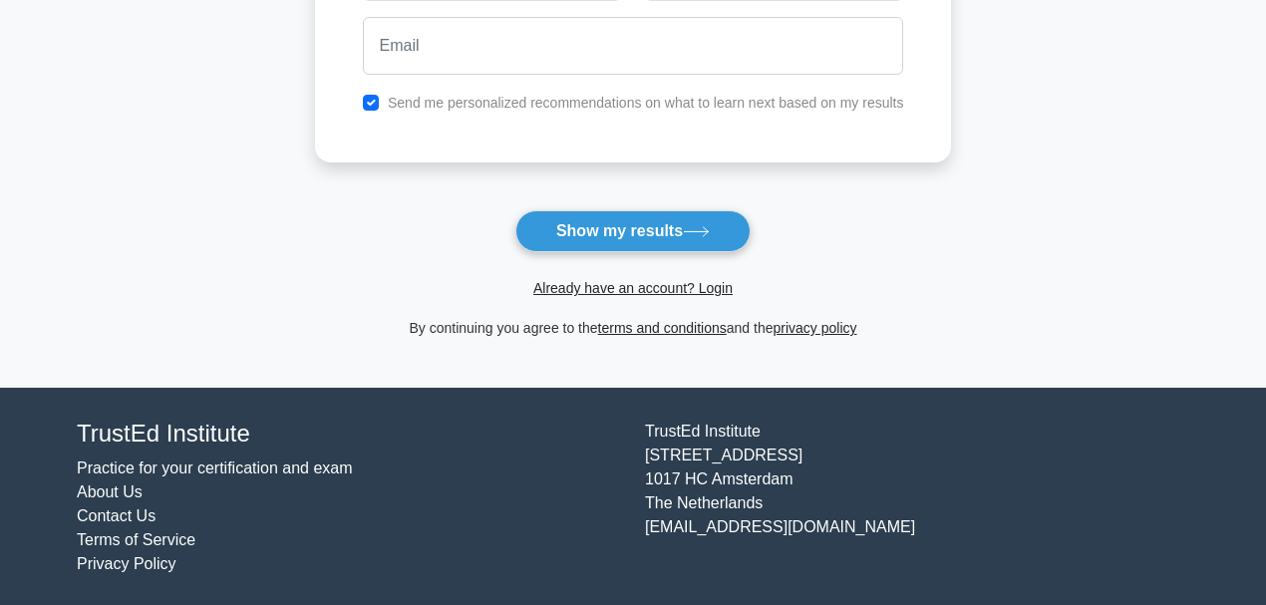
scroll to position [128, 0]
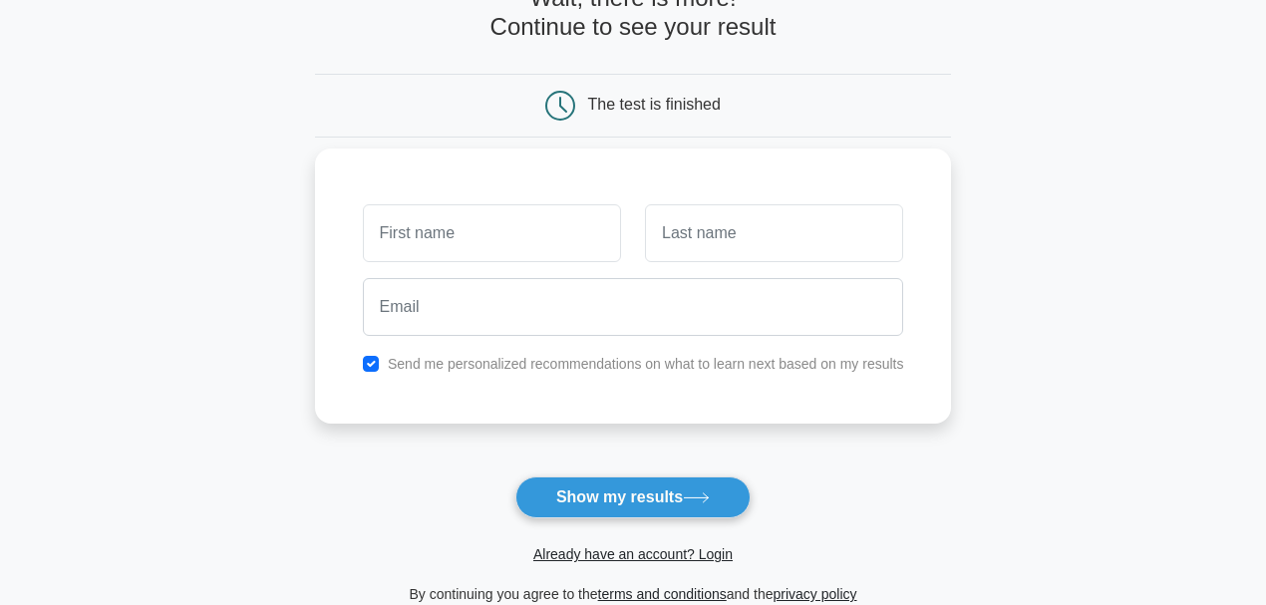
click at [478, 217] on input "text" at bounding box center [492, 233] width 258 height 58
click at [467, 224] on input "text" at bounding box center [492, 233] width 258 height 58
type input "nassim"
click at [790, 235] on input "tighiouarty" at bounding box center [774, 233] width 258 height 58
type input "tighiouart"
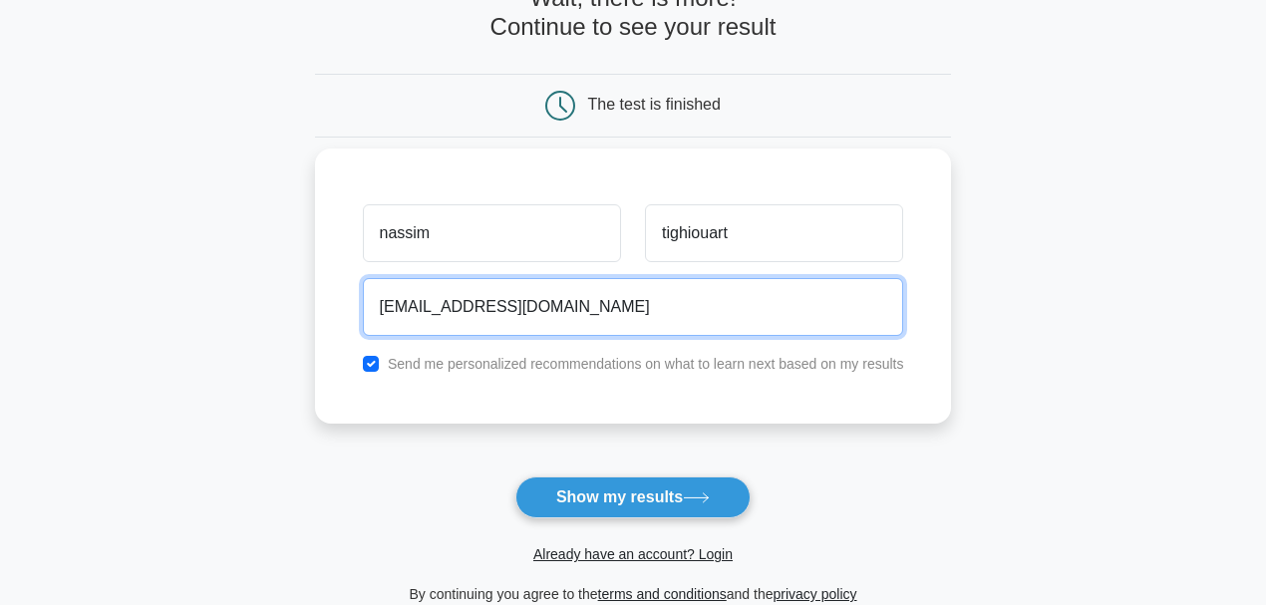
type input "tnassim@live.fr"
click at [515, 477] on button "Show my results" at bounding box center [632, 498] width 235 height 42
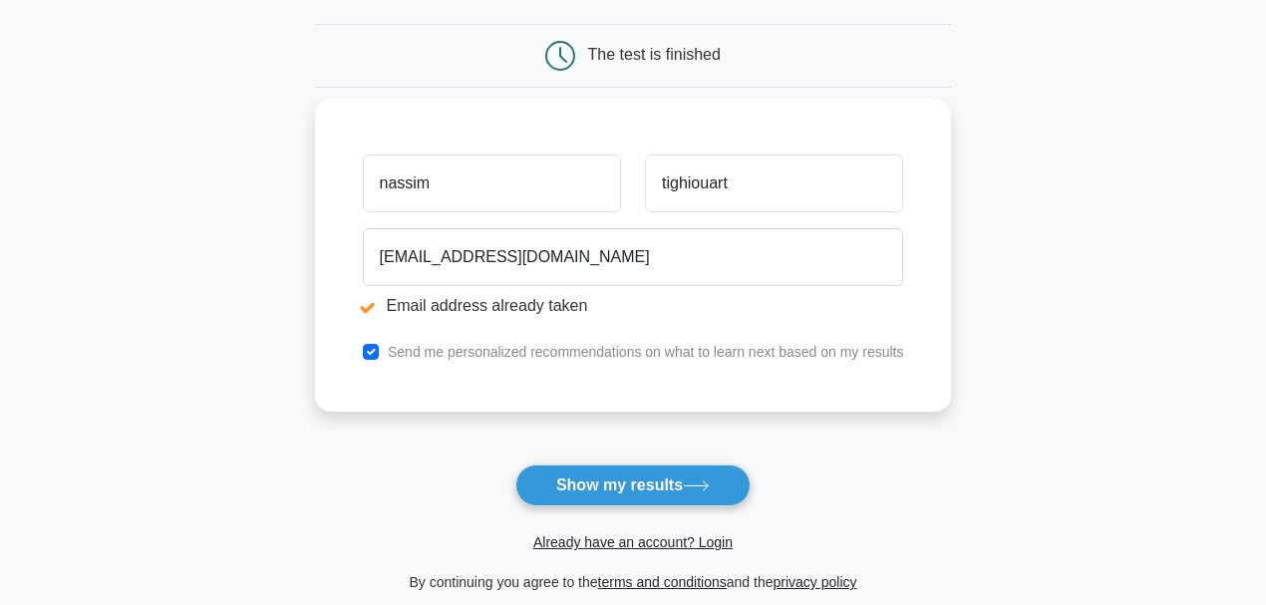
scroll to position [265, 0]
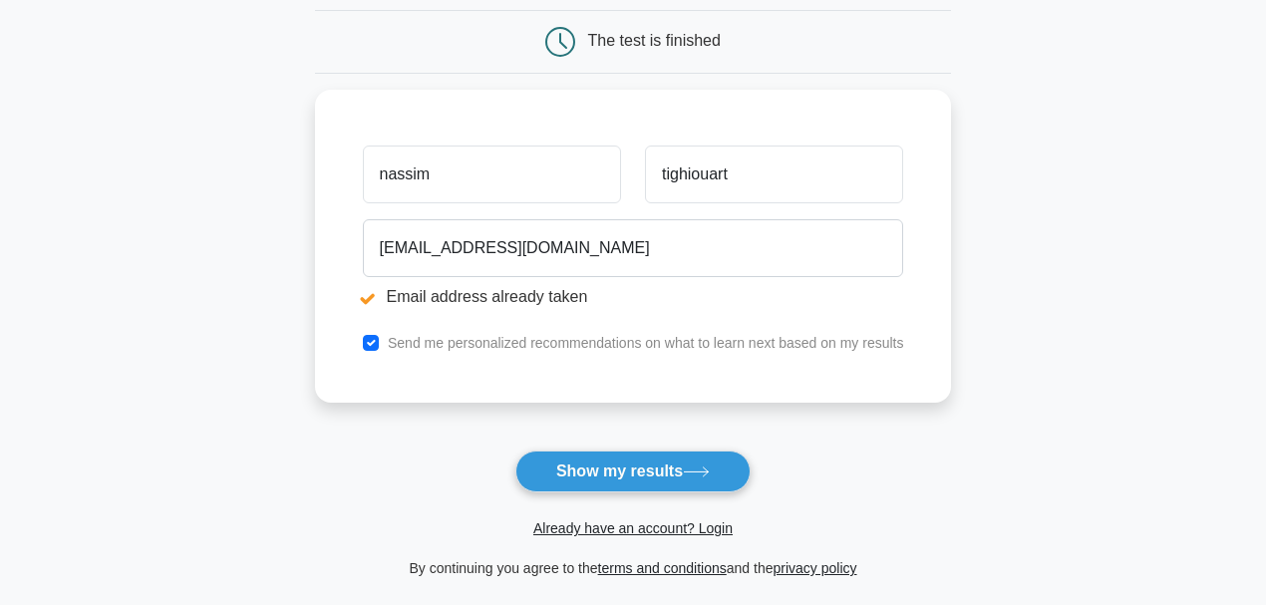
click at [632, 479] on button "Show my results" at bounding box center [632, 472] width 235 height 42
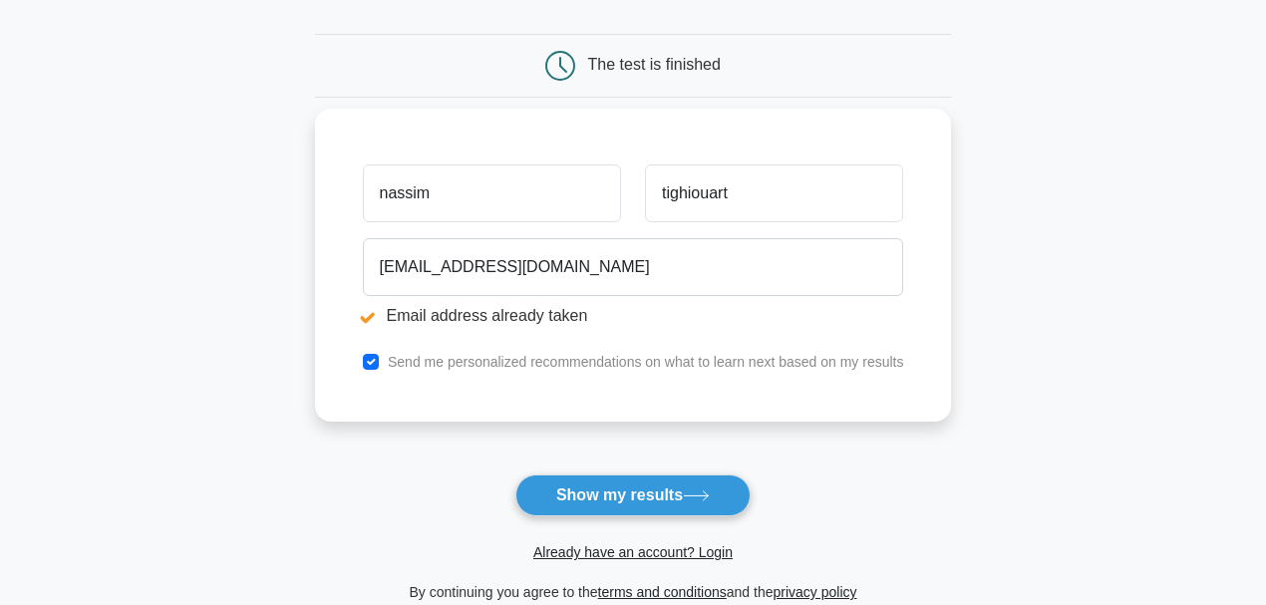
scroll to position [265, 0]
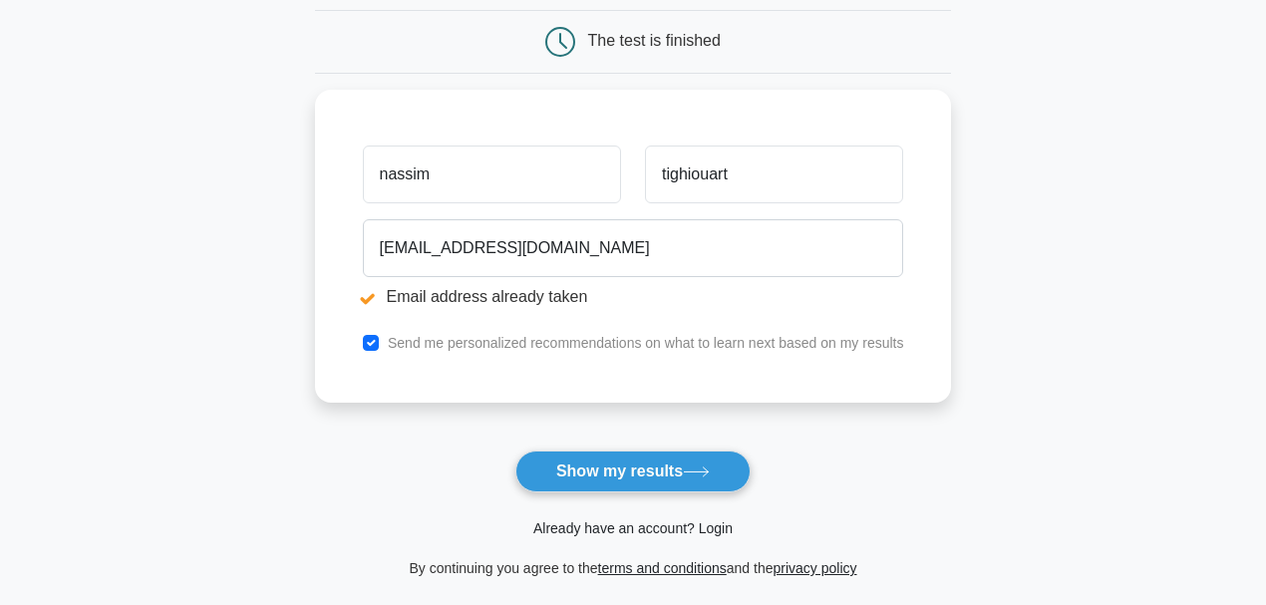
click at [591, 526] on link "Already have an account? Login" at bounding box center [632, 528] width 199 height 16
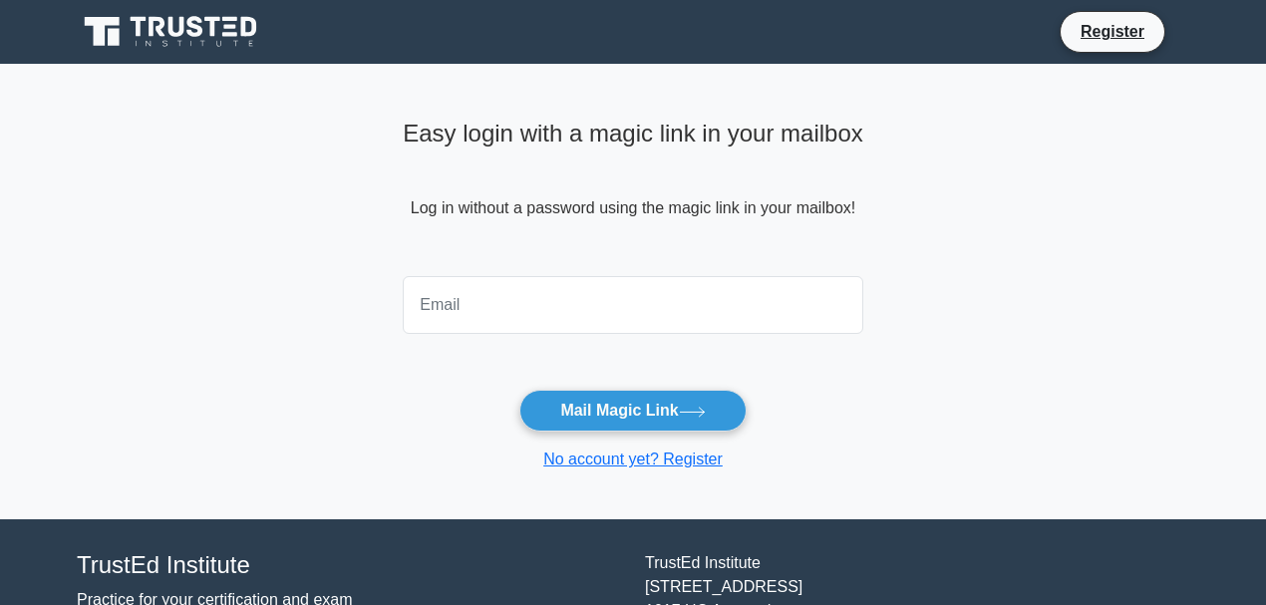
click at [523, 309] on input "email" at bounding box center [633, 305] width 461 height 58
type input "t"
type input "[EMAIL_ADDRESS][DOMAIN_NAME]"
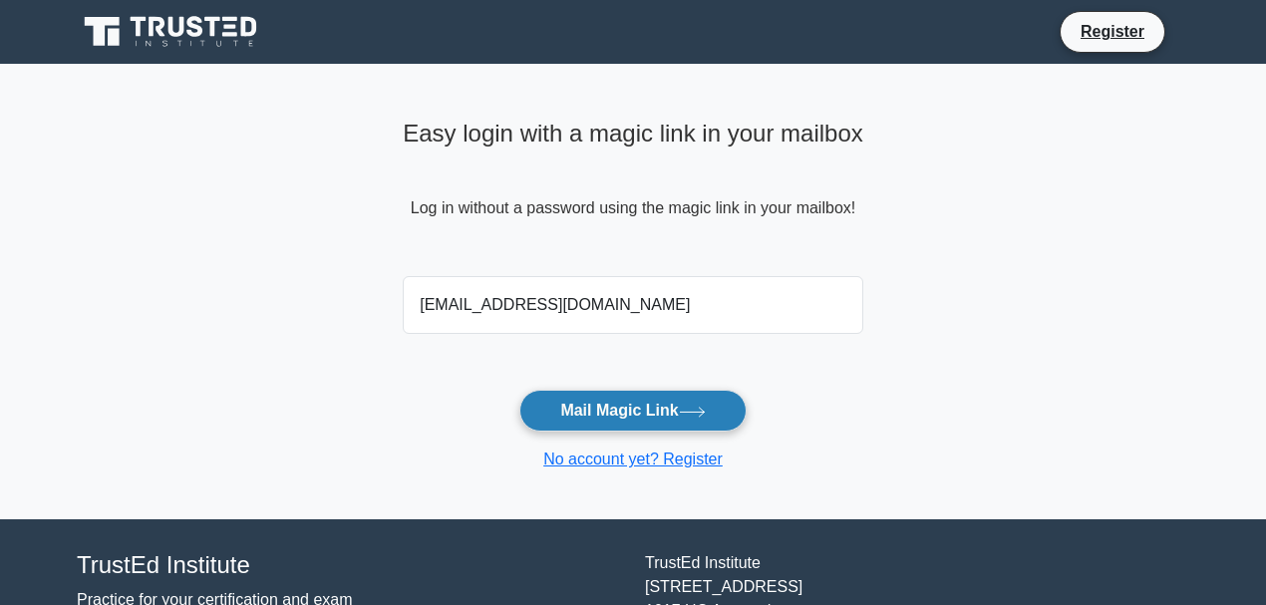
click at [648, 410] on button "Mail Magic Link" at bounding box center [632, 411] width 226 height 42
